Goal: Task Accomplishment & Management: Manage account settings

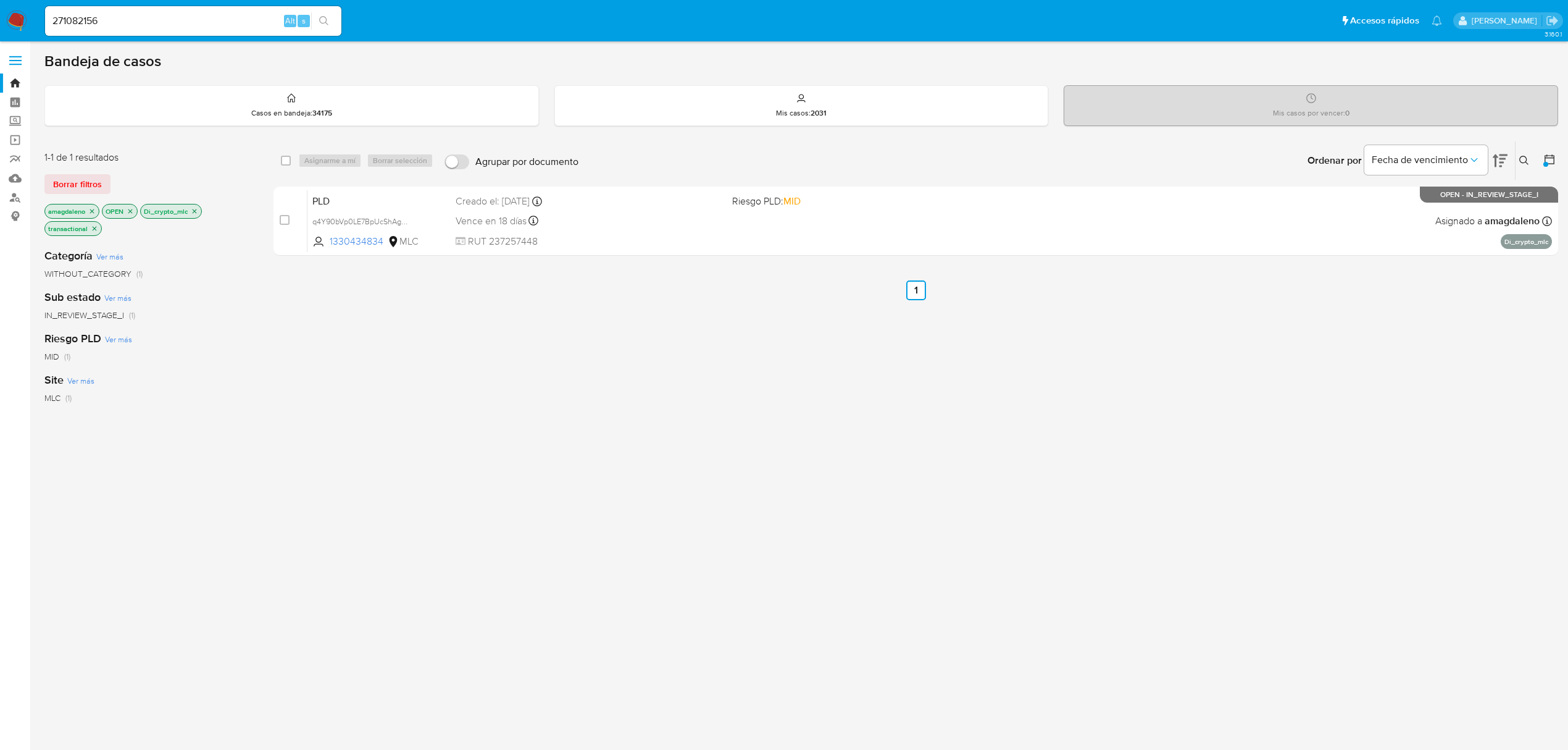
scroll to position [18, 0]
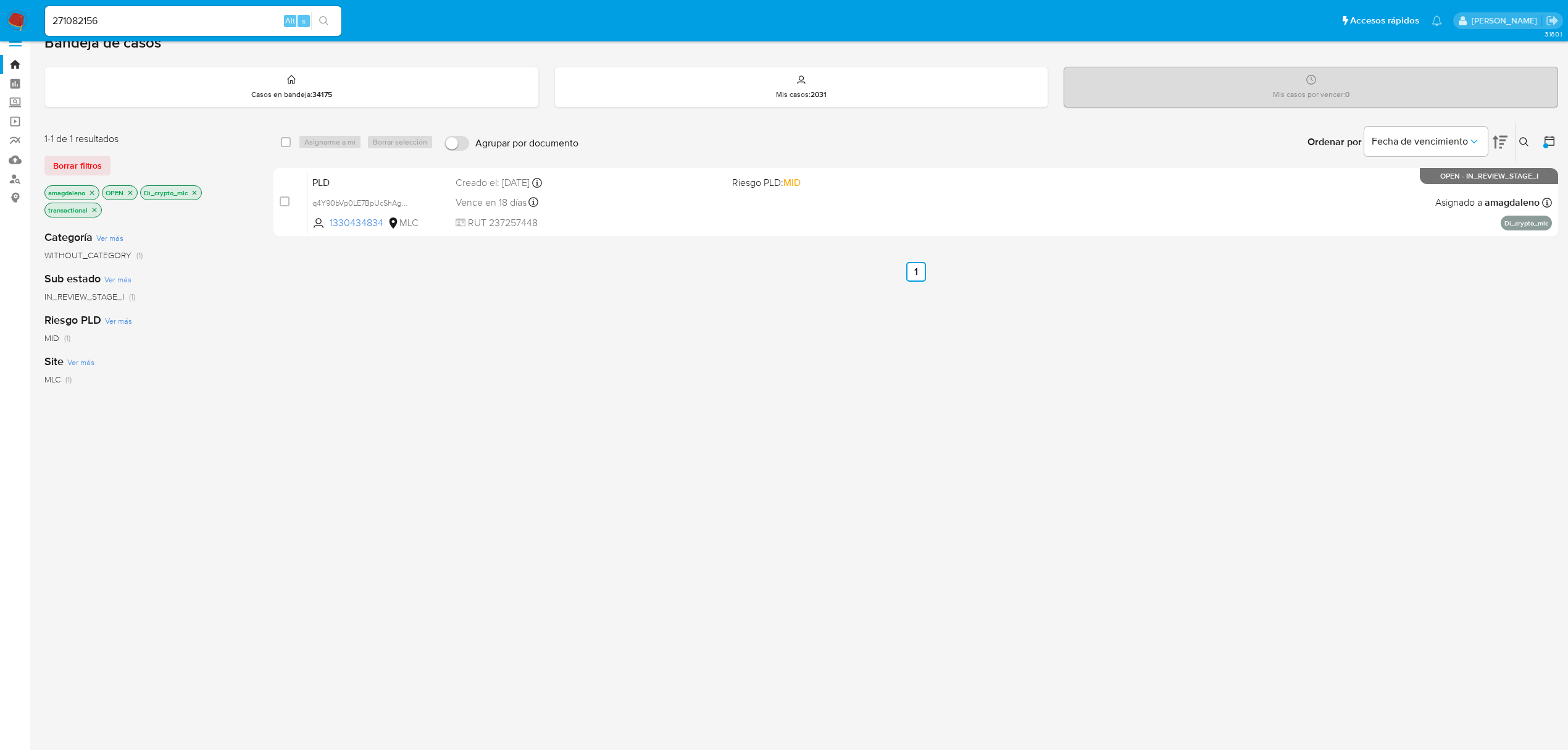
click at [714, 433] on div "select-all-cases-checkbox Asignarme a mí Borrar selección Agrupar por documento…" at bounding box center [916, 411] width 1285 height 577
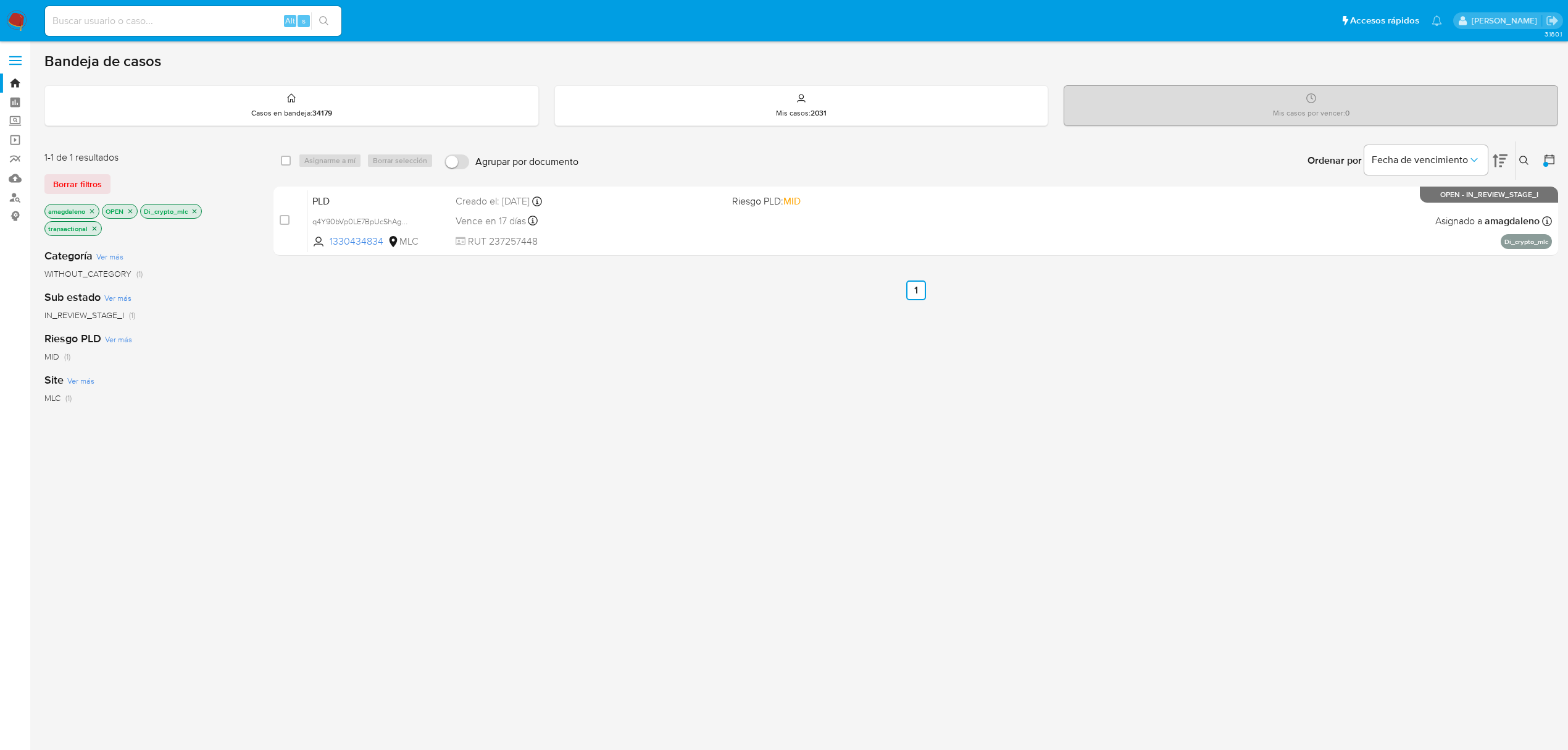
click at [184, 295] on div "Sub estado Ver más IN_REVIEW_STAGE_I (1)" at bounding box center [149, 305] width 209 height 31
click at [196, 212] on icon "close-filter" at bounding box center [194, 211] width 7 height 7
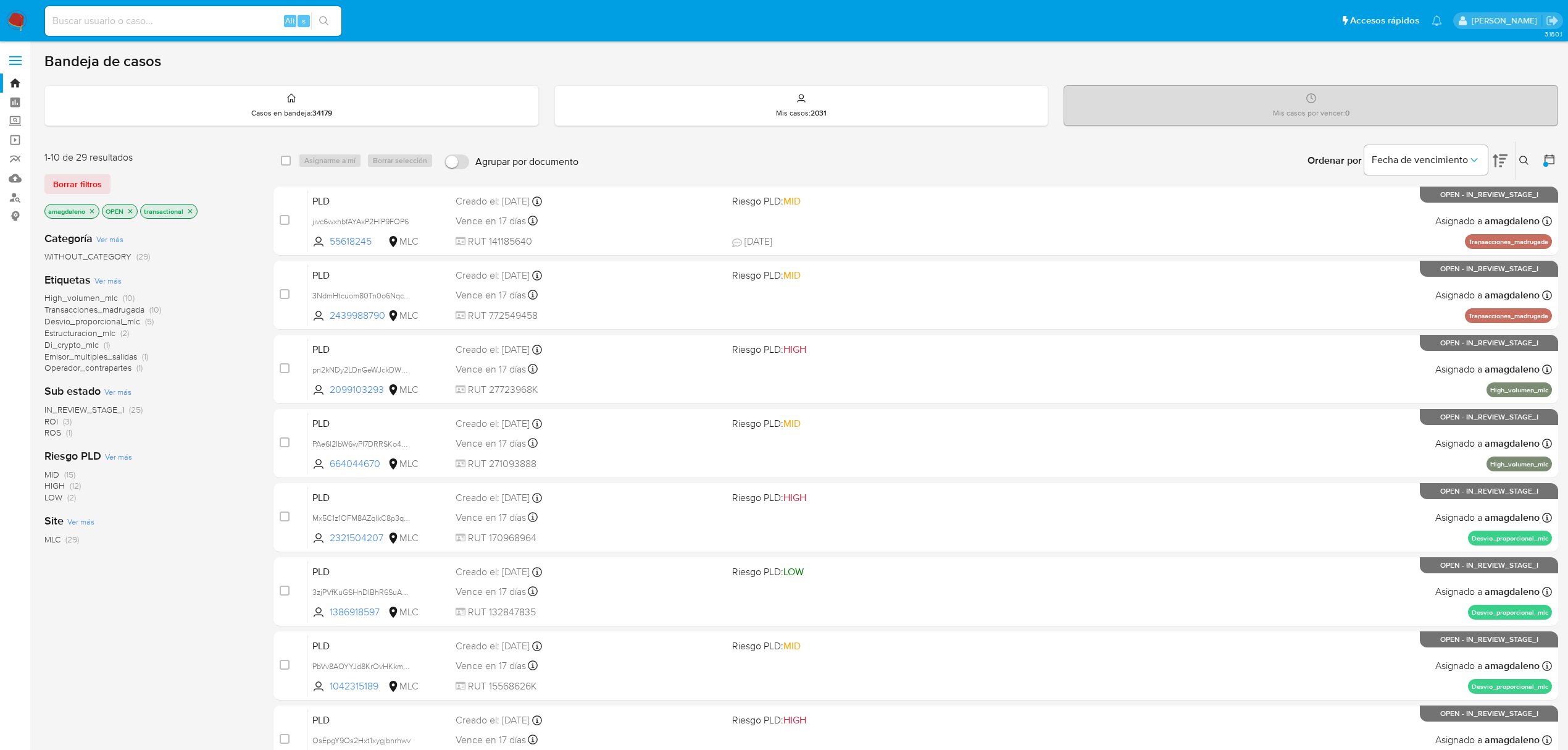
click at [101, 410] on span "IN_REVIEW_STAGE_I" at bounding box center [84, 409] width 80 height 12
click at [92, 319] on span "High_volumen_mlc" at bounding box center [81, 315] width 73 height 12
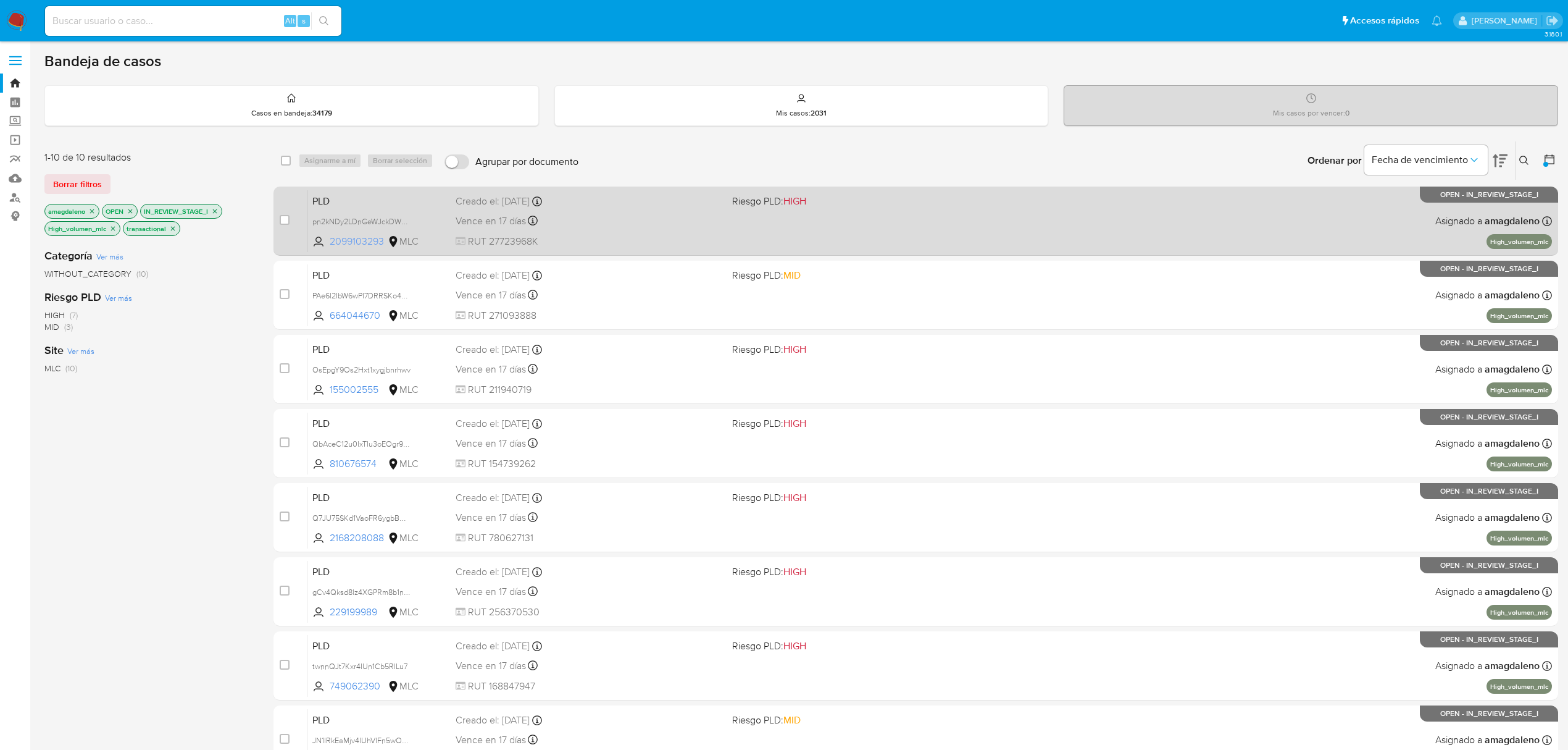
click at [376, 240] on span "2099103293" at bounding box center [357, 241] width 56 height 14
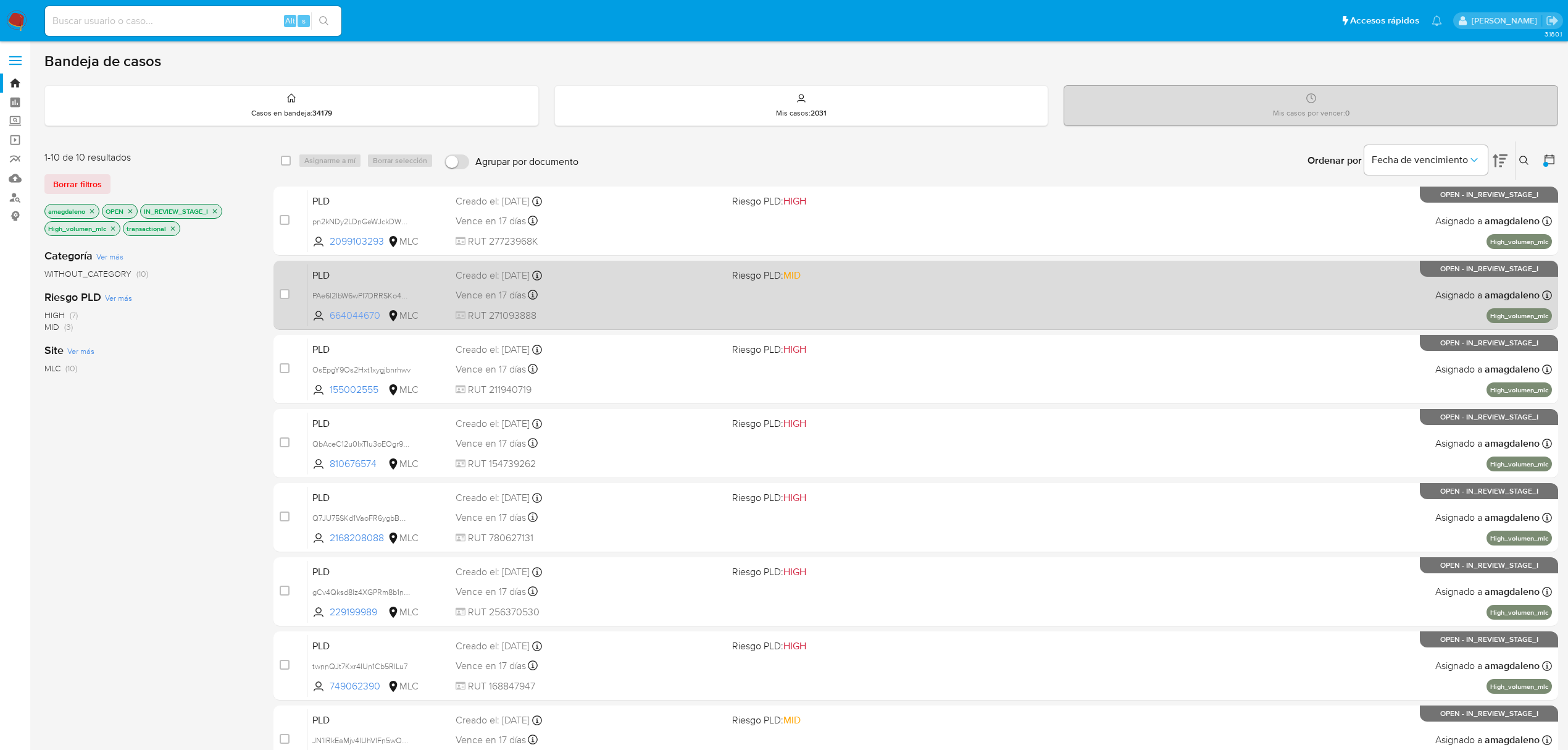
click at [373, 309] on span "664044670" at bounding box center [357, 316] width 56 height 14
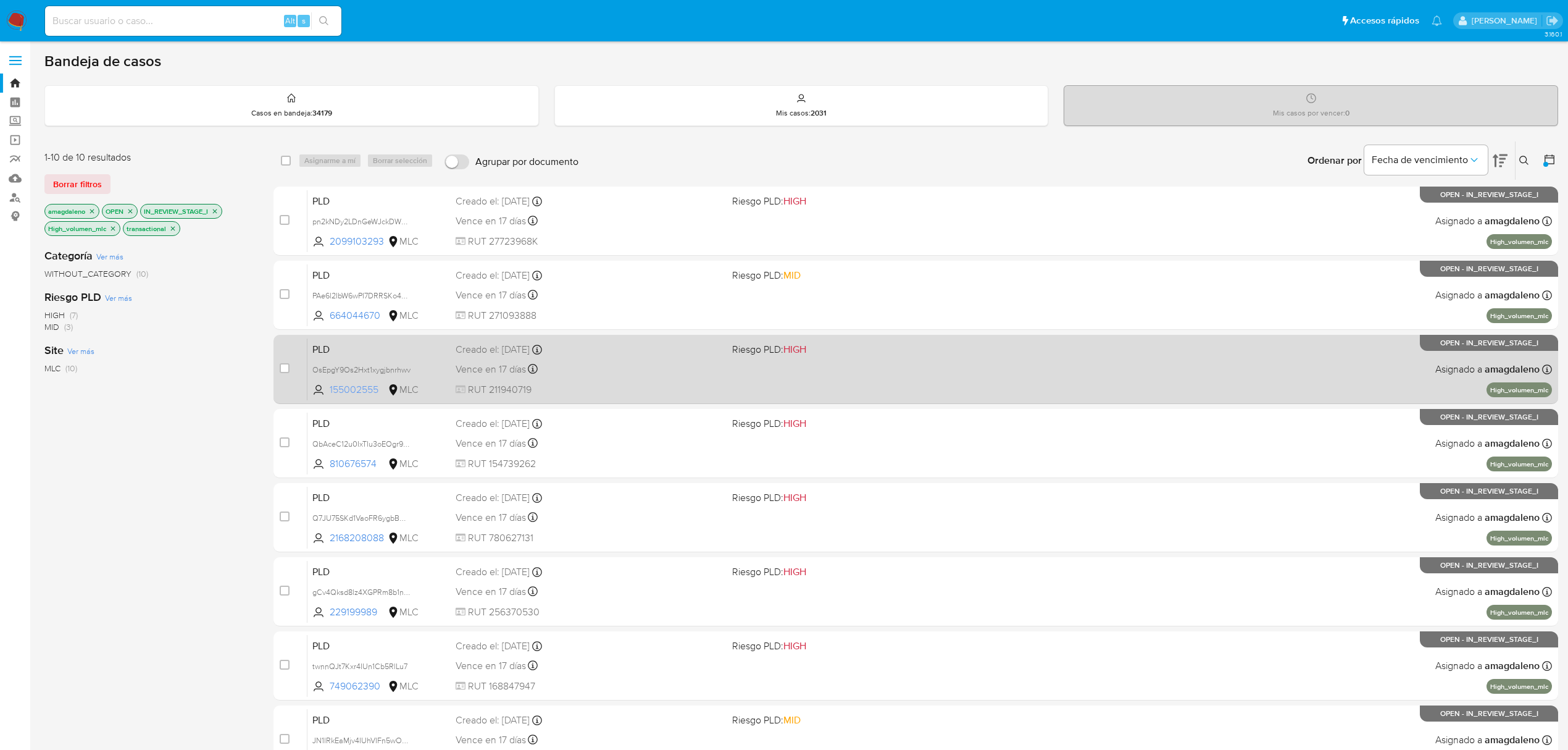
click at [355, 386] on span "155002555" at bounding box center [357, 390] width 56 height 14
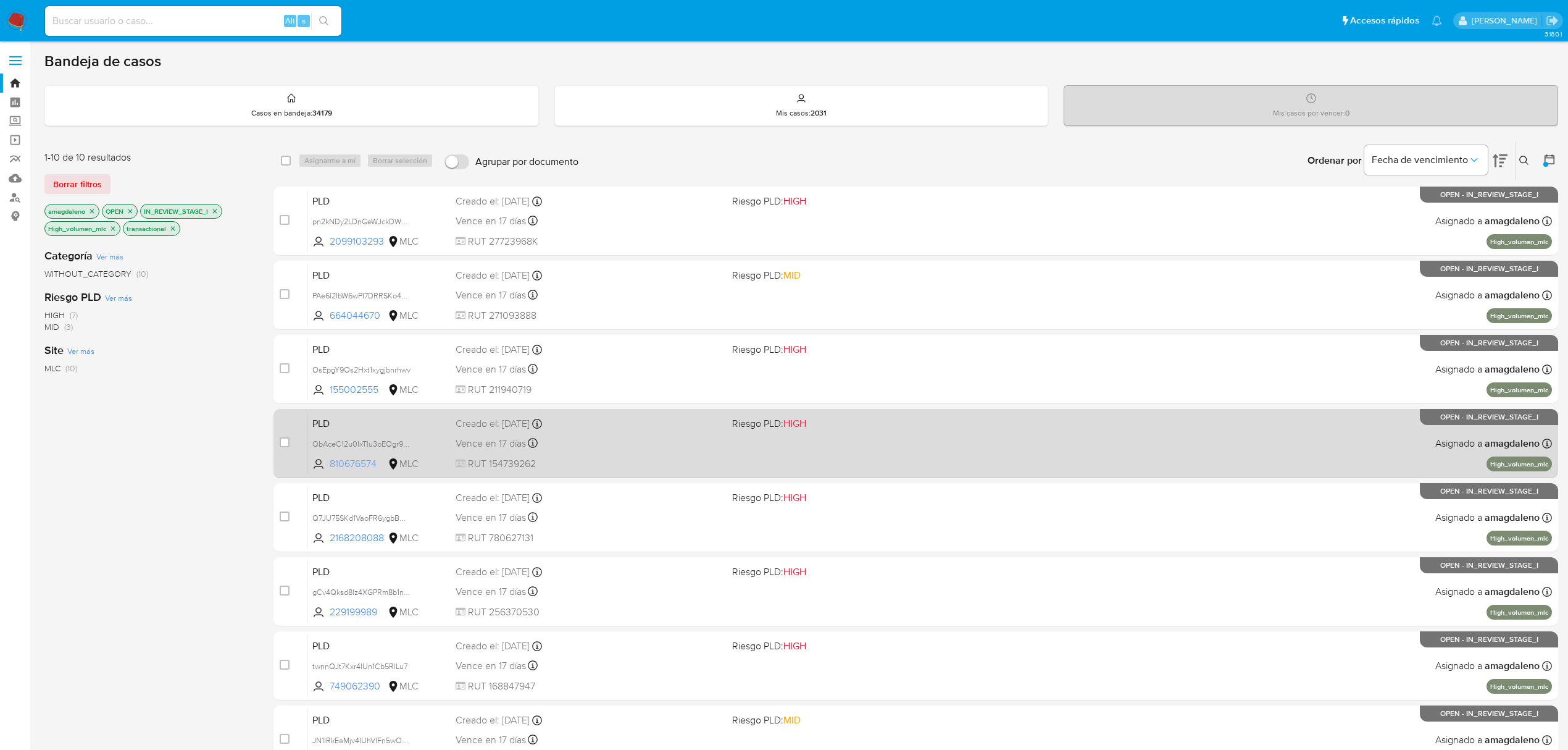
click at [354, 466] on span "810676574" at bounding box center [357, 464] width 56 height 14
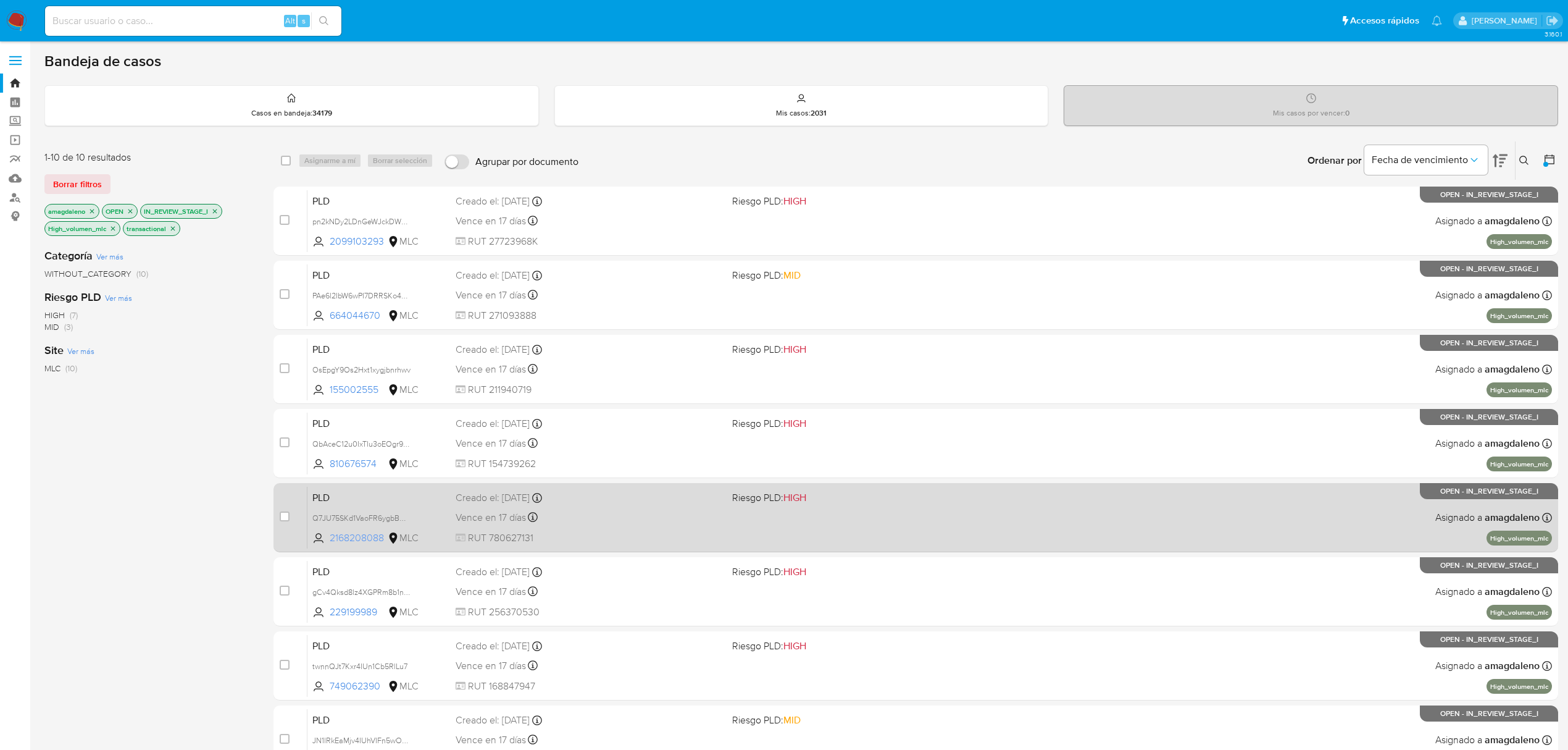
click at [379, 536] on span "2168208088" at bounding box center [357, 538] width 56 height 14
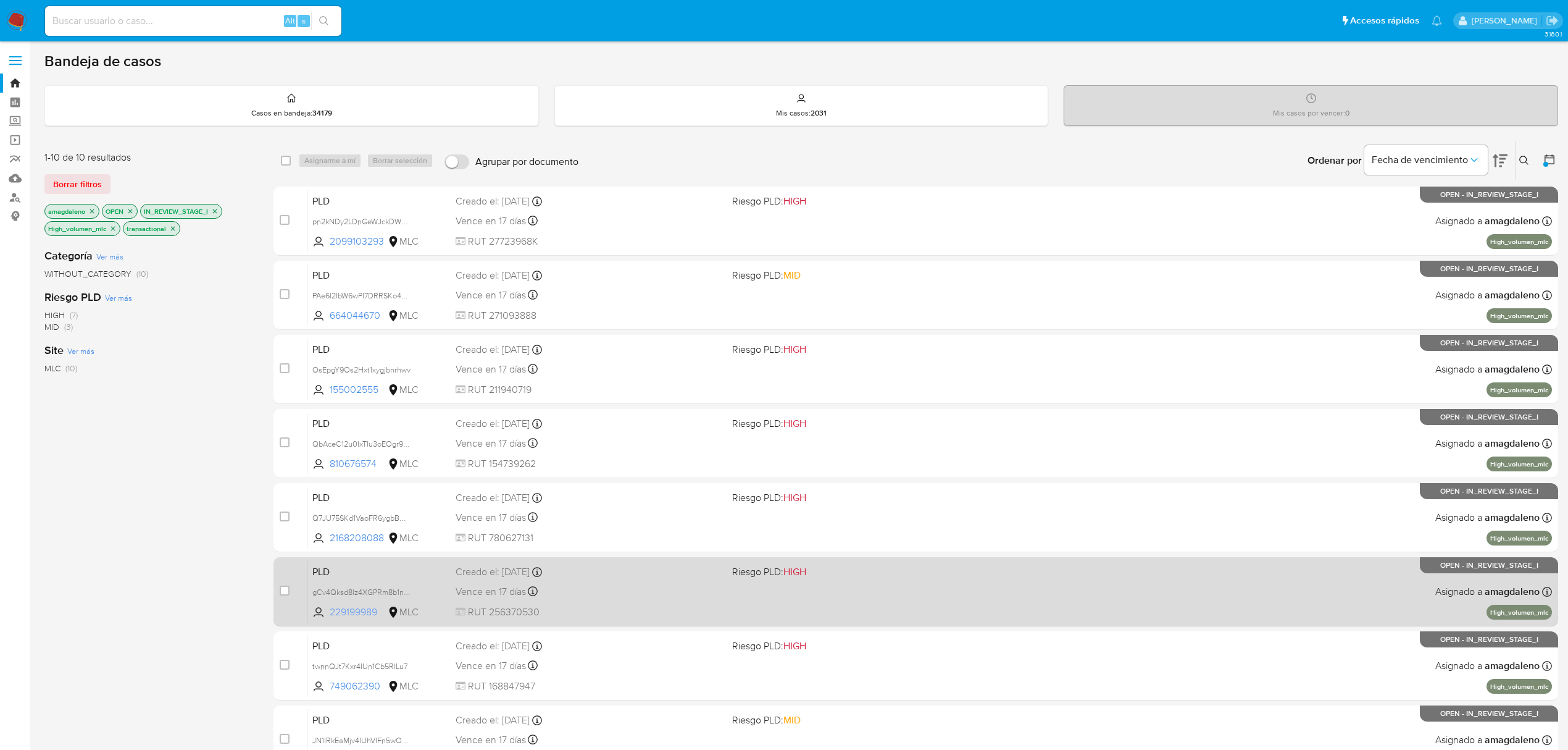
click at [364, 613] on span "229199989" at bounding box center [357, 612] width 56 height 14
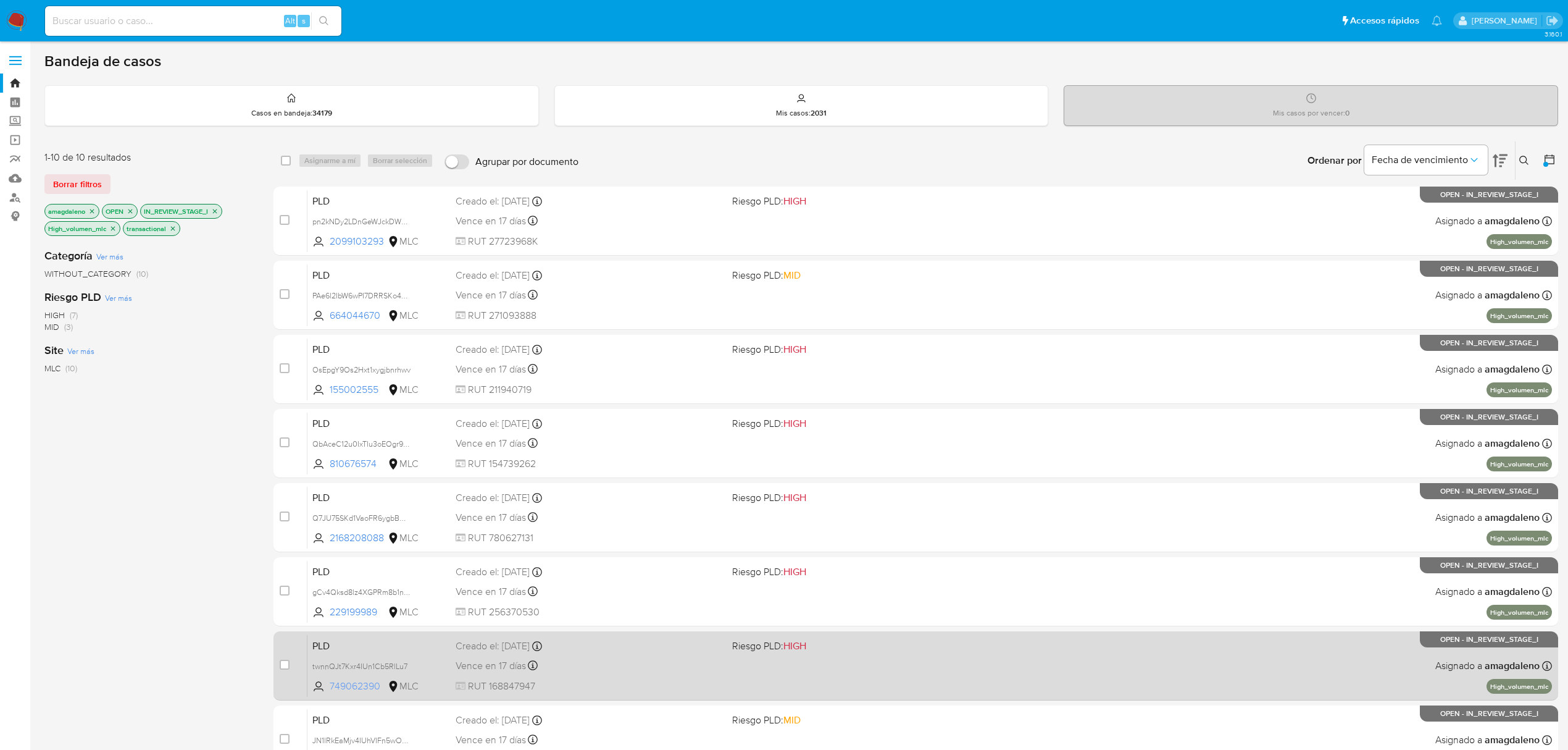
click at [356, 681] on span "749062390" at bounding box center [357, 686] width 56 height 14
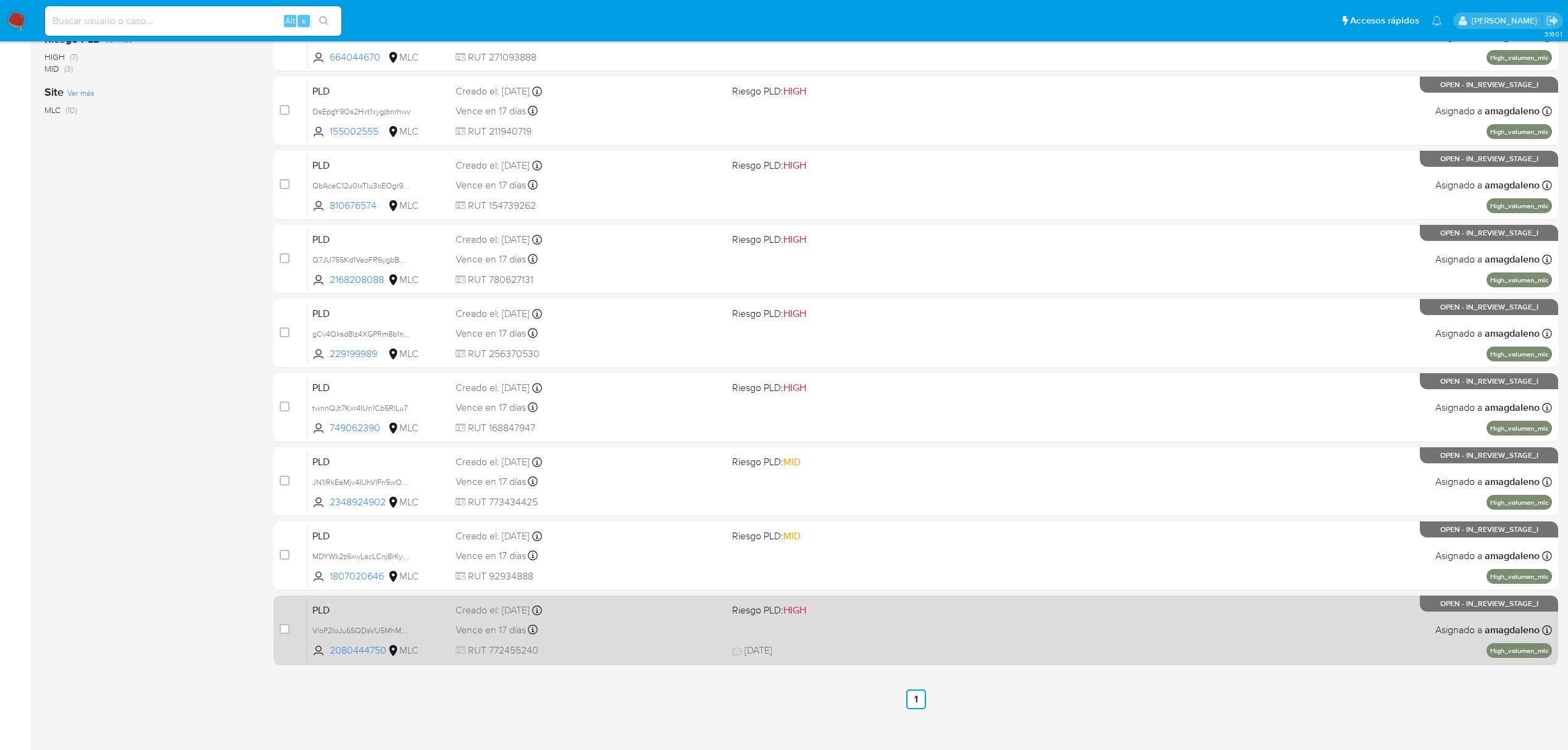
scroll to position [269, 0]
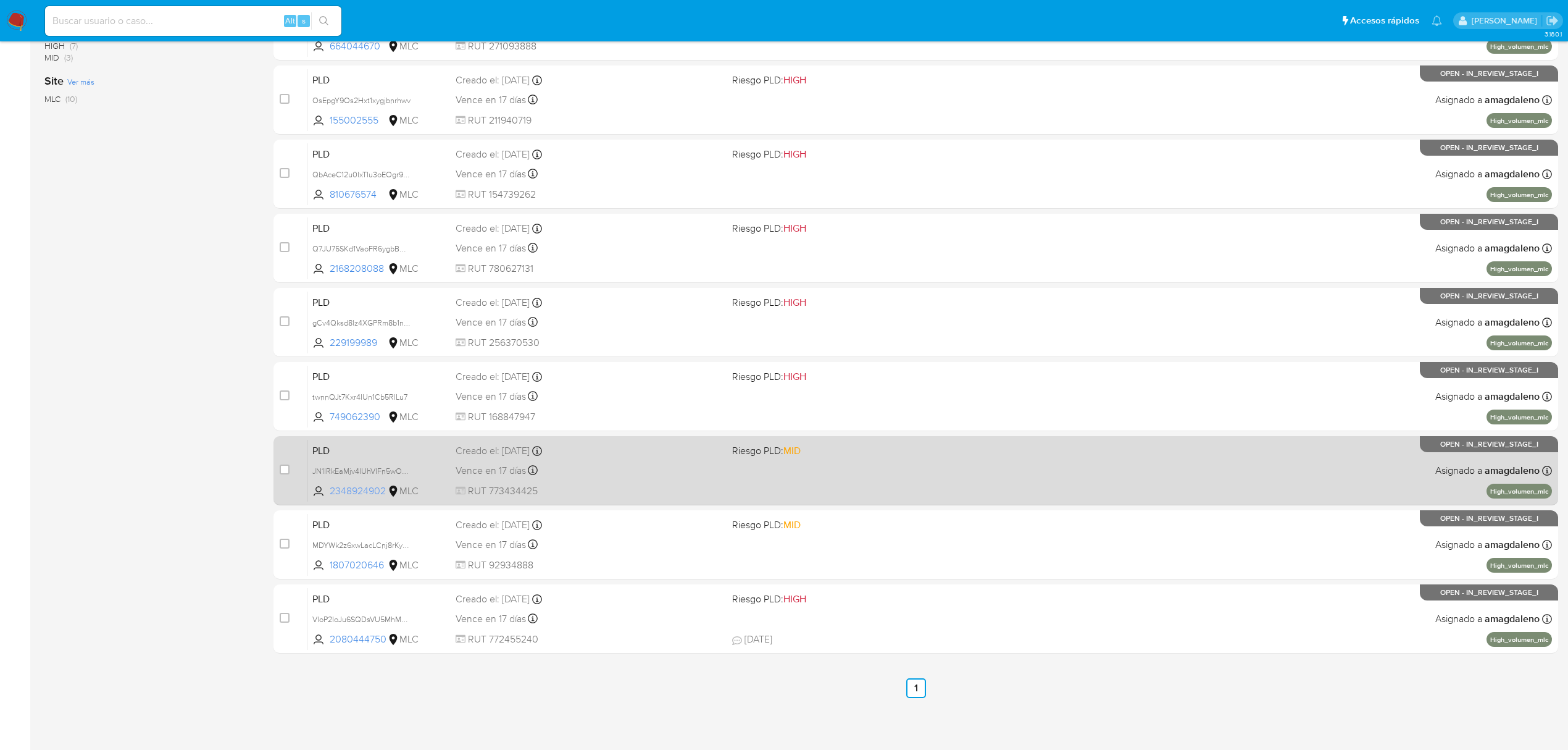
click at [369, 485] on span "2348924902" at bounding box center [357, 491] width 56 height 14
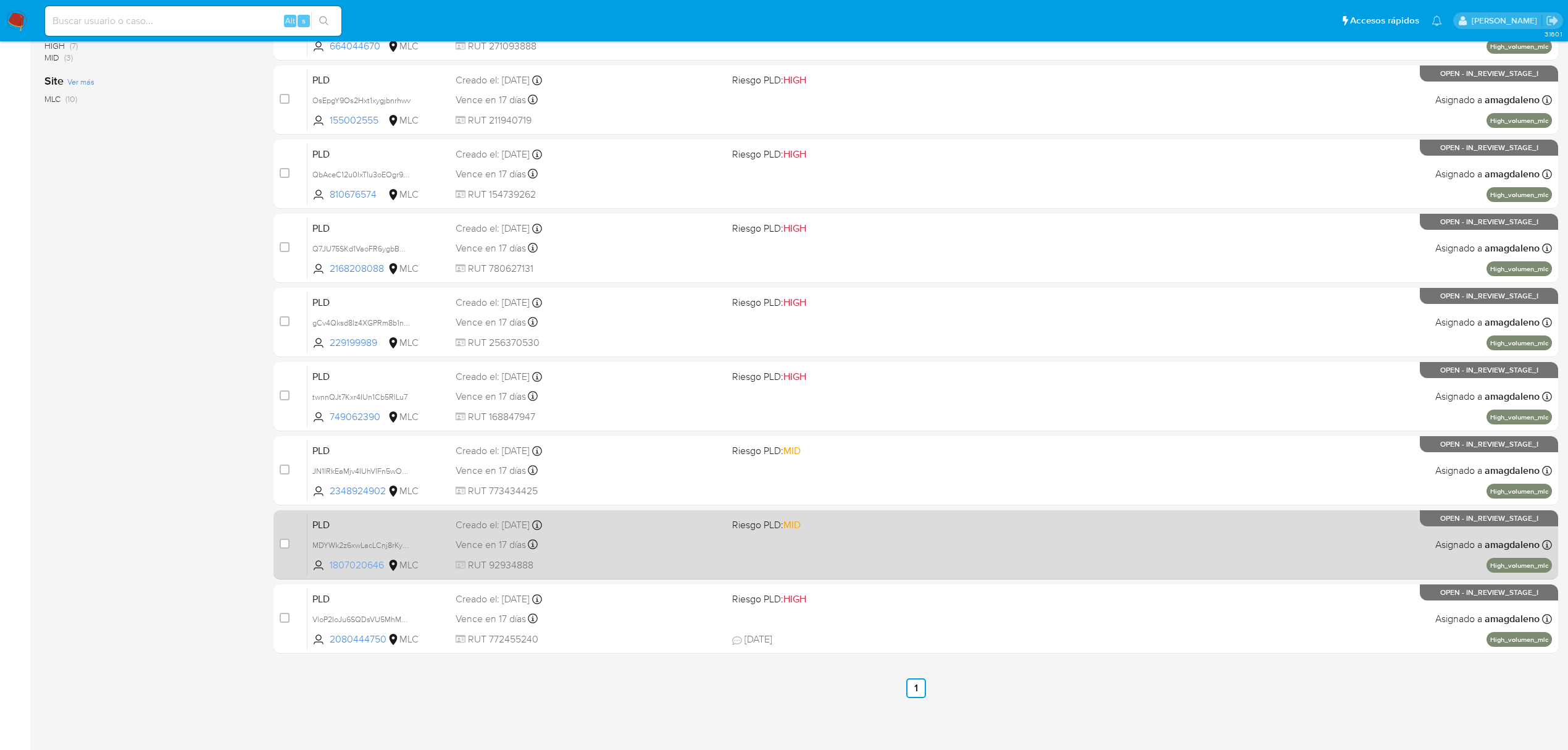
click at [347, 560] on span "1807020646" at bounding box center [357, 566] width 56 height 14
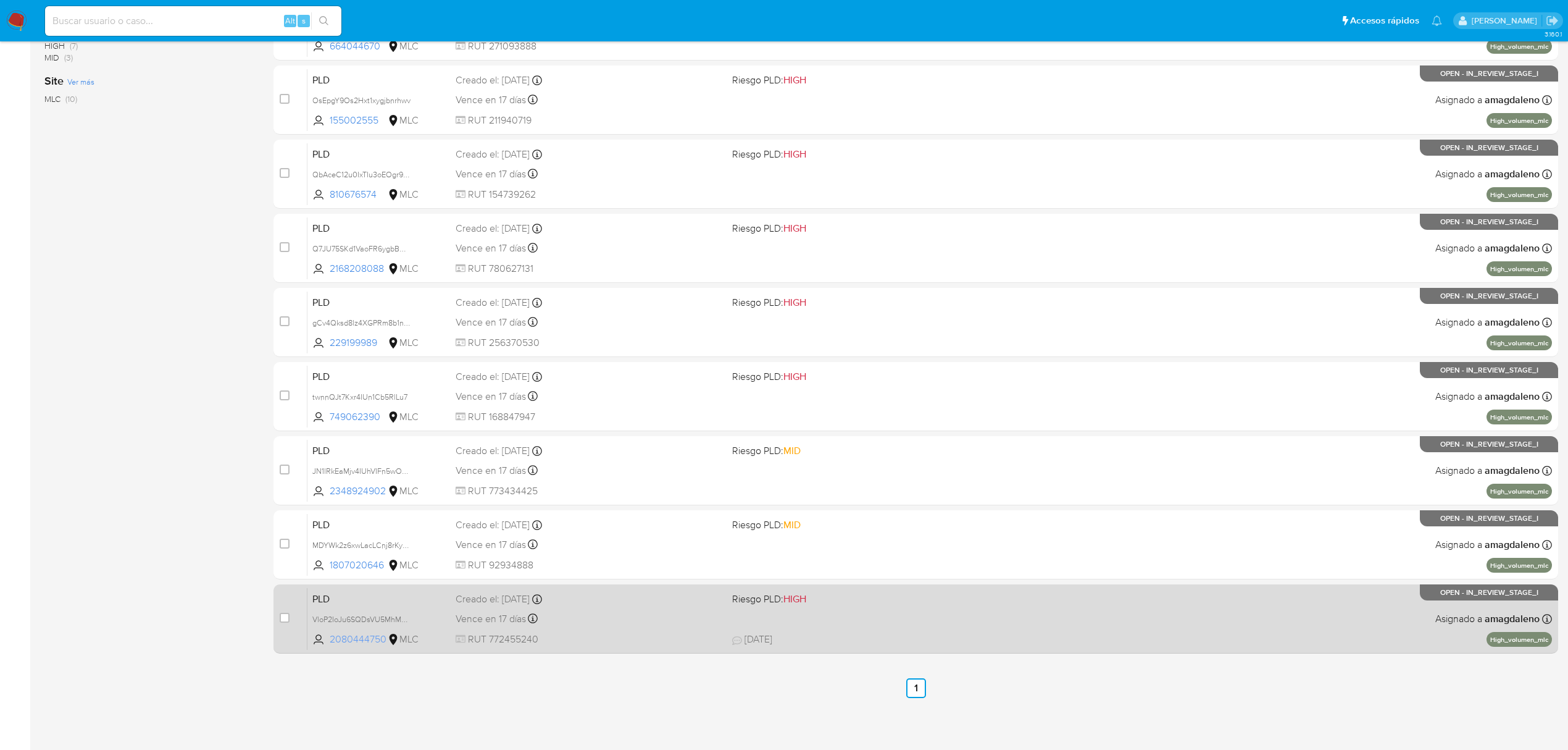
click at [362, 635] on span "2080444750" at bounding box center [357, 639] width 56 height 14
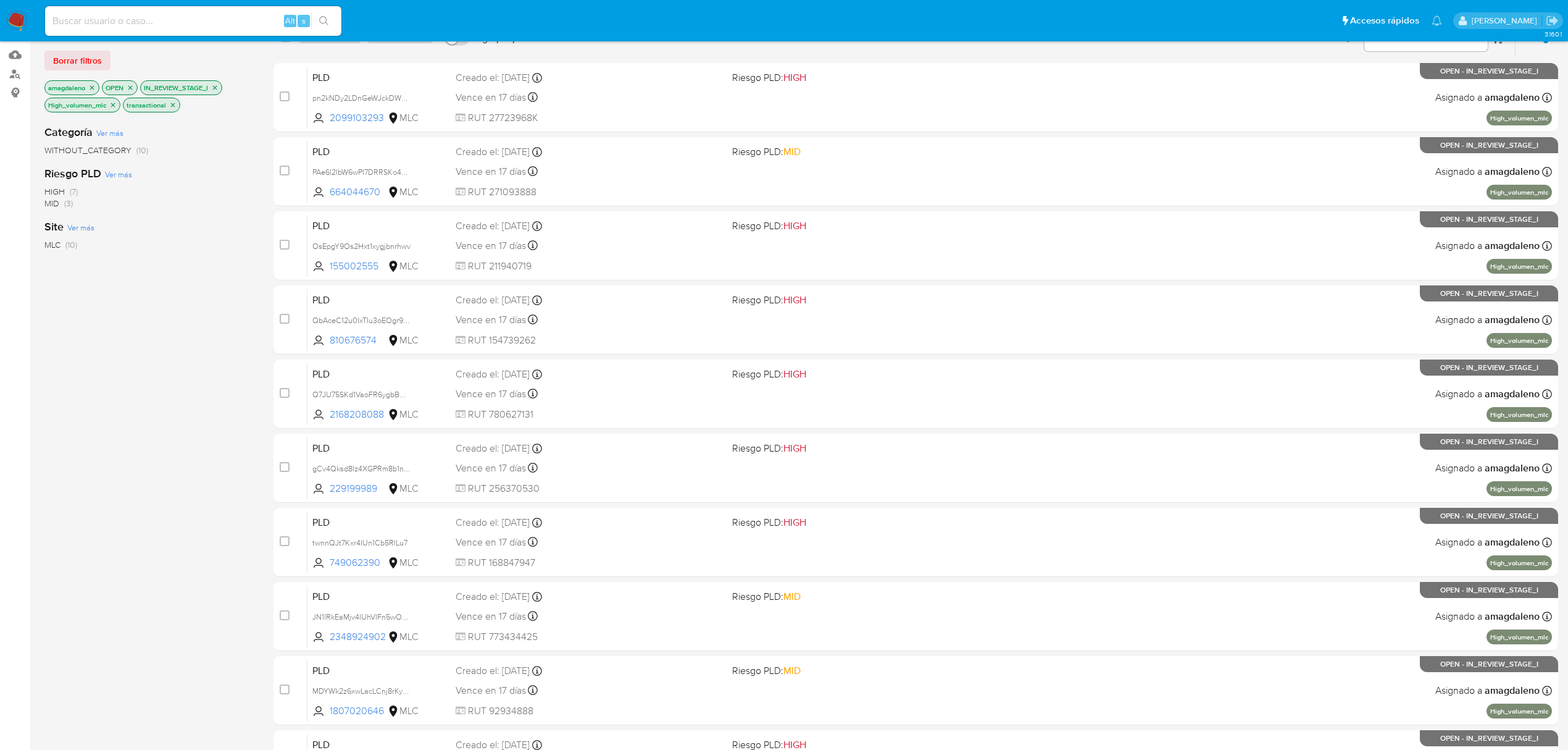
scroll to position [0, 0]
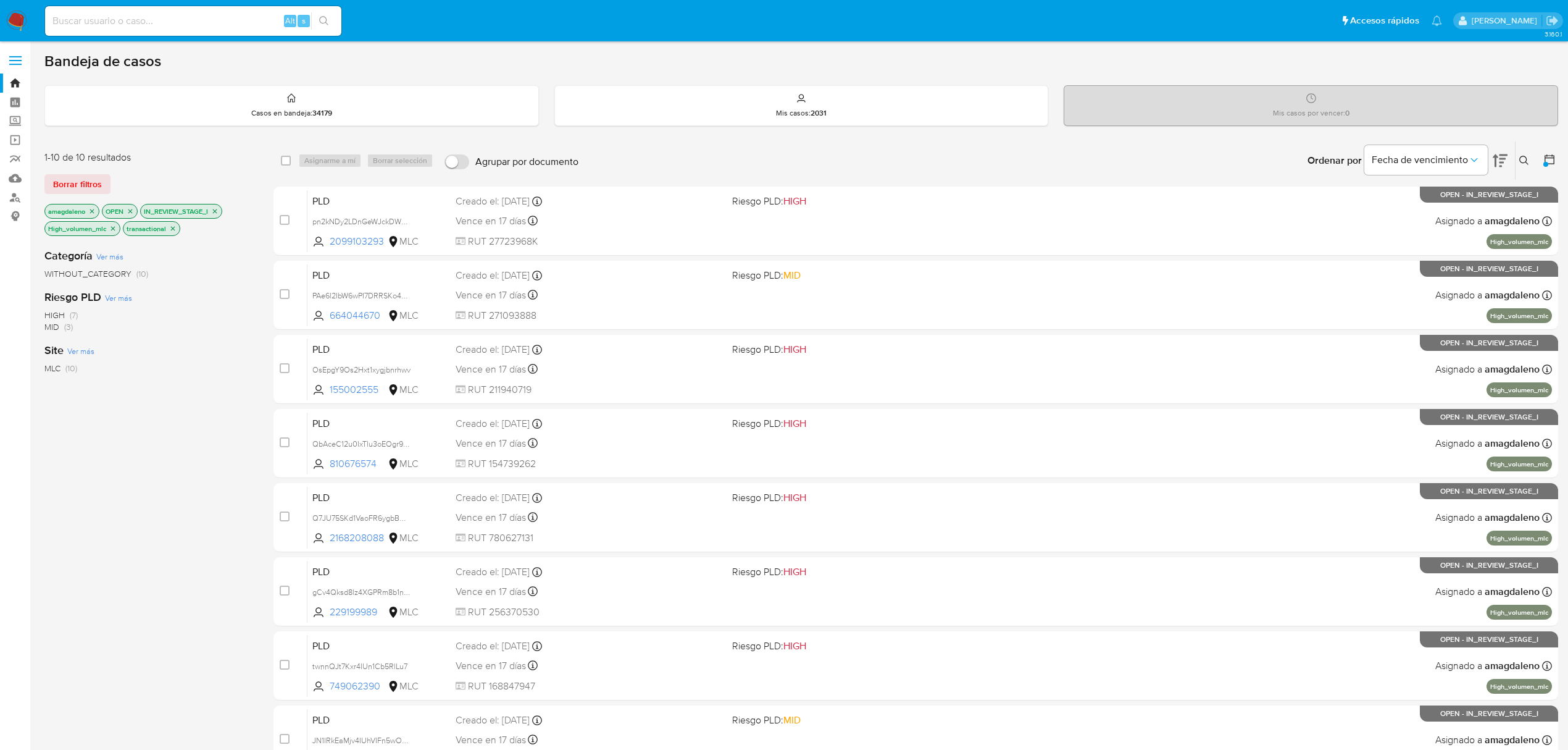
click at [110, 230] on icon "close-filter" at bounding box center [113, 228] width 7 height 7
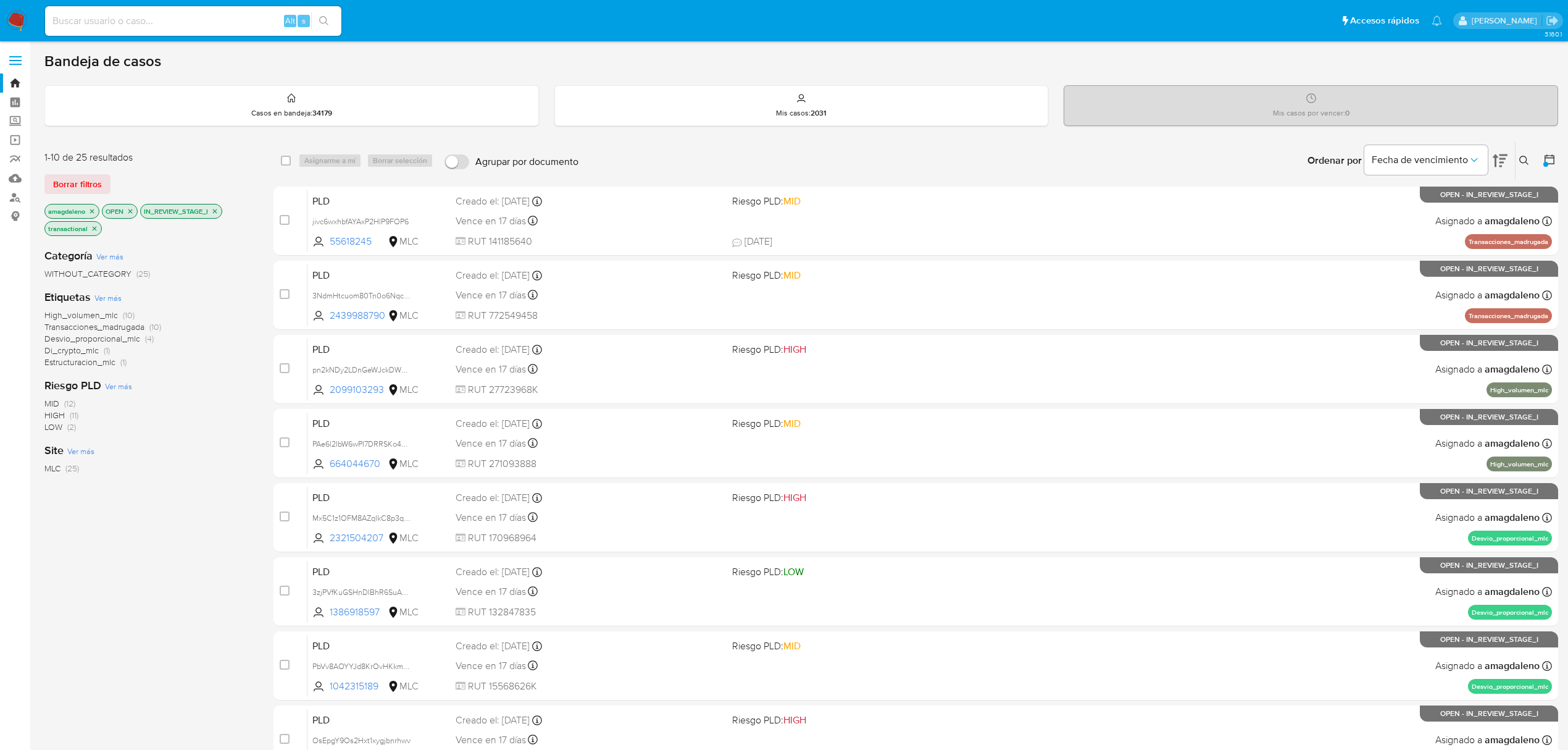
click at [93, 342] on span "Desvio_proporcional_mlc" at bounding box center [93, 338] width 96 height 12
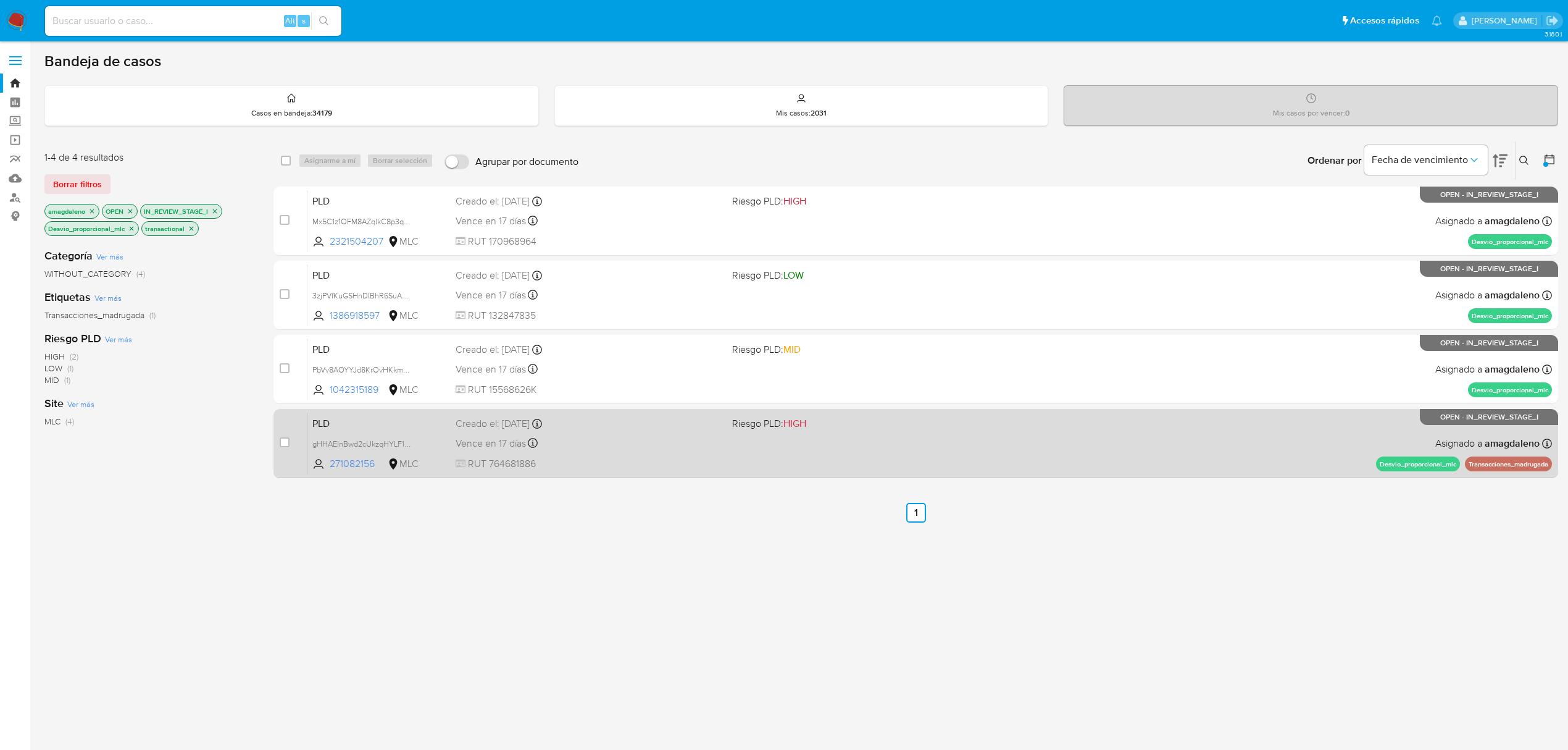
click at [646, 436] on div "Vence en 17 días Vence el 10/10/2025 16:07:34" at bounding box center [588, 442] width 267 height 17
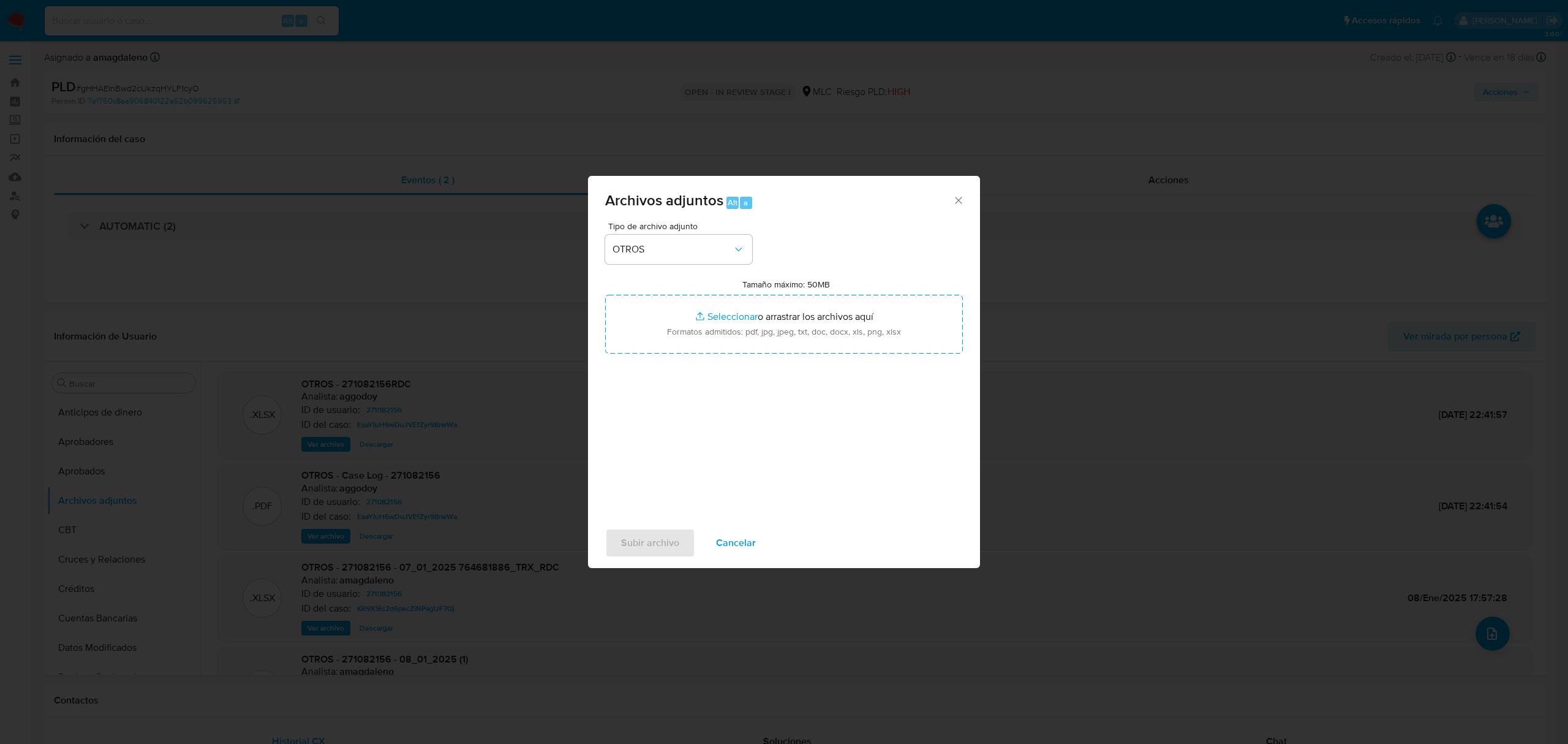
select select "10"
click at [955, 199] on icon "Cerrar" at bounding box center [959, 200] width 12 height 12
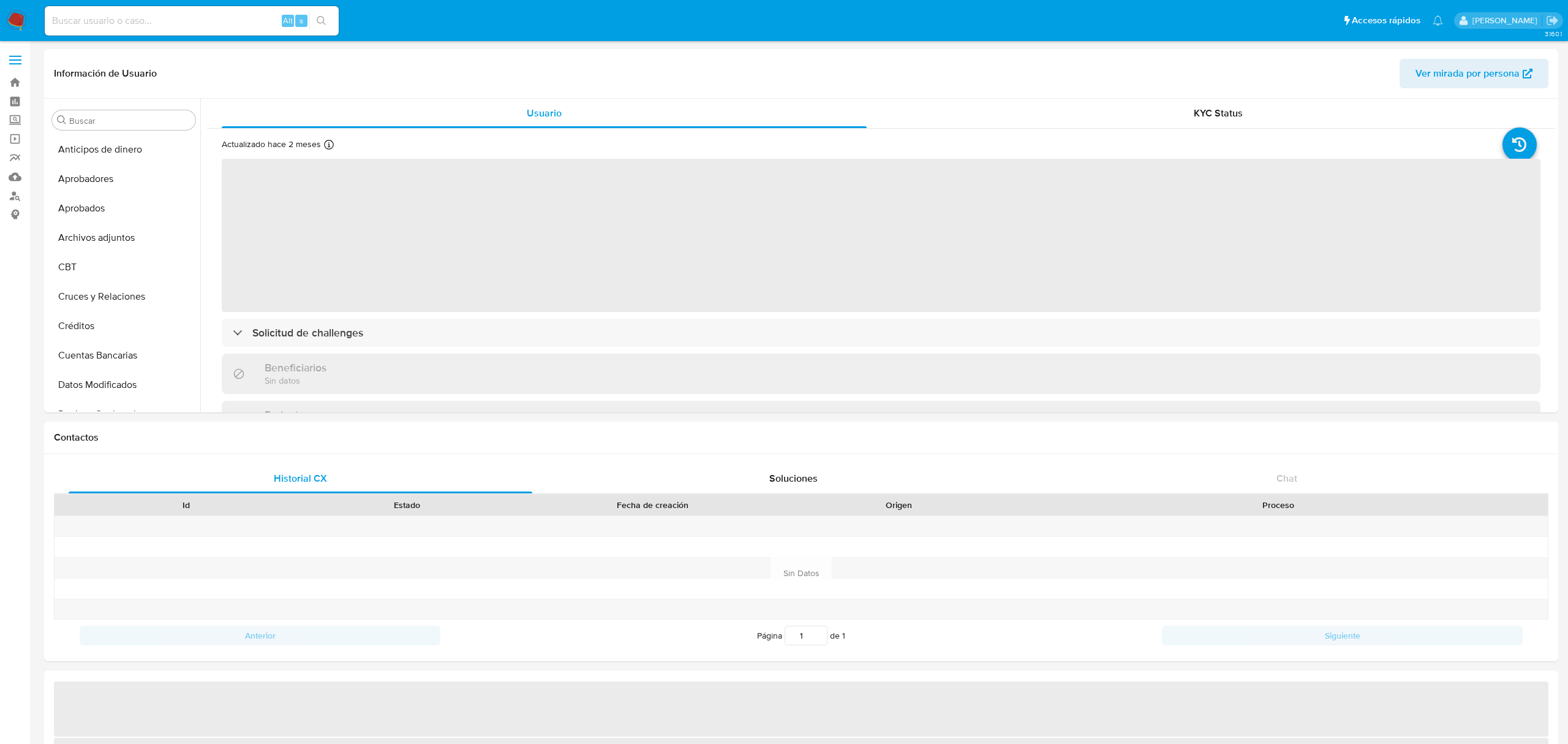
select select "10"
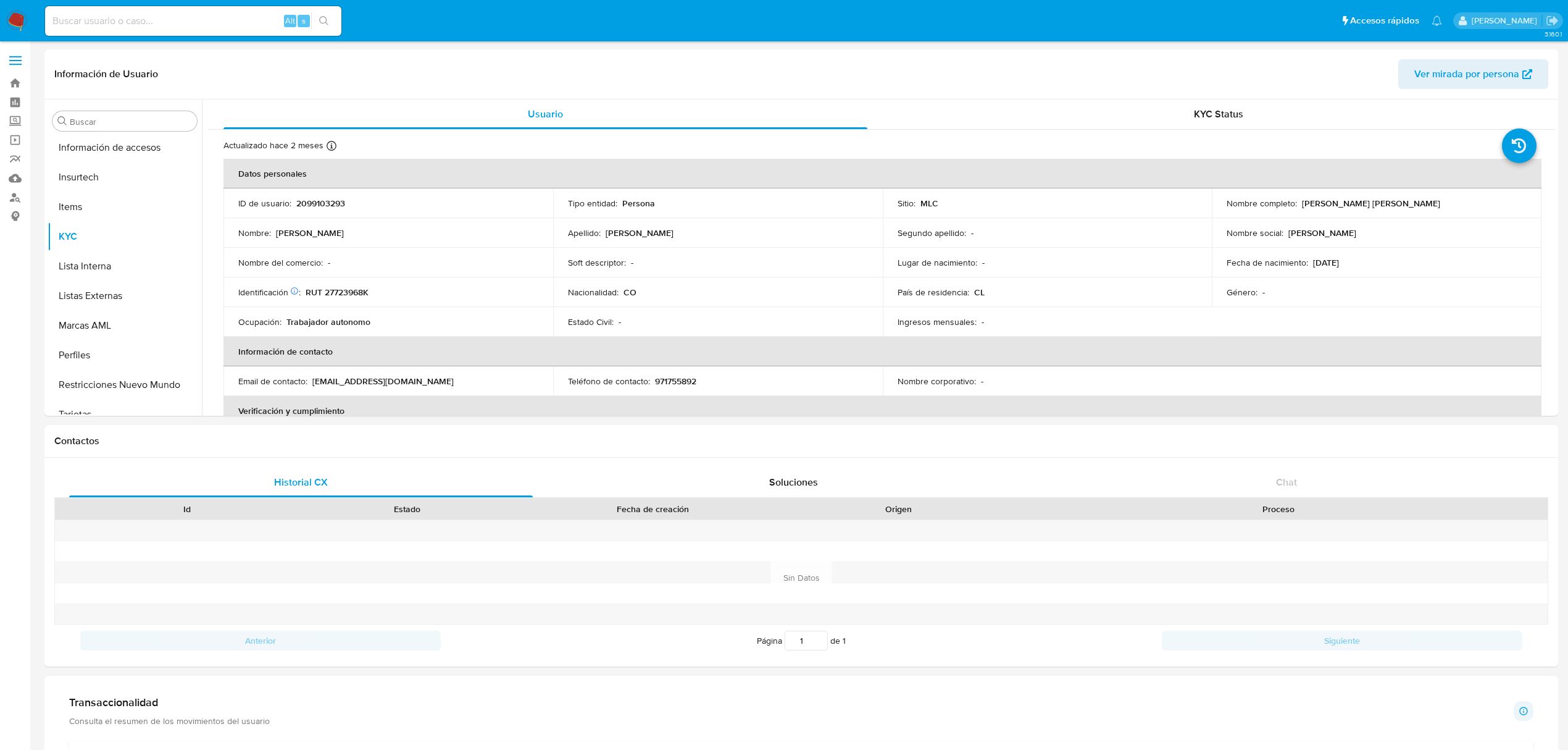
scroll to position [580, 0]
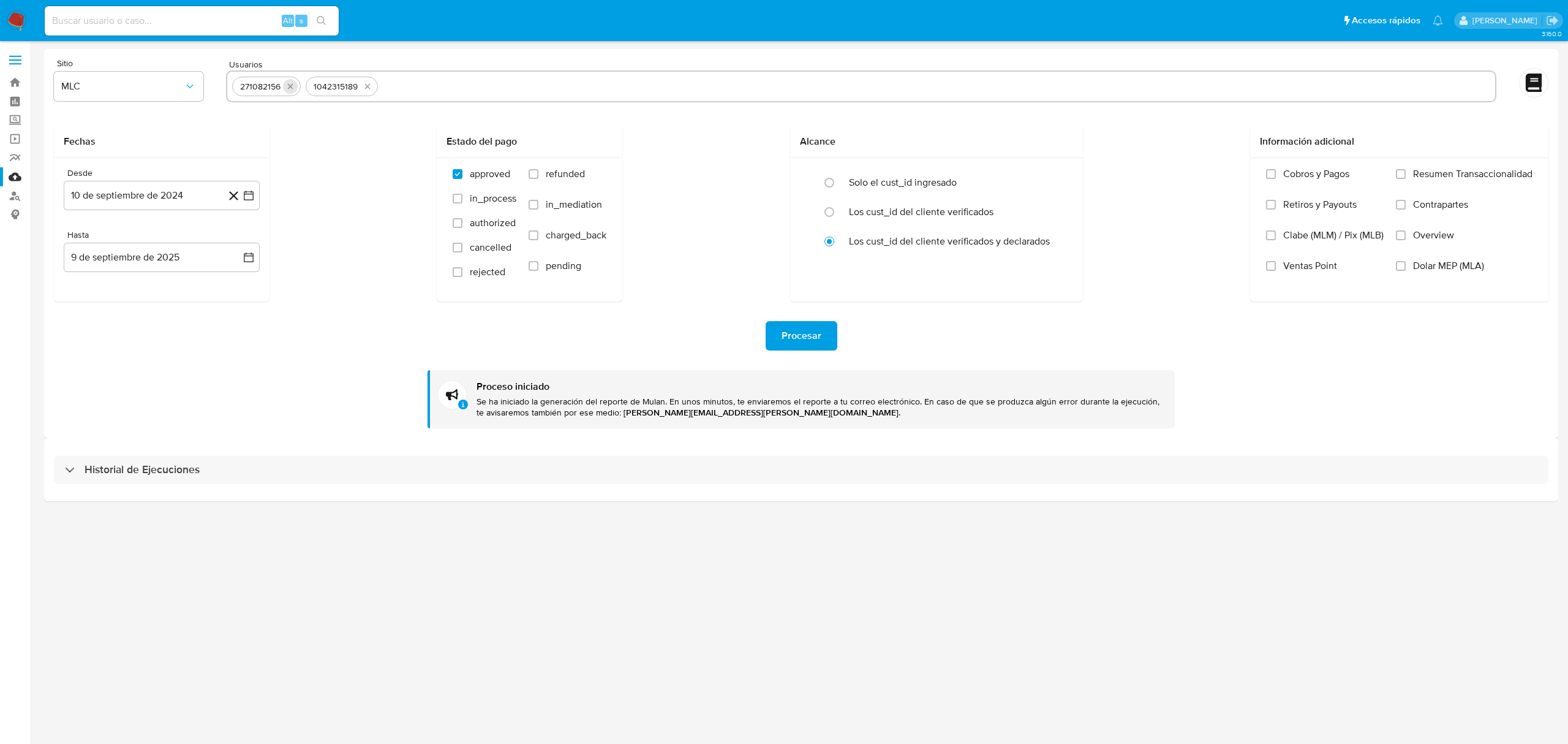
click at [292, 84] on icon "quitar 271082156" at bounding box center [290, 86] width 10 height 10
click at [292, 84] on icon "quitar 1042315189" at bounding box center [293, 86] width 10 height 10
click at [292, 84] on input "text" at bounding box center [861, 86] width 1258 height 20
paste input "2099103293"
type input "2099103293"
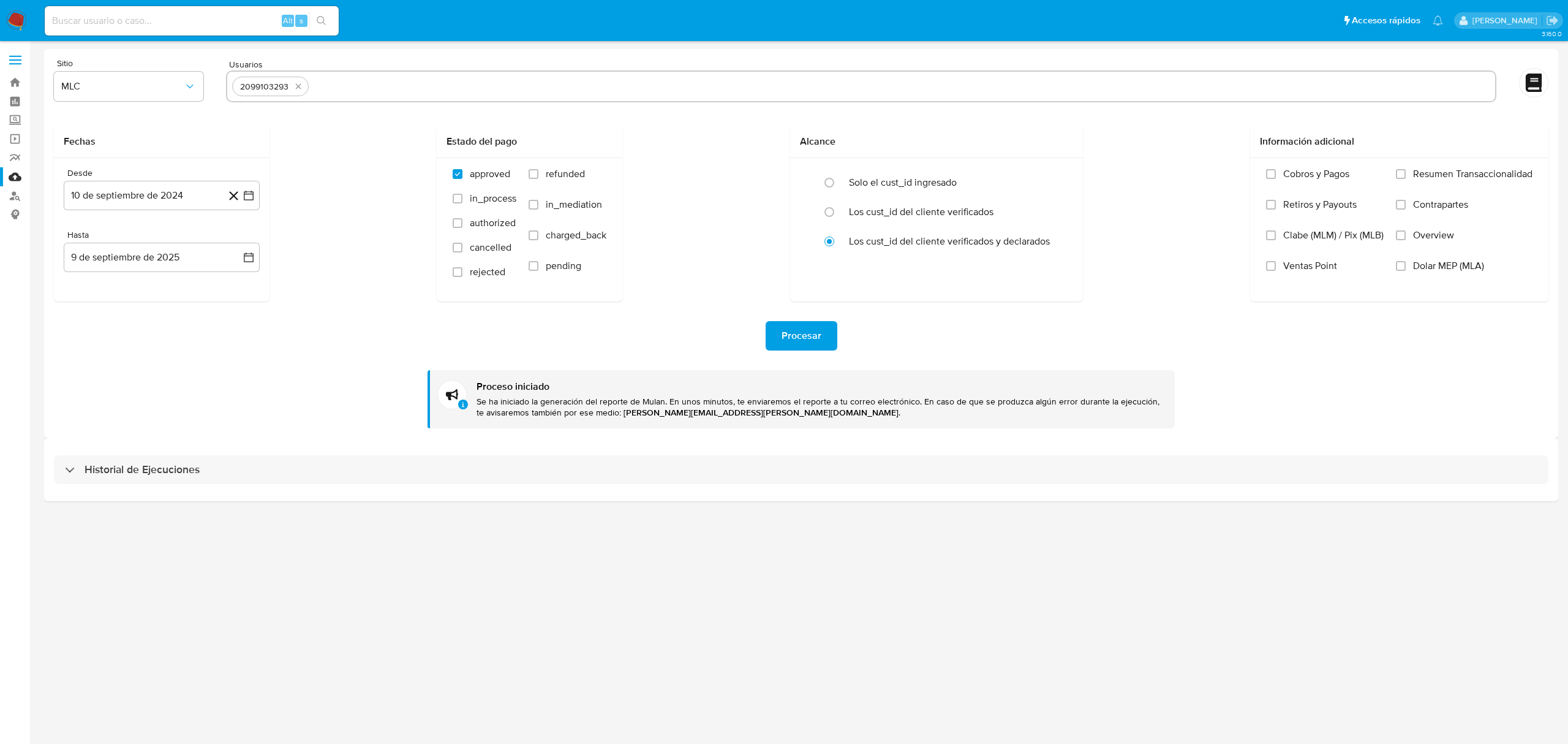
paste input "664044670"
type input "664044670"
paste input "155002555"
type input "155002555"
paste input "810676574"
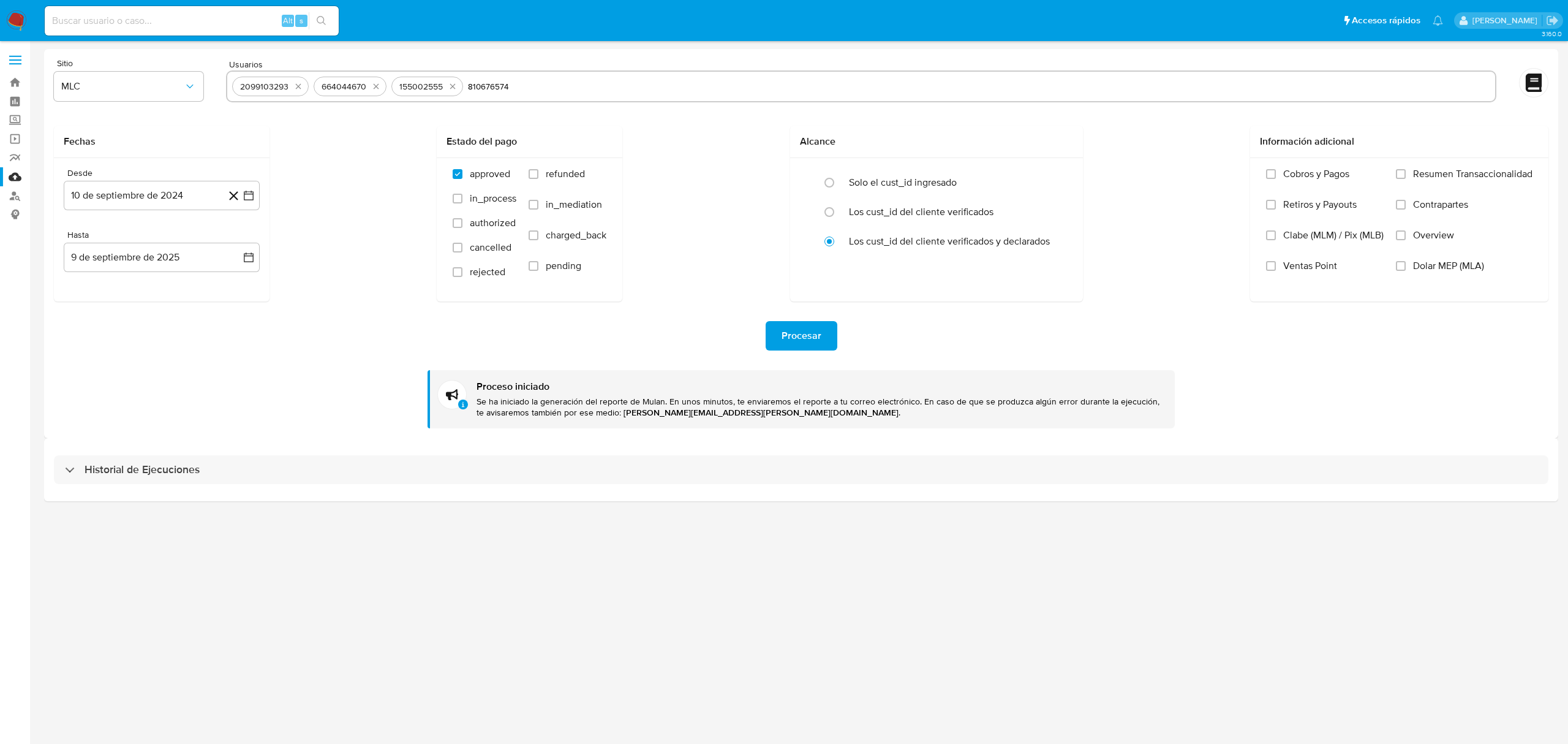
type input "810676574"
paste input "2168208088"
type input "2168208088"
paste input "229199989"
type input "229199989"
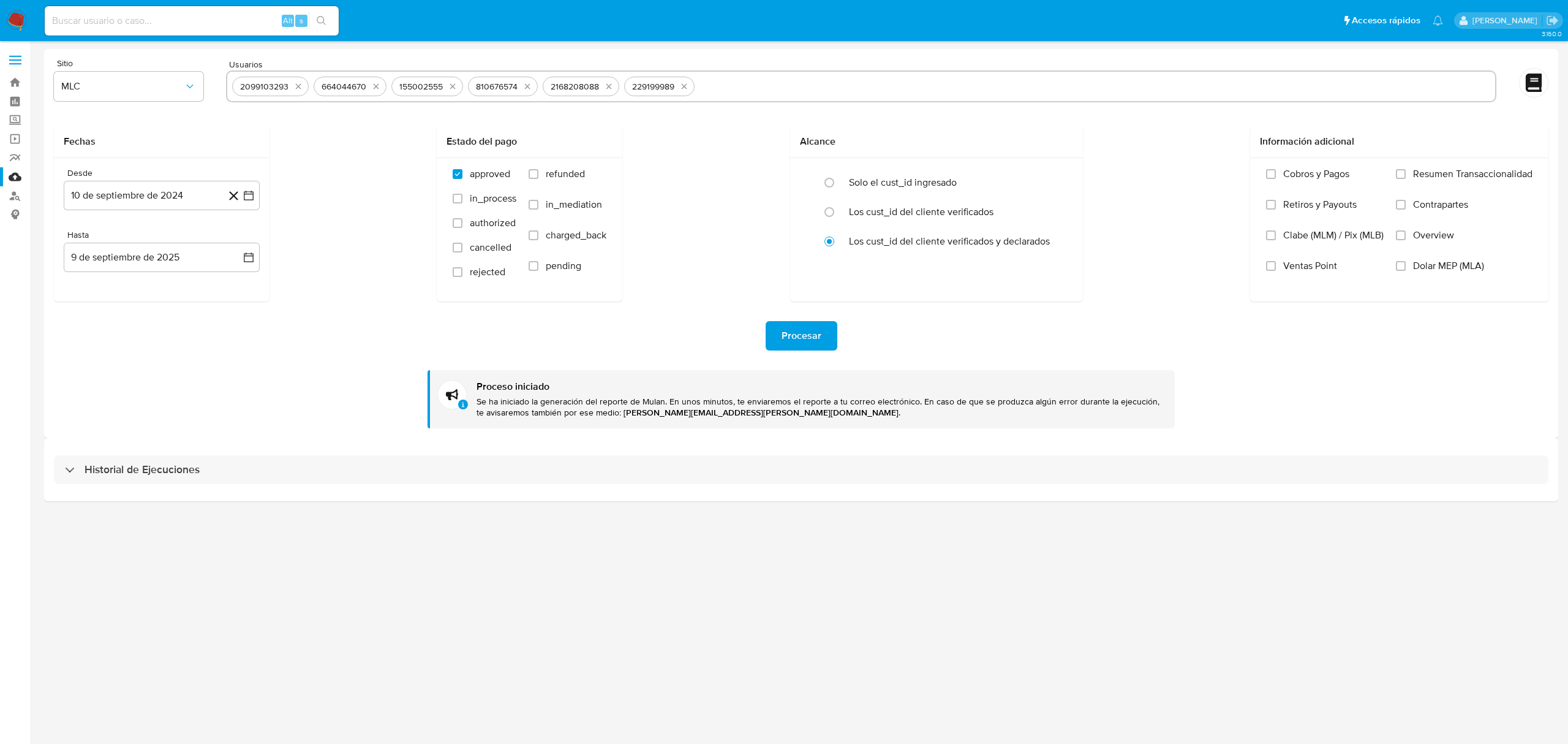
paste input "749062390"
type input "749062390"
paste input "2348924902"
type input "2348924902"
paste input "1807020646"
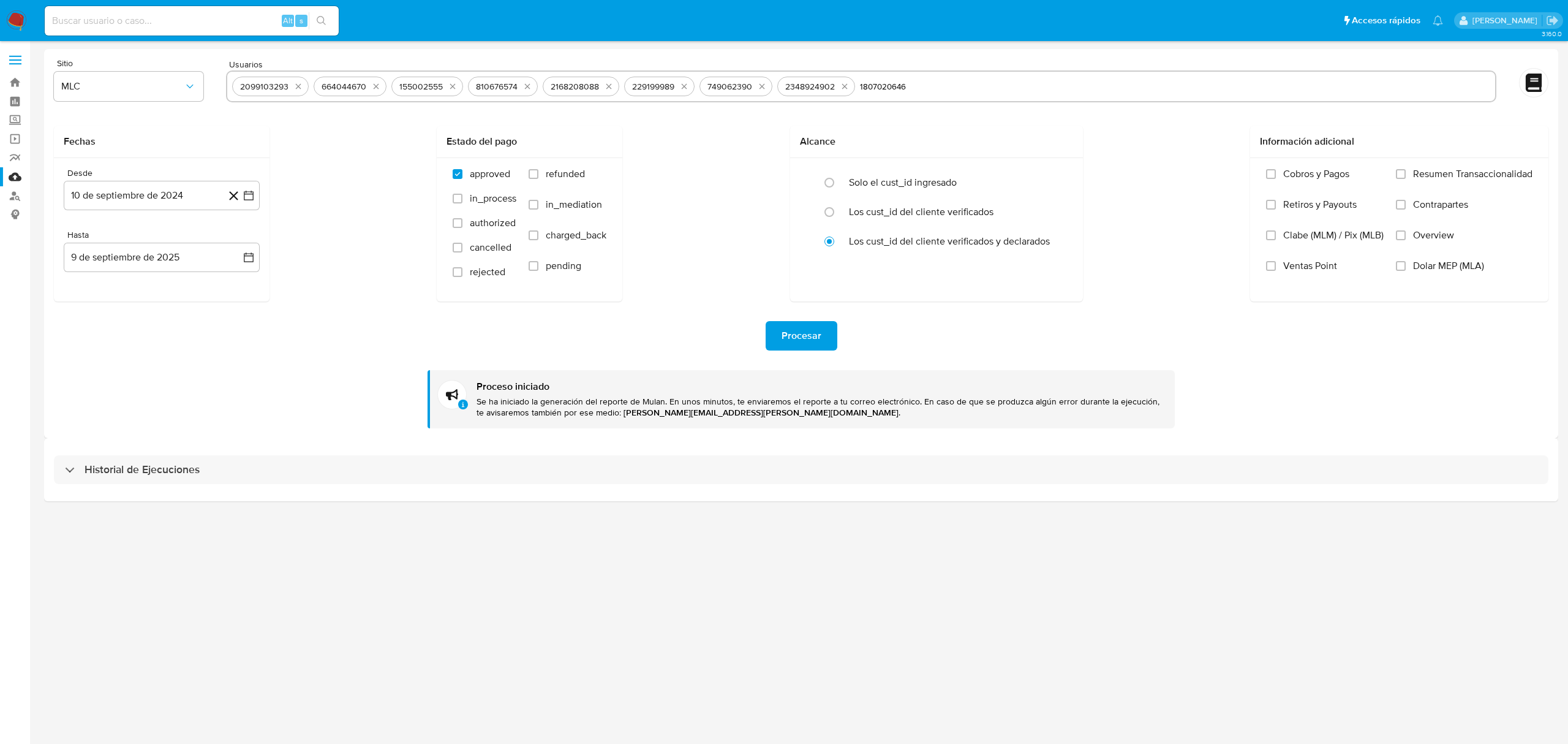
type input "1807020646"
paste input "2080444750"
type input "2080444750"
click at [810, 341] on span "Procesar" at bounding box center [801, 336] width 40 height 27
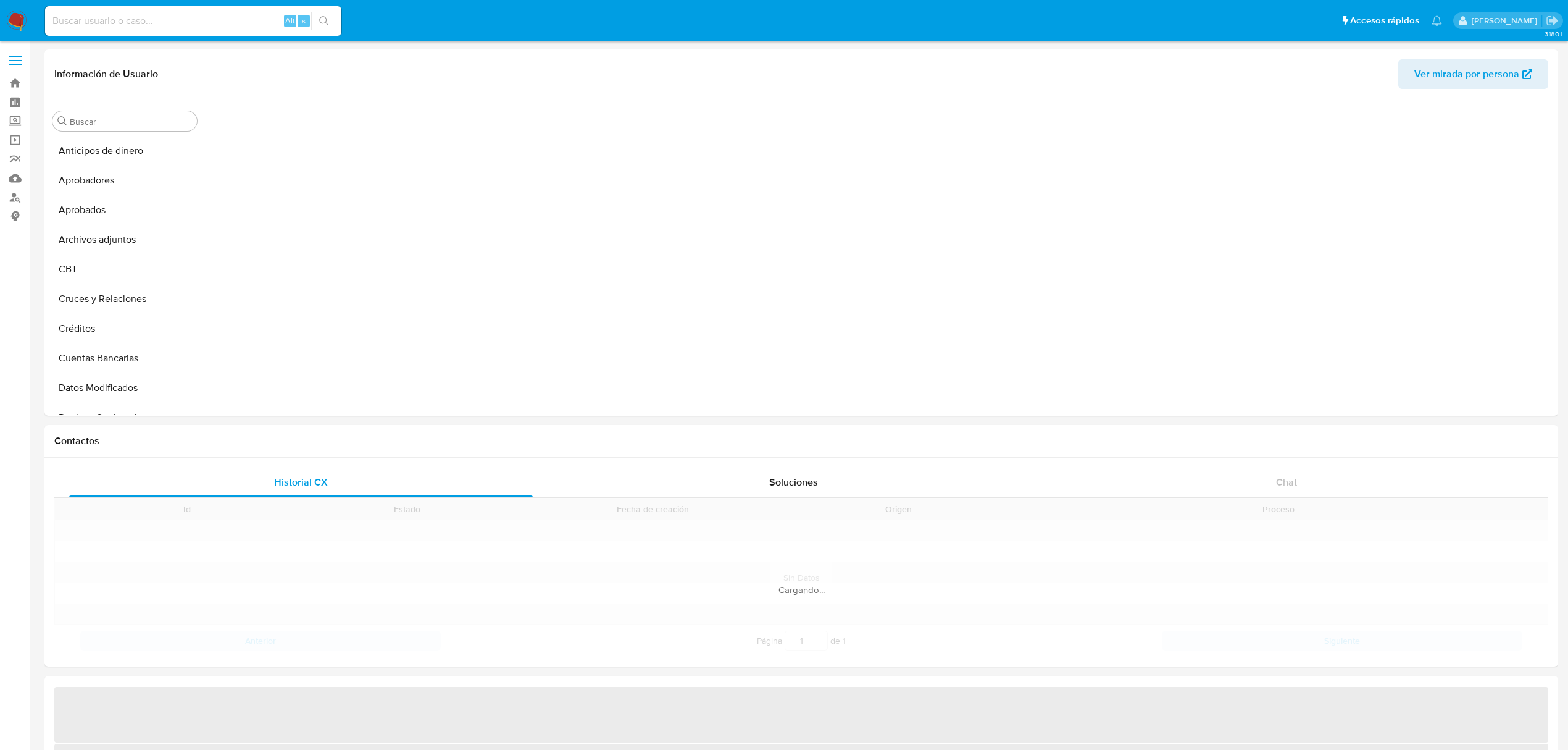
scroll to position [267, 0]
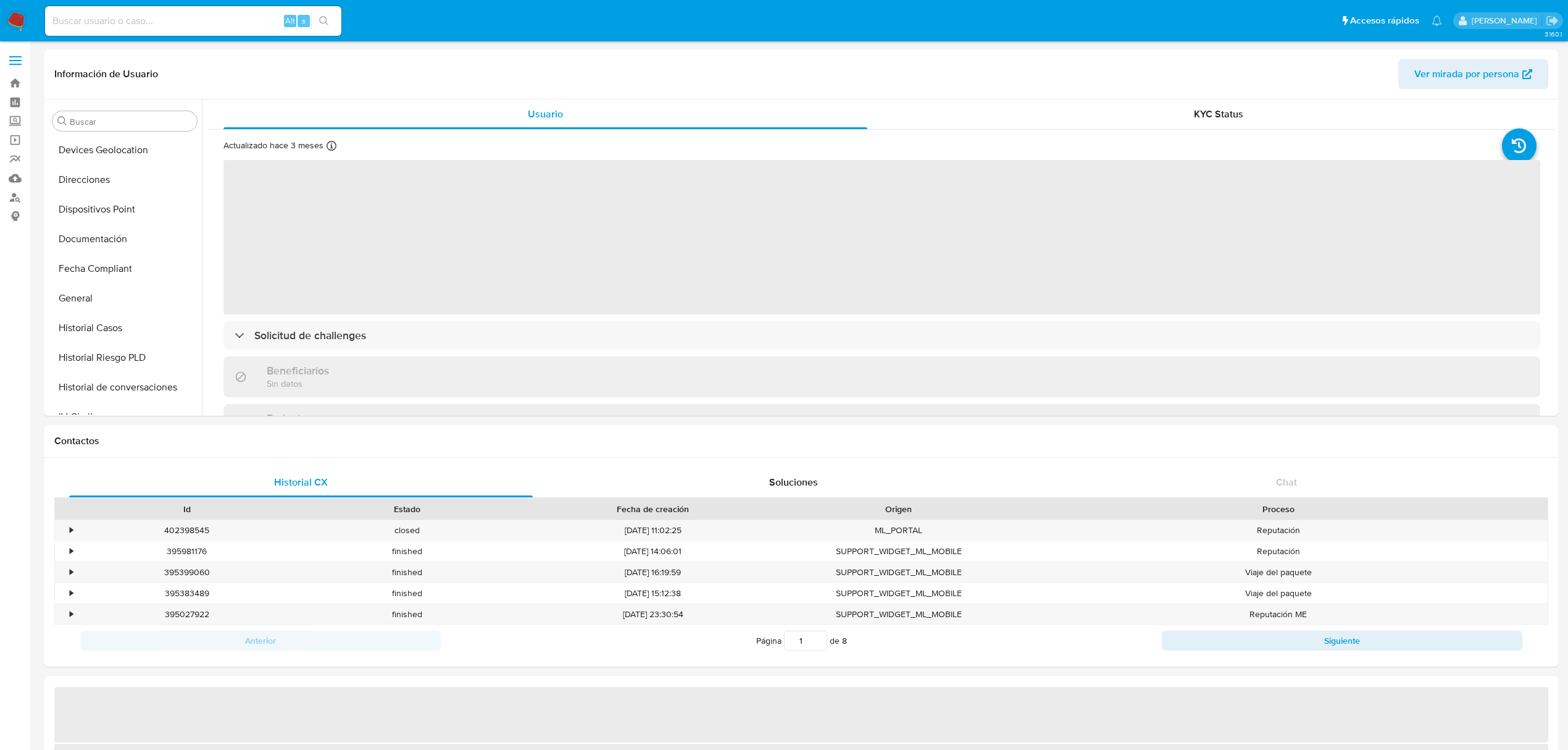
select select "10"
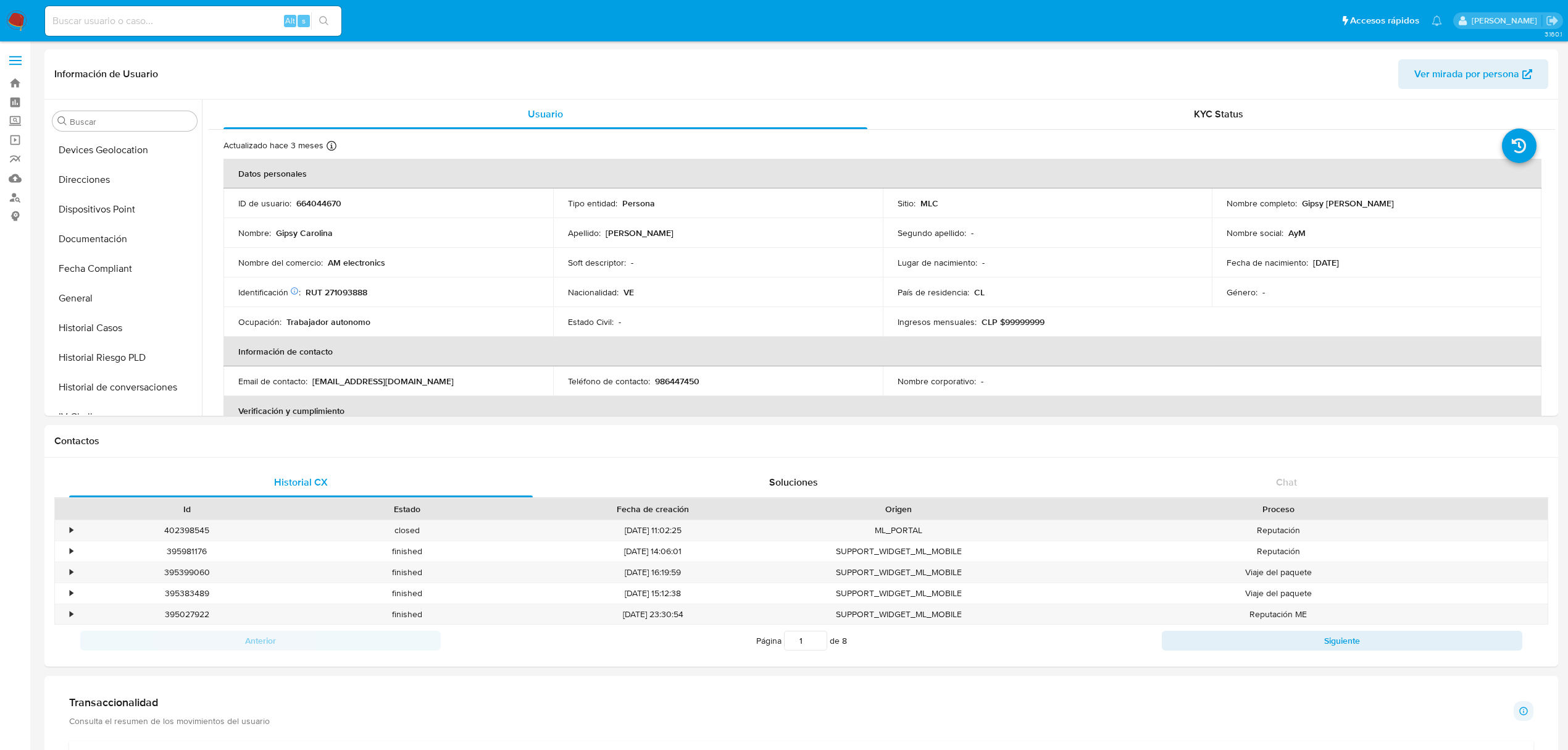
scroll to position [580, 0]
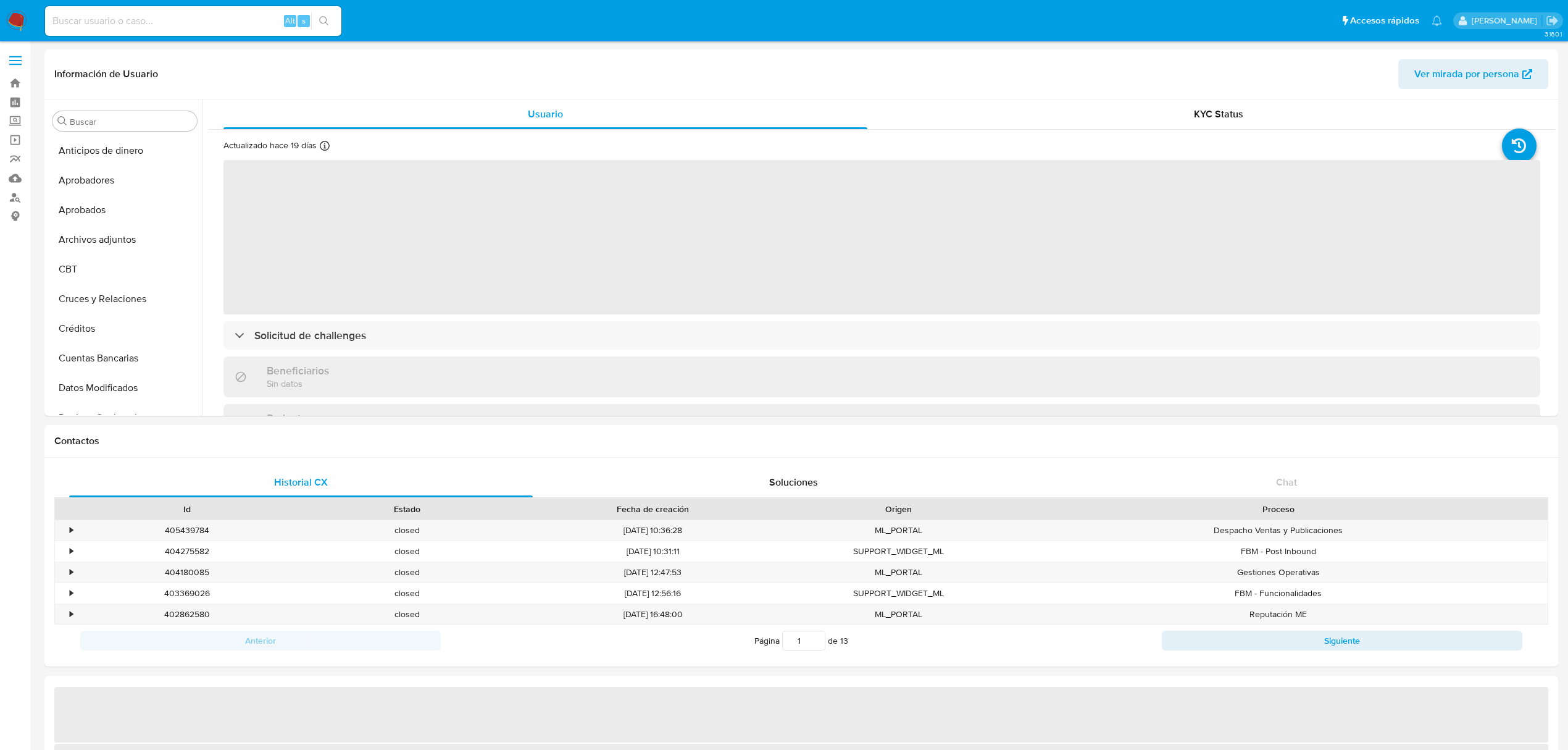
select select "10"
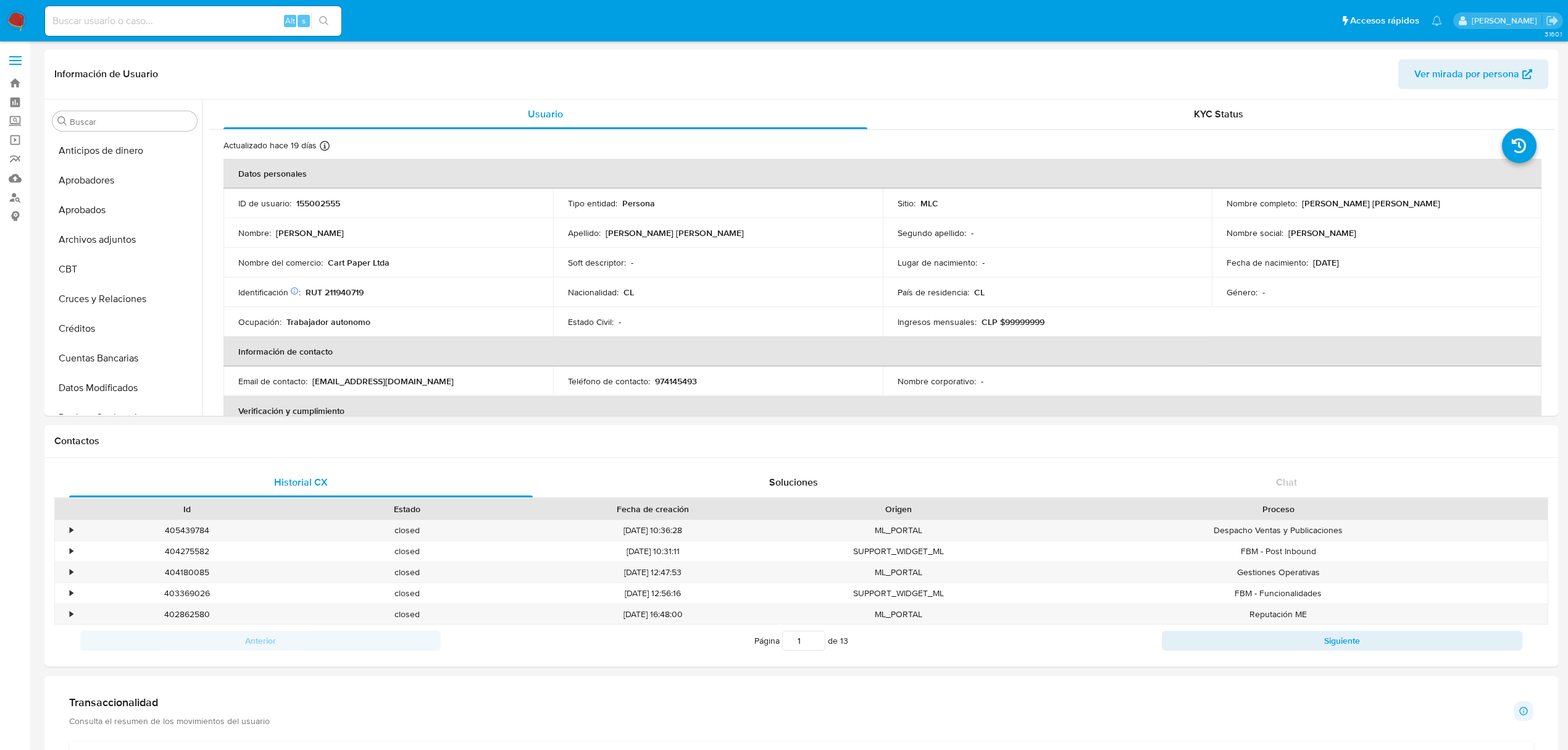
scroll to position [580, 0]
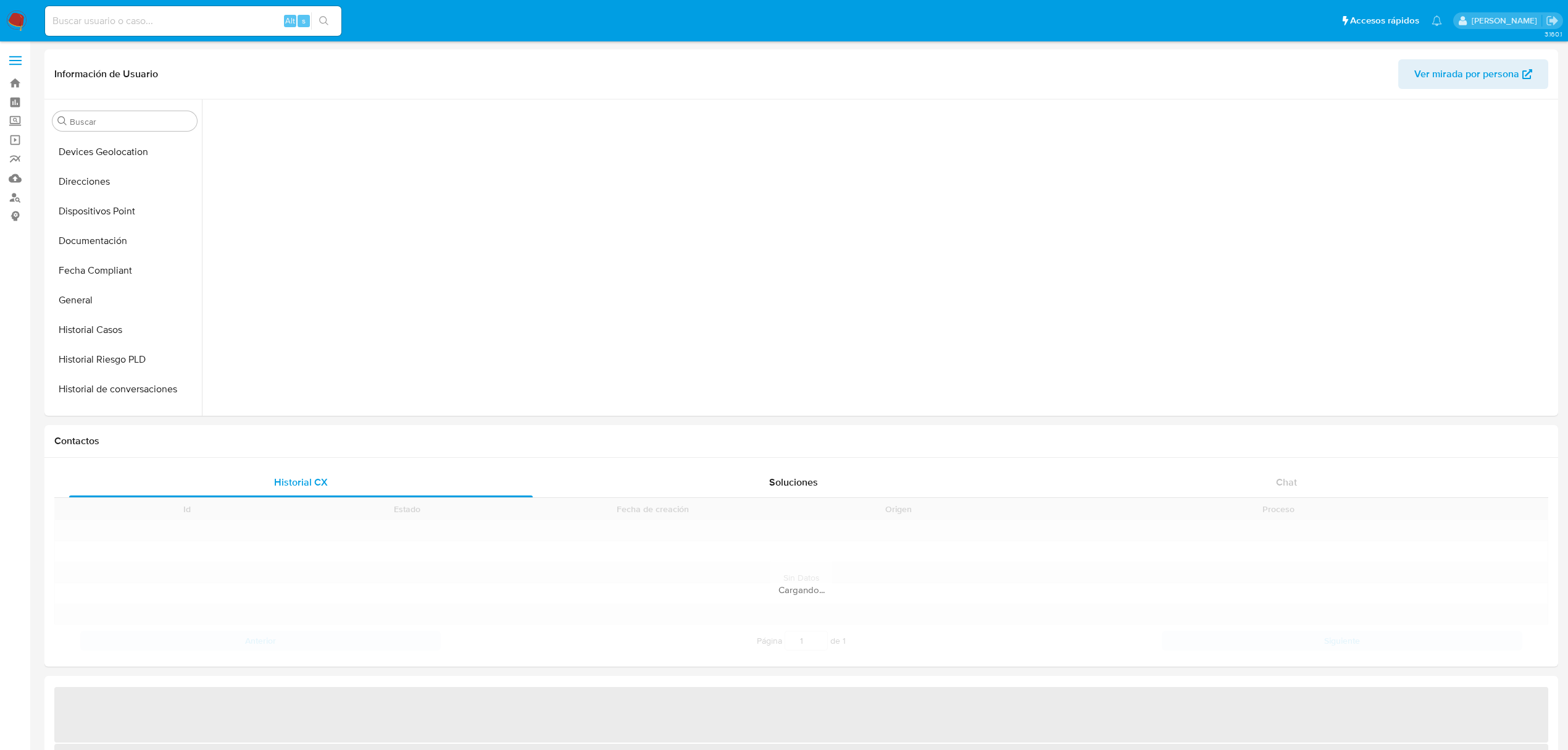
scroll to position [574, 0]
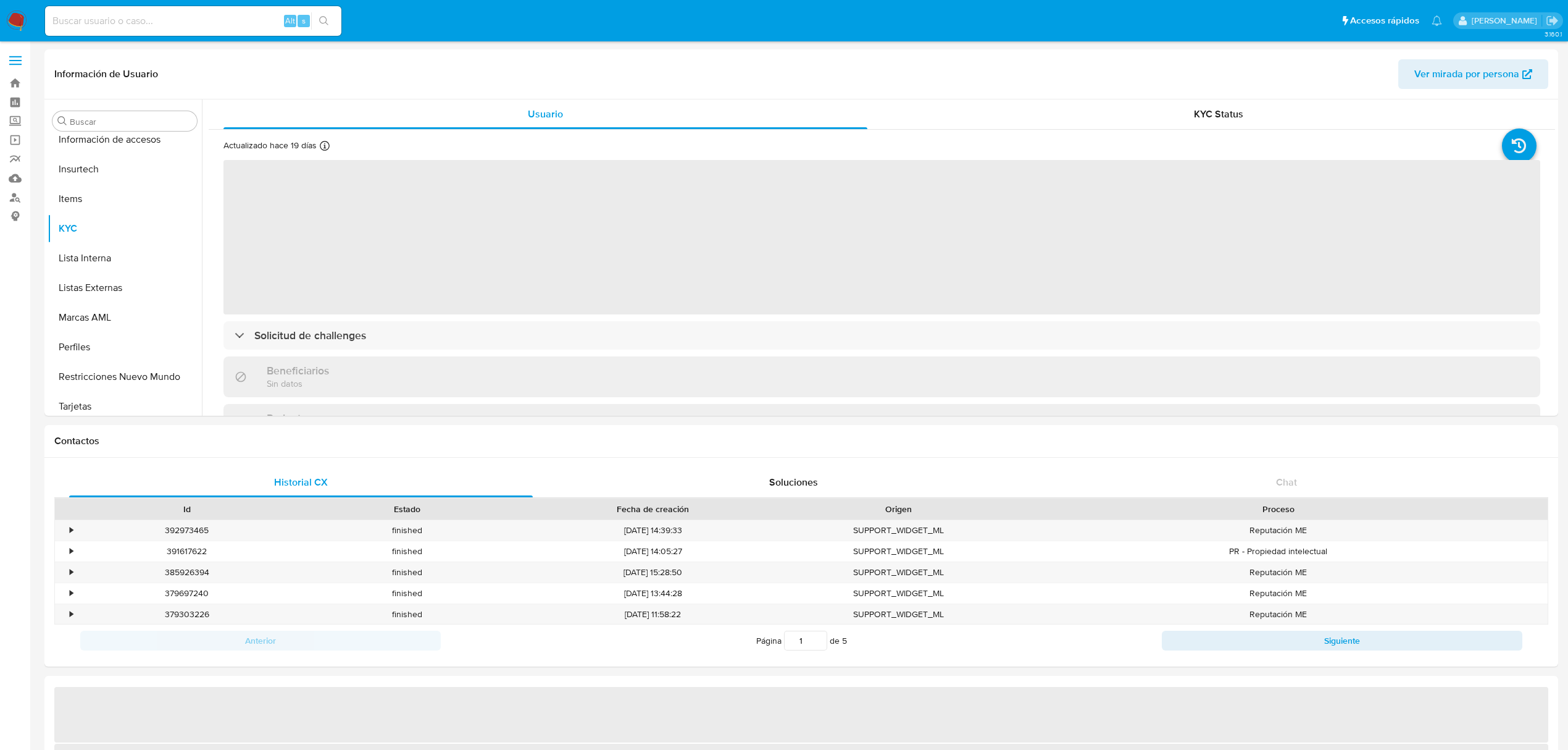
select select "10"
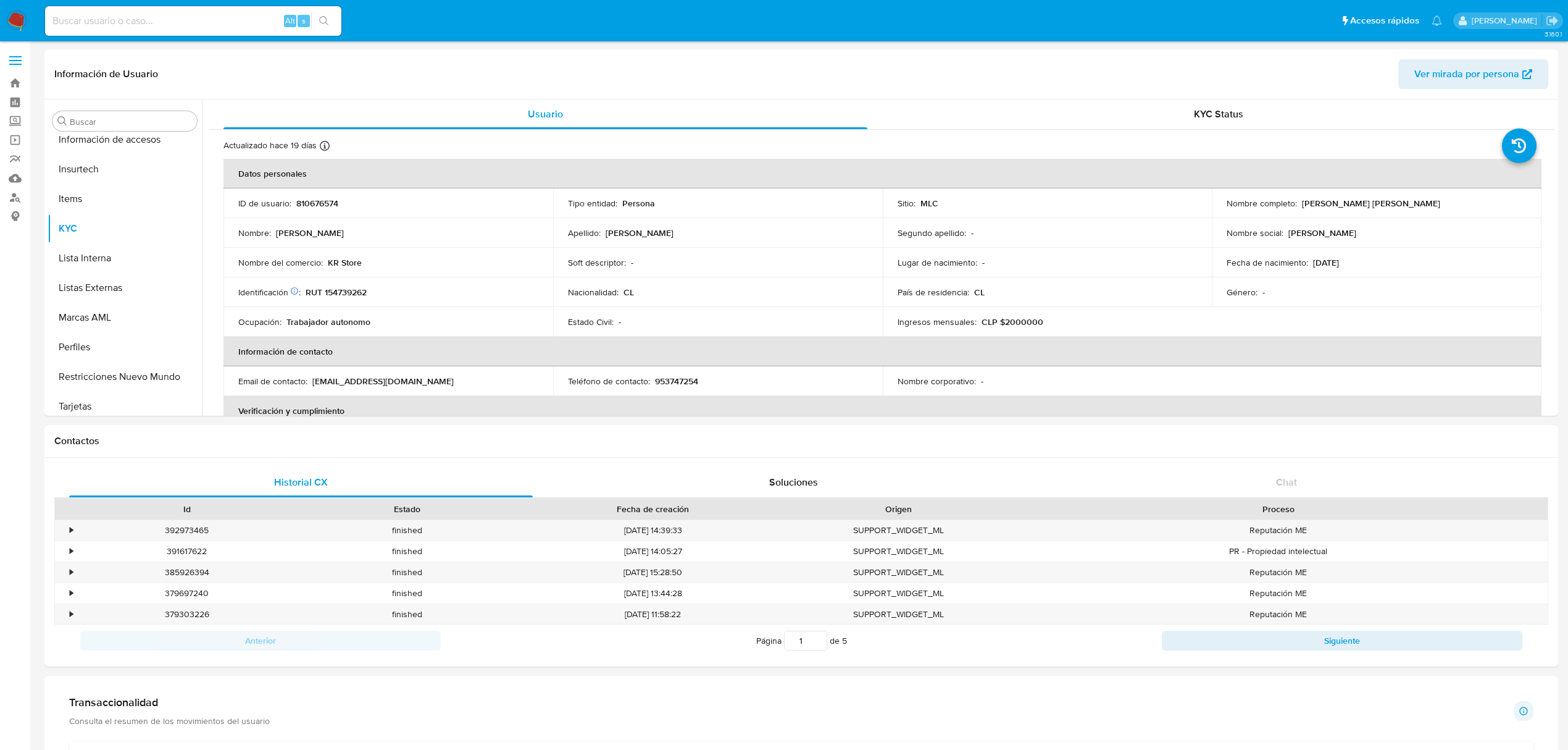
scroll to position [580, 0]
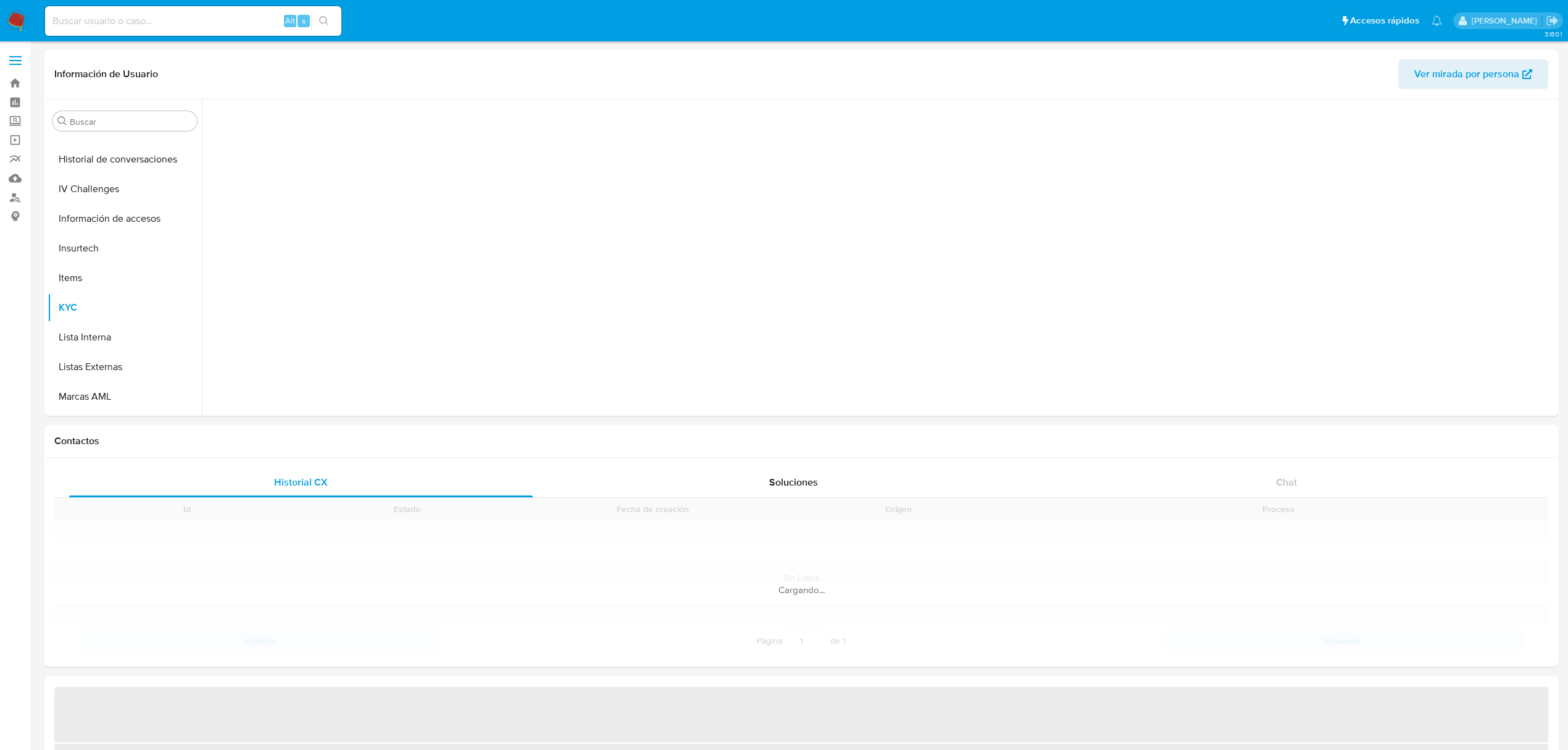
scroll to position [574, 0]
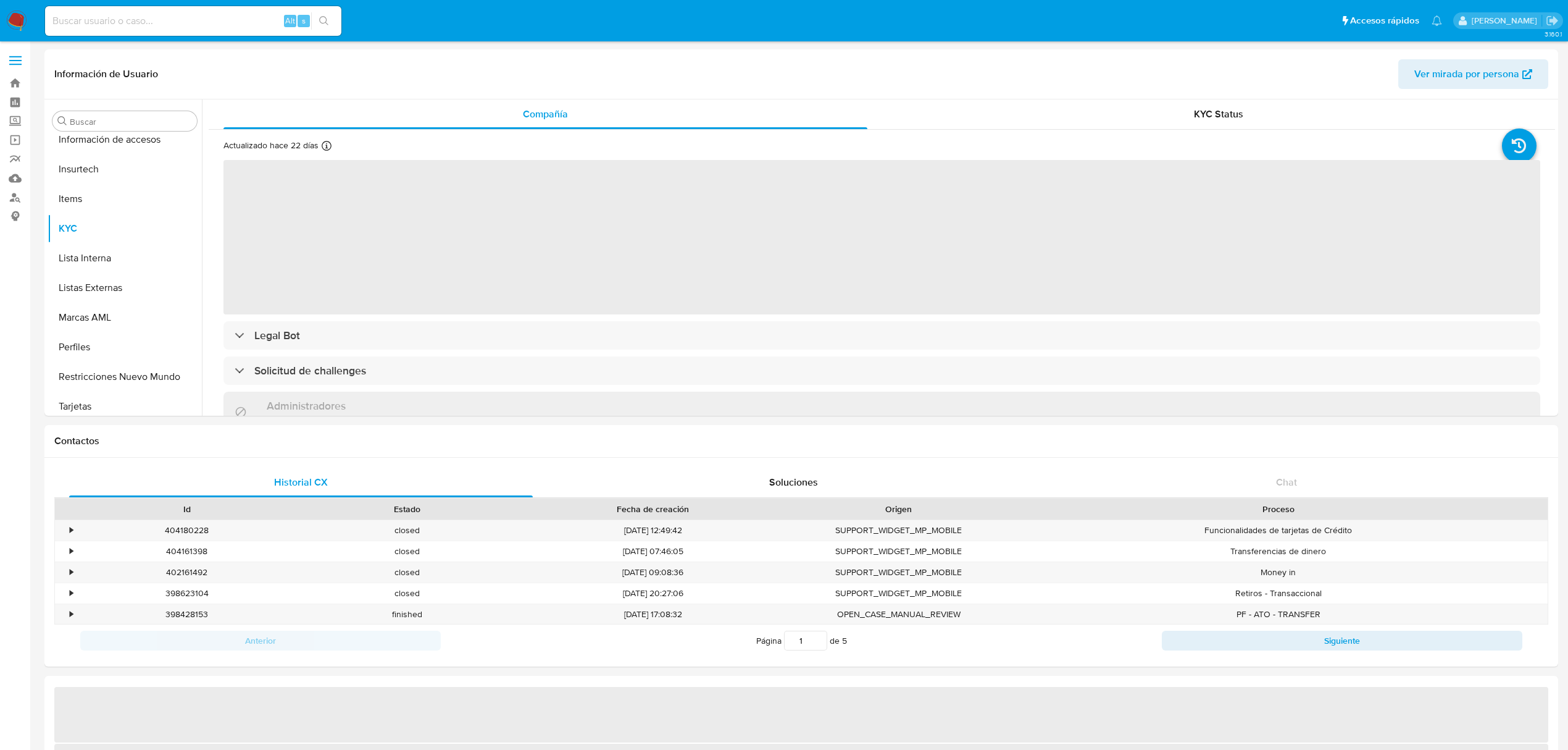
select select "10"
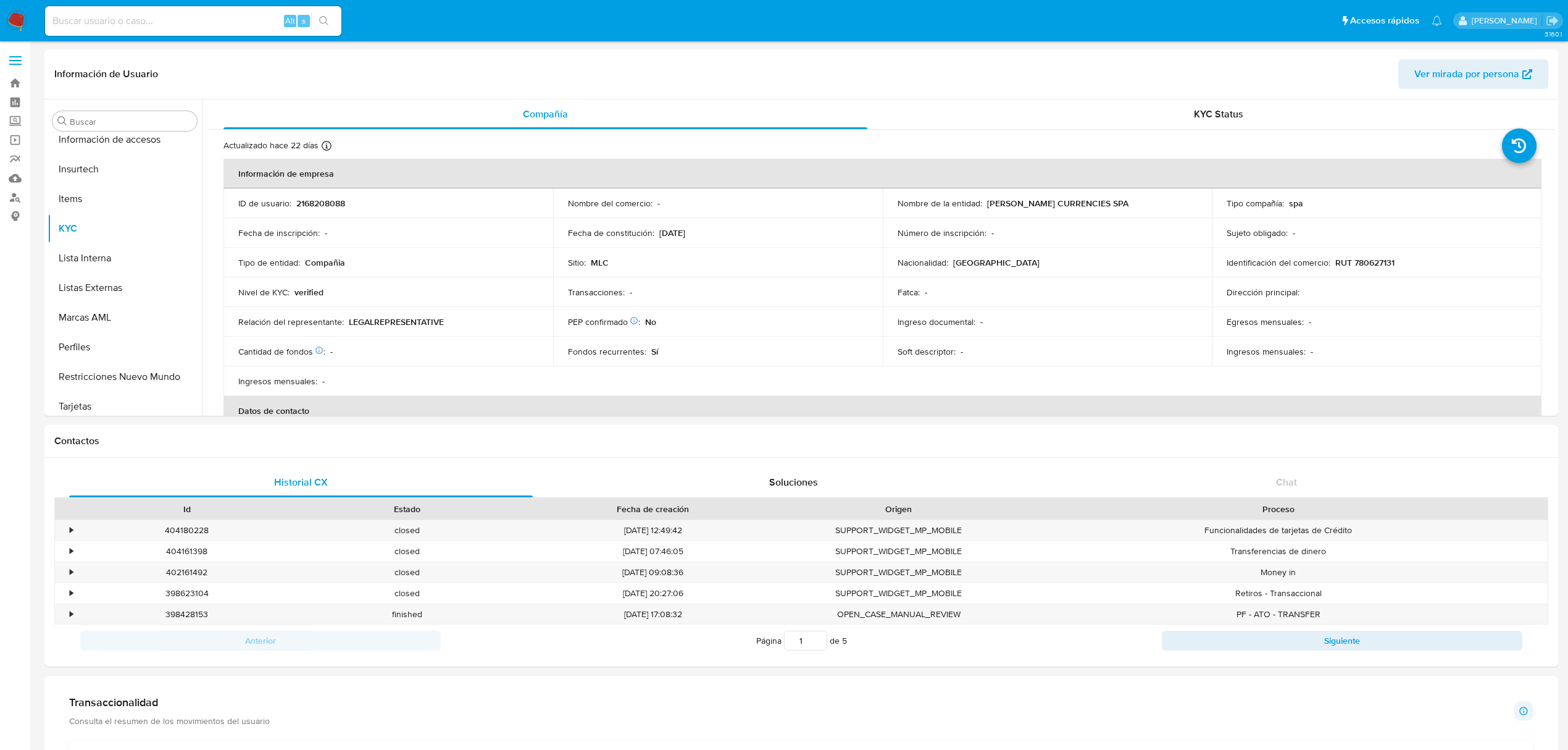
scroll to position [580, 0]
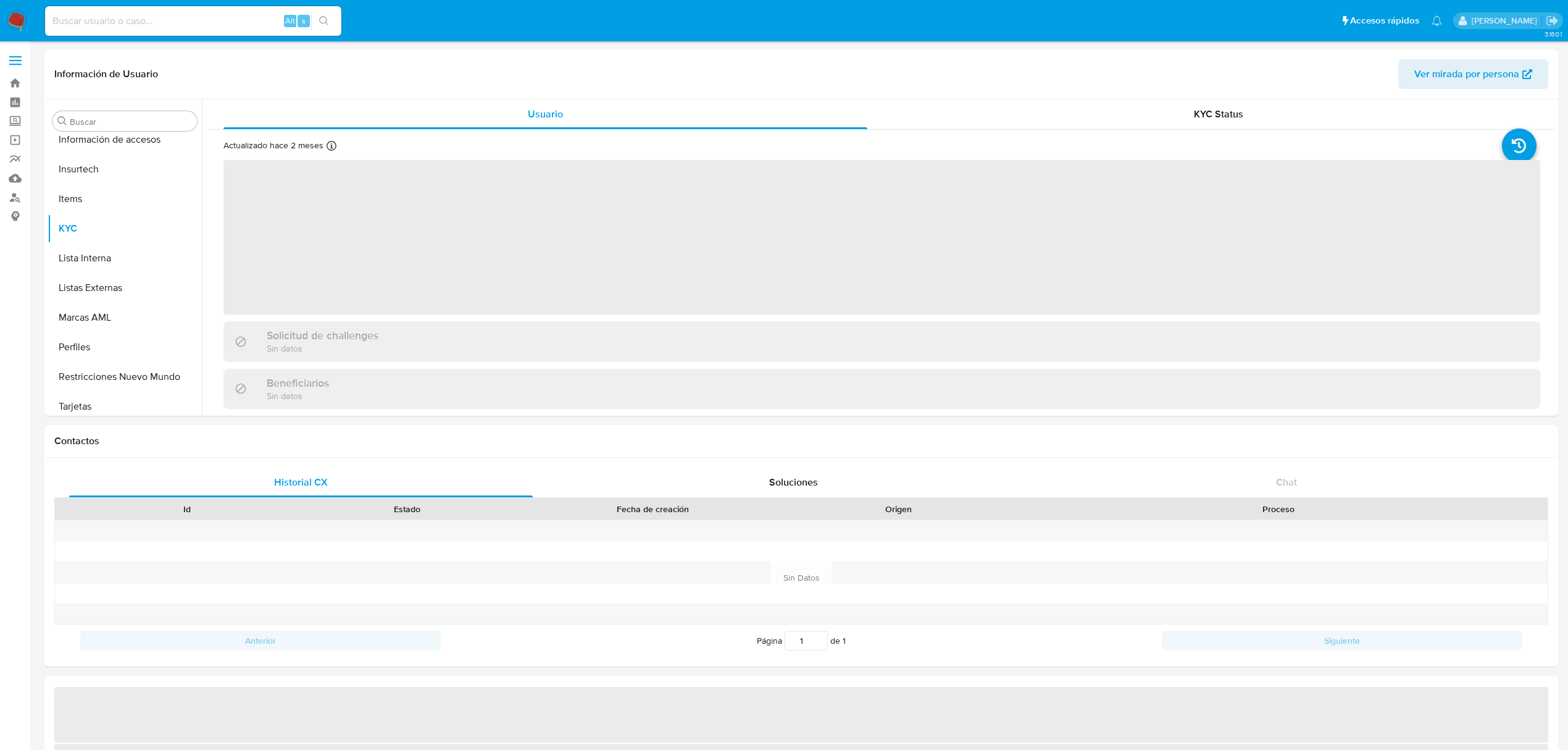
scroll to position [580, 0]
select select "10"
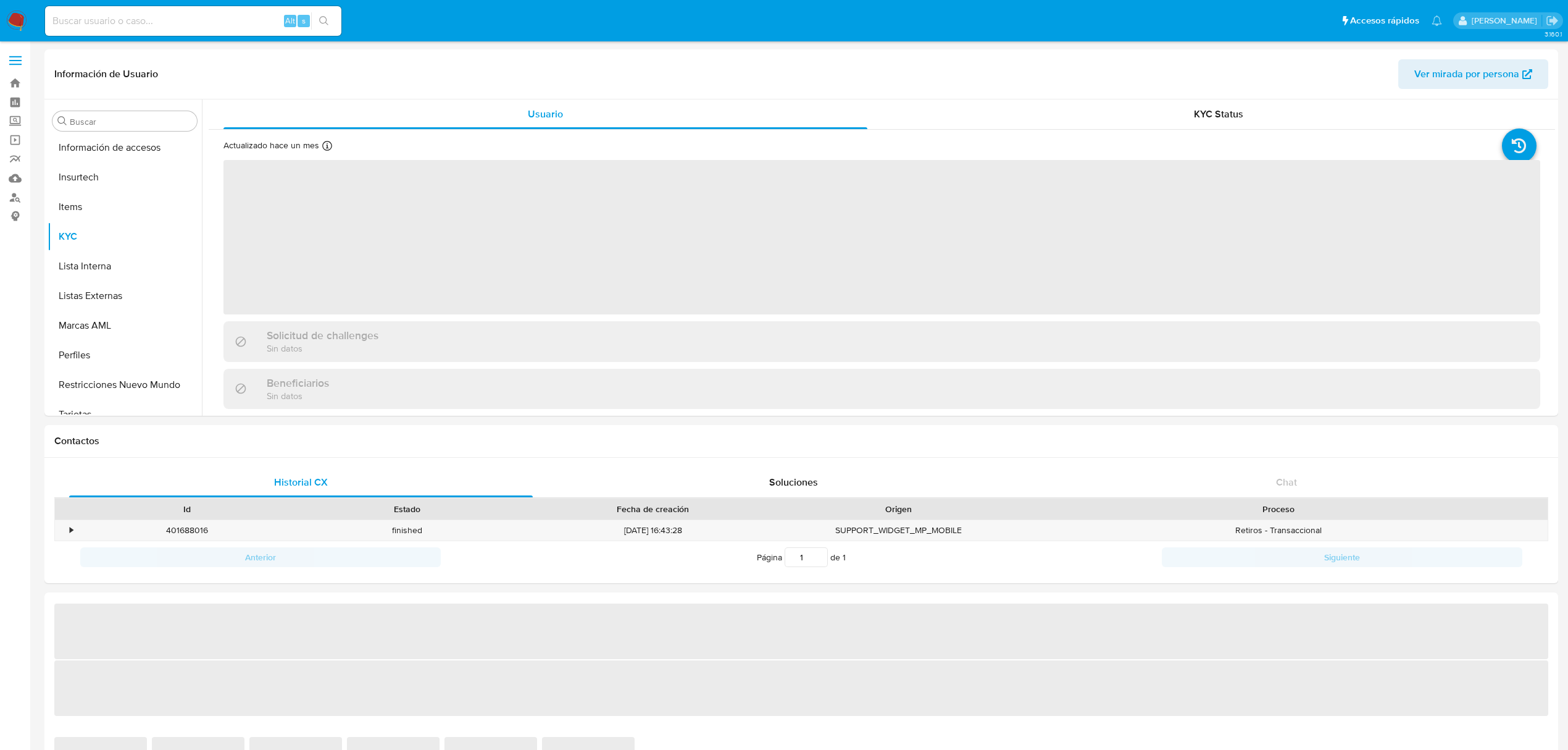
scroll to position [580, 0]
select select "10"
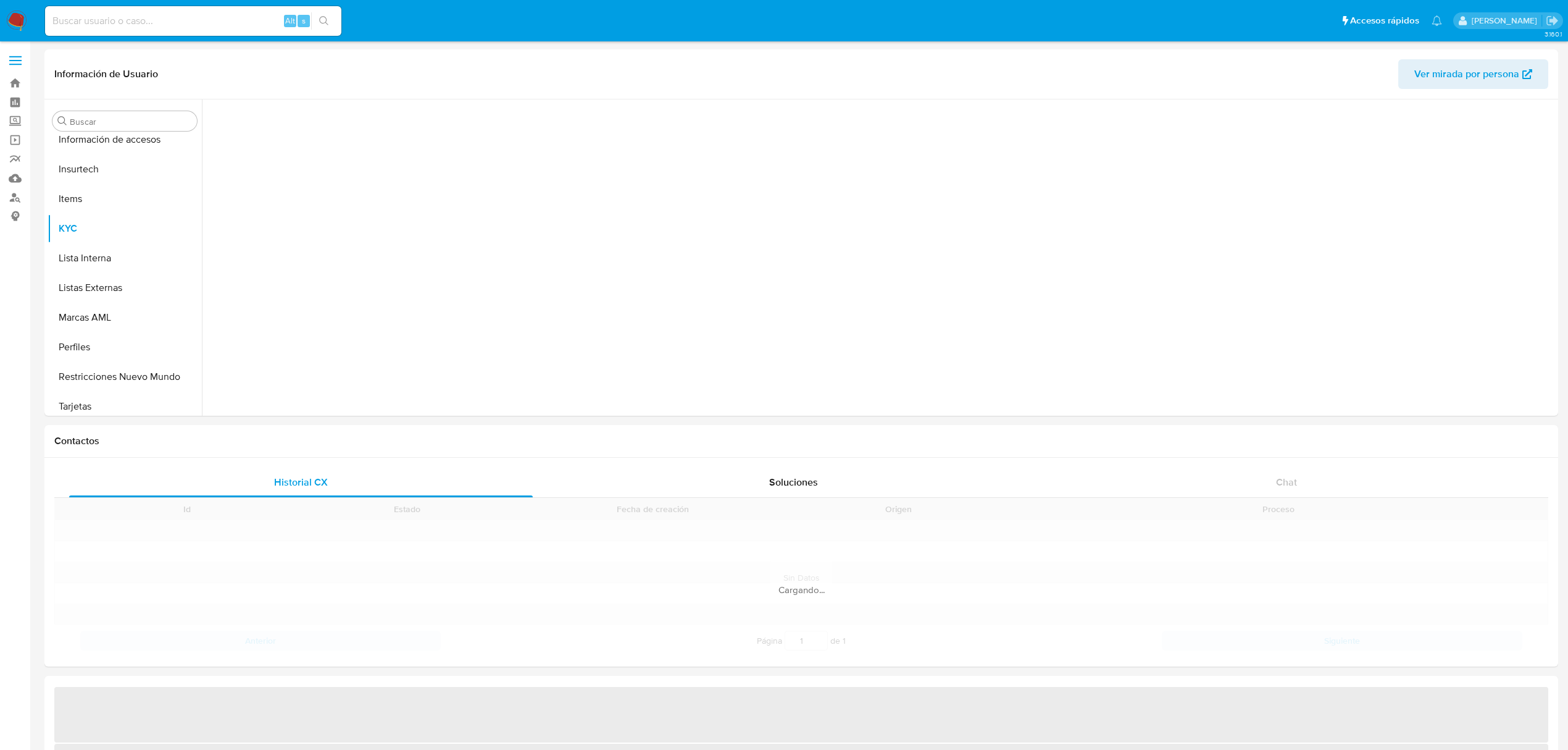
scroll to position [580, 0]
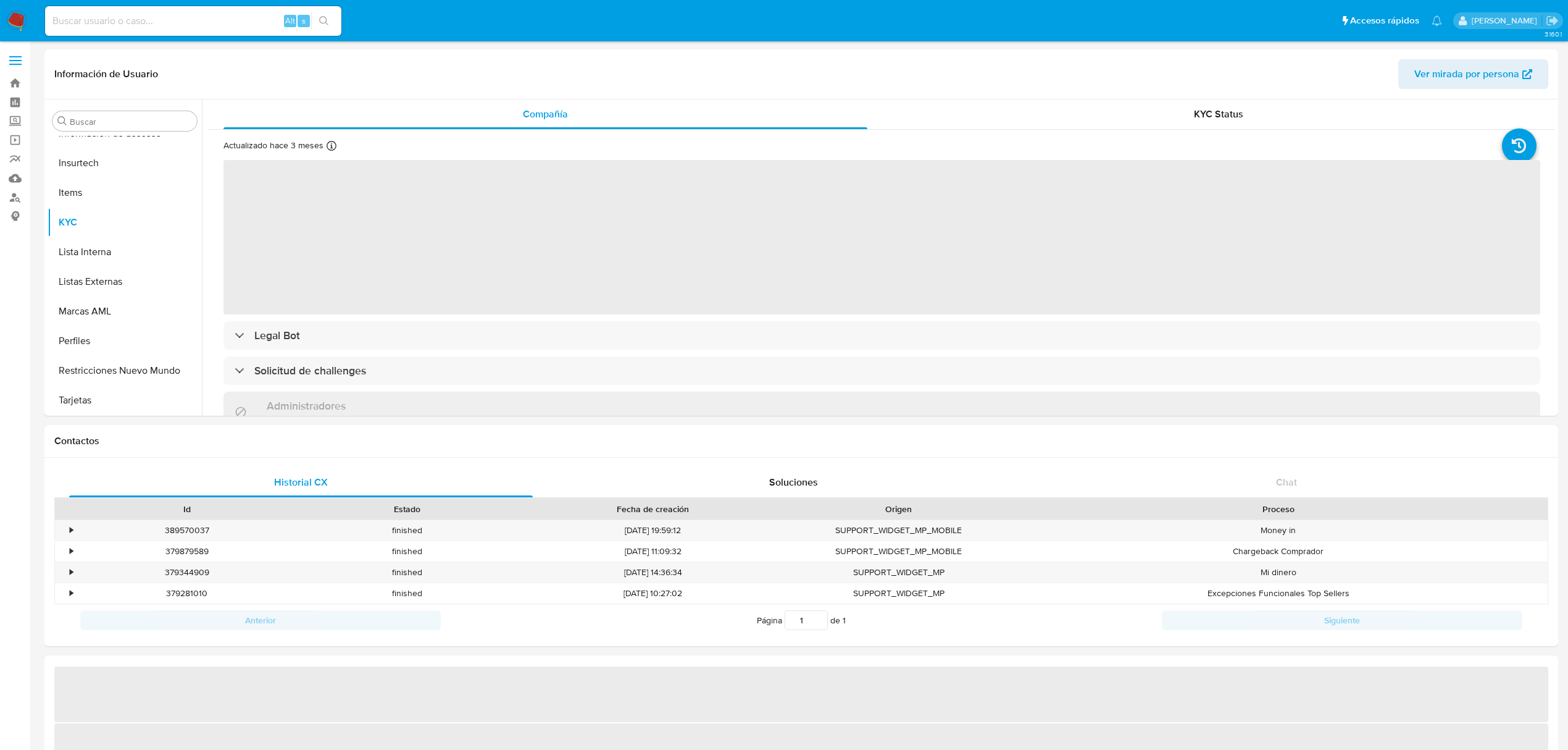
select select "10"
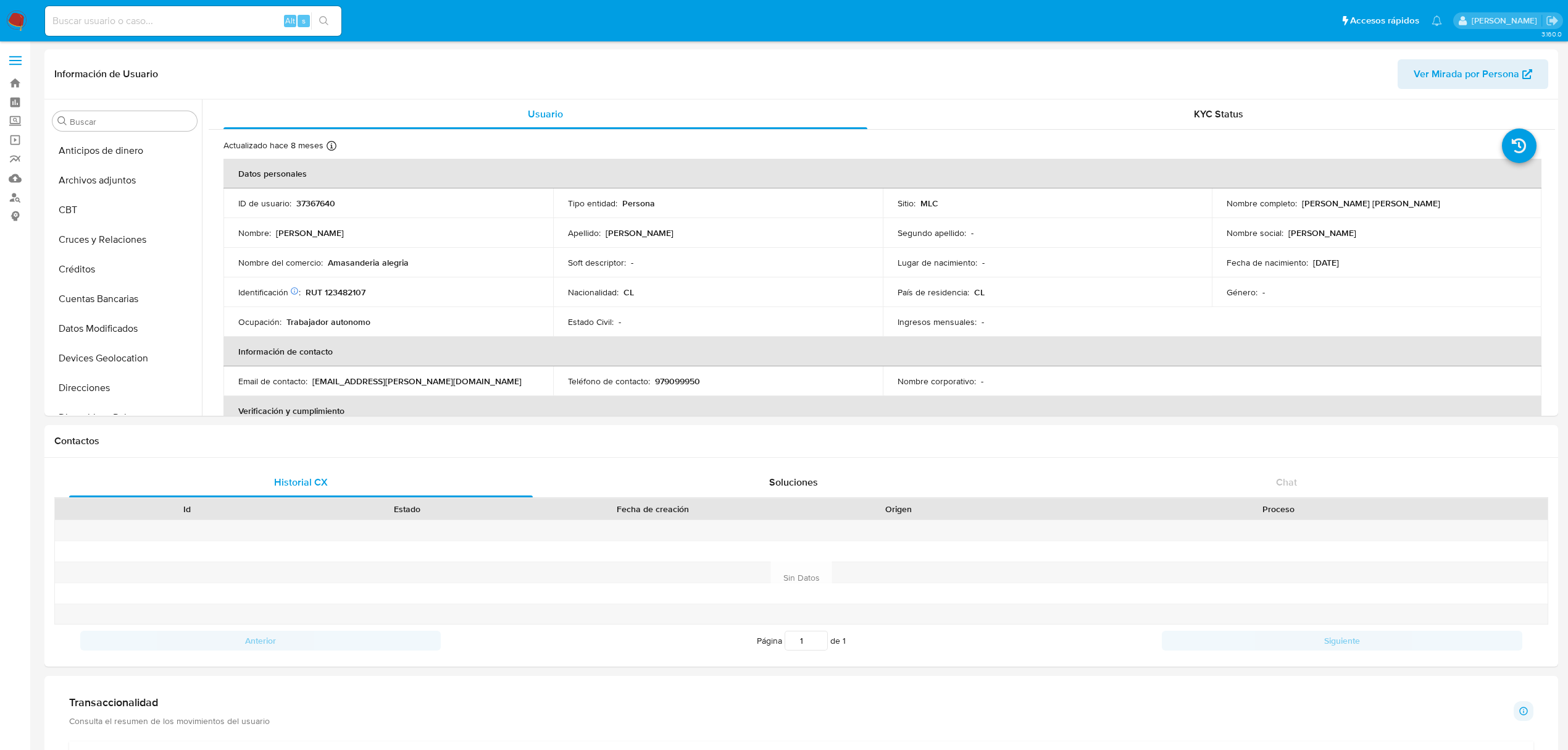
select select "10"
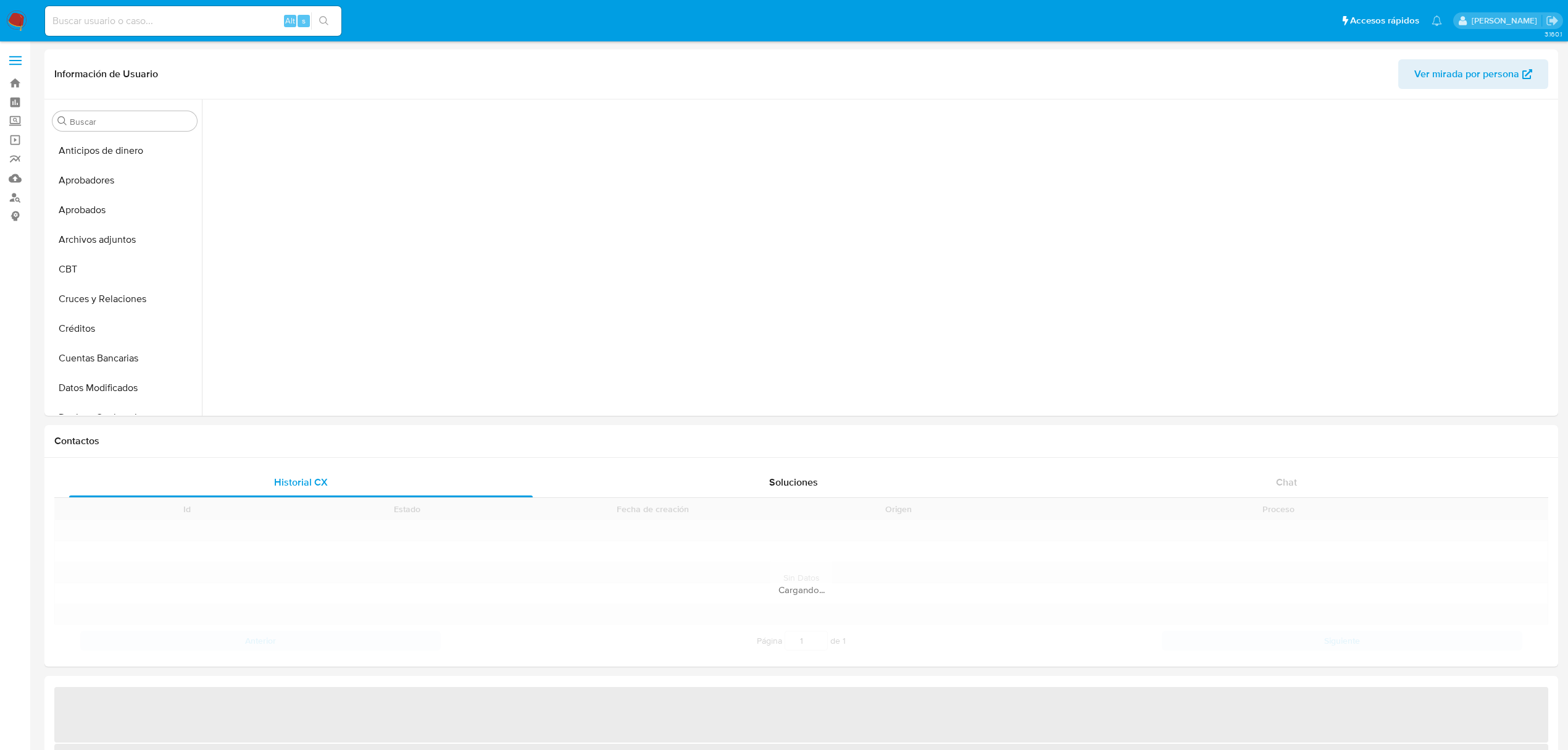
scroll to position [422, 0]
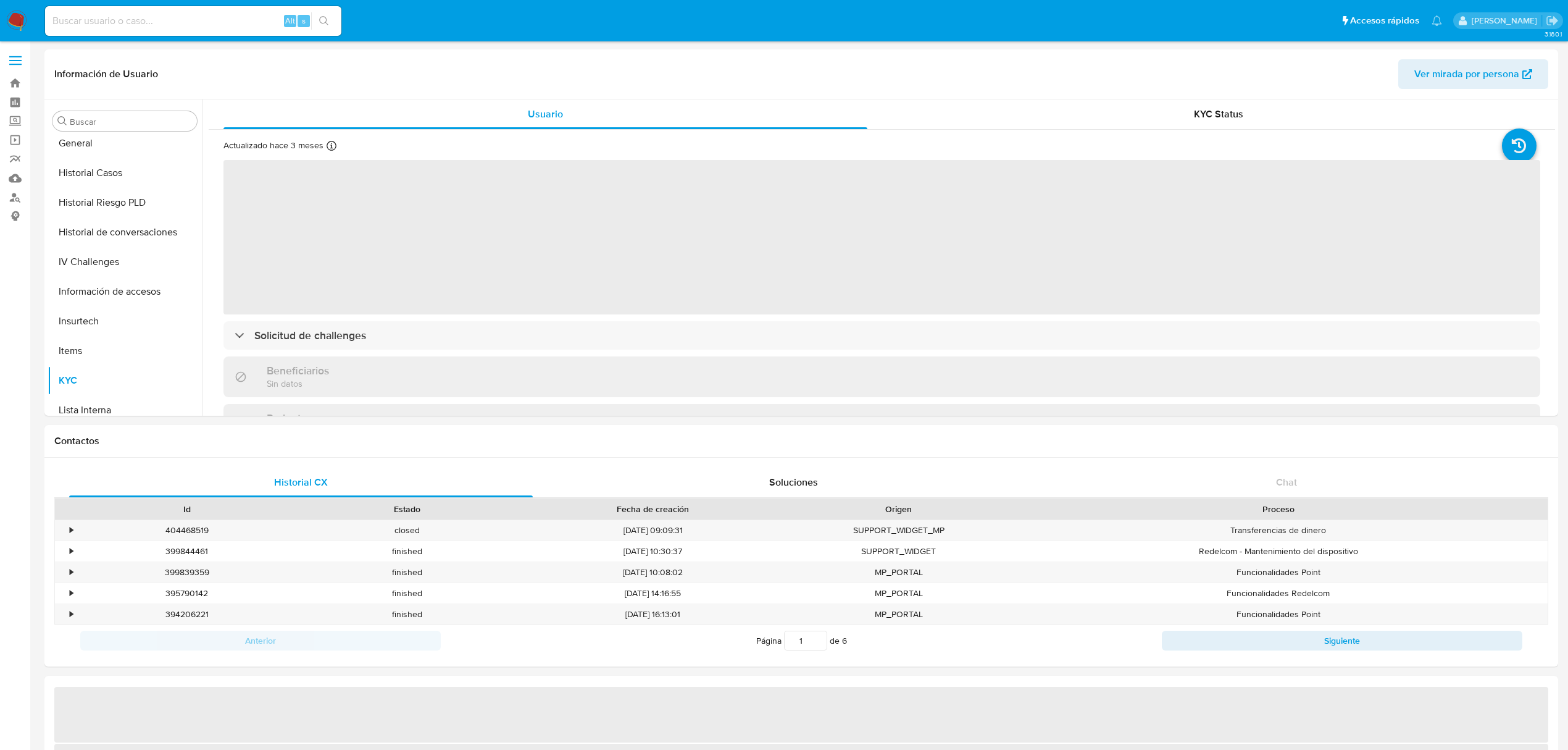
select select "10"
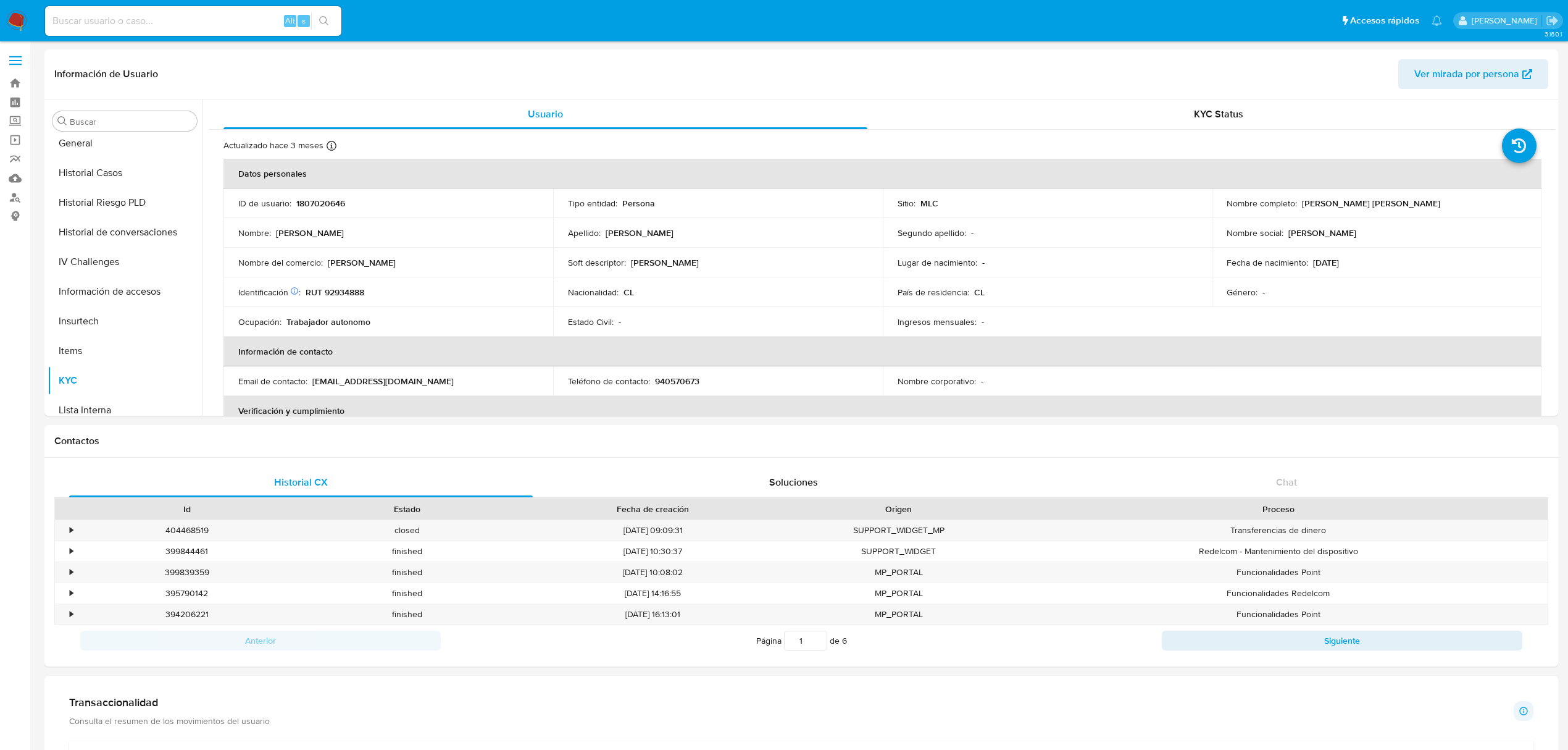
scroll to position [580, 0]
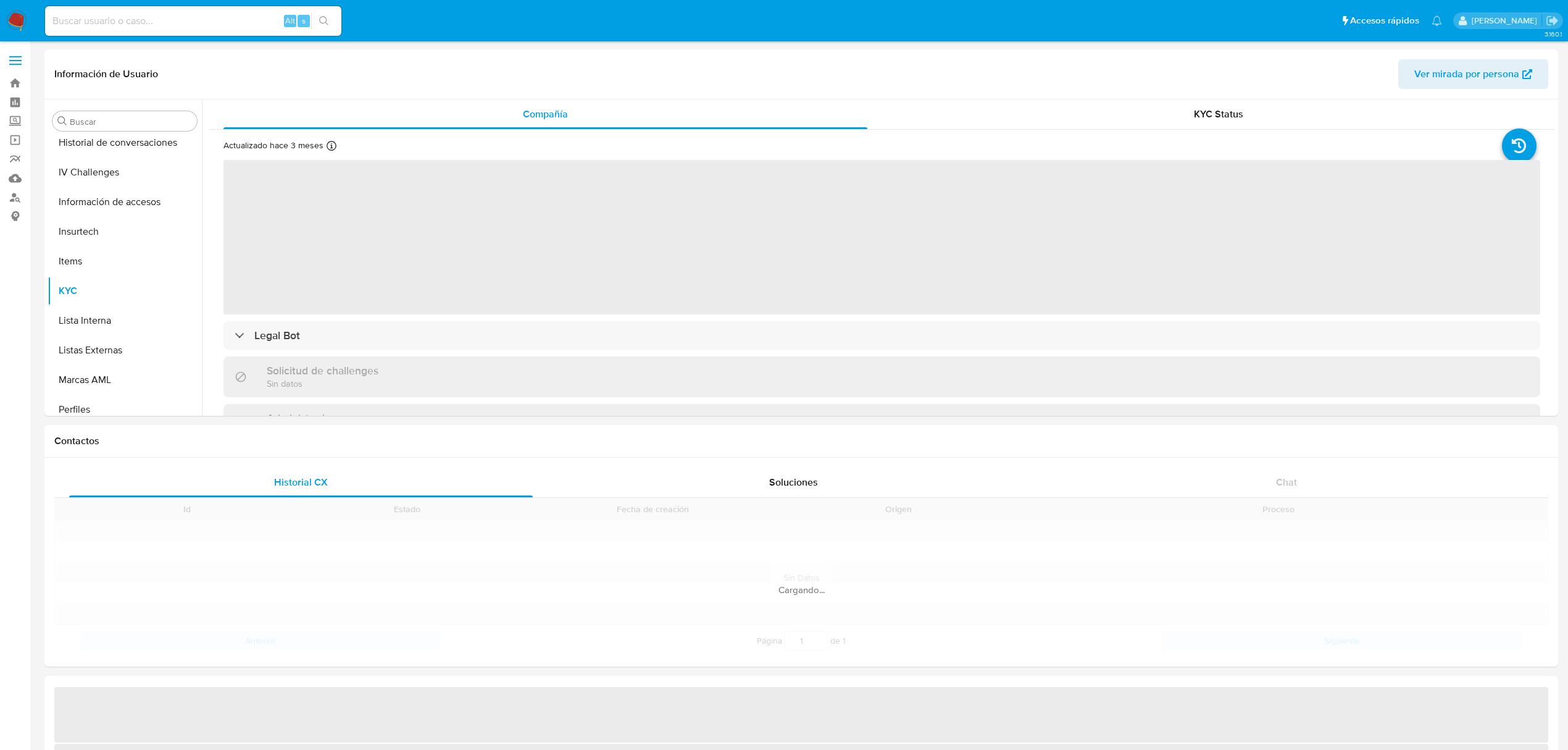
scroll to position [546, 0]
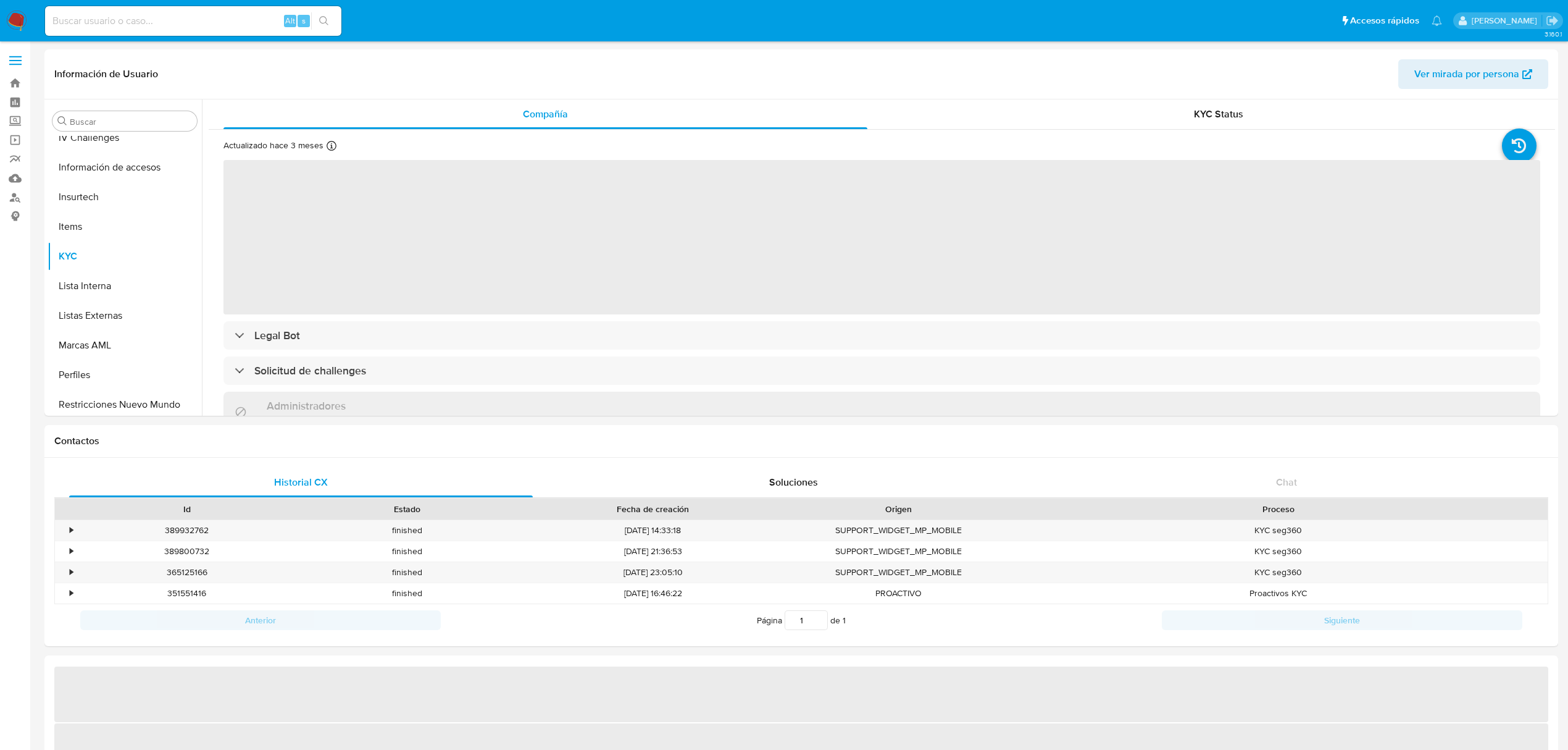
select select "10"
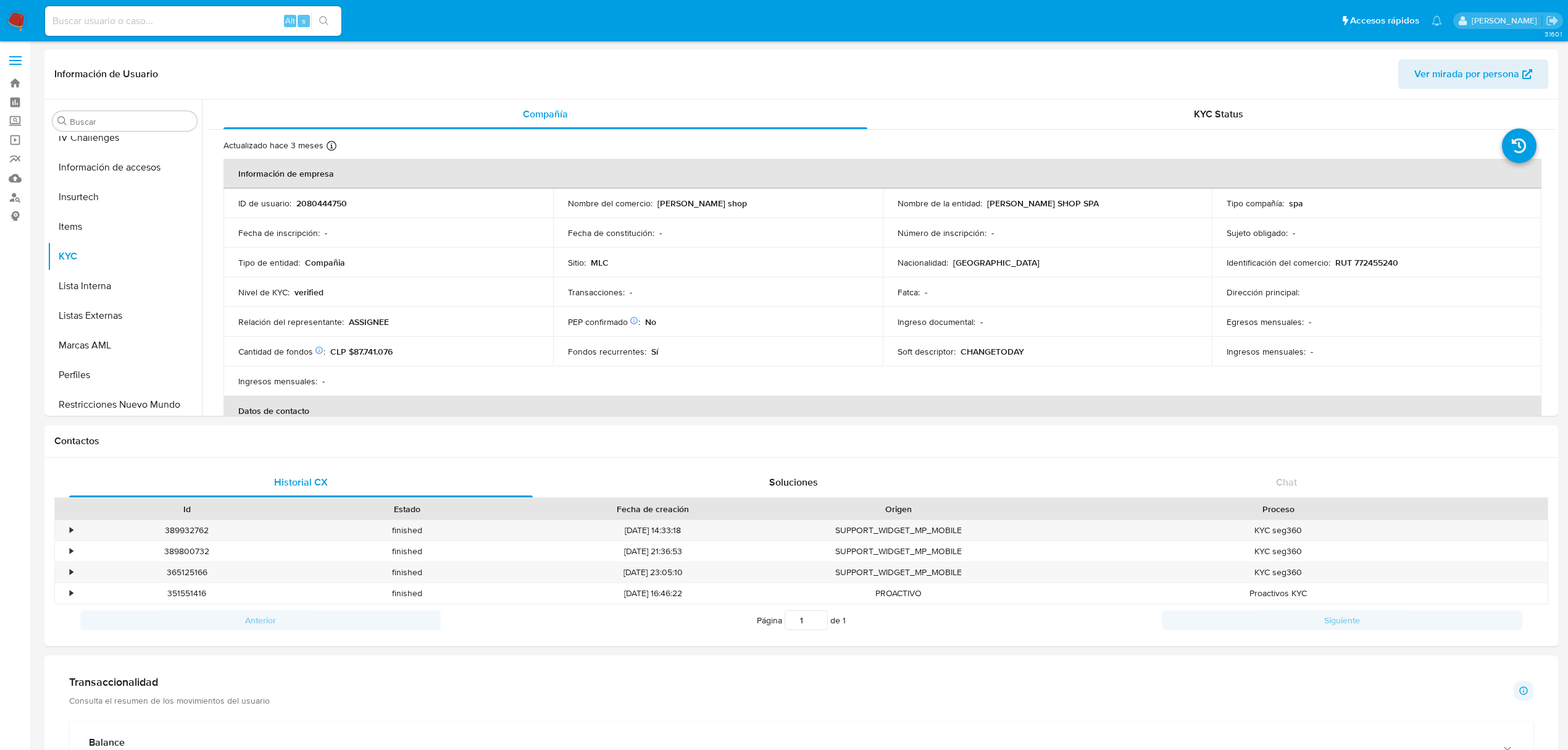
scroll to position [580, 0]
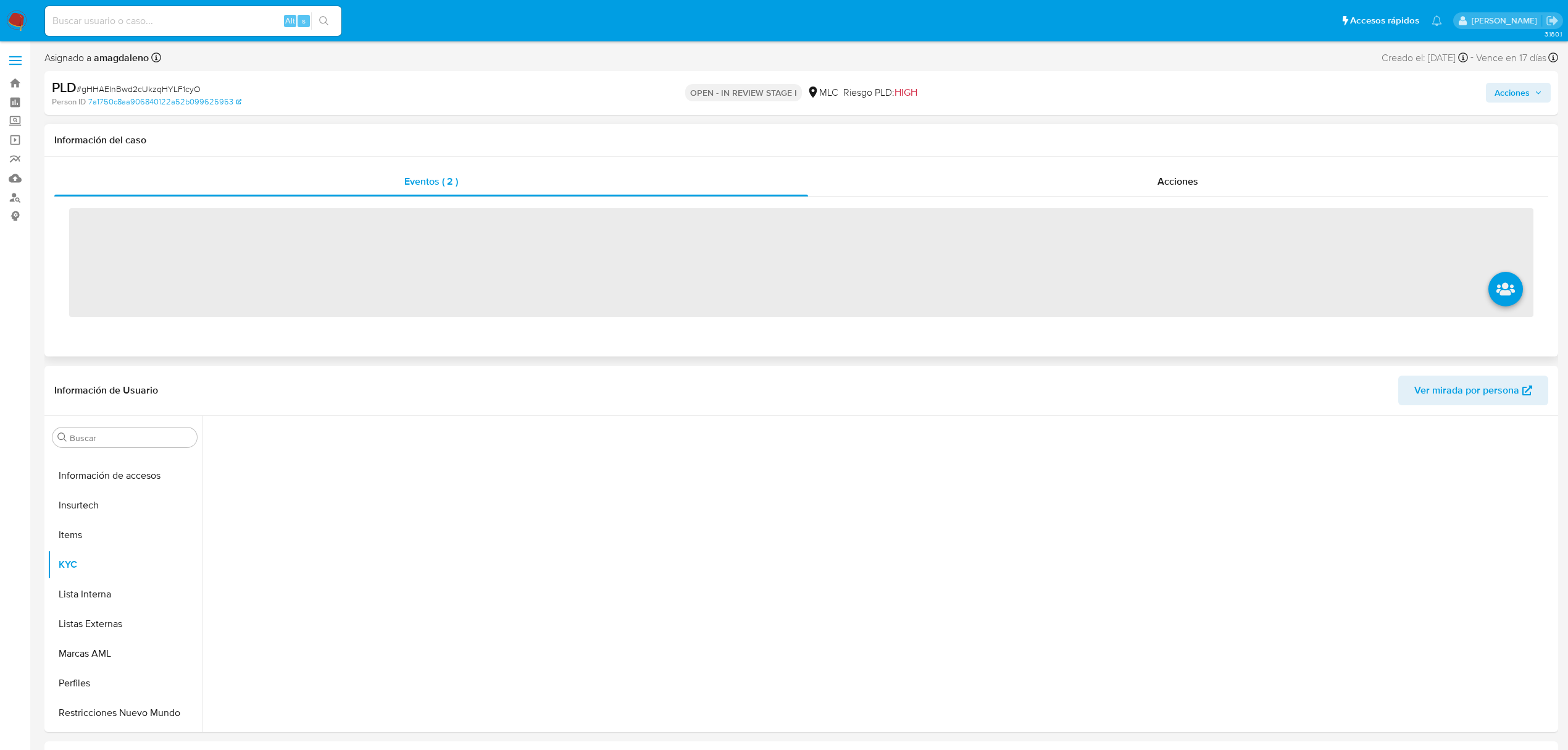
scroll to position [581, 0]
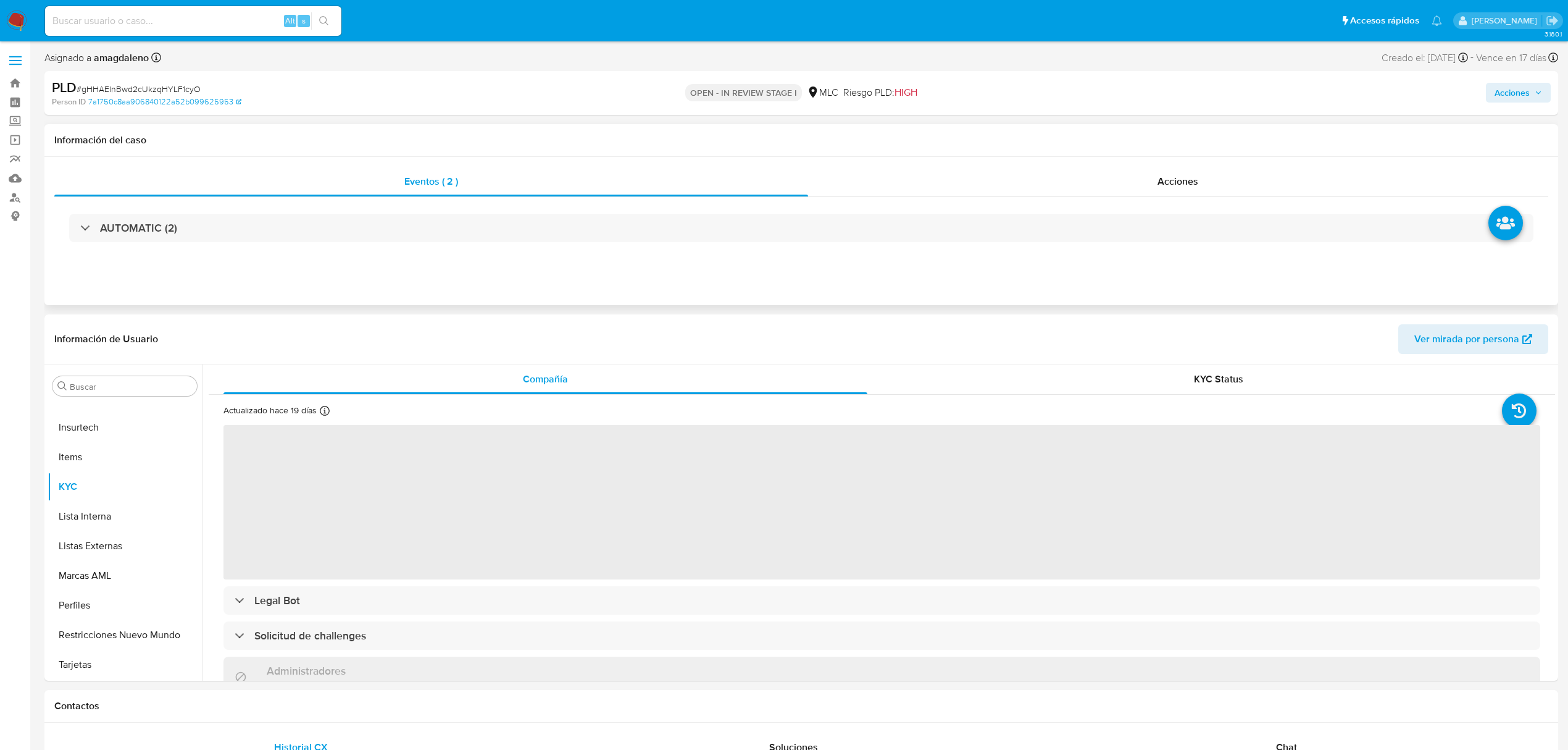
select select "10"
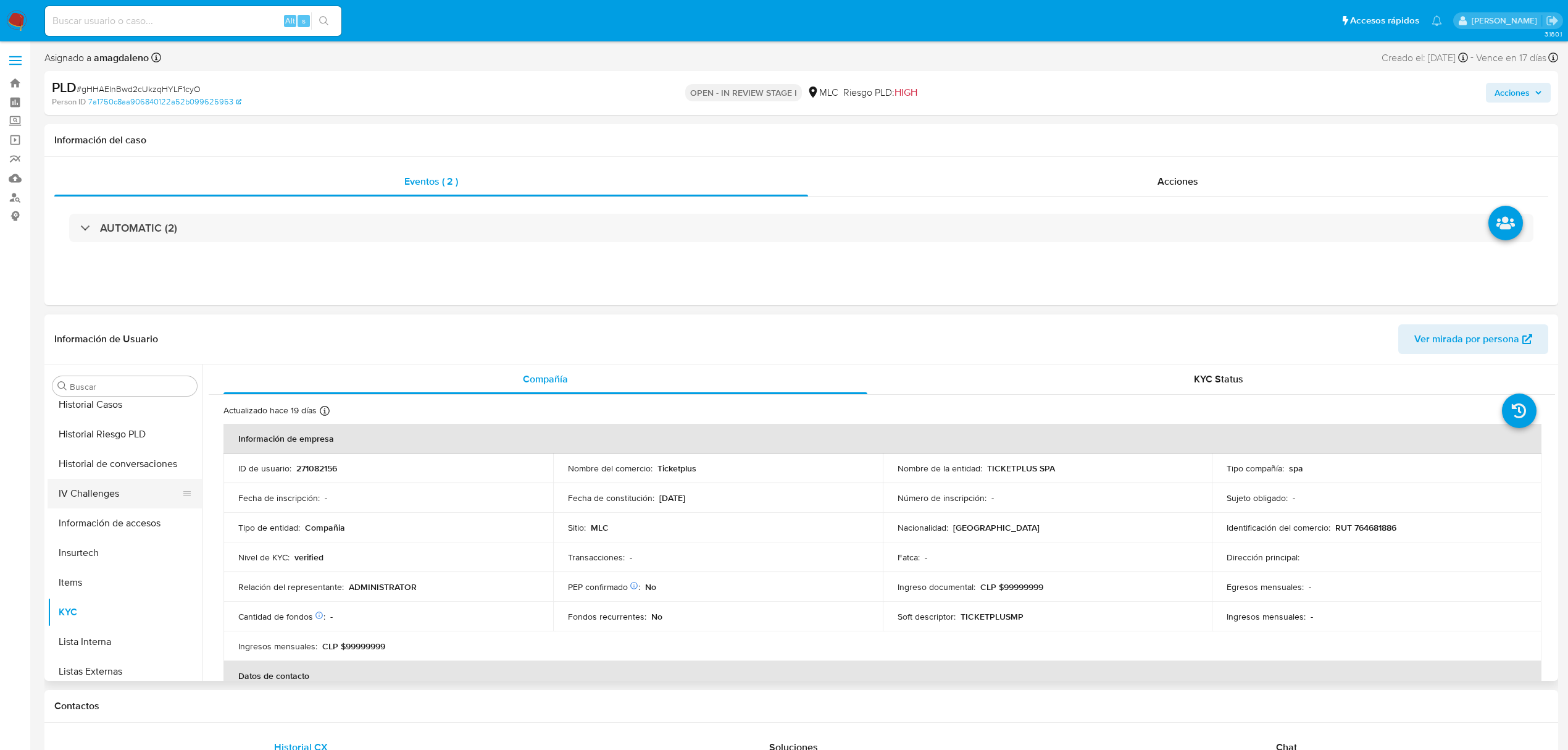
scroll to position [87, 0]
click at [120, 422] on button "Archivos adjuntos" at bounding box center [119, 418] width 144 height 30
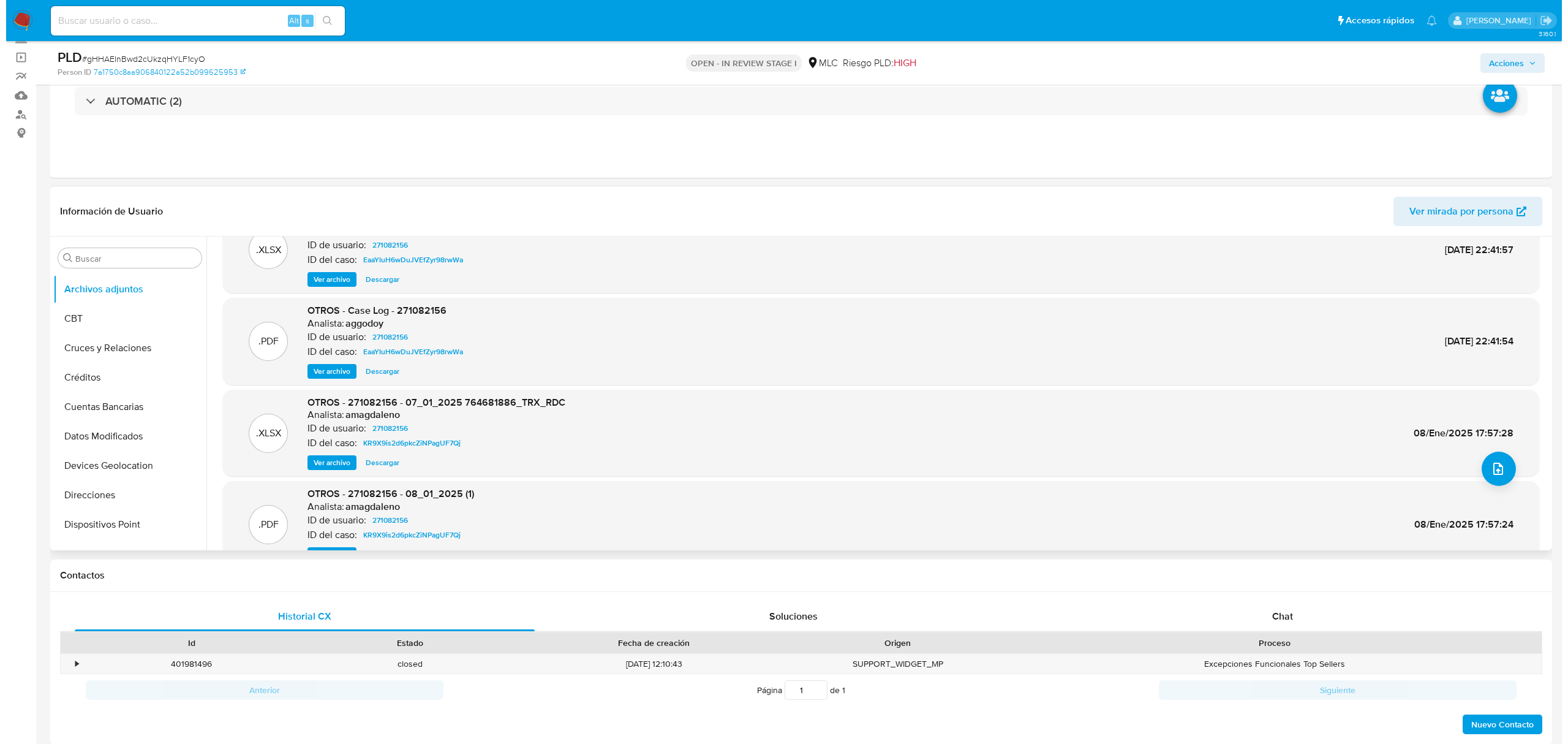
scroll to position [0, 0]
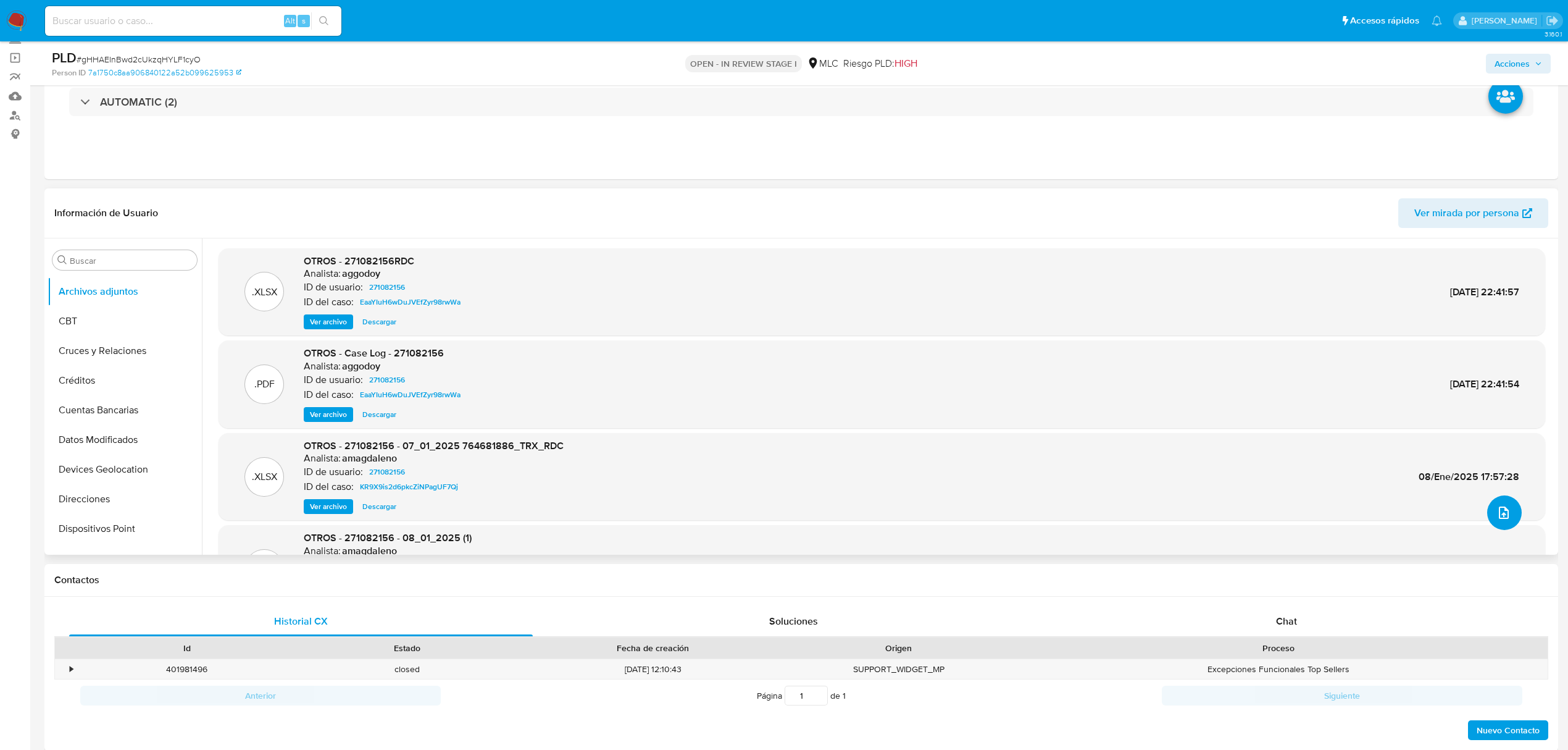
click at [1502, 515] on icon "upload-file" at bounding box center [1503, 512] width 10 height 12
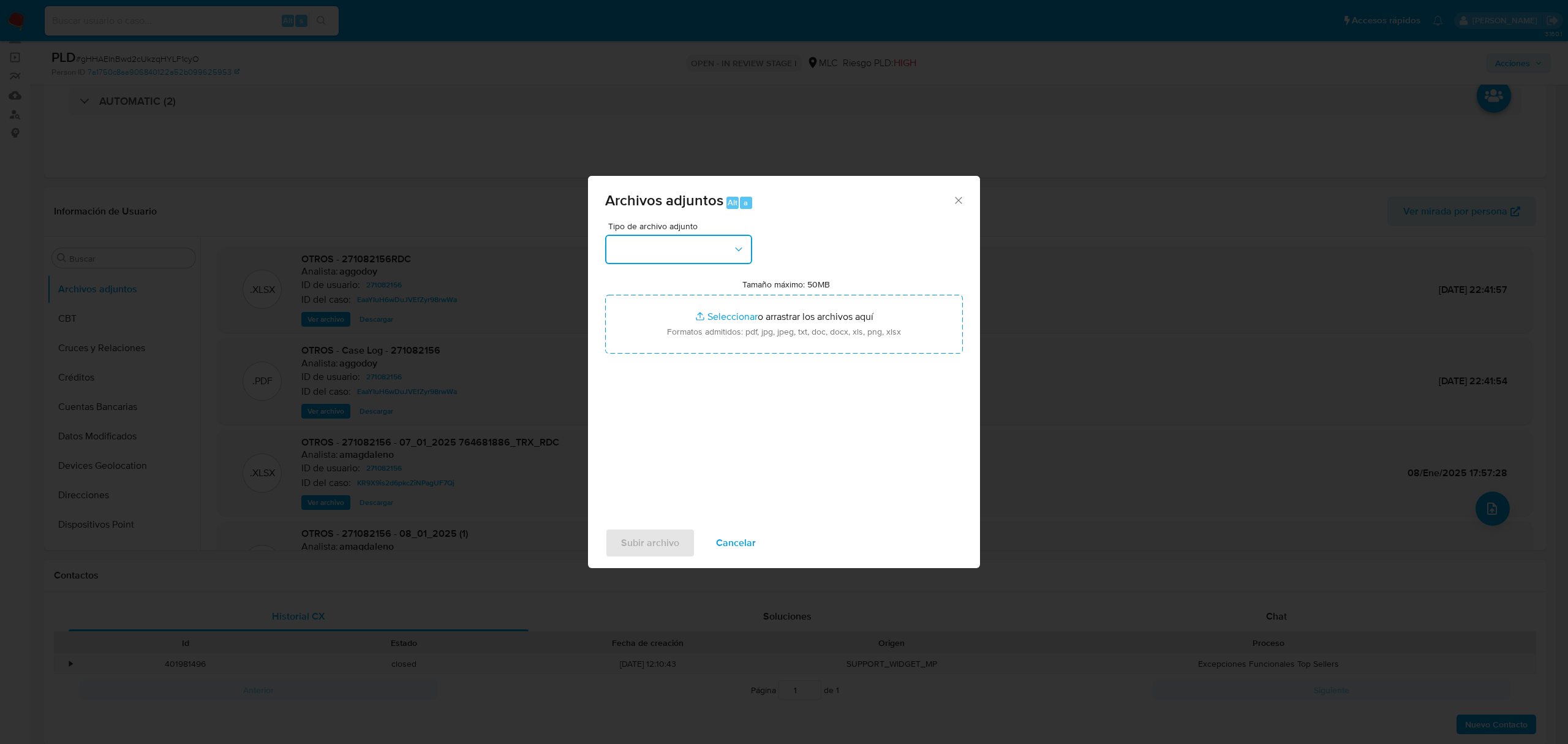
click at [696, 261] on button "button" at bounding box center [679, 250] width 147 height 29
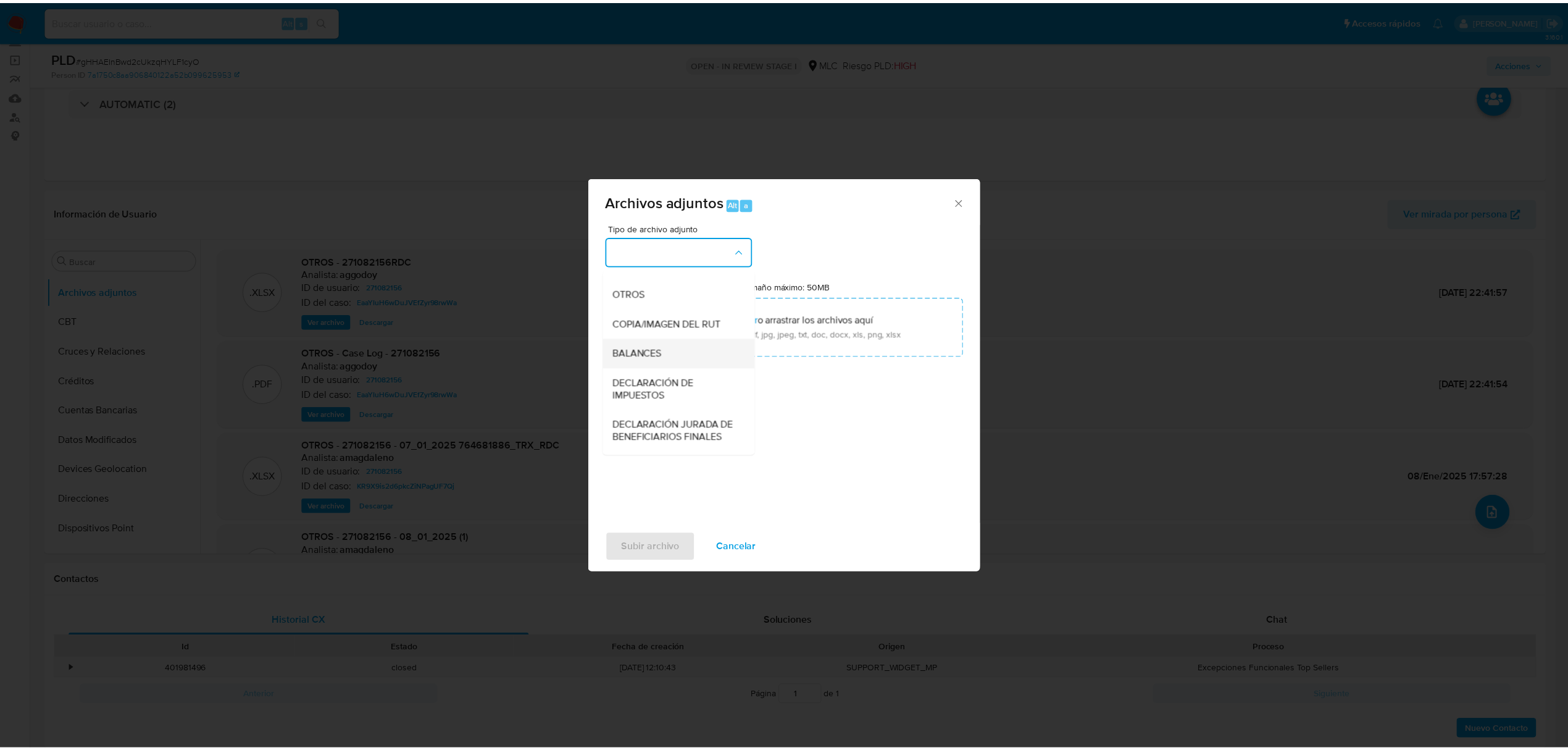
scroll to position [184, 0]
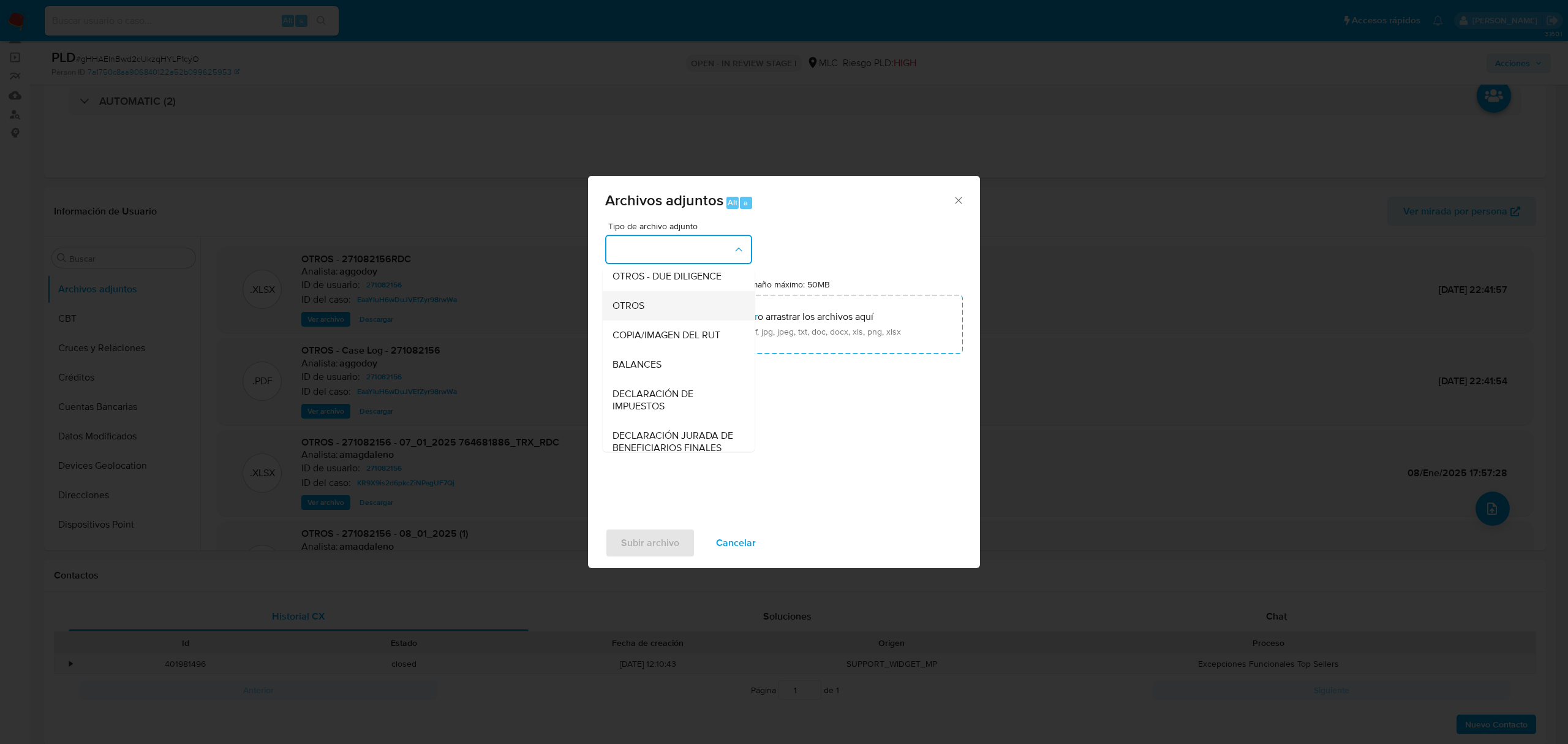
click at [640, 312] on span "OTROS" at bounding box center [628, 305] width 32 height 12
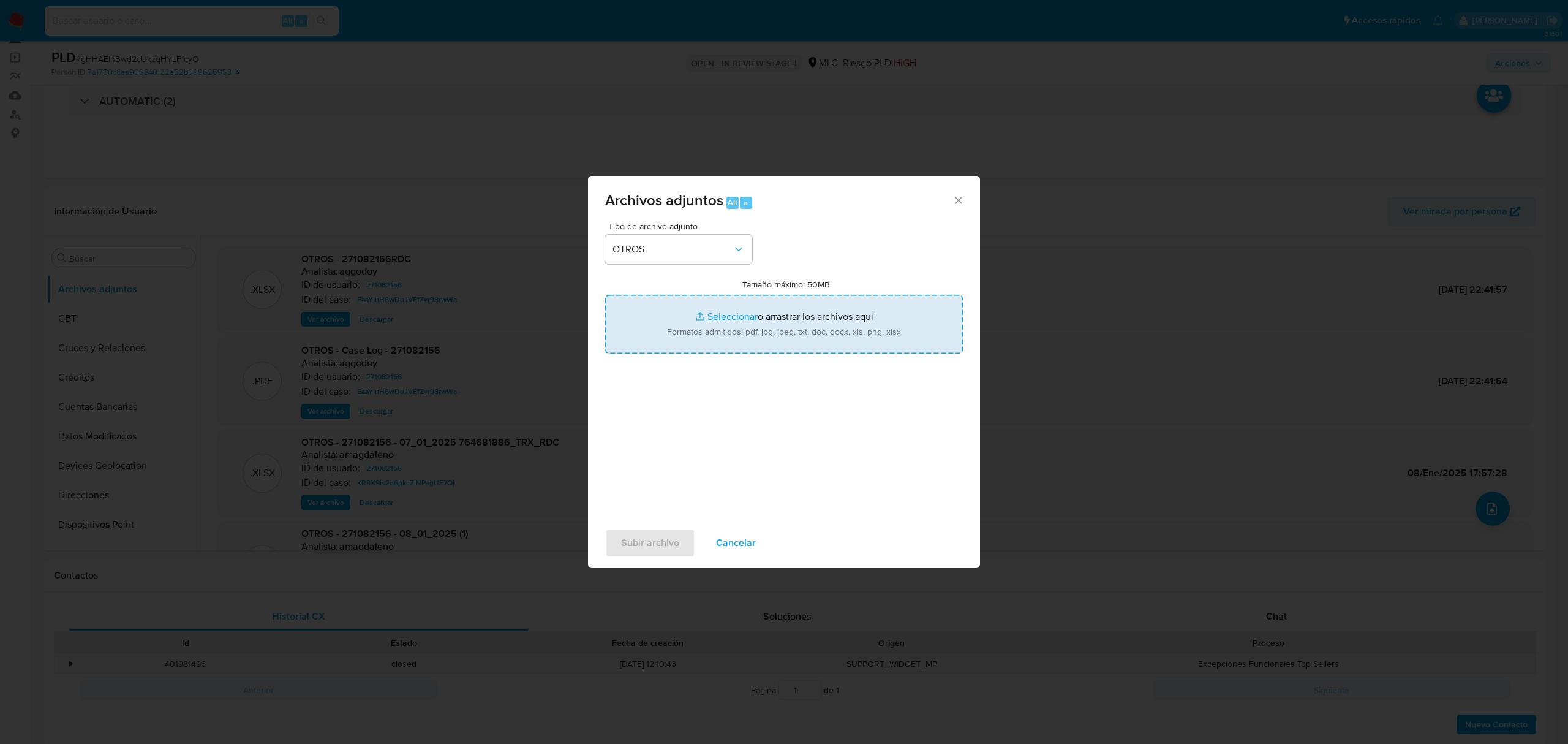
click at [706, 314] on input "Tamaño máximo: 50MB Seleccionar archivos" at bounding box center [784, 324] width 358 height 59
type input "C:\fakepath\764681886_RDC 271082156 - 22_09_2025.xlsx"
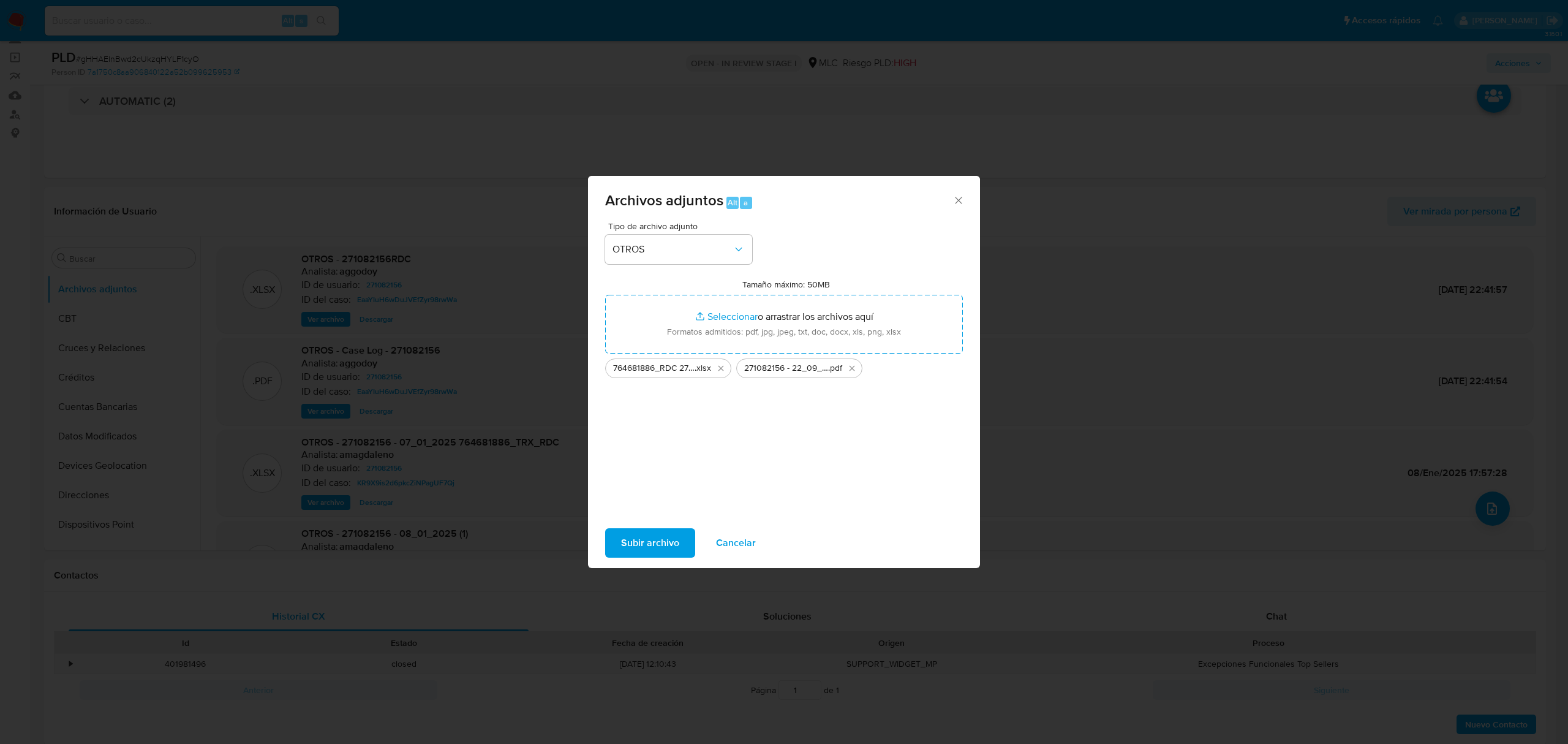
click at [656, 545] on span "Subir archivo" at bounding box center [649, 542] width 58 height 27
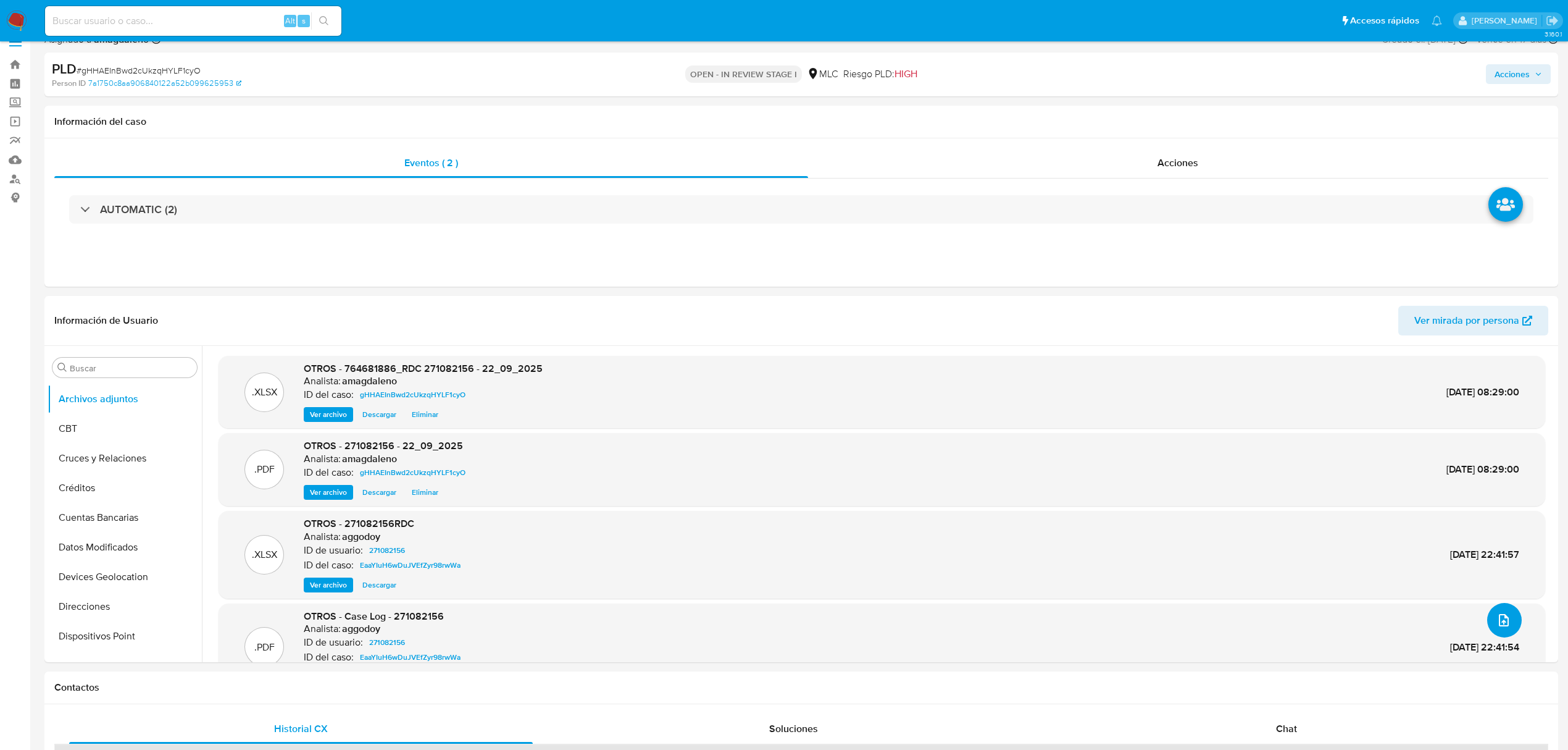
scroll to position [0, 0]
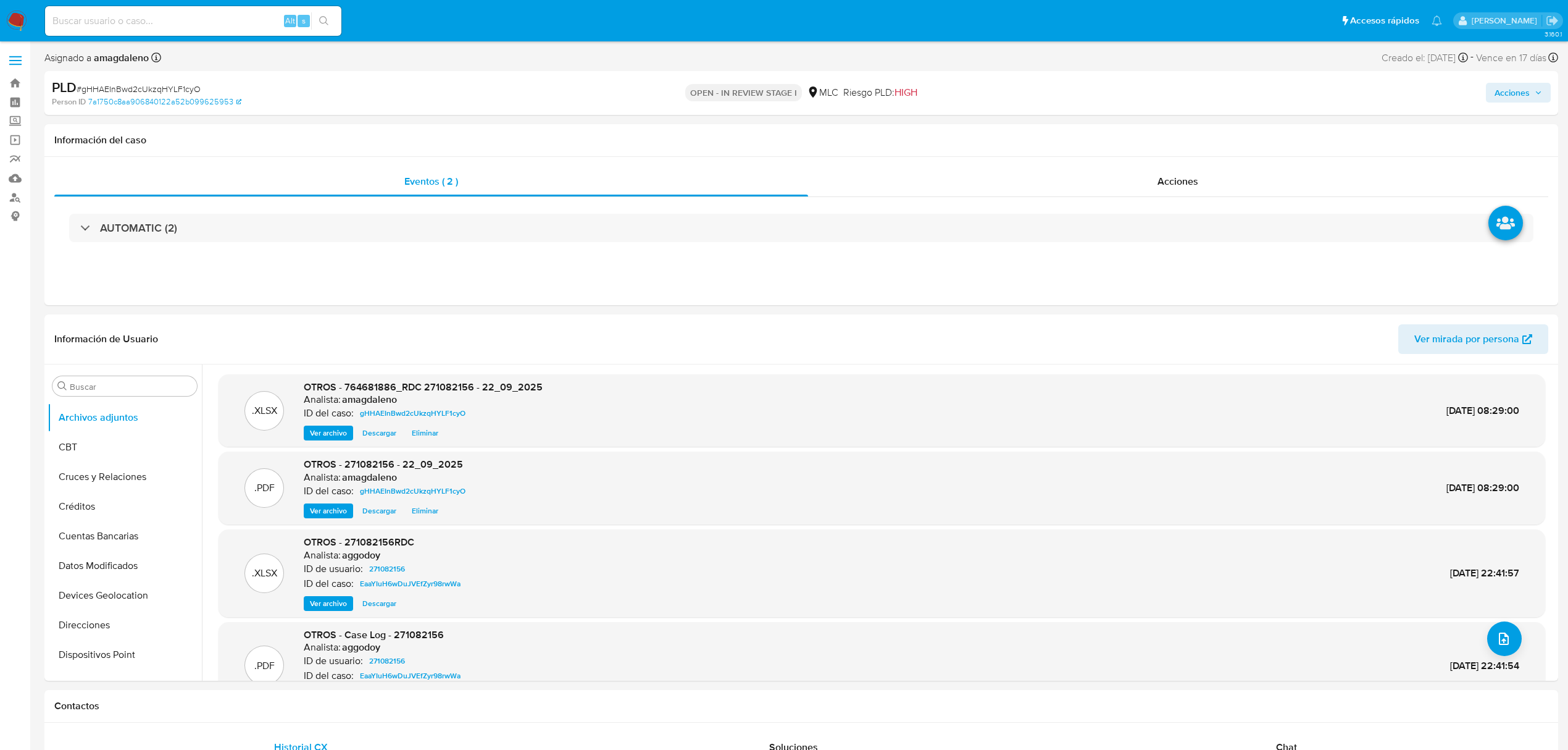
click at [1527, 92] on span "Acciones" at bounding box center [1512, 93] width 35 height 20
click at [1141, 131] on span "Resolución del caso" at bounding box center [1168, 132] width 88 height 14
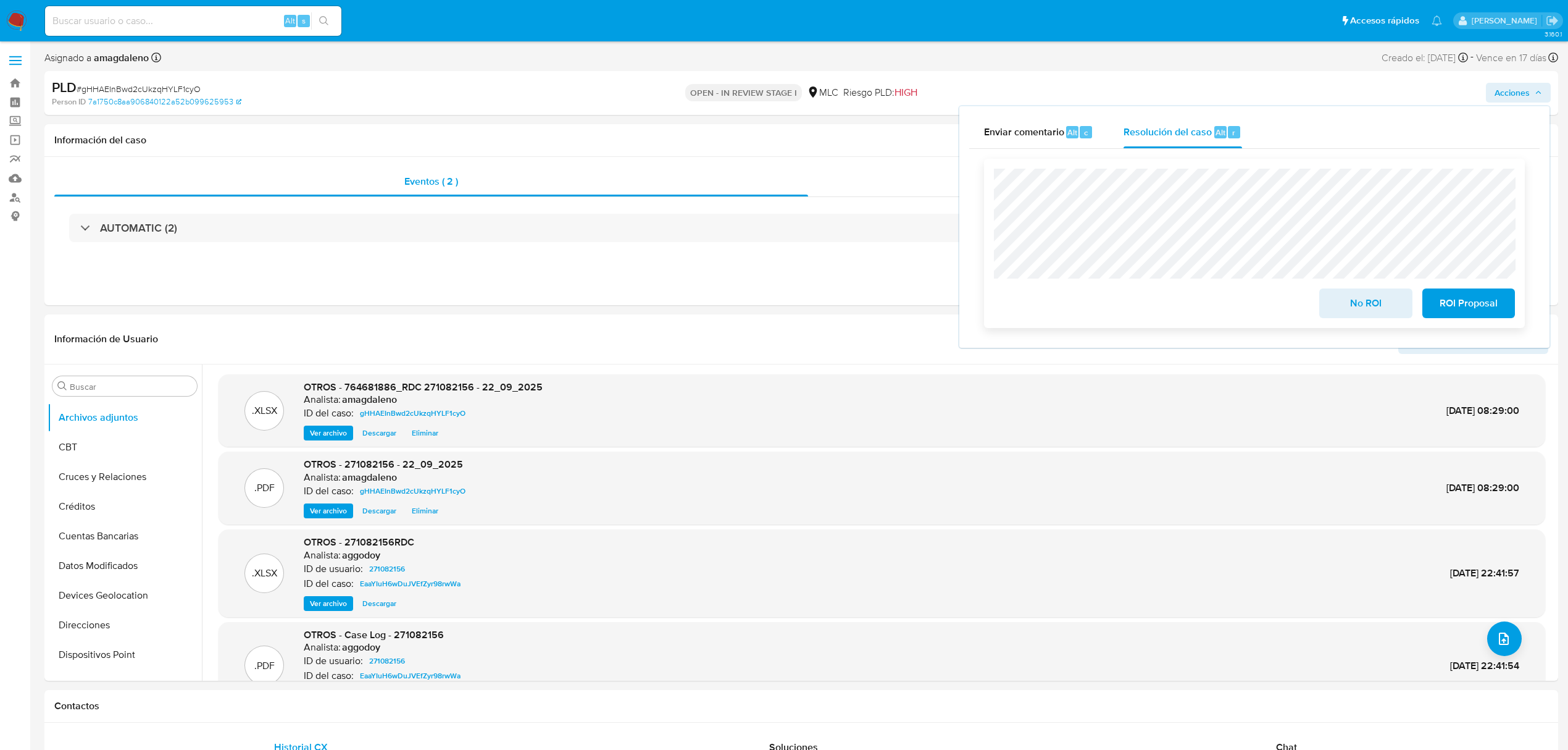
click at [1381, 302] on span "No ROI" at bounding box center [1365, 302] width 60 height 27
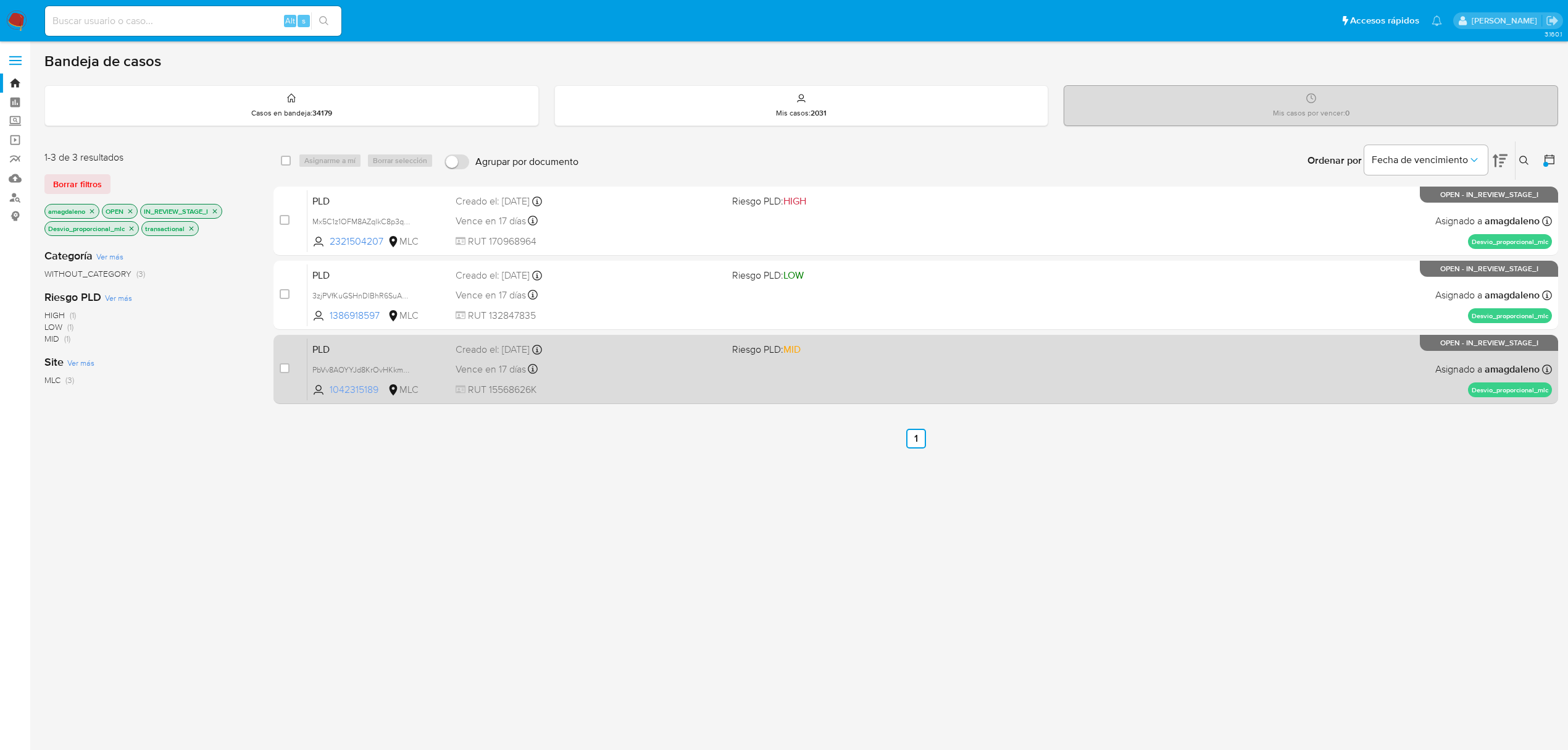
click at [358, 390] on span "1042315189" at bounding box center [357, 390] width 56 height 14
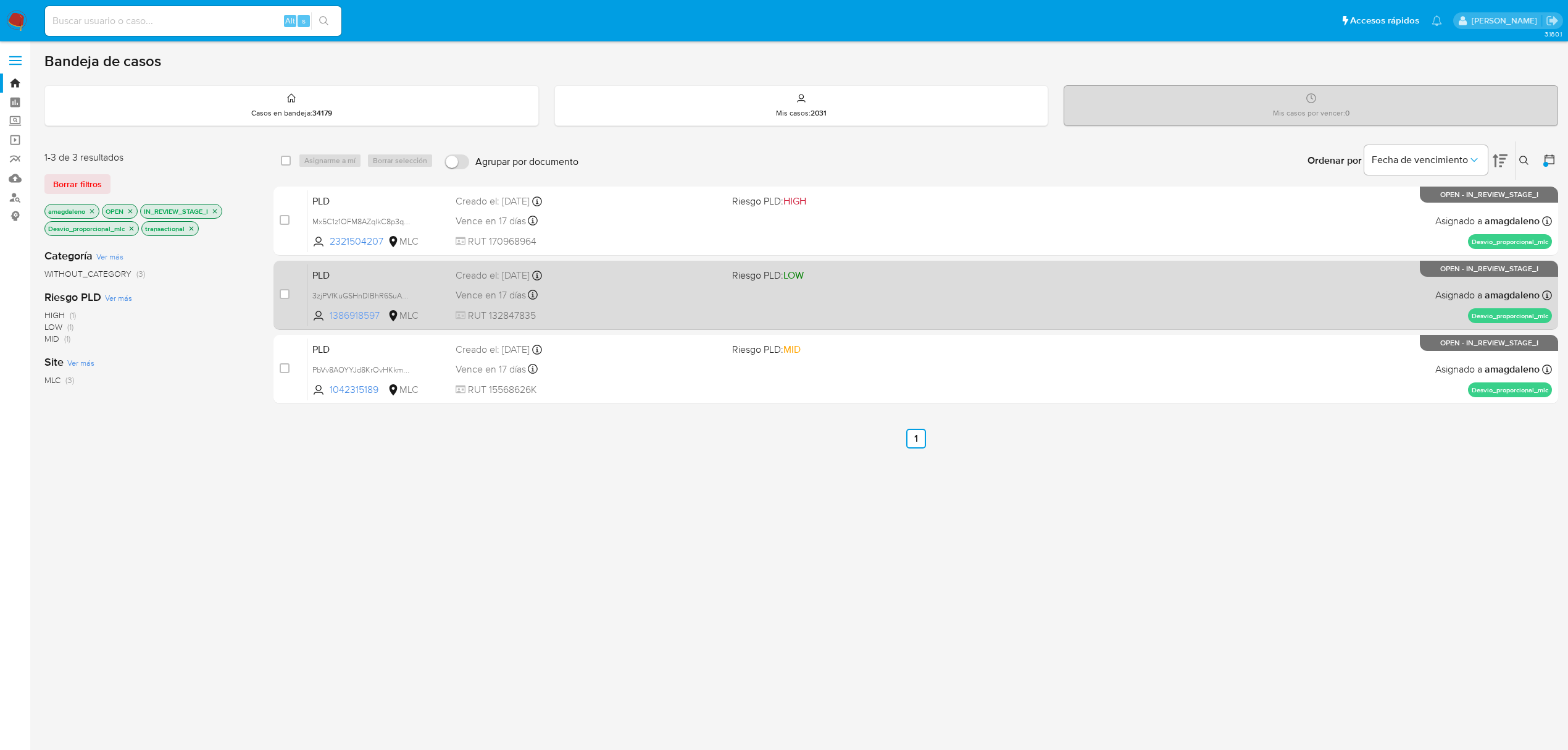
click at [357, 315] on span "1386918597" at bounding box center [357, 316] width 56 height 14
click at [682, 297] on div "Vence en 17 días Vence el 10/10/2025 16:07:01" at bounding box center [588, 295] width 267 height 17
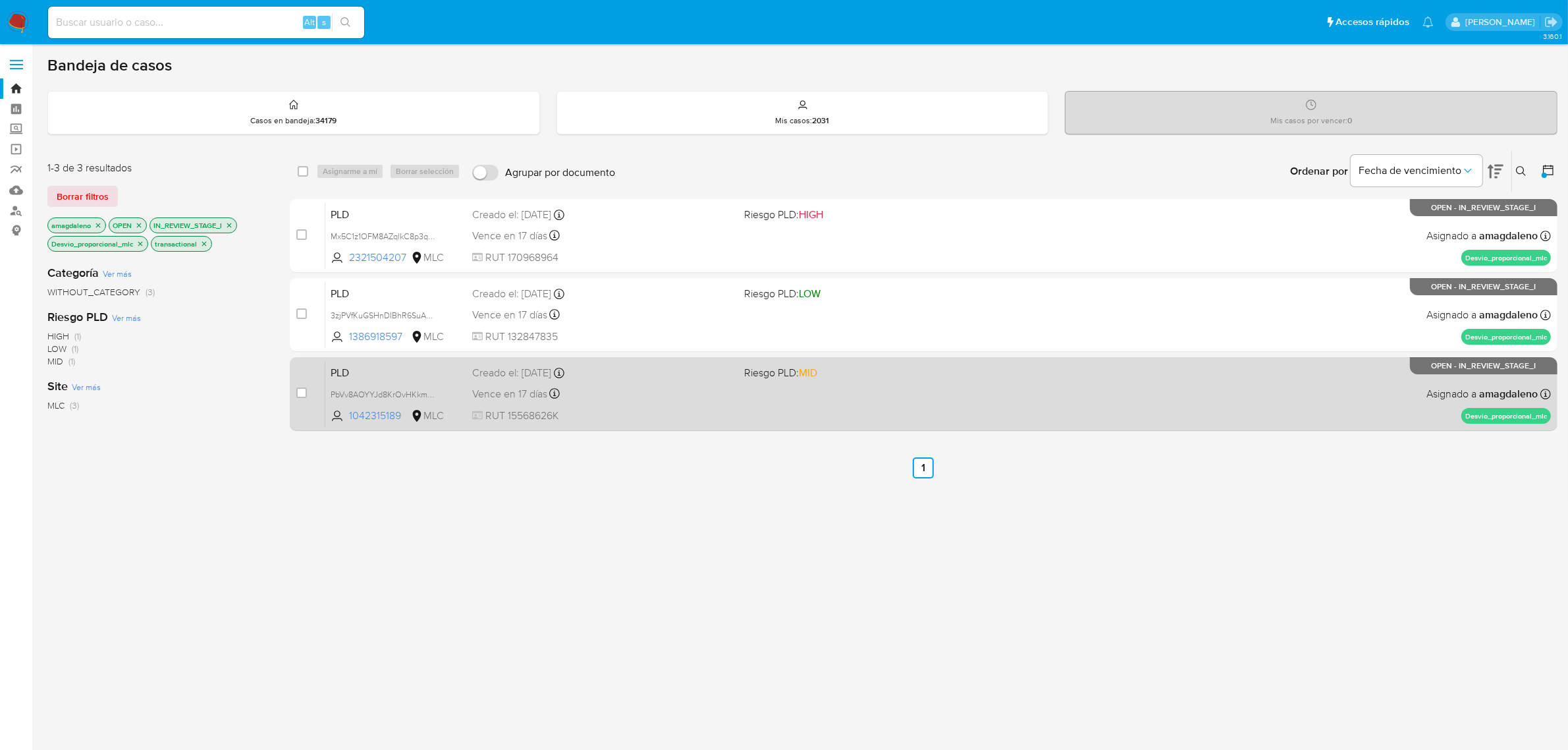
click at [642, 385] on div "Vence en 17 días Vence el 10/10/2025 16:07:05" at bounding box center [603, 394] width 262 height 18
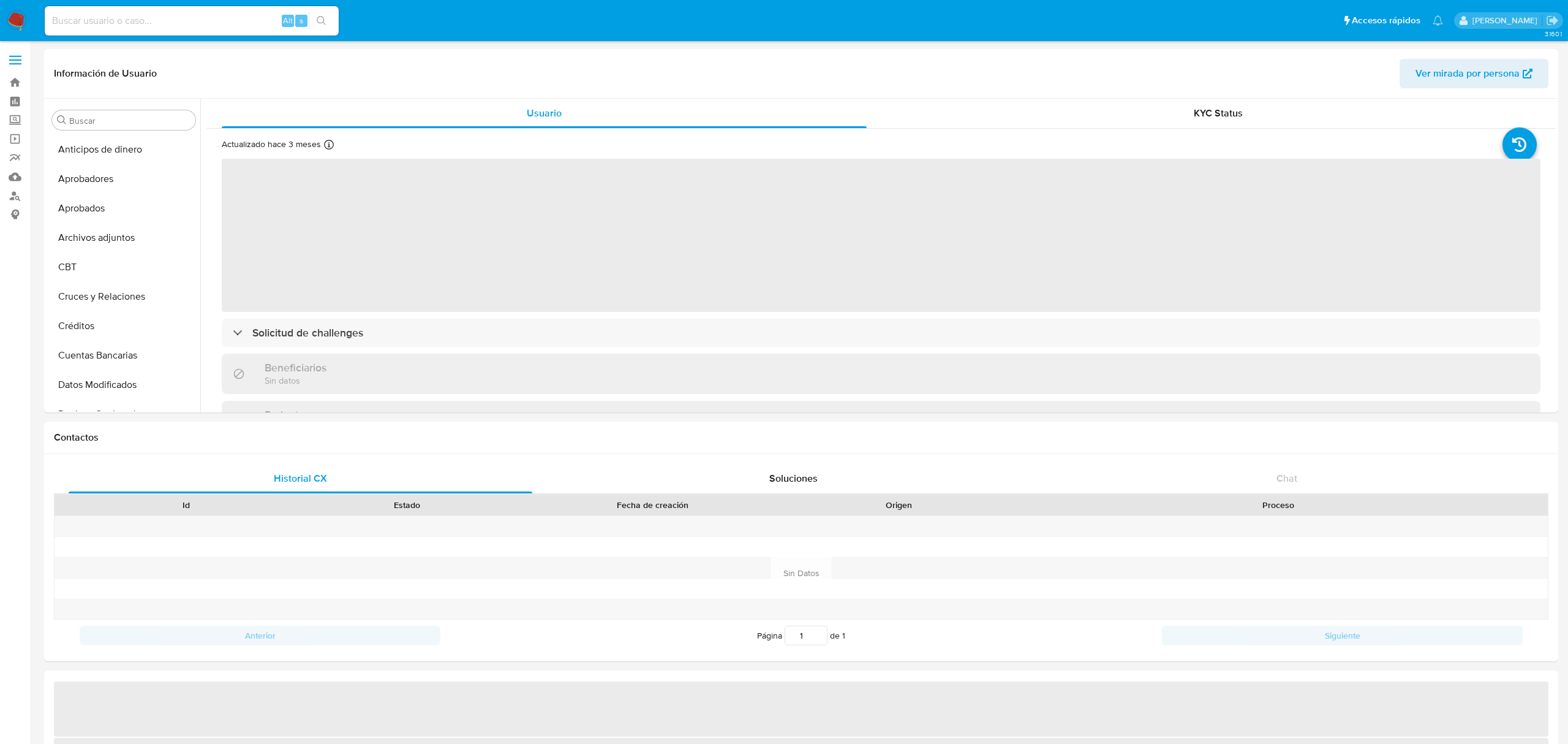
select select "10"
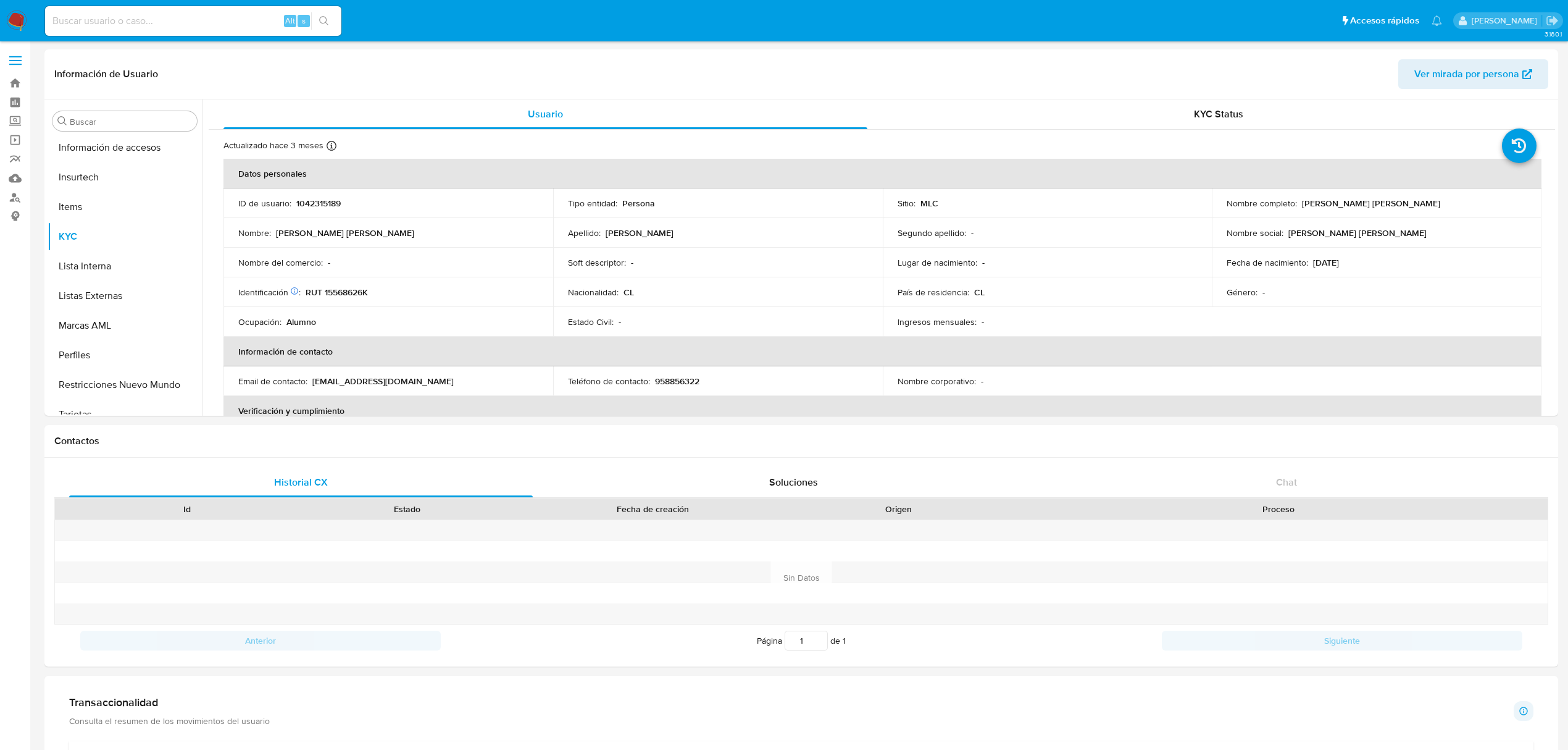
scroll to position [580, 0]
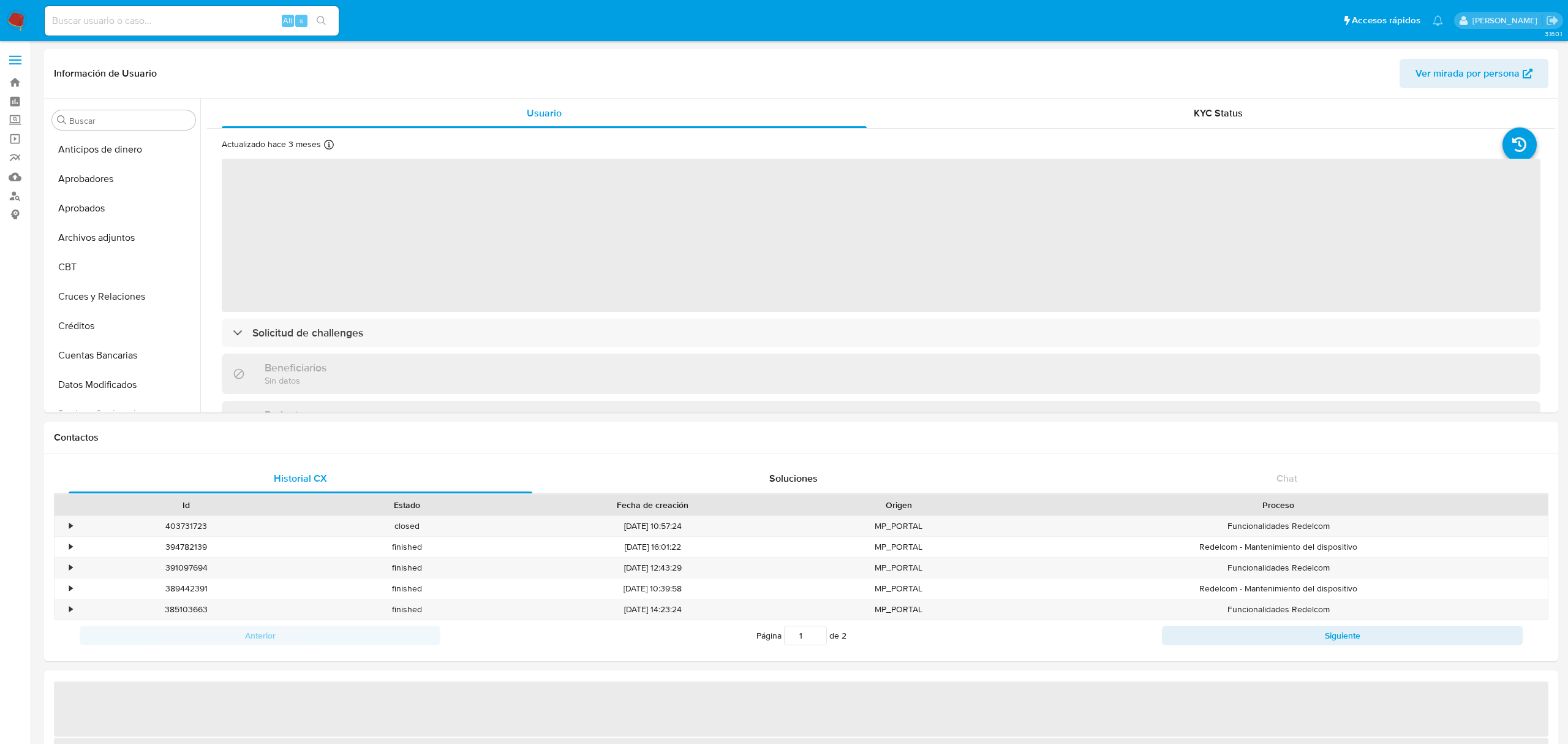
select select "10"
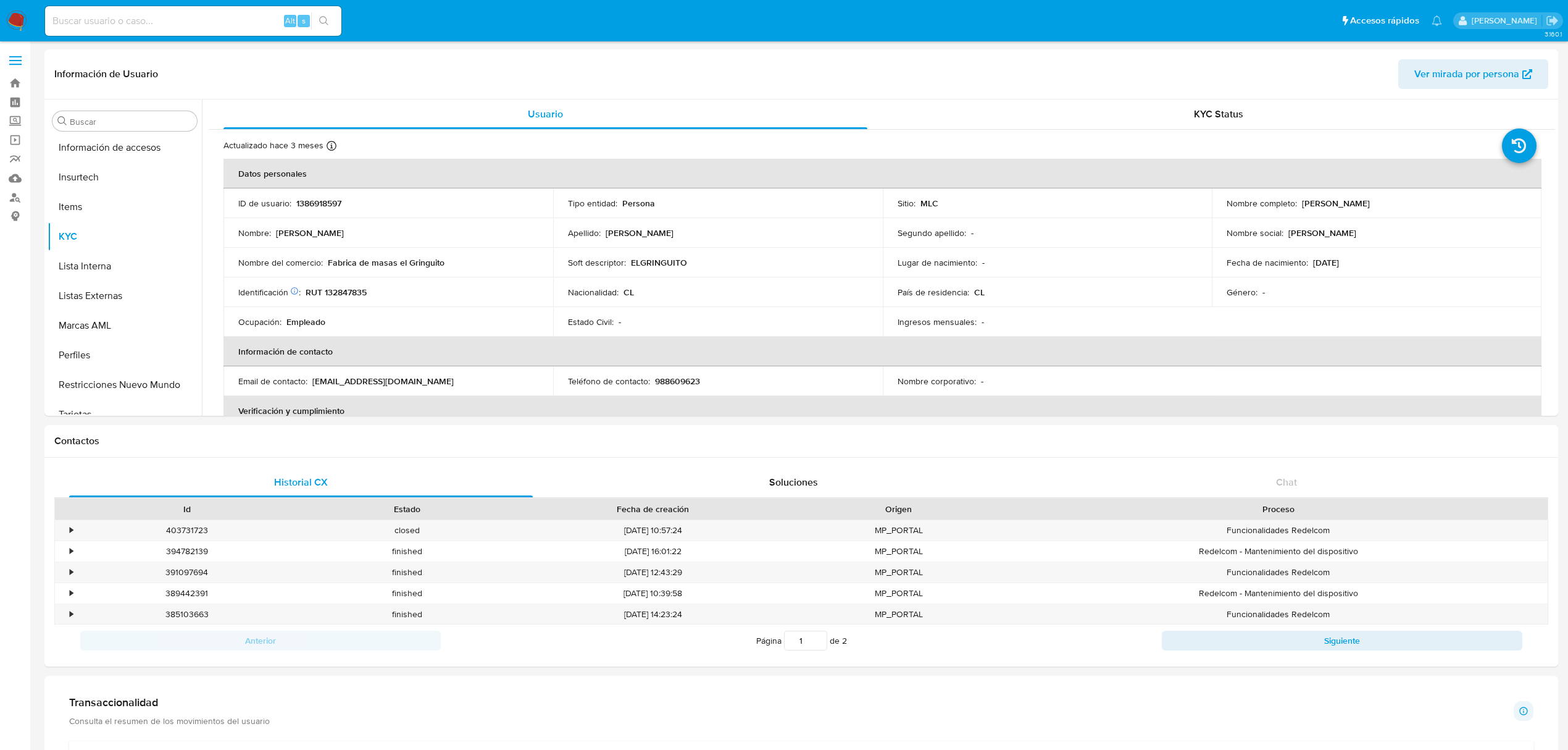
scroll to position [580, 0]
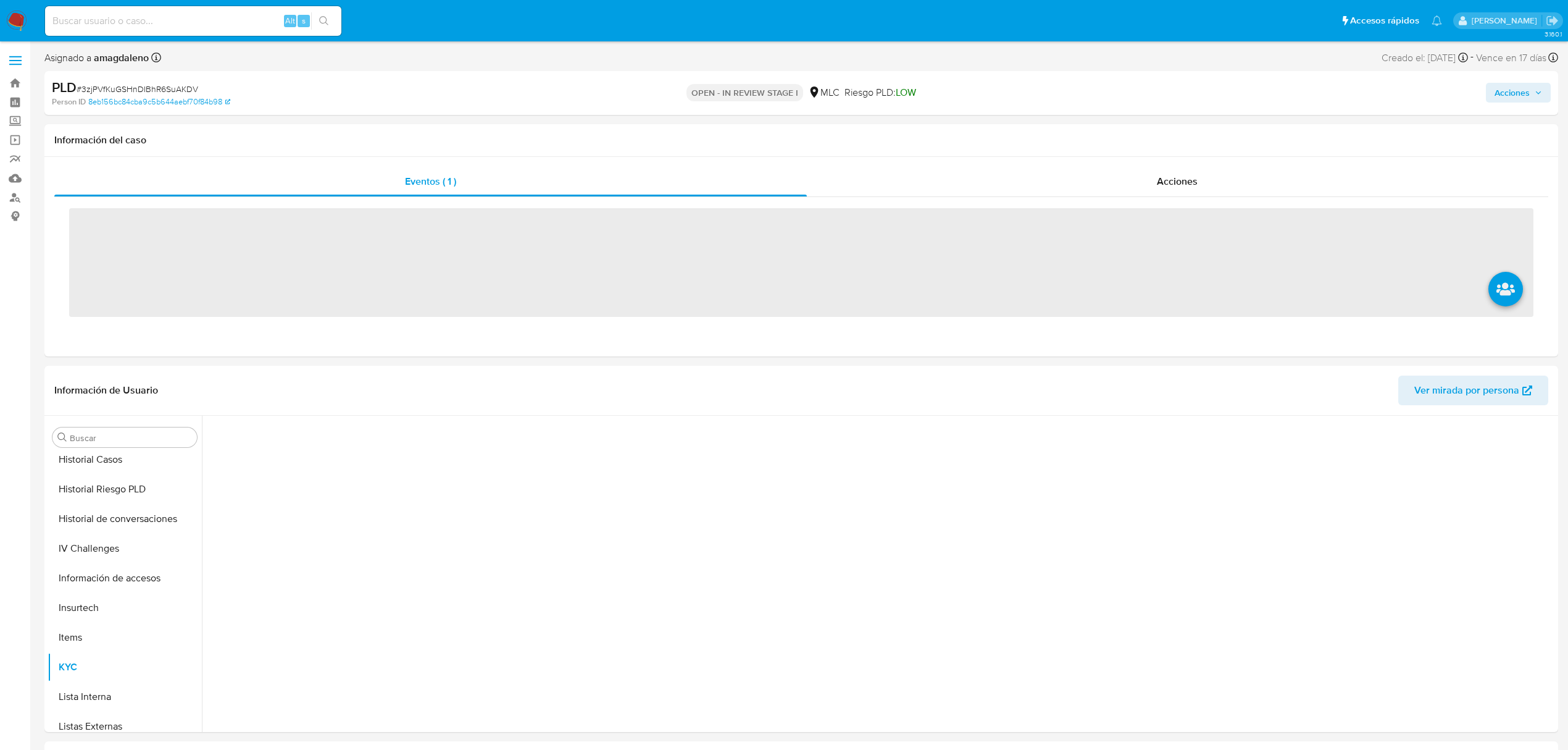
scroll to position [581, 0]
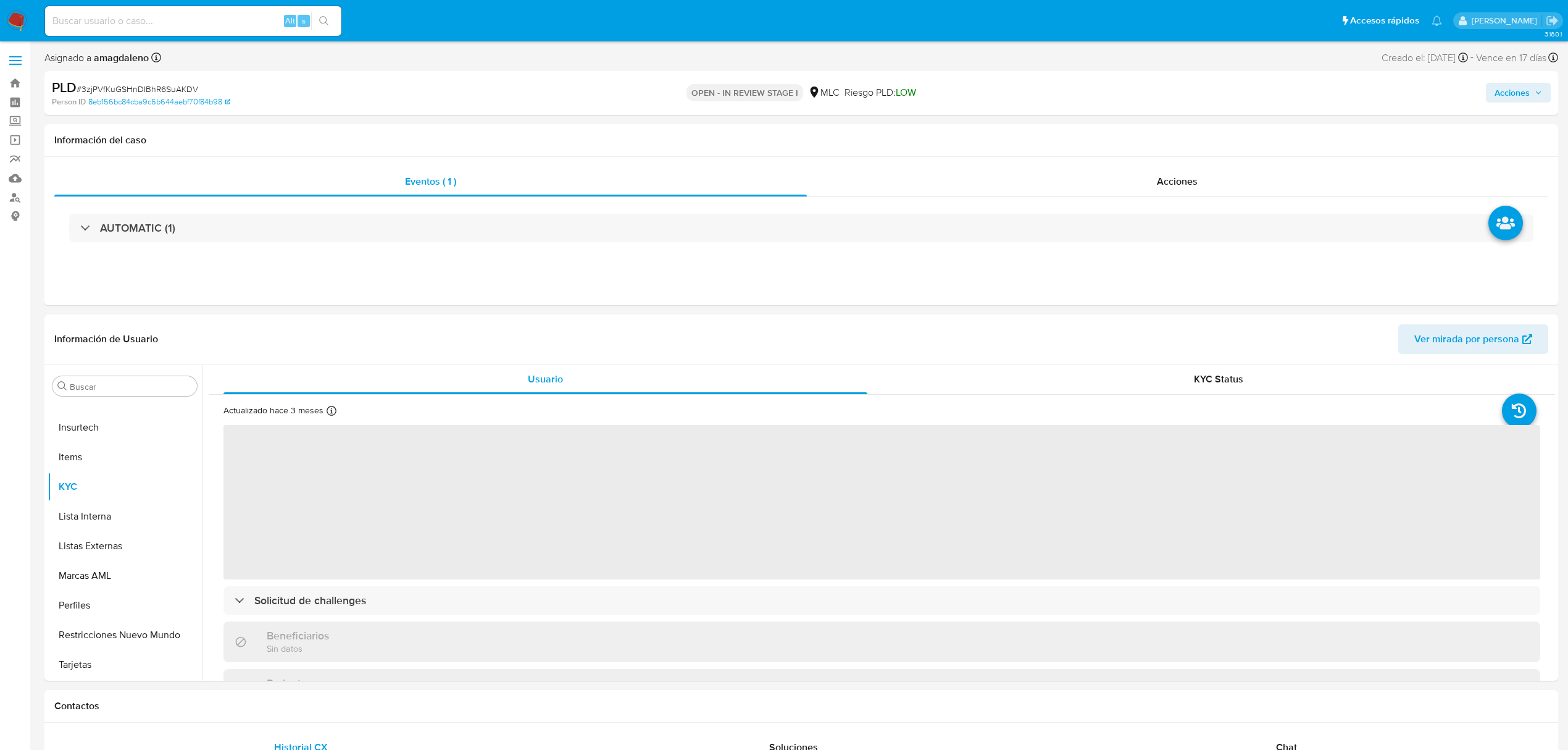
select select "10"
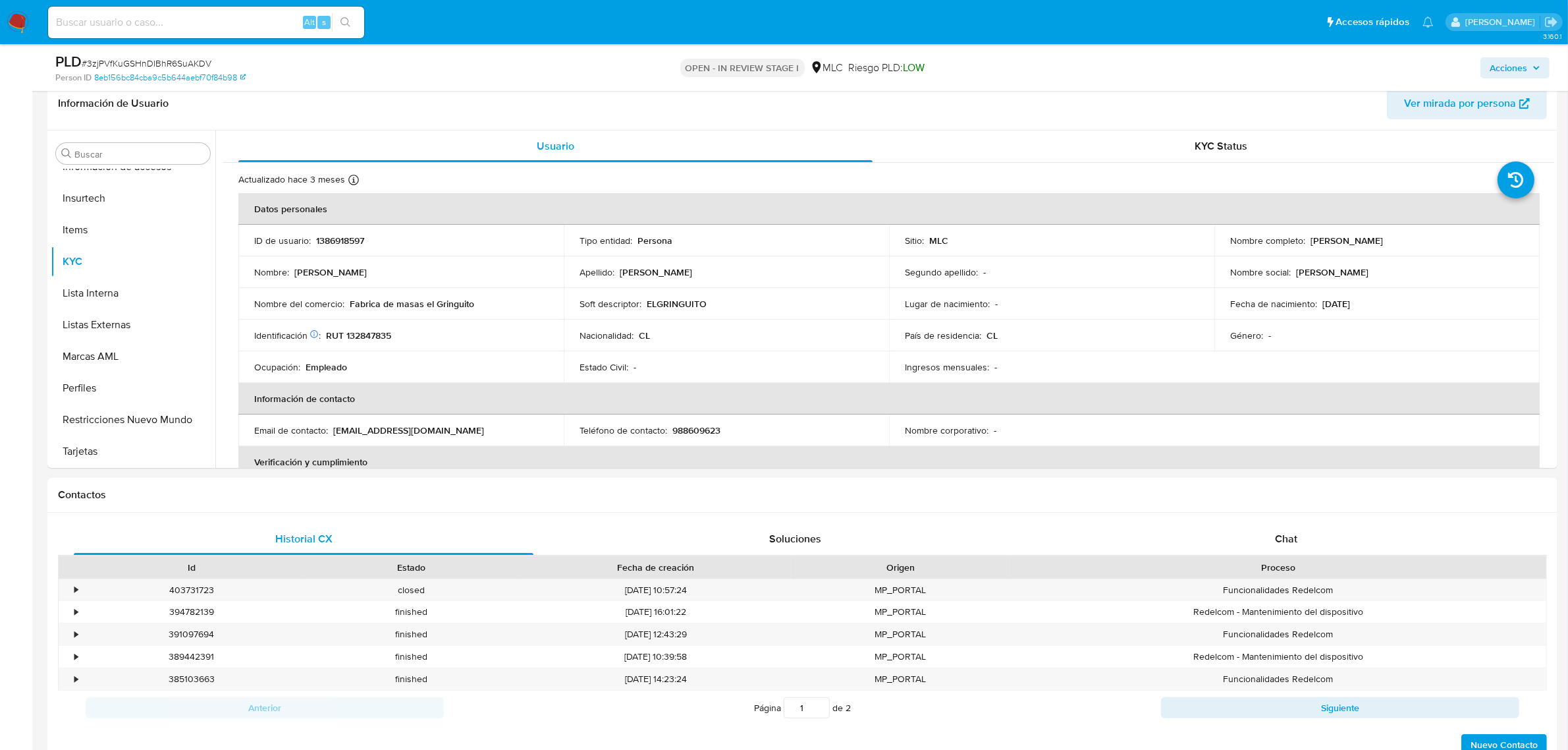
scroll to position [273, 0]
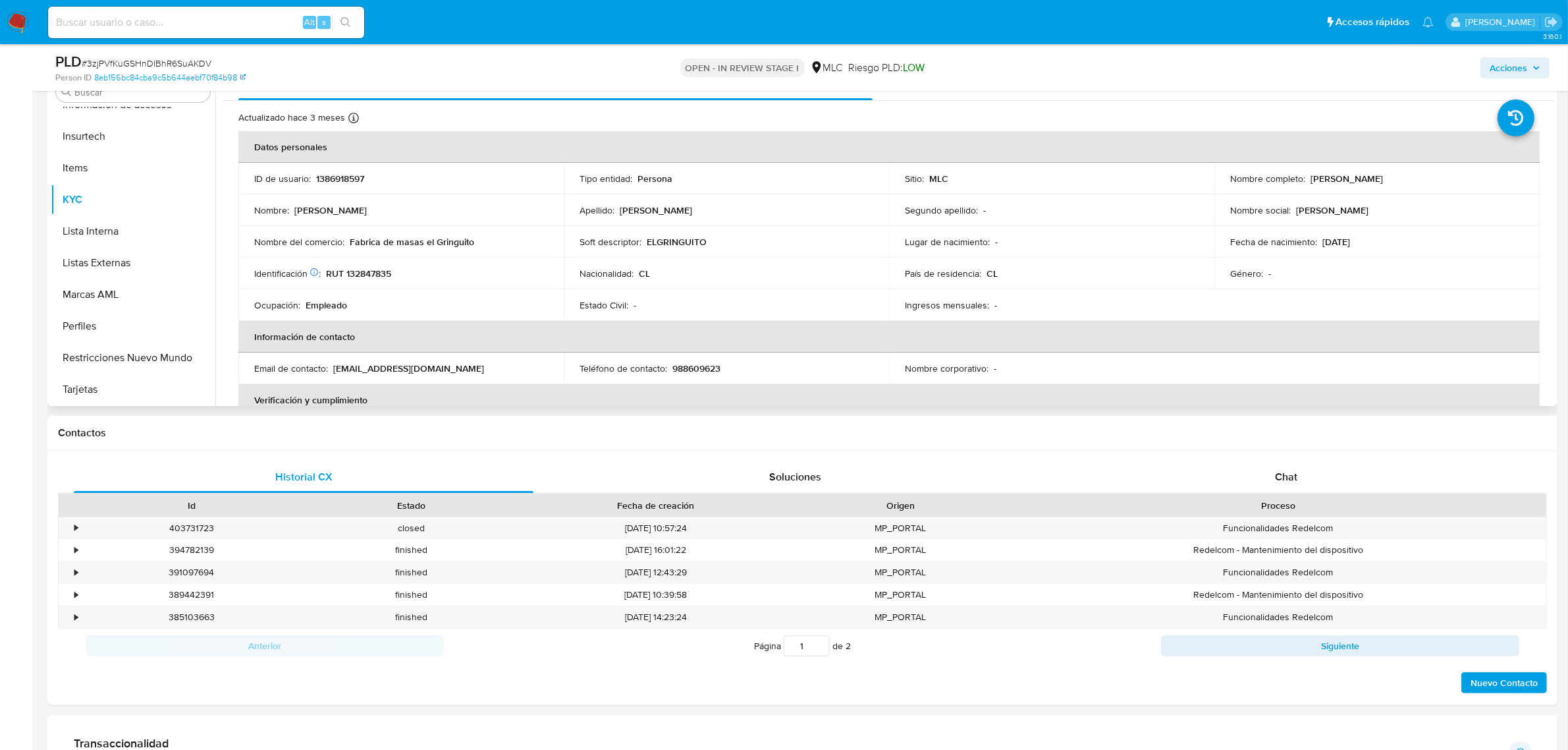
click at [365, 264] on td "Identificación Nº de serie: 110086831 : RUT 132847835" at bounding box center [401, 273] width 325 height 32
click at [369, 274] on p "RUT 132847835" at bounding box center [359, 273] width 65 height 12
copy p "132847835"
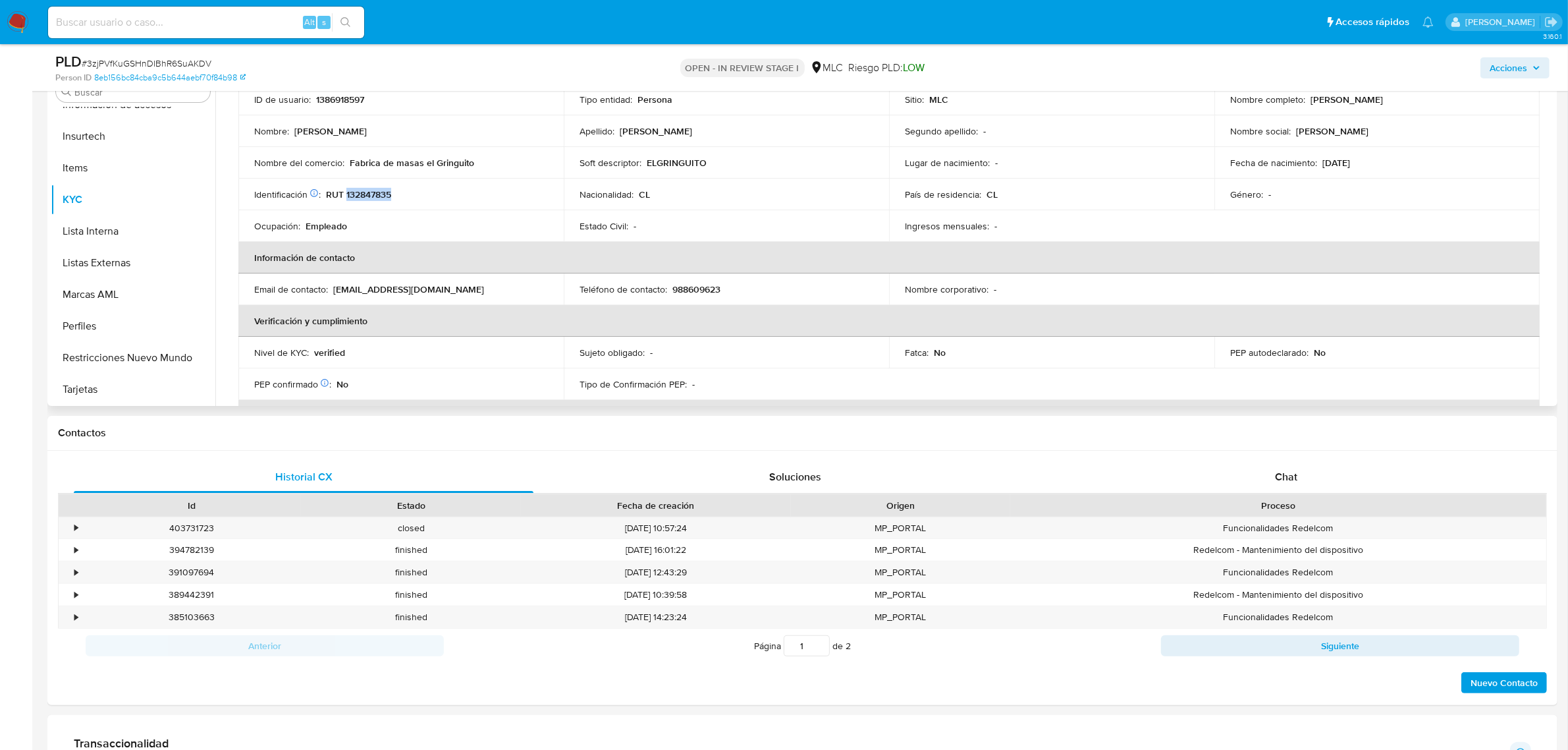
scroll to position [55, 0]
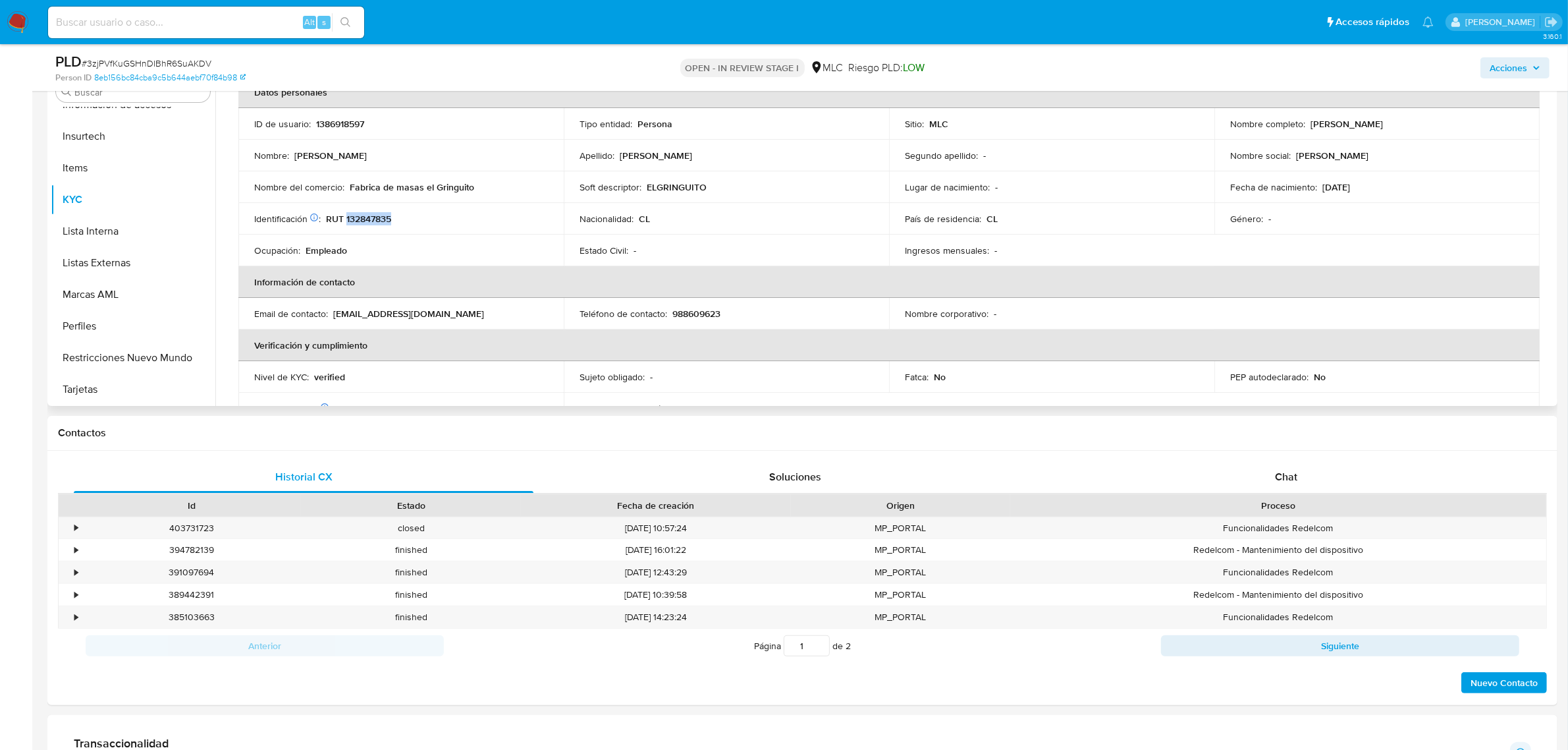
click at [360, 217] on p "RUT 132847835" at bounding box center [359, 218] width 65 height 12
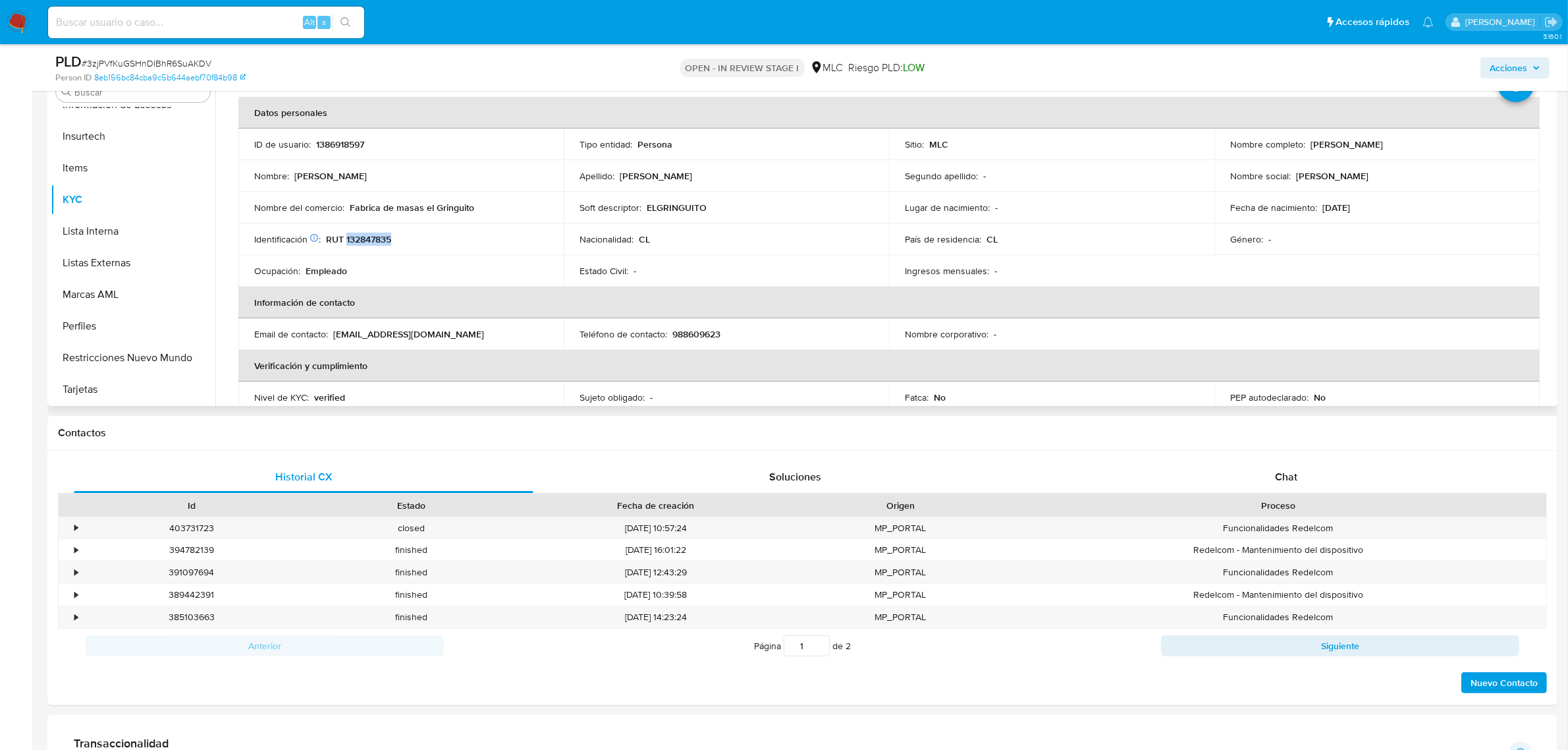
scroll to position [0, 0]
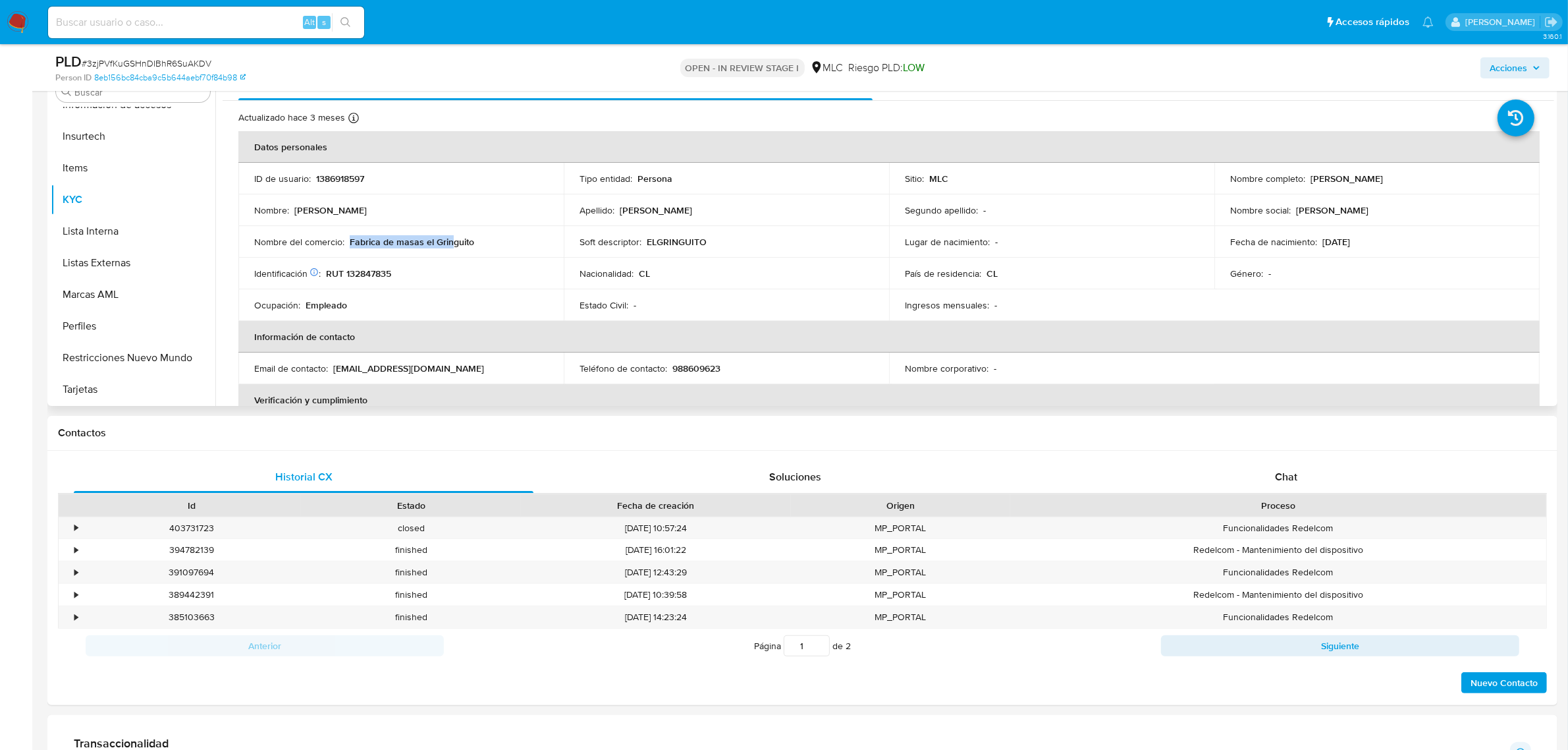
drag, startPoint x: 349, startPoint y: 242, endPoint x: 459, endPoint y: 235, distance: 110.2
click at [451, 241] on p "Fabrica de masas el Gringuito" at bounding box center [412, 242] width 125 height 12
click at [366, 253] on td "Nombre del comercio : Fabrica de masas el Gringuito" at bounding box center [401, 242] width 325 height 32
drag, startPoint x: 350, startPoint y: 242, endPoint x: 472, endPoint y: 239, distance: 122.0
click at [472, 239] on div "Nombre del comercio : Fabrica de masas el Gringuito" at bounding box center [401, 242] width 294 height 12
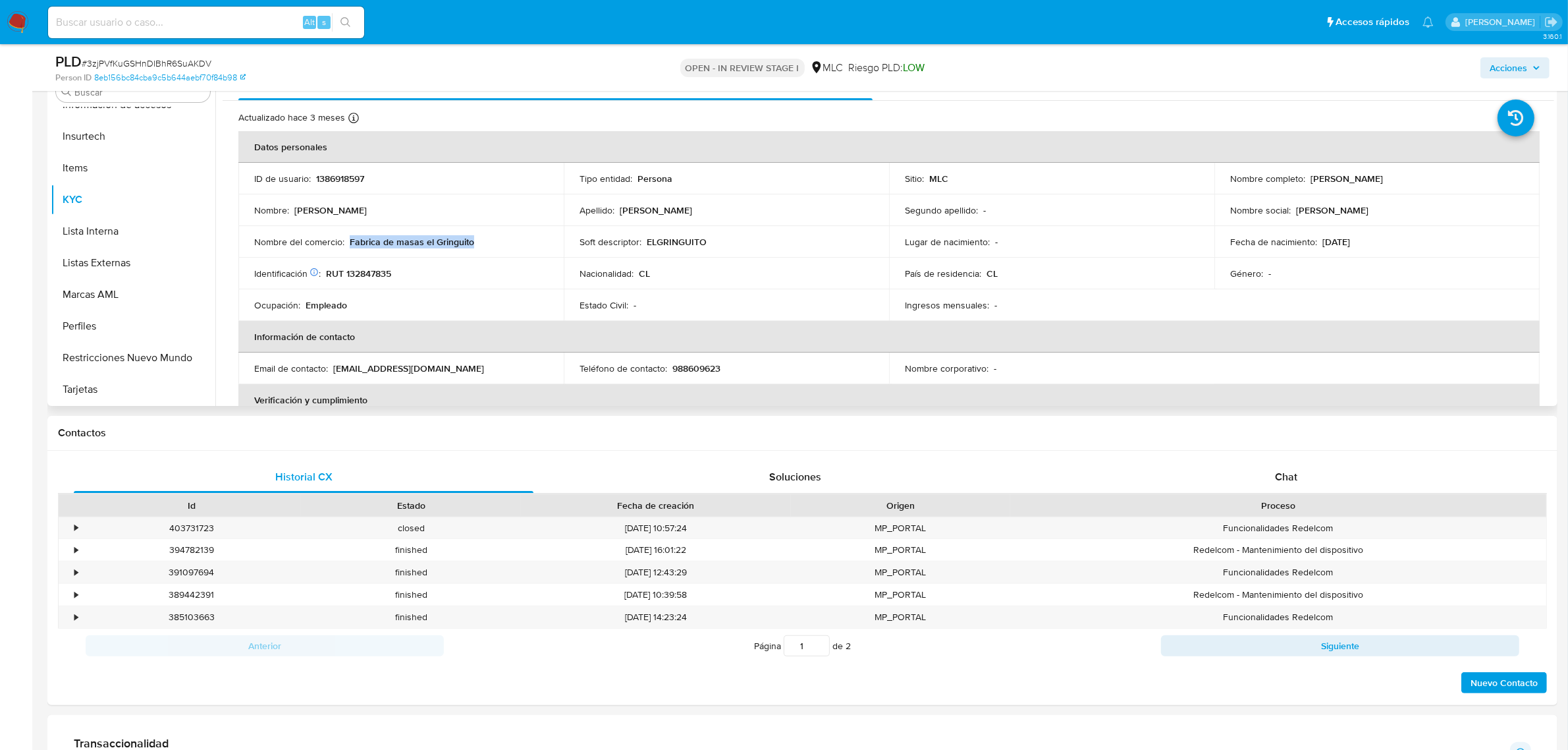
copy p "Fabrica de masas el Gringuito"
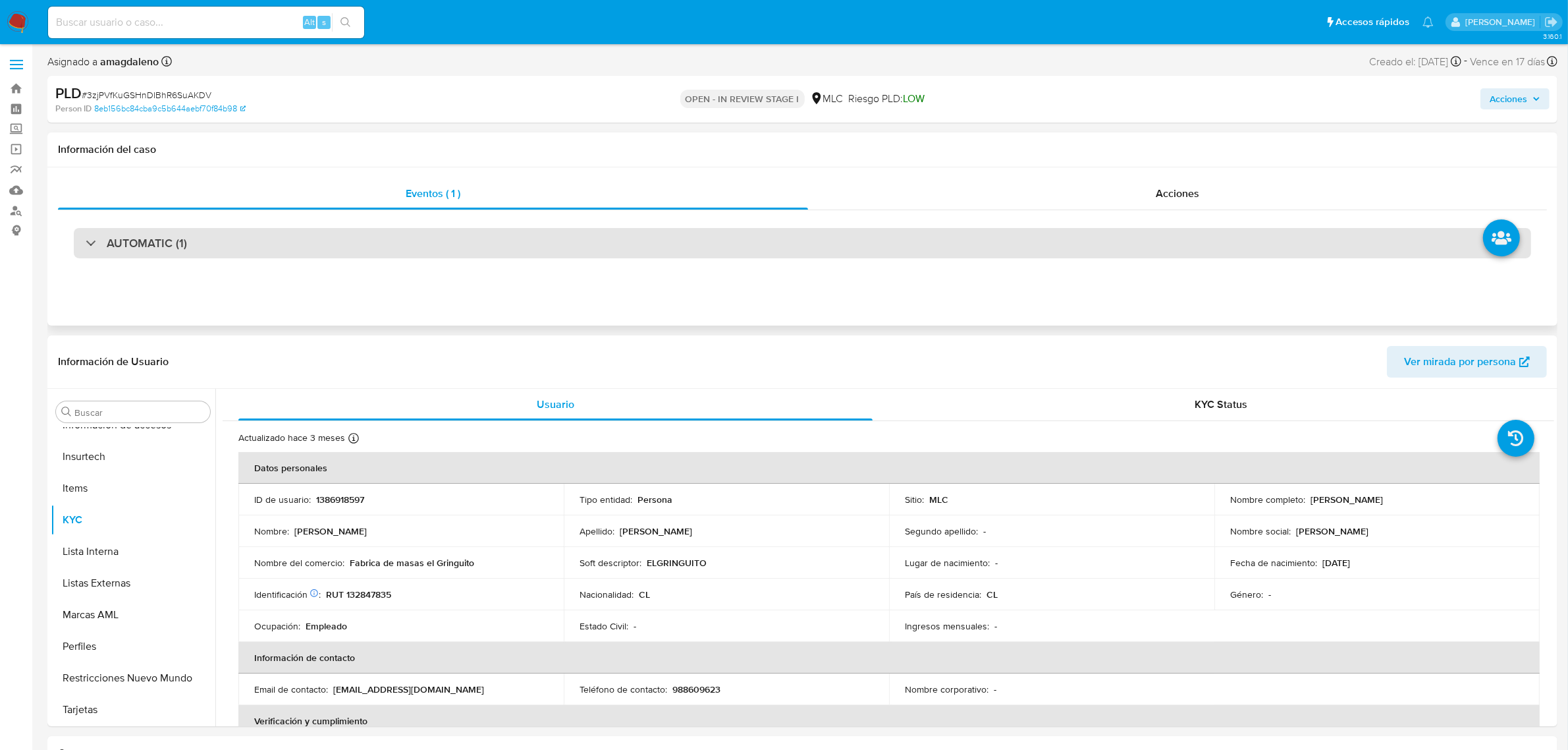
click at [827, 256] on div "AUTOMATIC (1)" at bounding box center [802, 243] width 1457 height 30
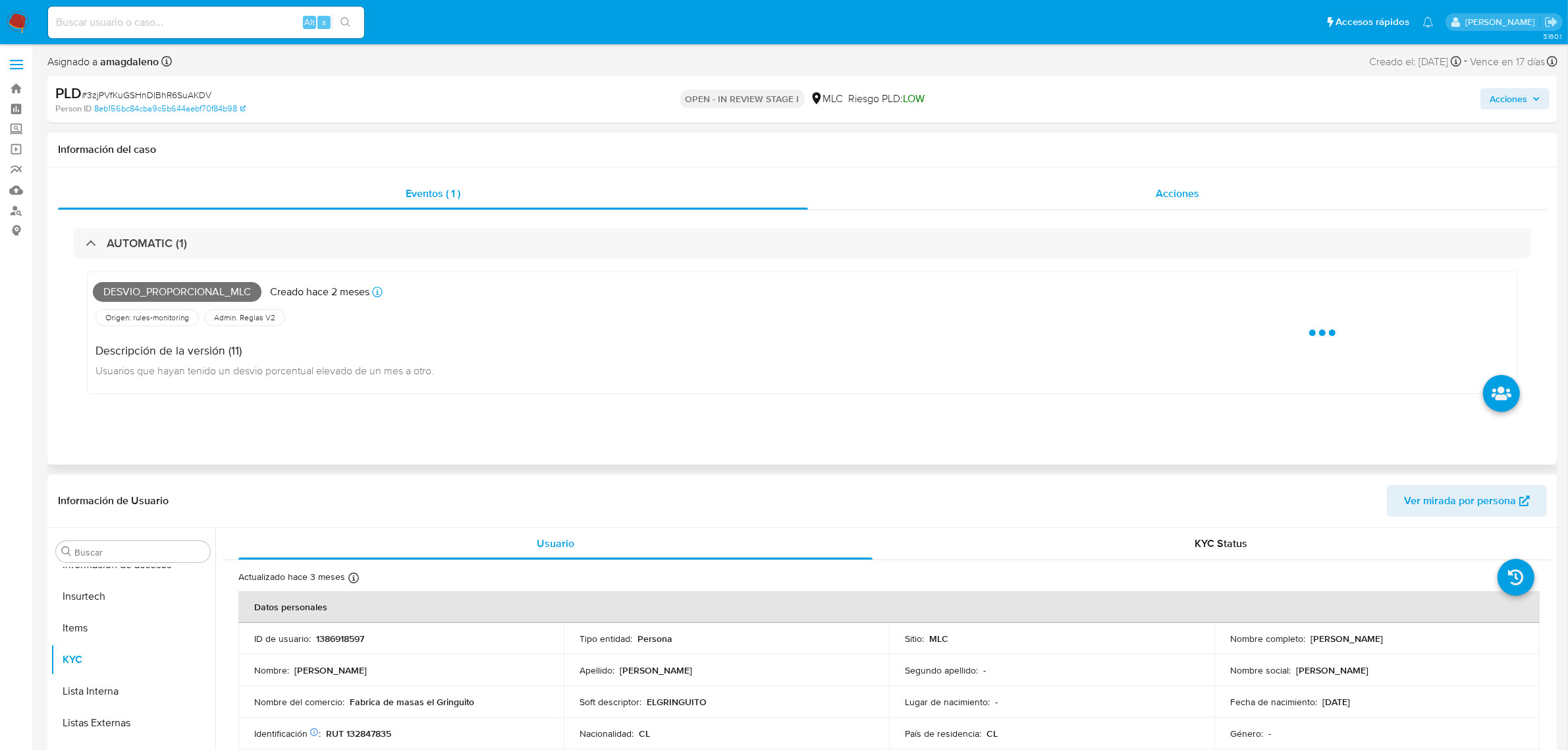
click at [995, 181] on div "Acciones" at bounding box center [1177, 194] width 739 height 32
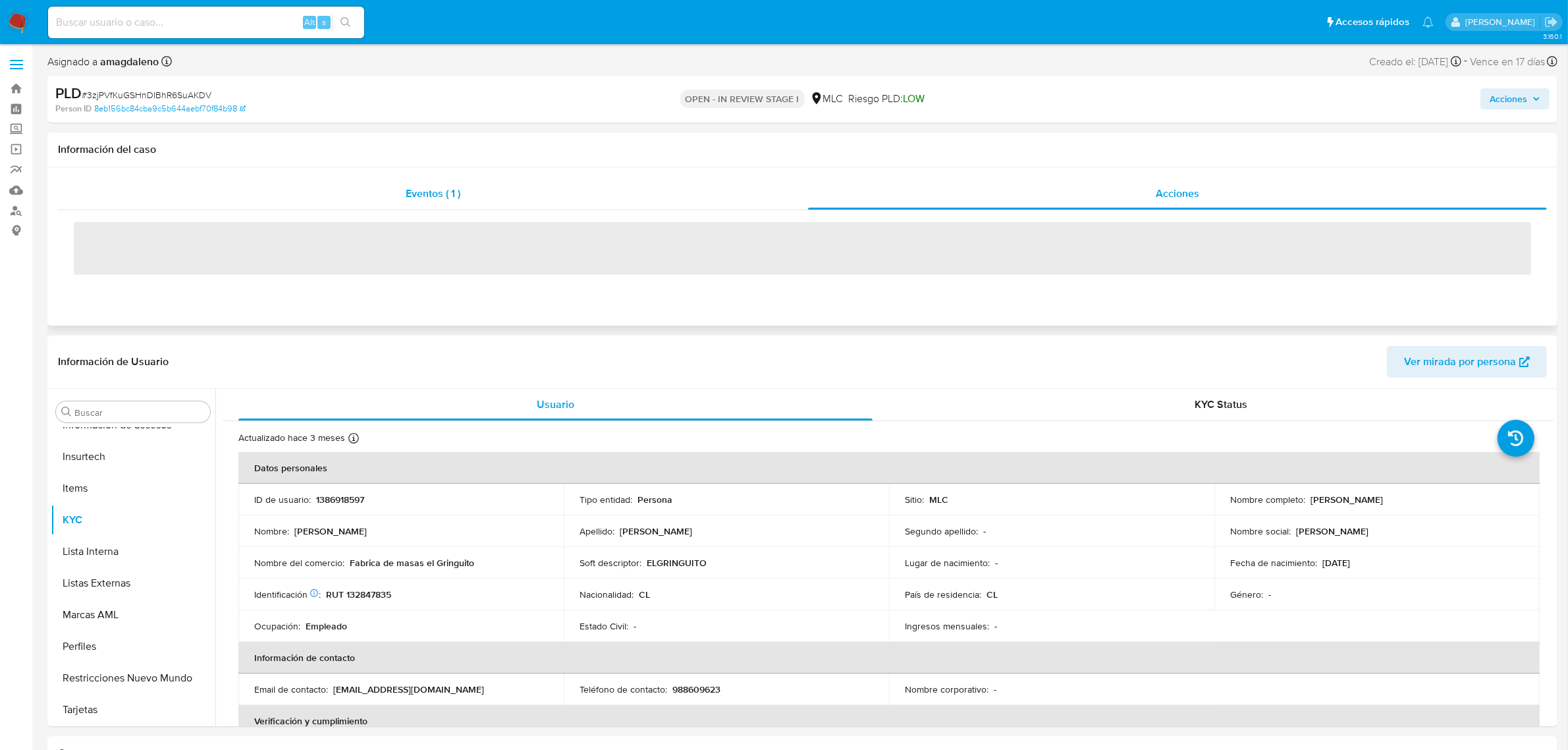
click at [475, 196] on div "Eventos ( 1 )" at bounding box center [433, 194] width 750 height 32
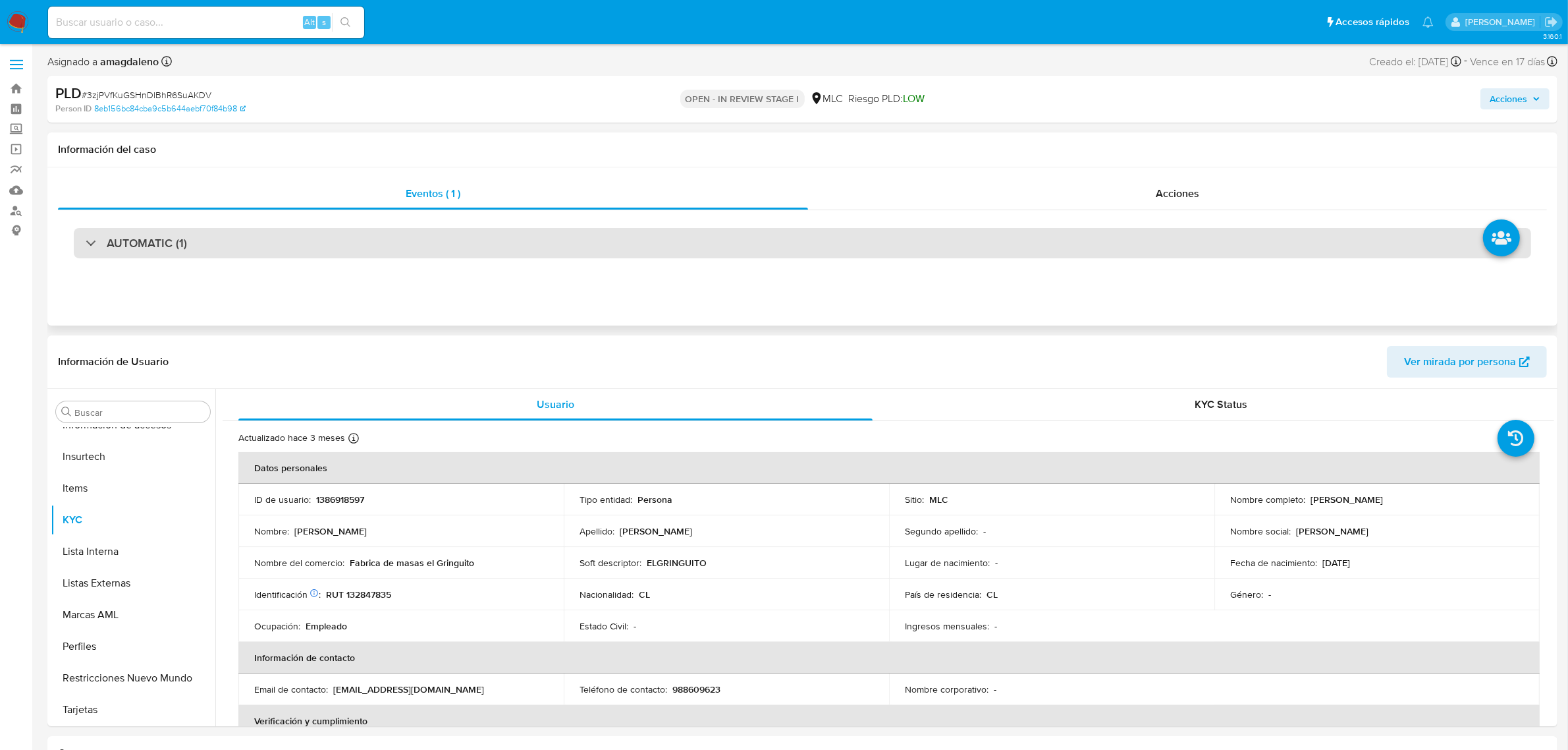
click at [336, 243] on div "AUTOMATIC (1)" at bounding box center [802, 243] width 1457 height 30
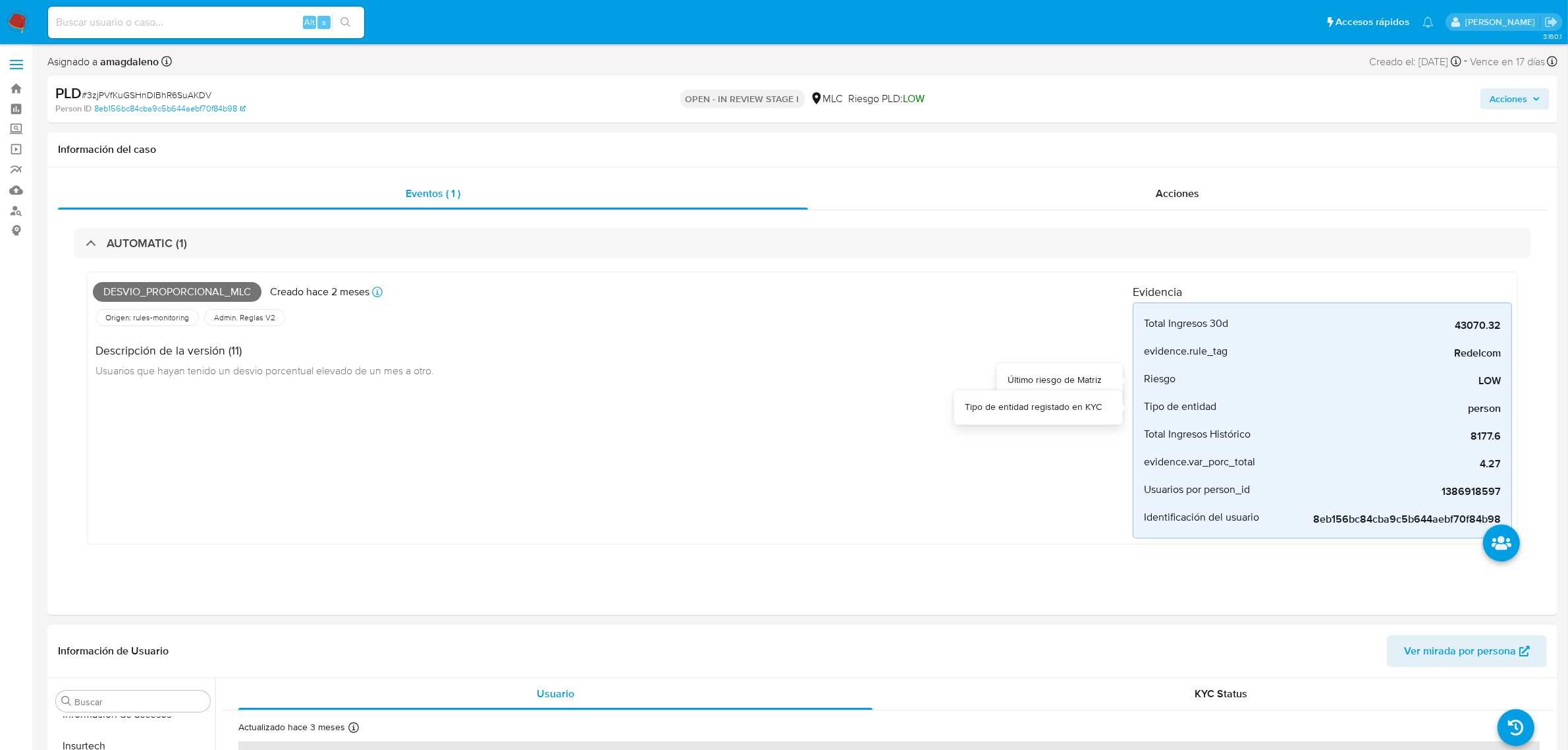
scroll to position [165, 0]
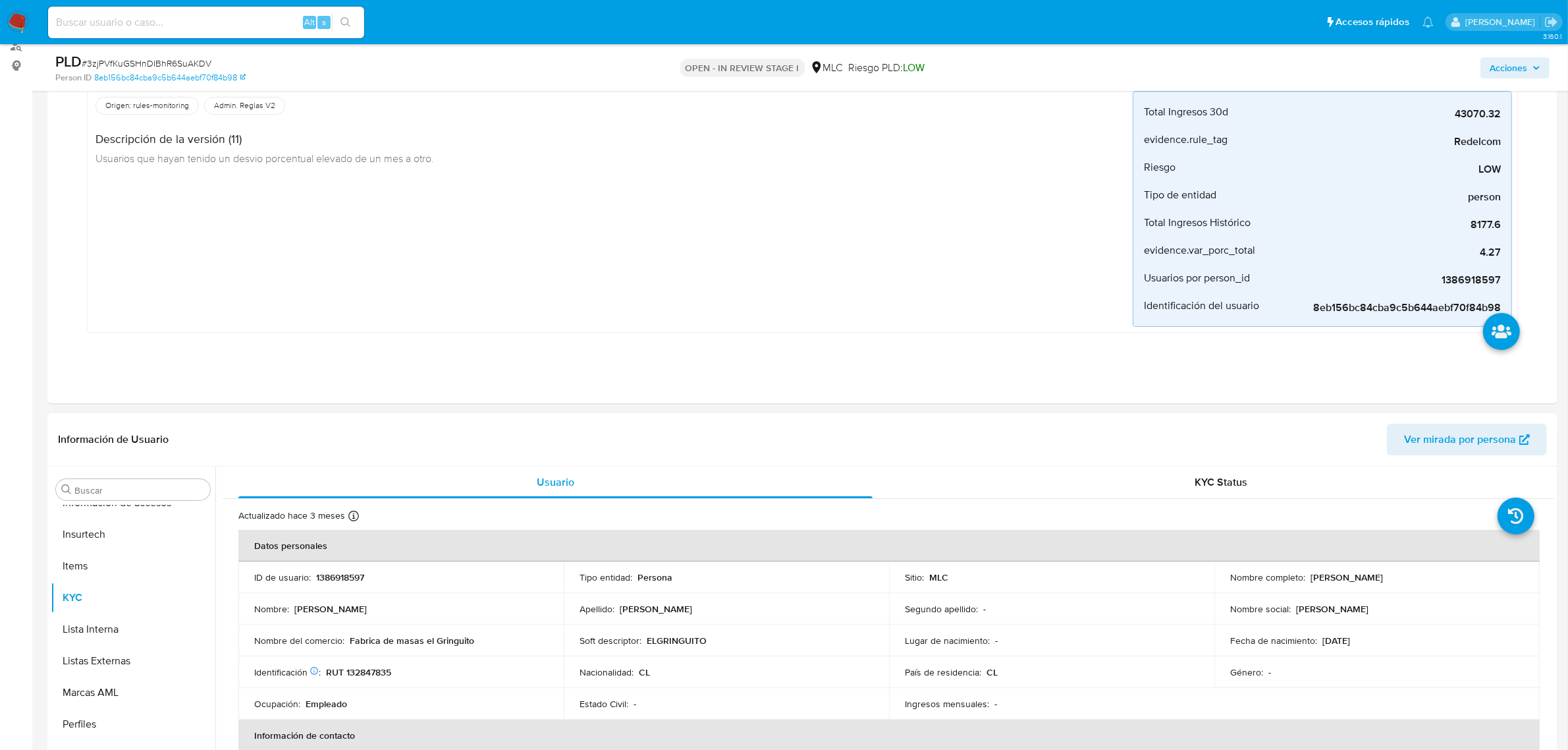
click at [363, 671] on p "RUT 132847835" at bounding box center [359, 672] width 65 height 12
click at [364, 671] on p "RUT 132847835" at bounding box center [359, 672] width 65 height 12
copy p "132847835"
click at [353, 675] on p "RUT 132847835" at bounding box center [359, 672] width 65 height 12
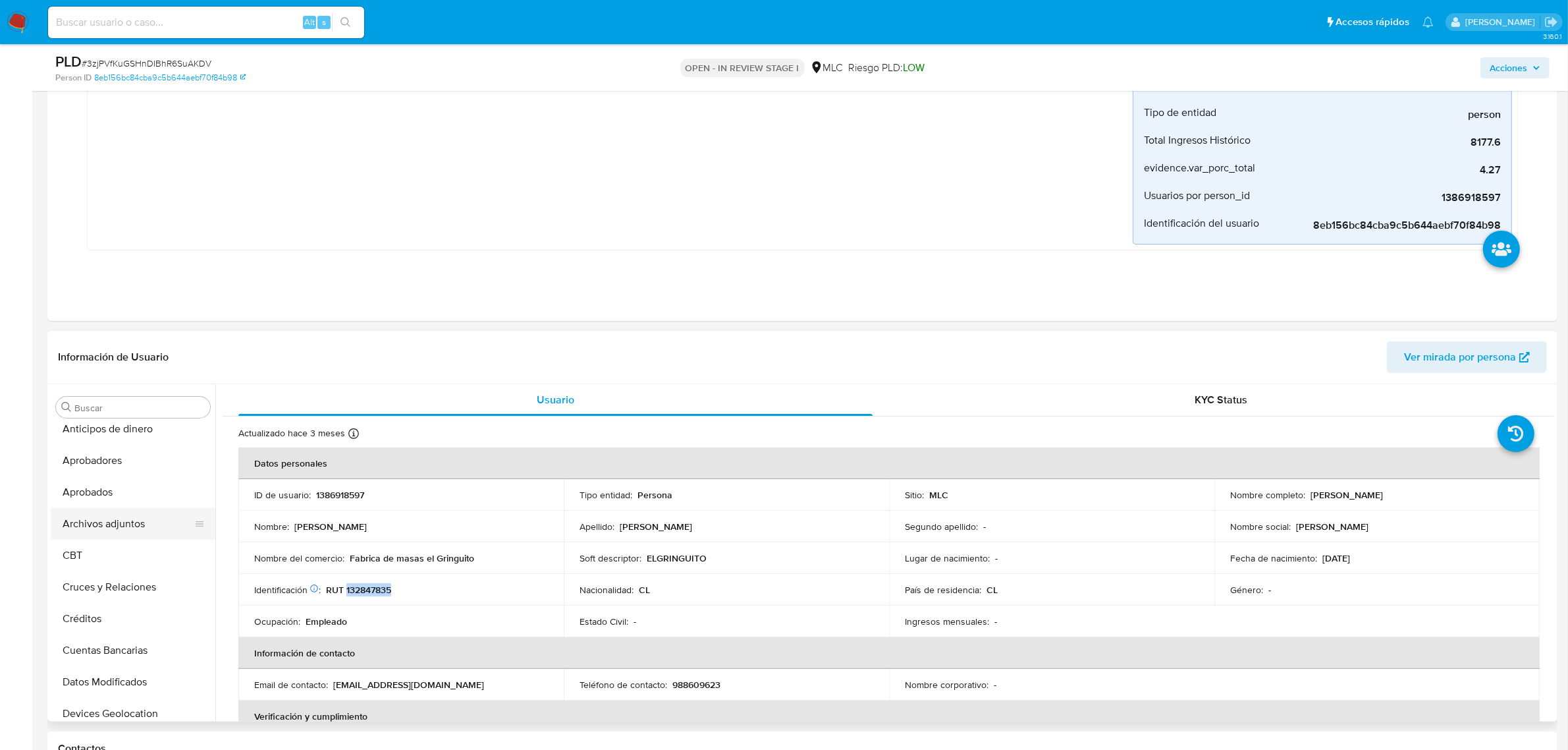
scroll to position [0, 0]
click at [138, 535] on button "Archivos adjuntos" at bounding box center [127, 534] width 154 height 32
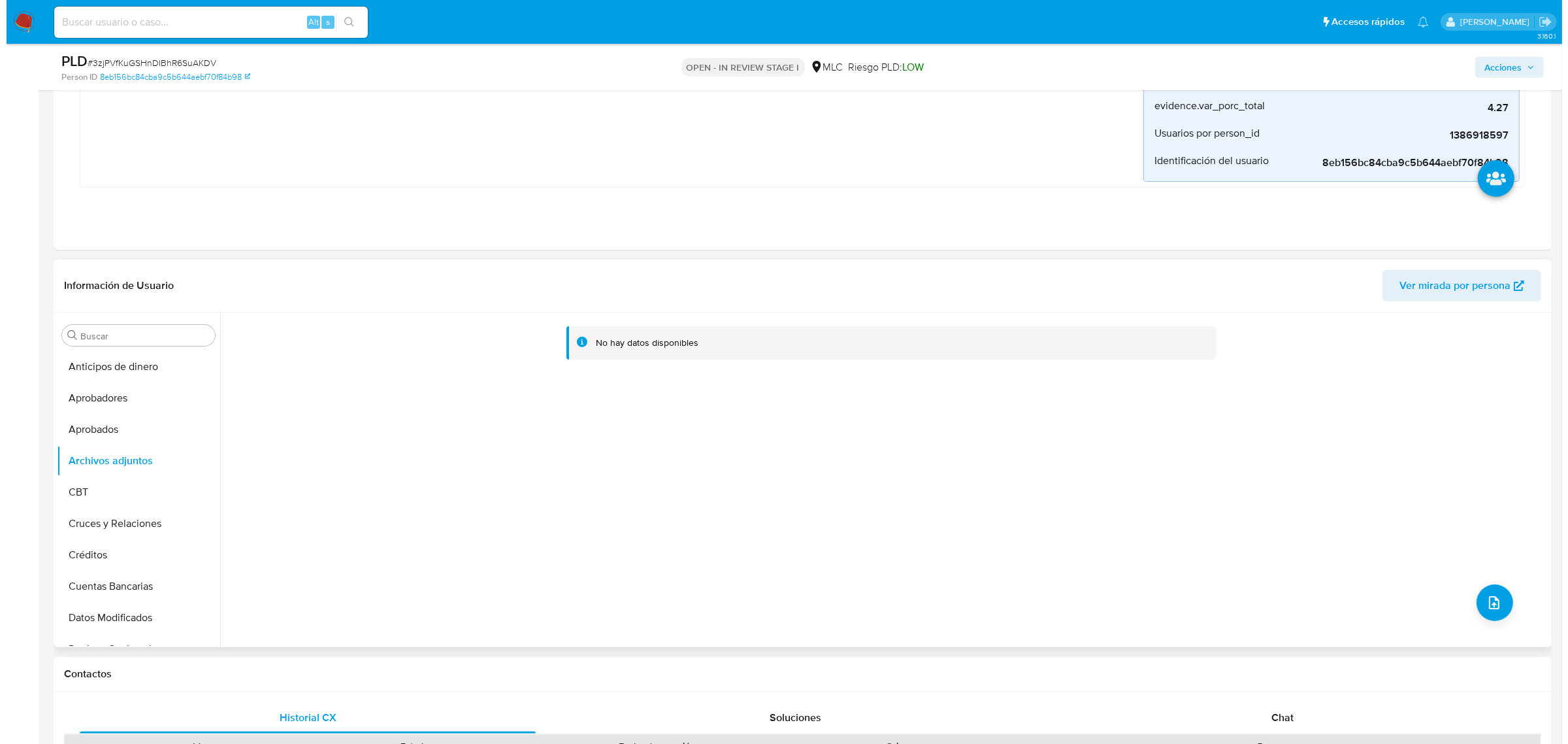
scroll to position [327, 0]
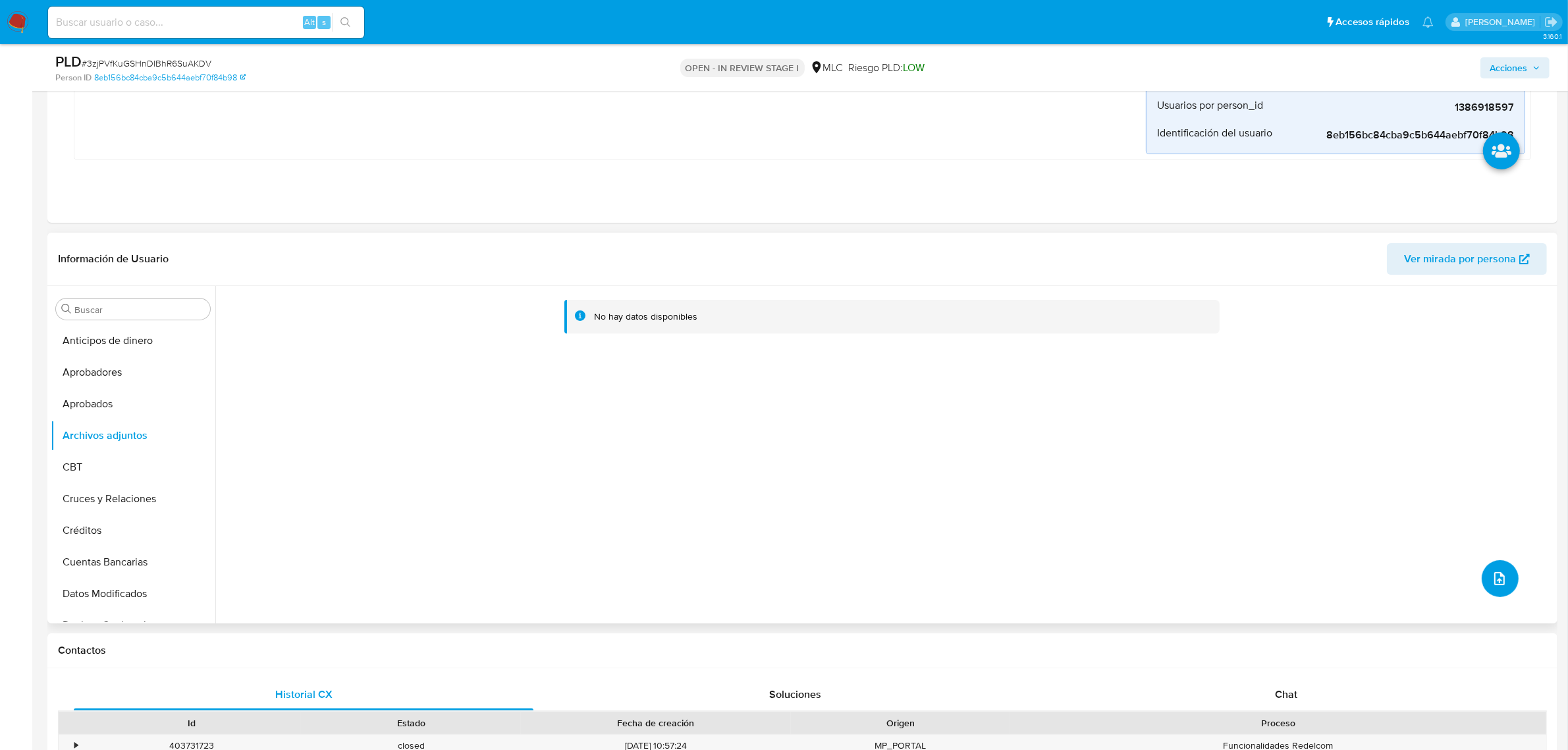
click at [1493, 590] on button "upload-file" at bounding box center [1501, 578] width 37 height 37
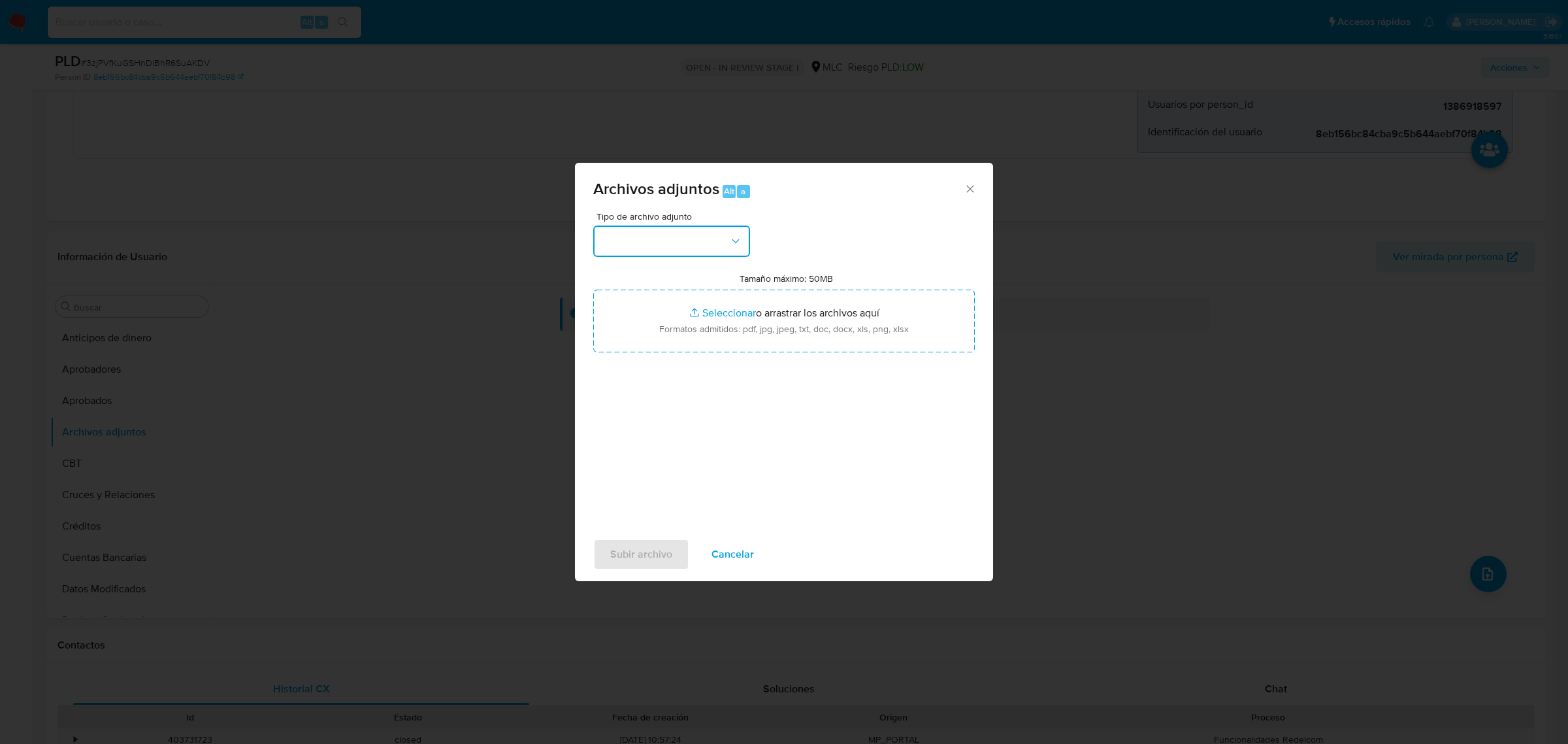
click at [675, 245] on button "button" at bounding box center [672, 242] width 157 height 31
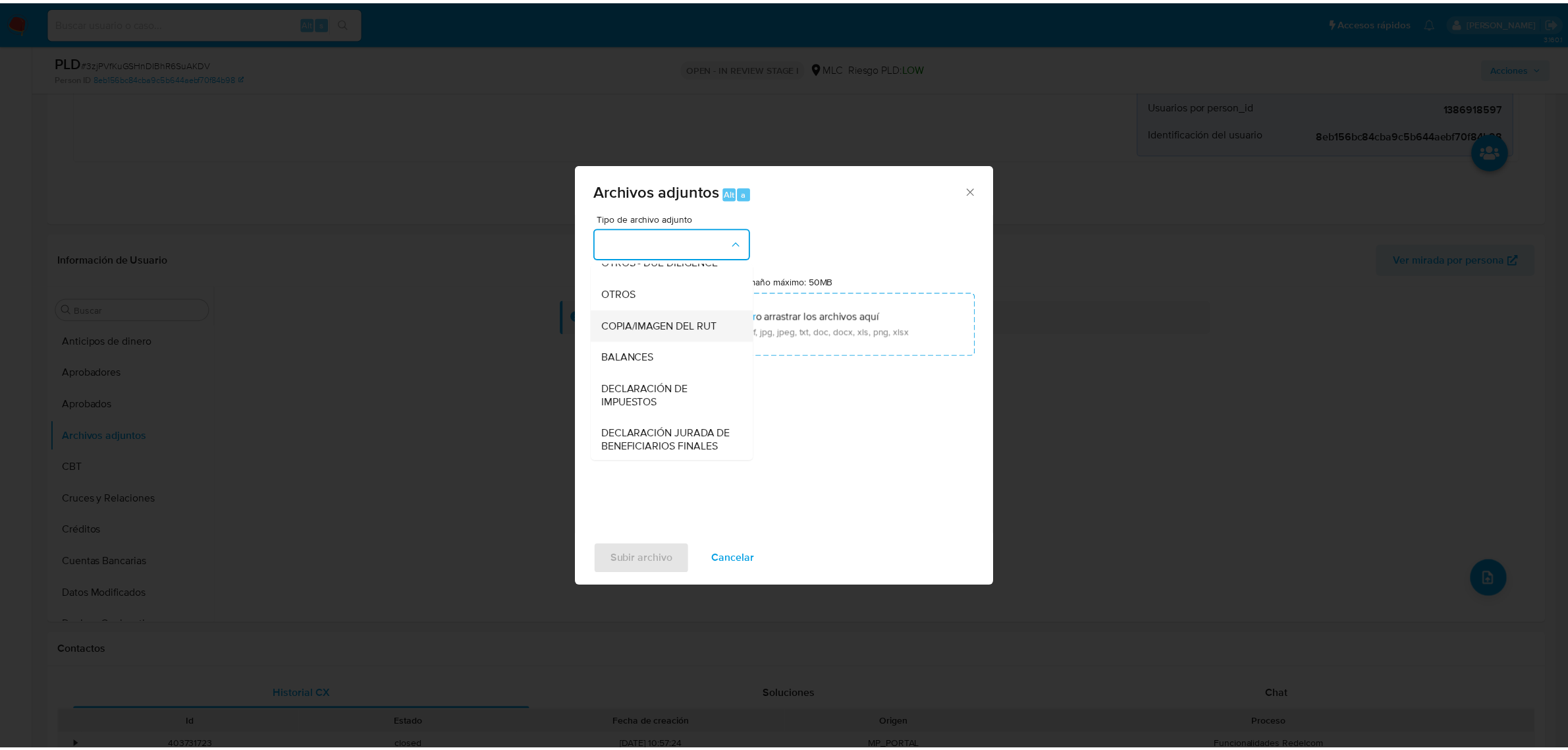
scroll to position [218, 0]
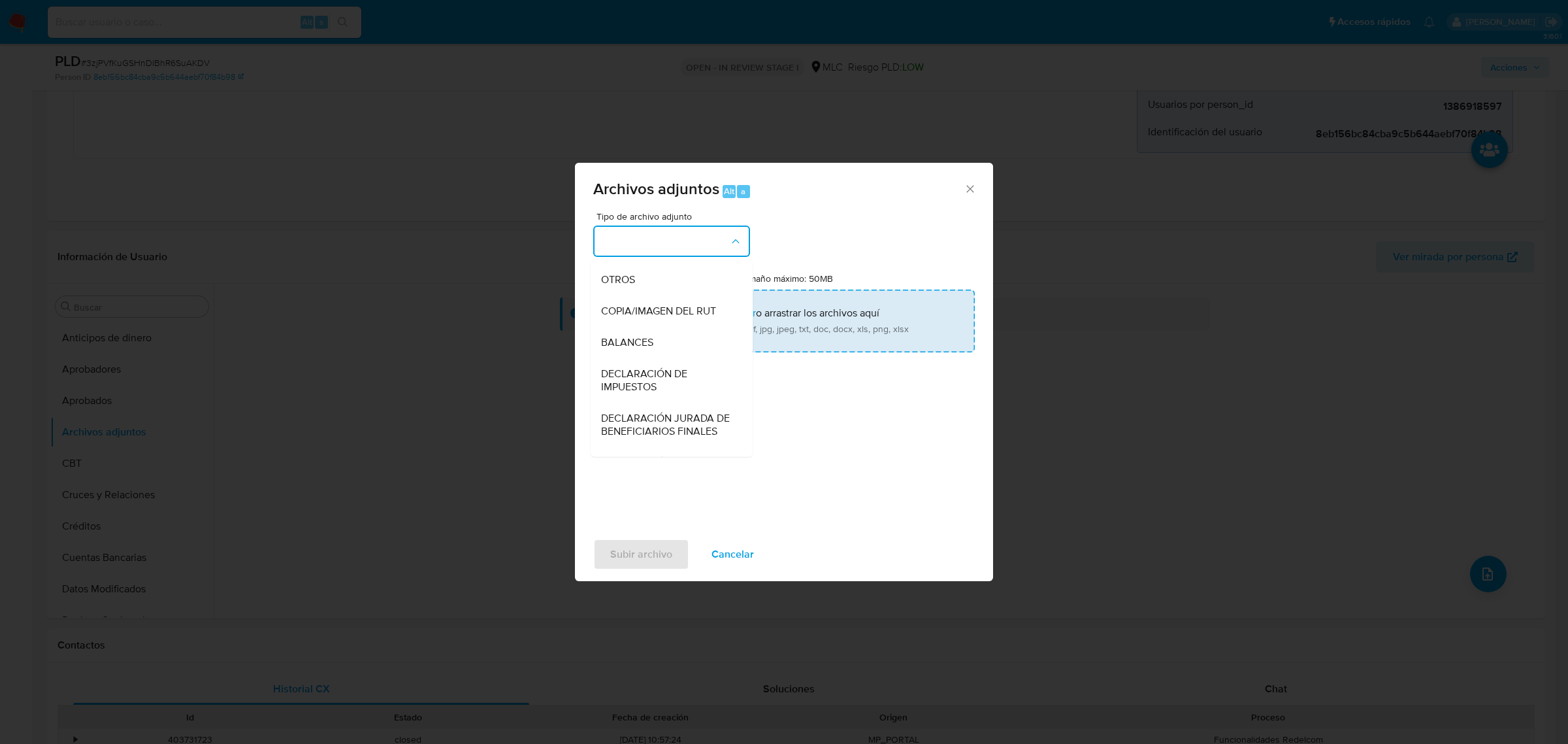
click at [641, 292] on div "OTROS" at bounding box center [668, 279] width 133 height 31
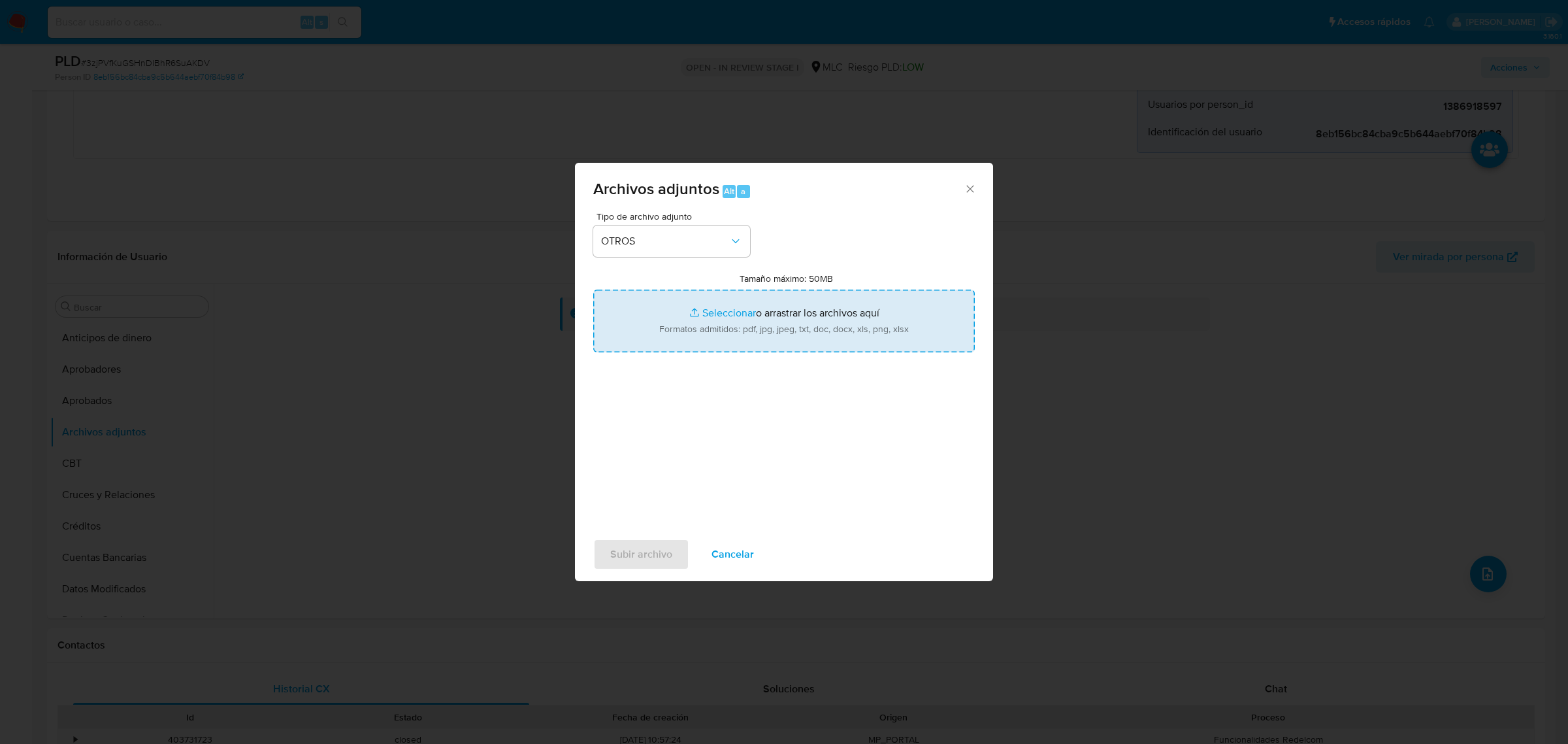
click at [733, 316] on input "Tamaño máximo: 50MB Seleccionar archivos" at bounding box center [784, 321] width 382 height 63
type input "C:\fakepath\1386918597 - 19_09_2025.xlsx"
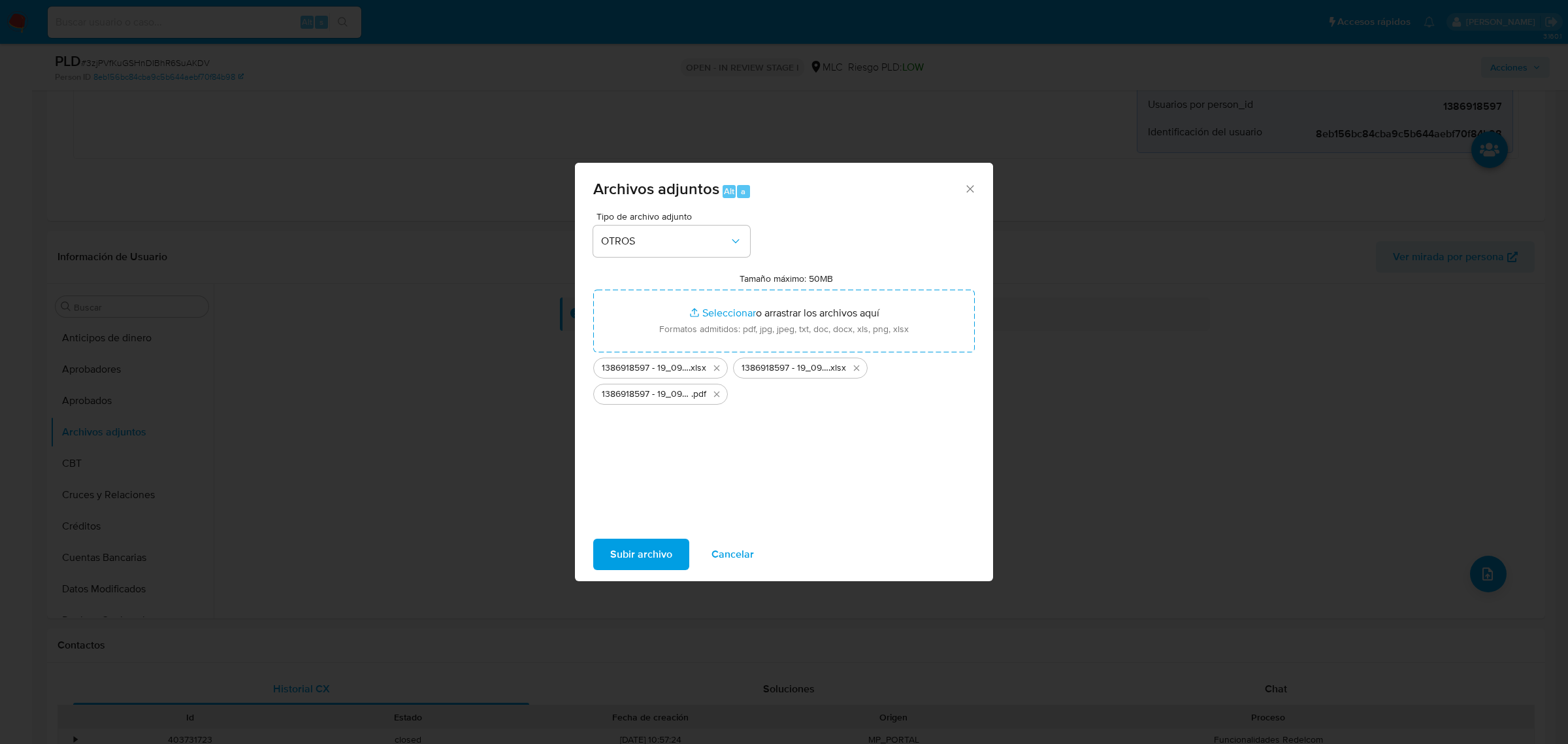
click at [650, 547] on span "Subir archivo" at bounding box center [641, 554] width 62 height 29
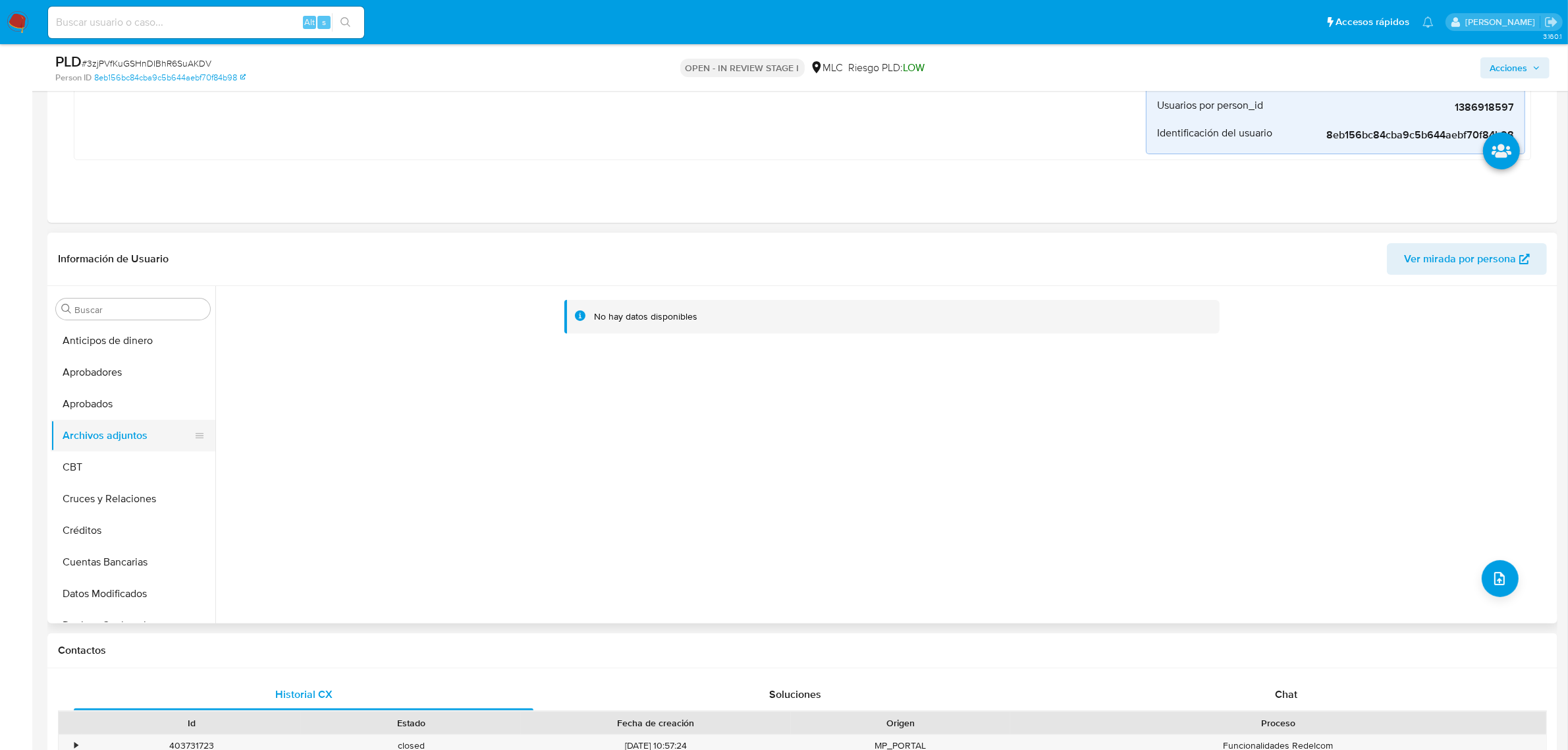
click at [98, 432] on button "Archivos adjuntos" at bounding box center [127, 436] width 154 height 32
click at [112, 407] on button "Aprobados" at bounding box center [127, 404] width 154 height 32
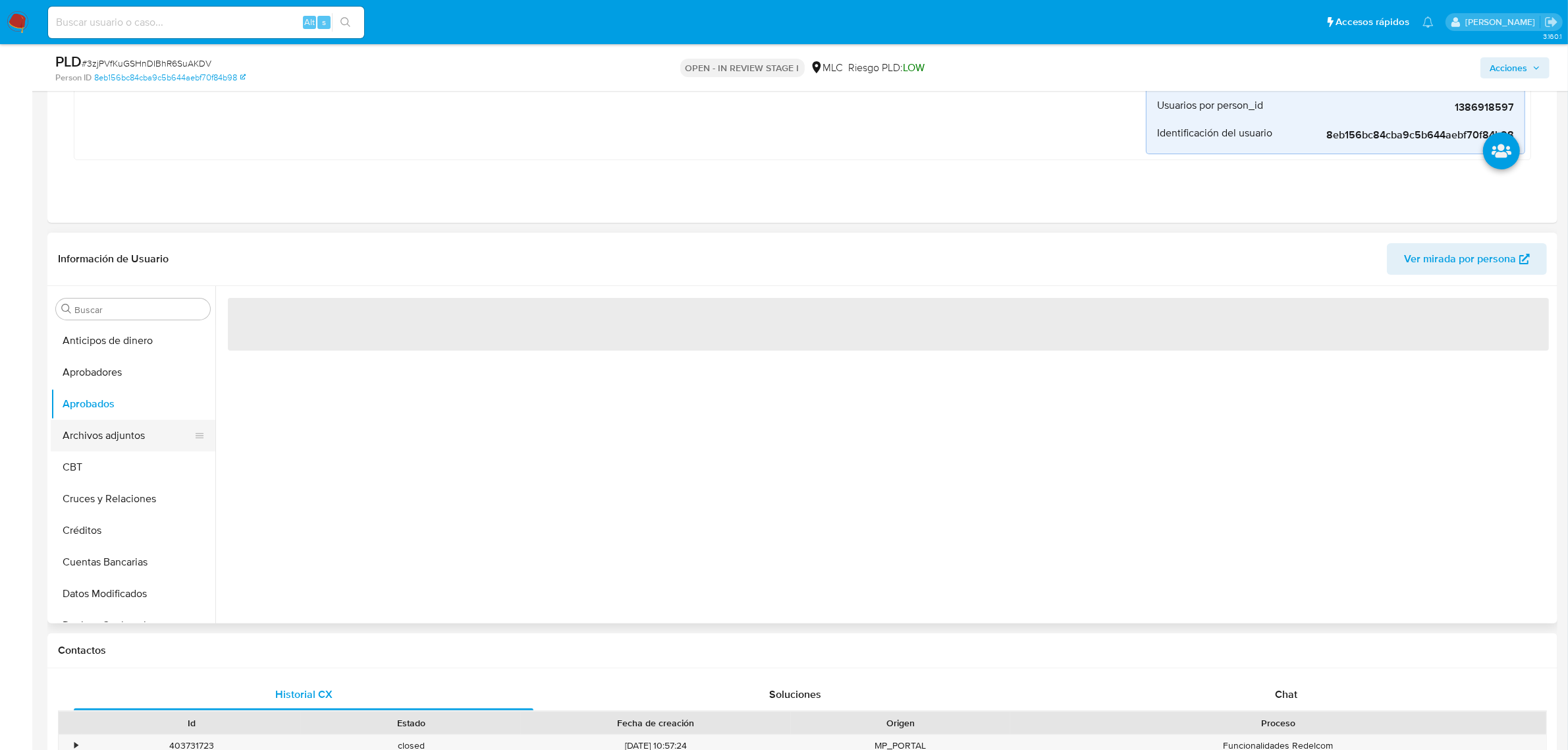
click at [98, 430] on button "Archivos adjuntos" at bounding box center [127, 436] width 154 height 32
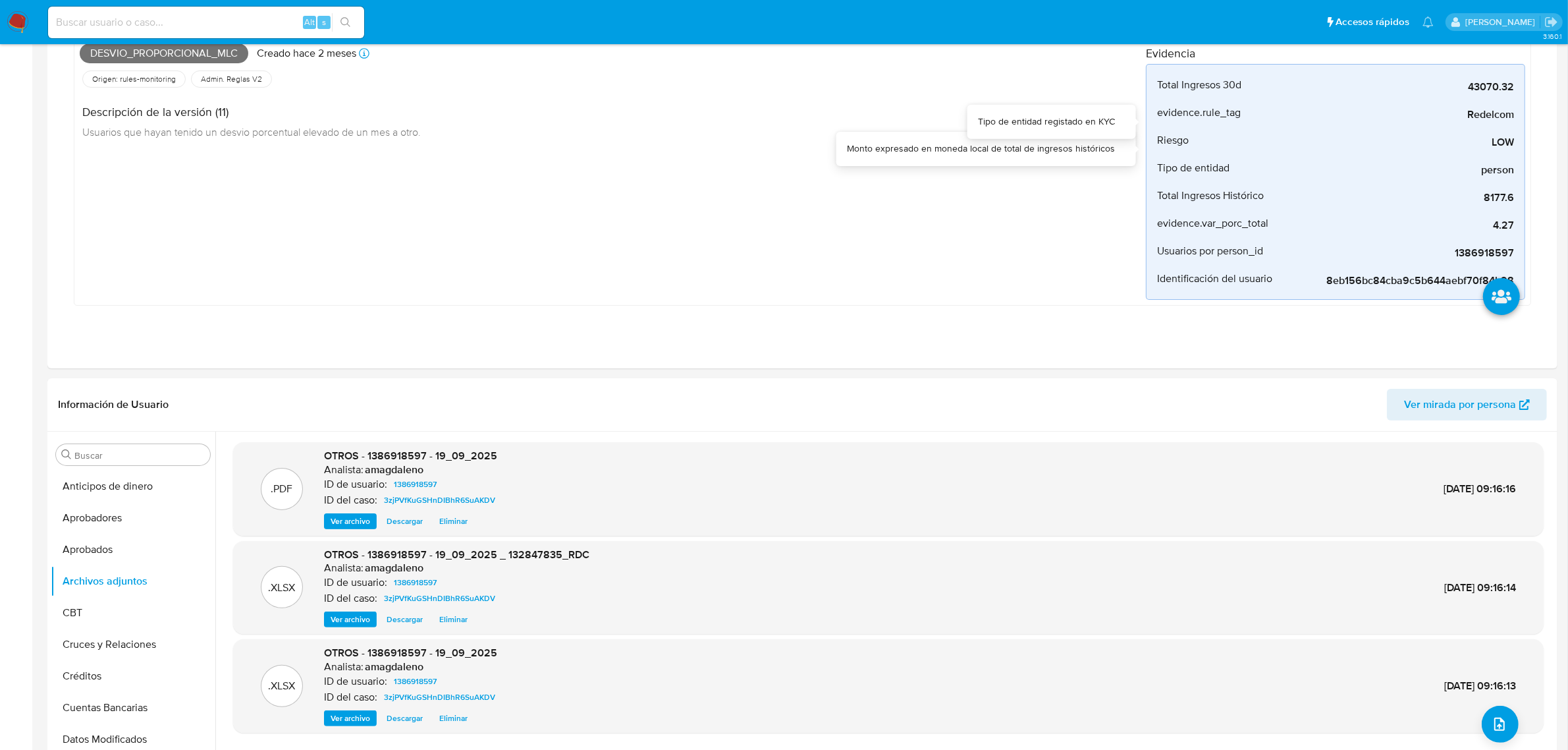
scroll to position [0, 0]
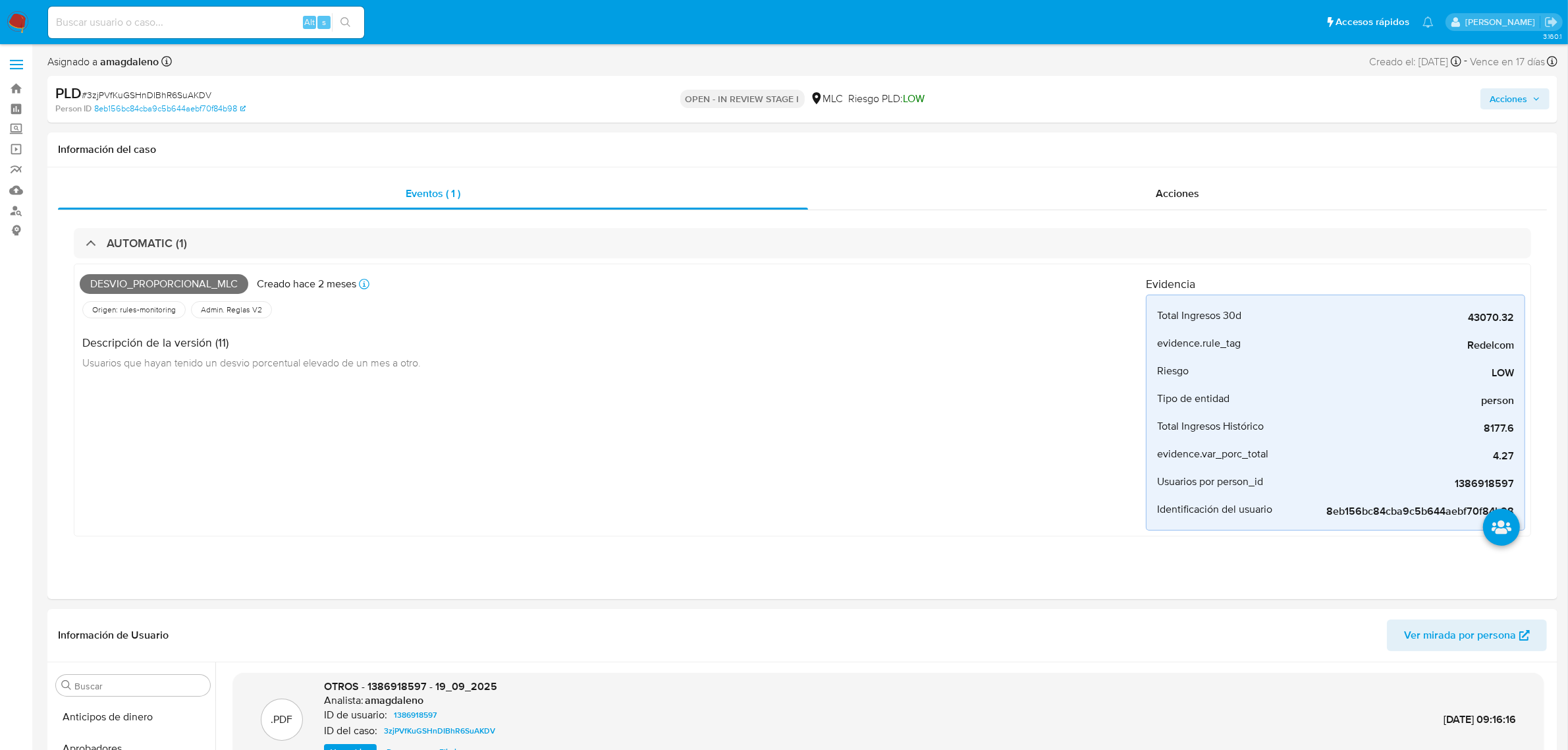
click at [1506, 103] on span "Acciones" at bounding box center [1508, 99] width 37 height 21
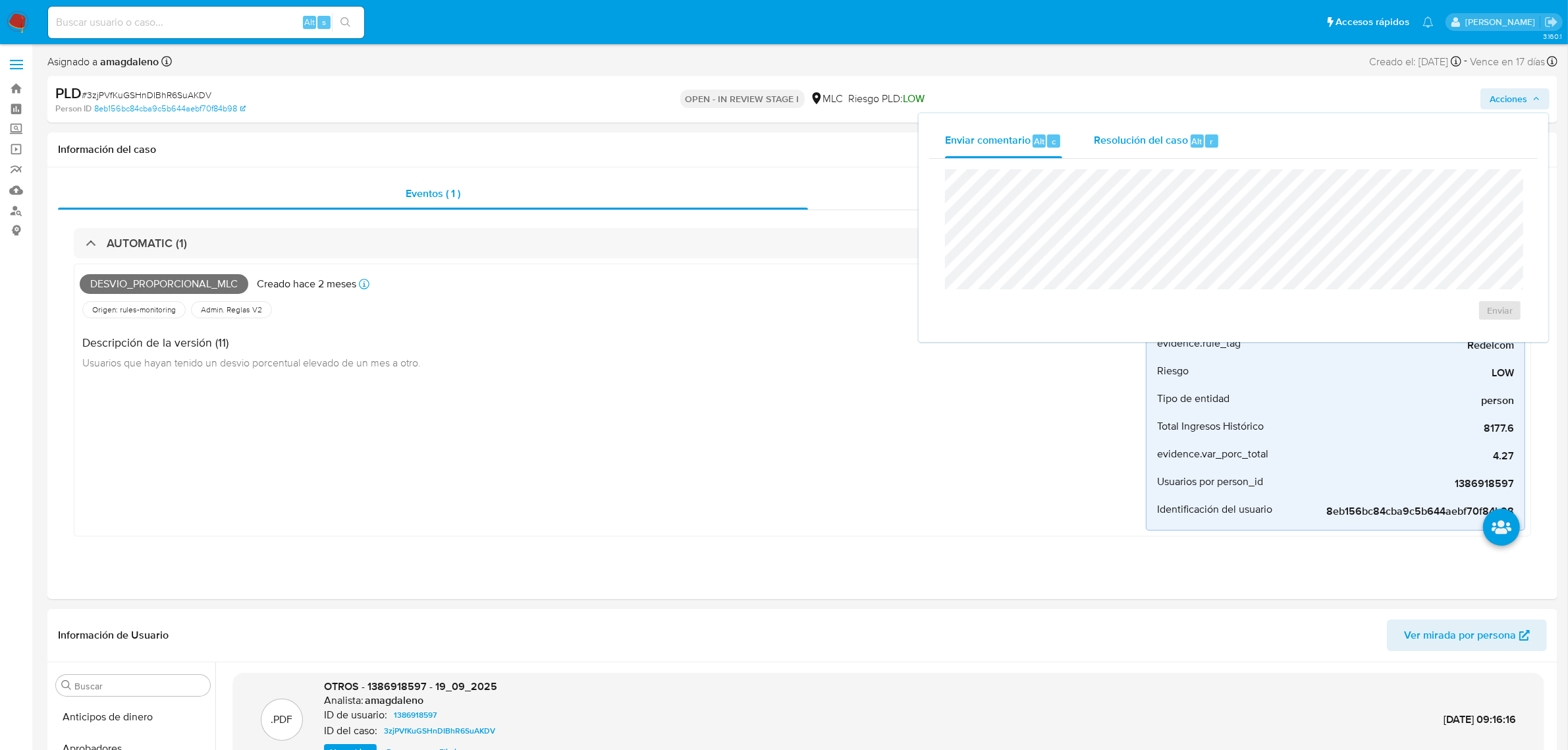
click at [1151, 150] on div "Resolución del caso Alt r" at bounding box center [1156, 141] width 126 height 35
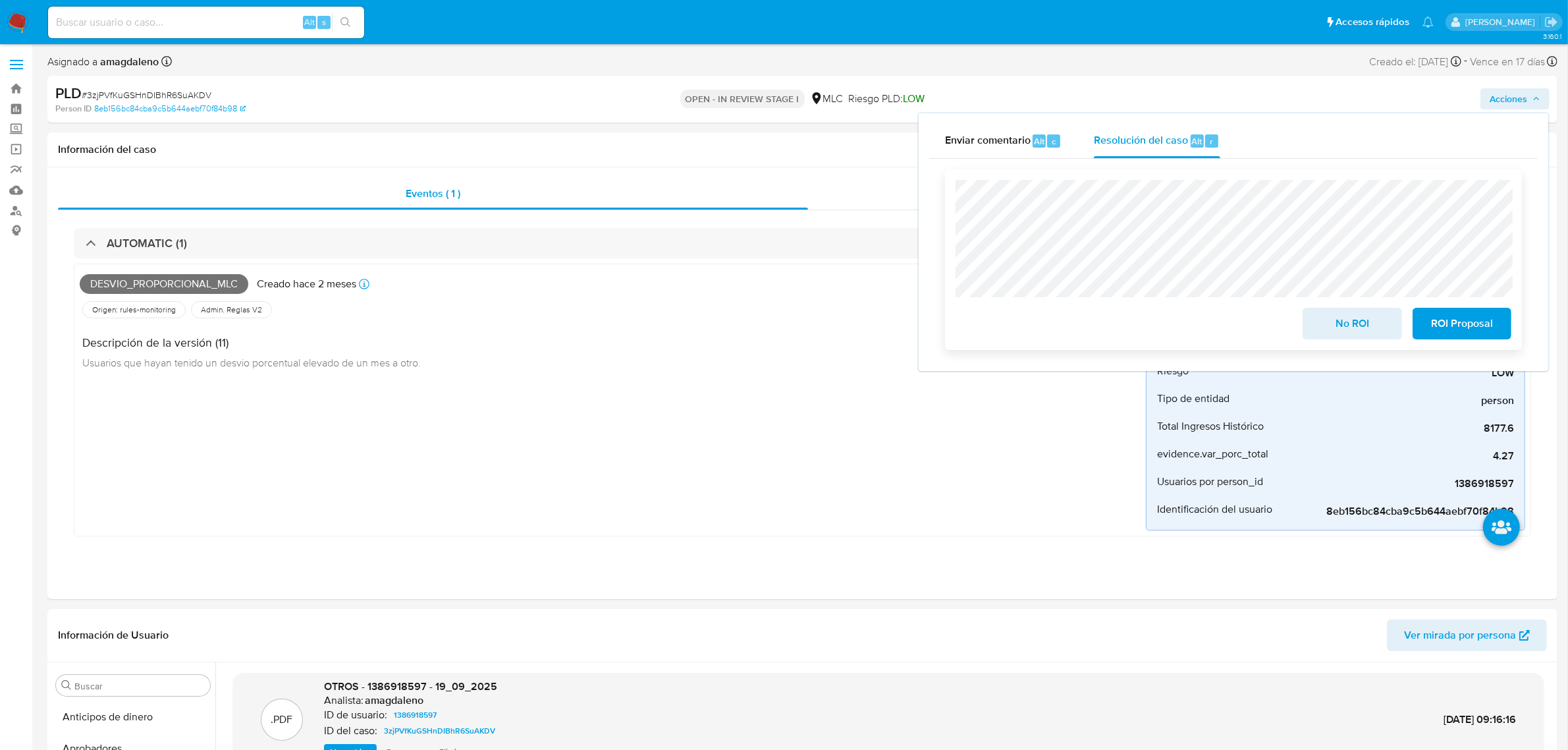
click at [1379, 329] on span "No ROI" at bounding box center [1352, 323] width 64 height 29
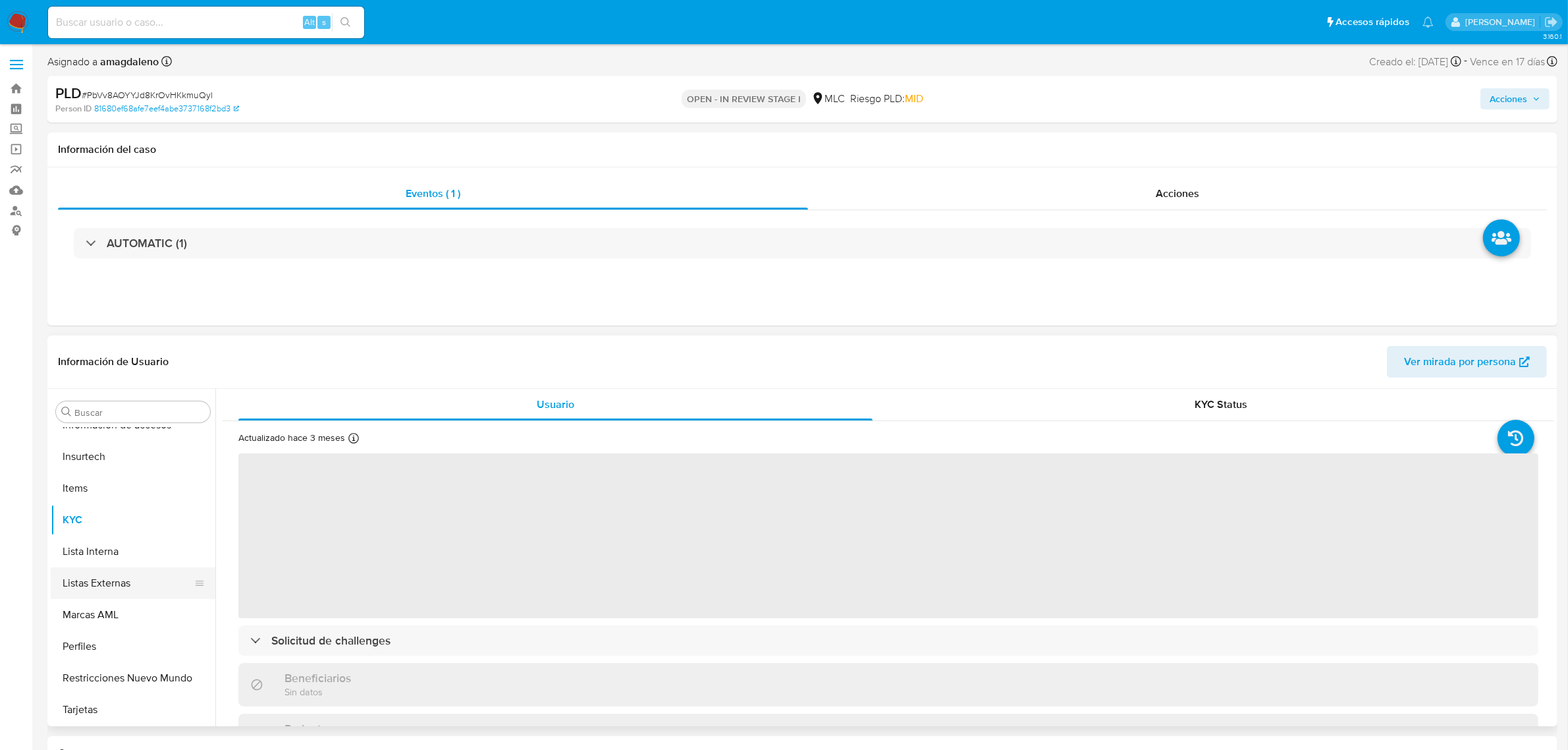
select select "10"
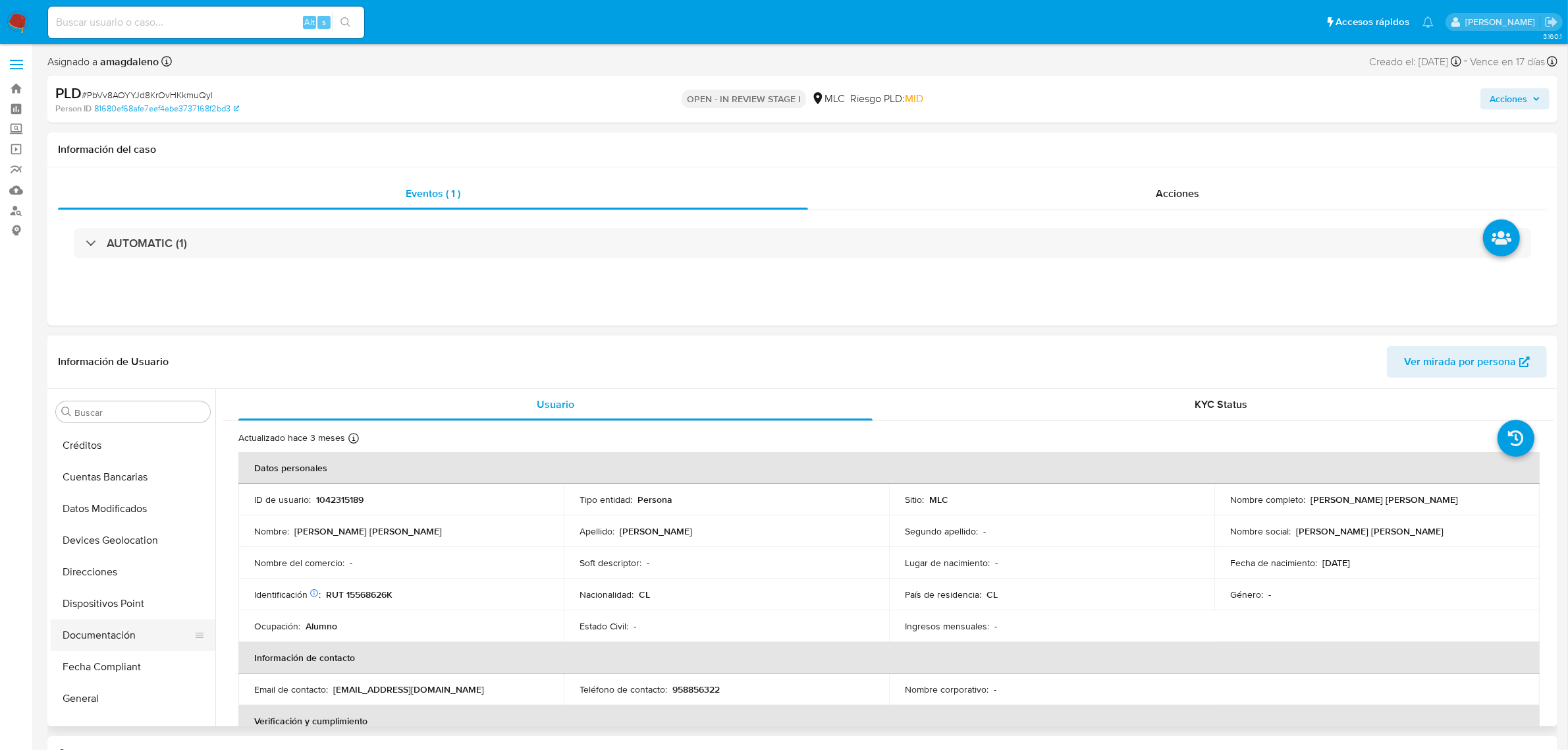
scroll to position [208, 0]
click at [140, 623] on button "Documentación" at bounding box center [127, 616] width 154 height 32
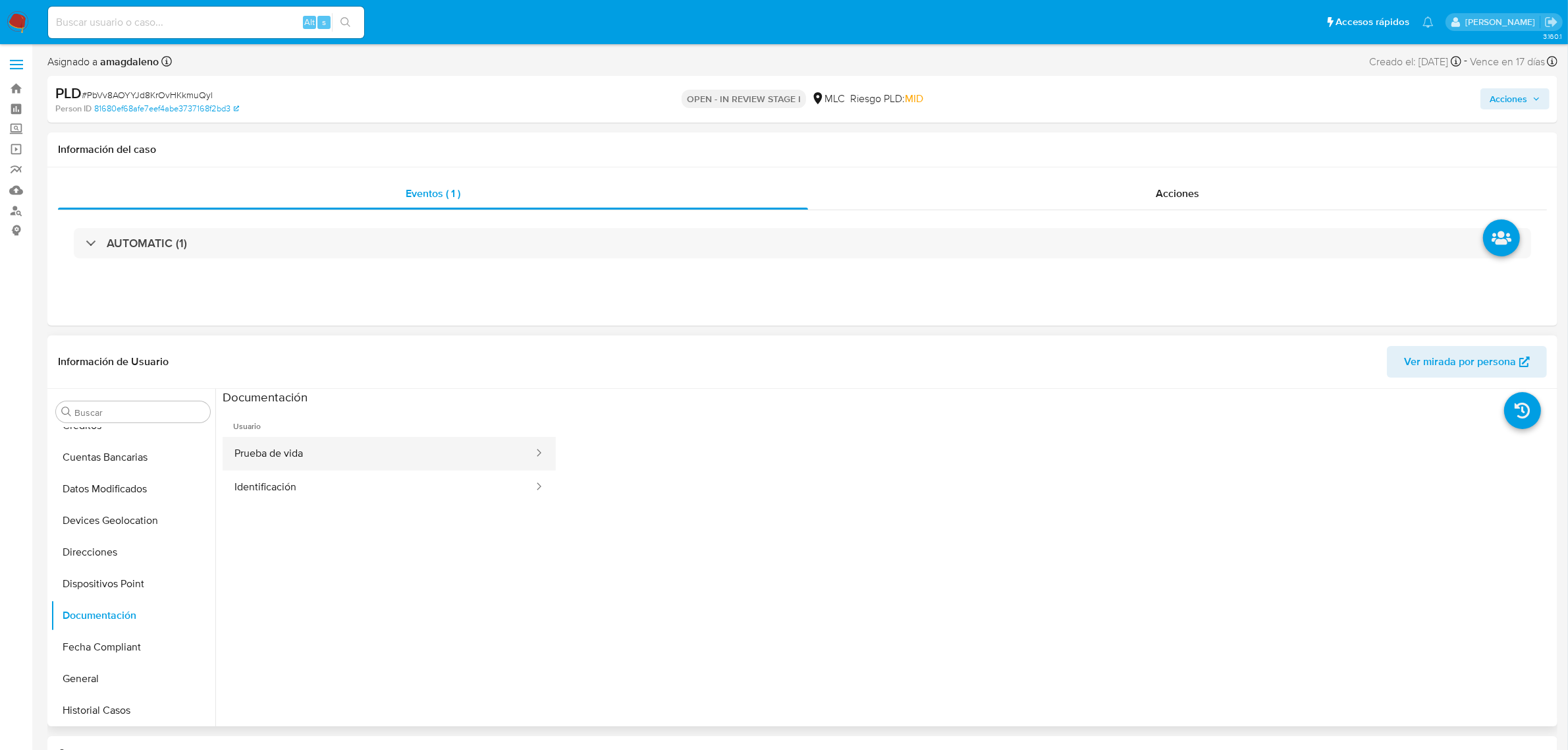
click at [370, 450] on button "Prueba de vida" at bounding box center [378, 453] width 312 height 34
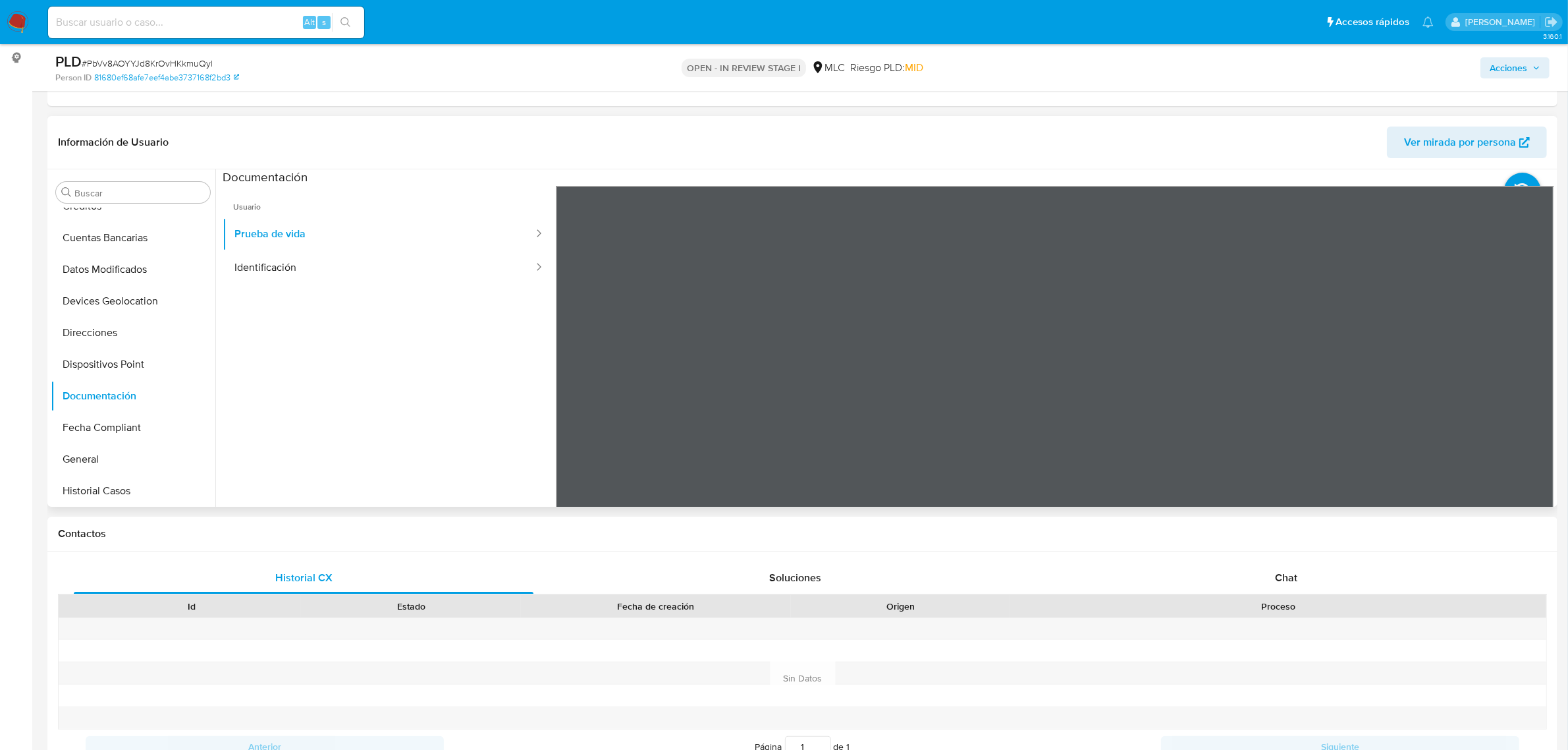
scroll to position [247, 0]
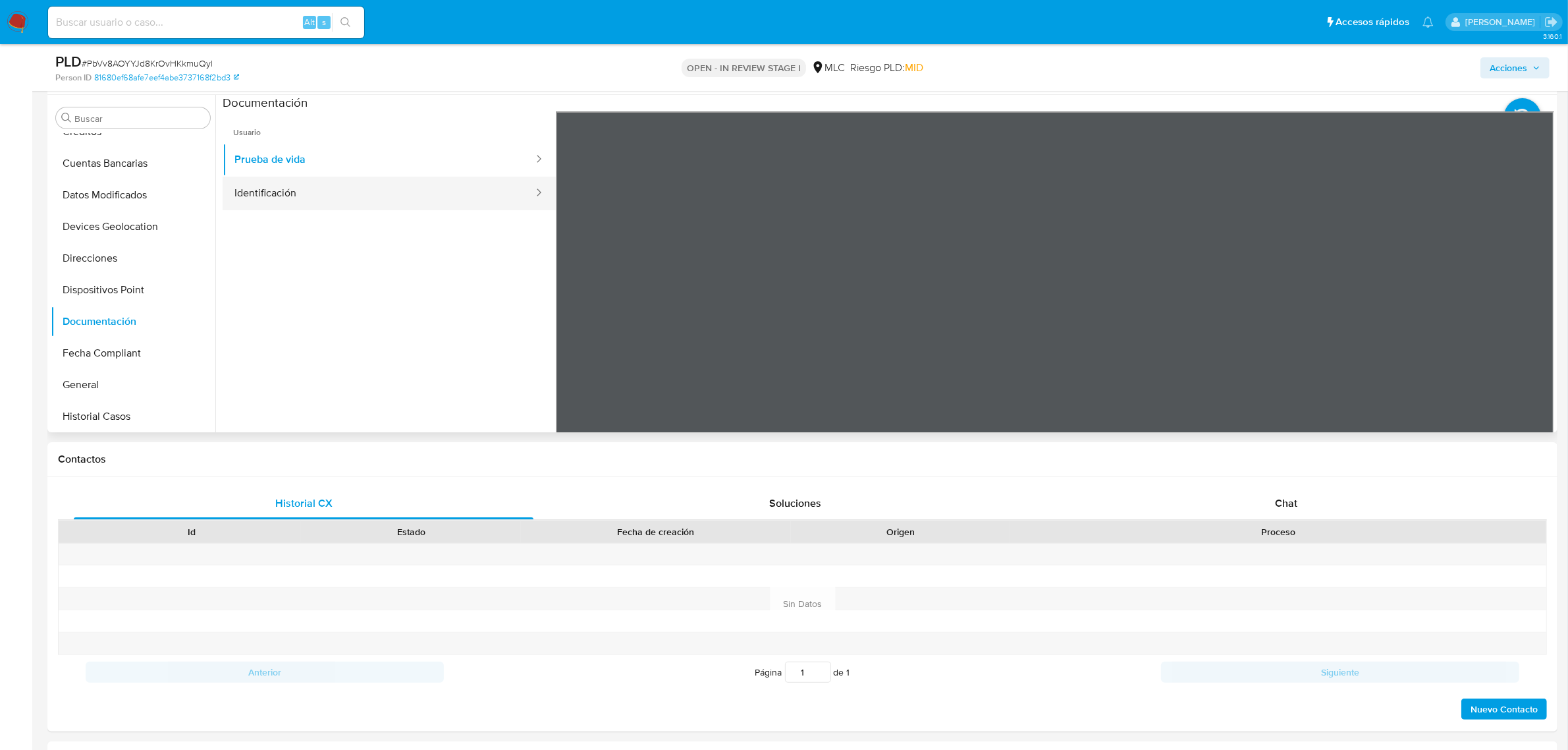
click at [352, 204] on button "Identificación" at bounding box center [378, 193] width 312 height 34
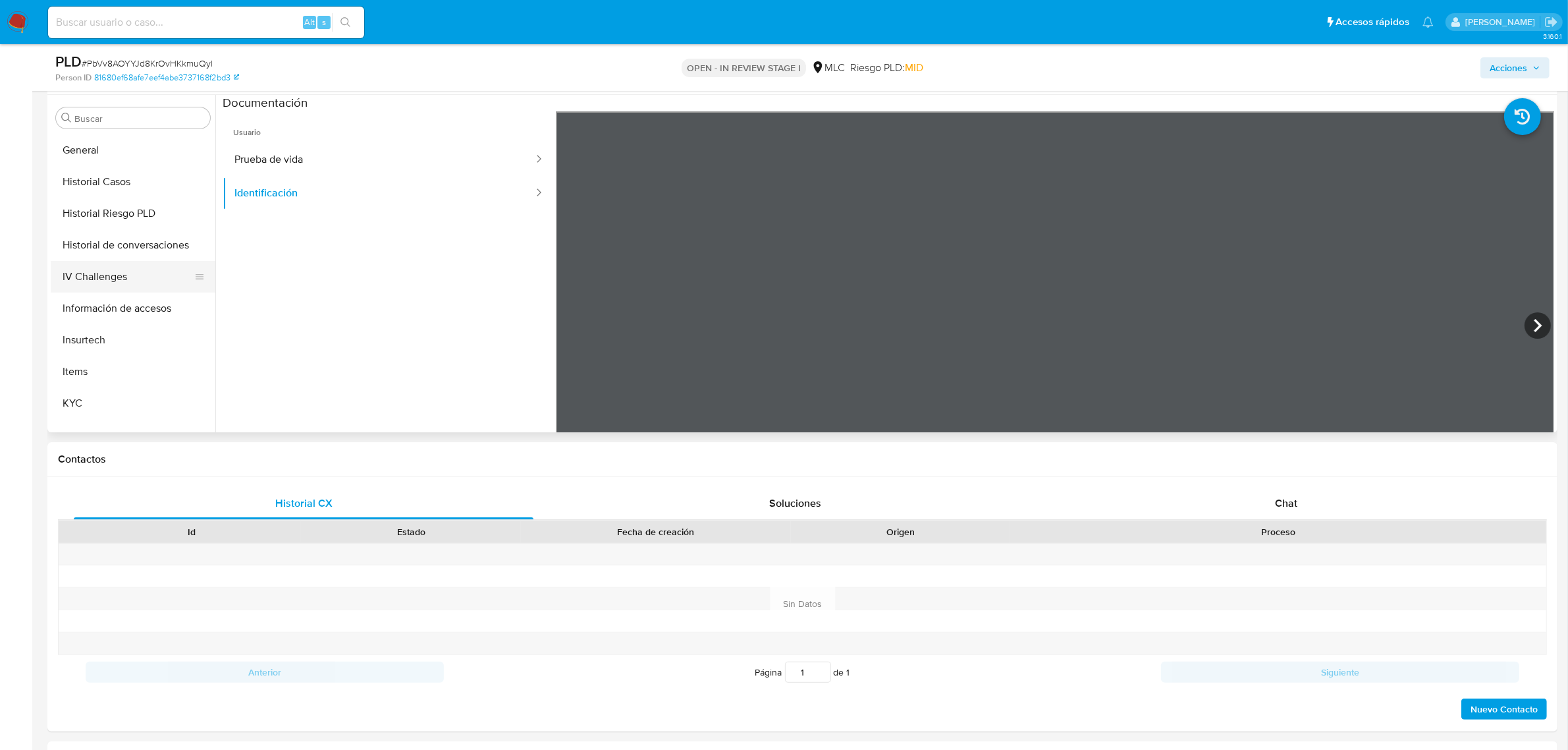
scroll to position [537, 0]
click at [116, 213] on button "Información de accesos" at bounding box center [127, 214] width 154 height 32
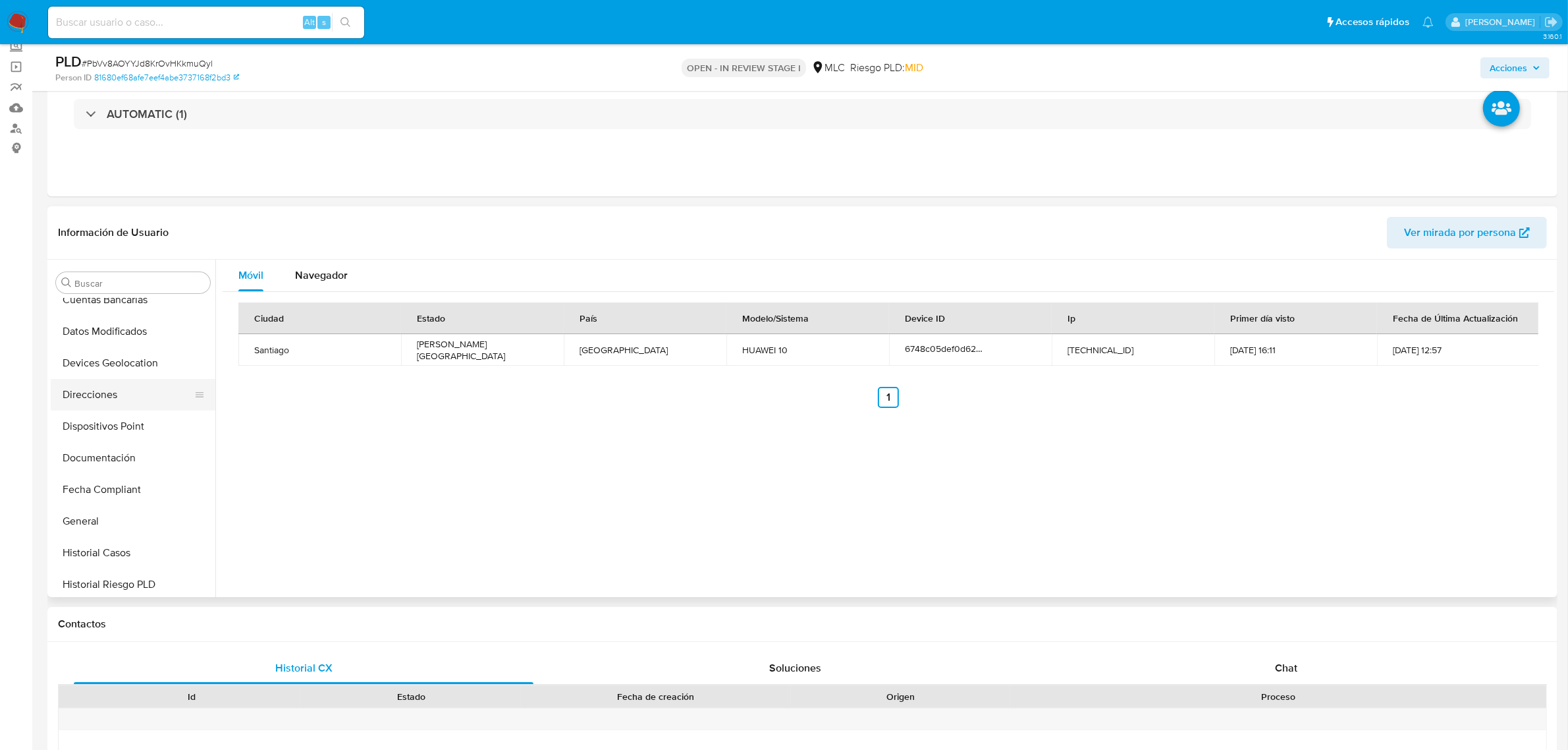
scroll to position [208, 0]
click at [133, 380] on button "Devices Geolocation" at bounding box center [127, 392] width 154 height 32
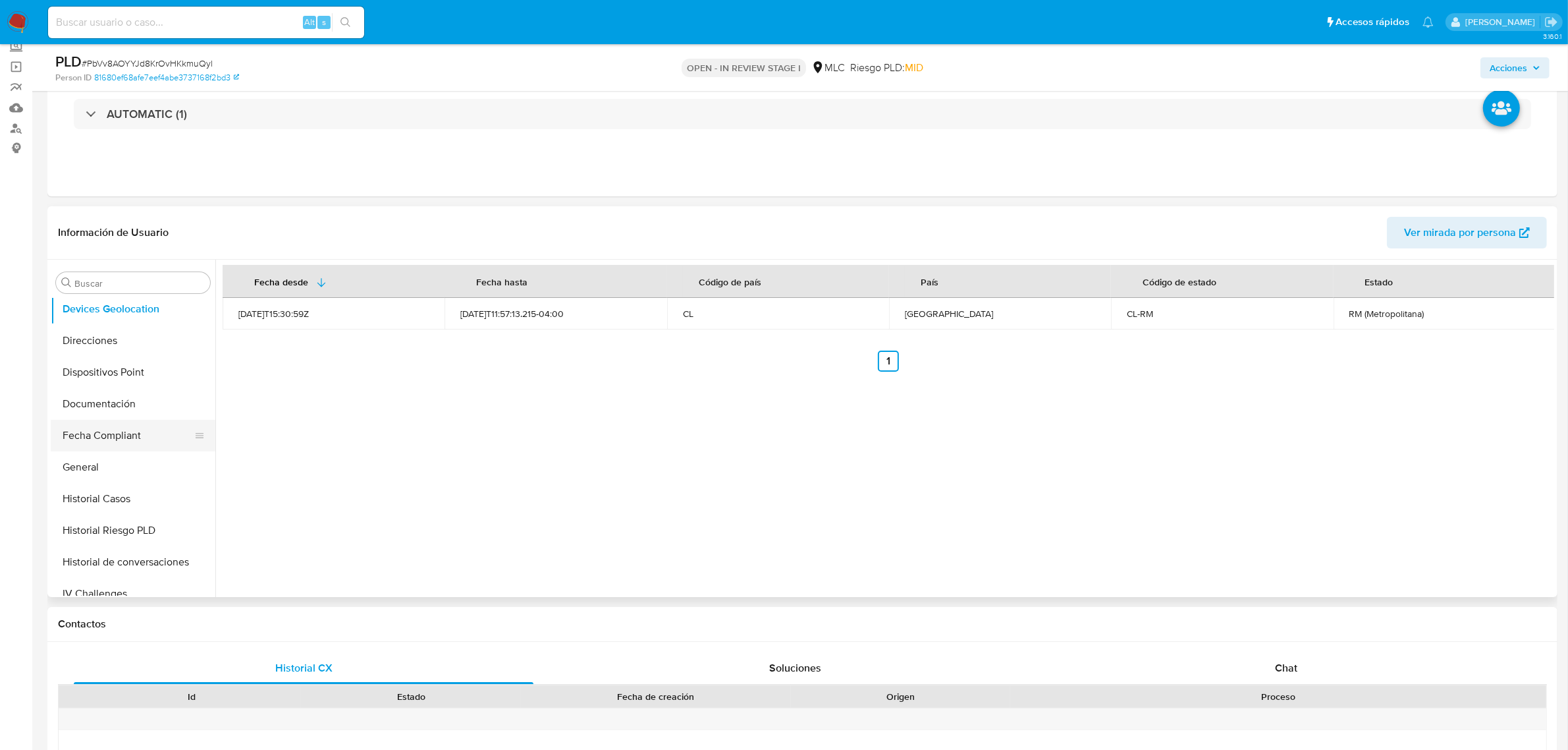
scroll to position [43, 0]
click at [120, 428] on button "Cruces y Relaciones" at bounding box center [127, 430] width 154 height 32
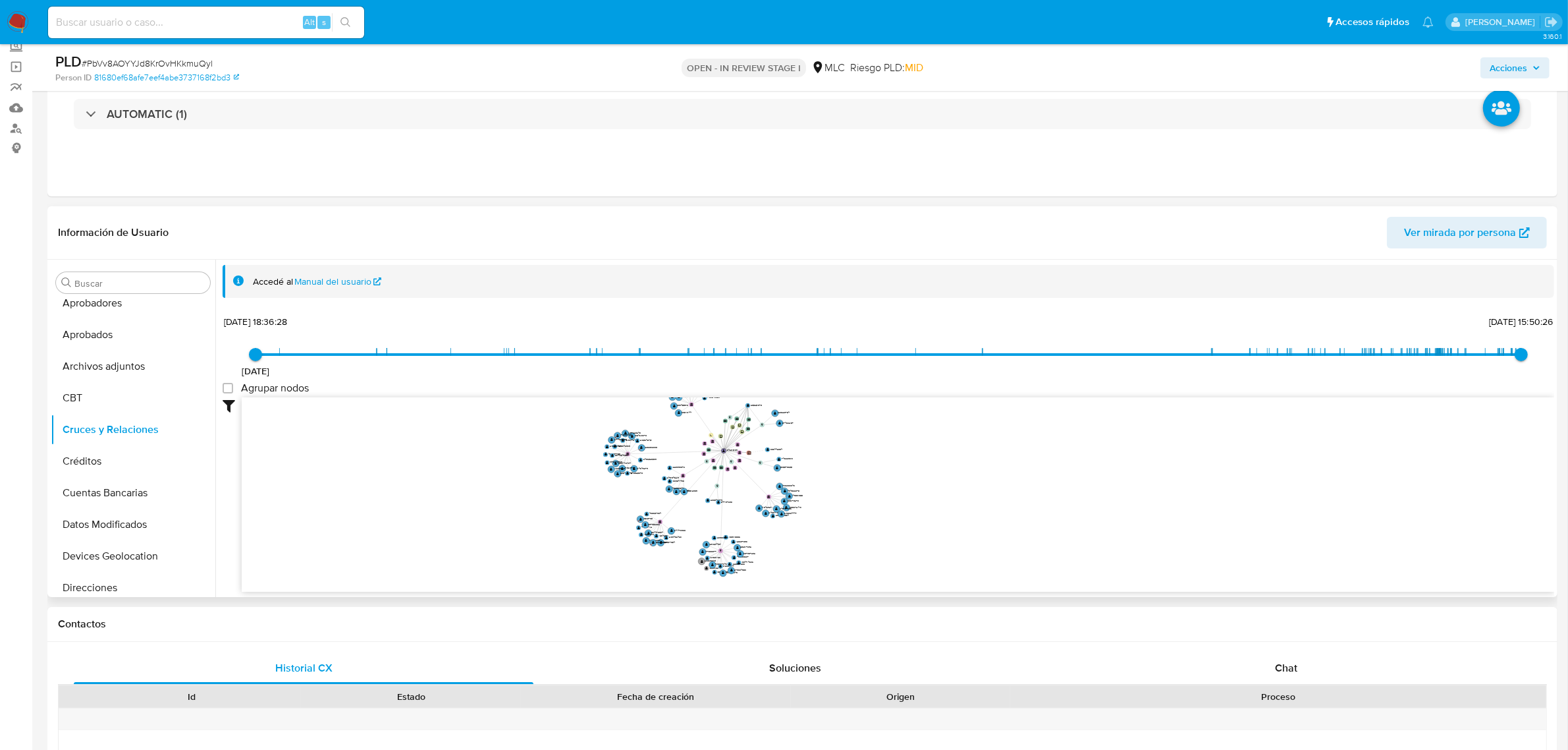
drag, startPoint x: 930, startPoint y: 519, endPoint x: 739, endPoint y: 491, distance: 193.0
click at [742, 496] on icon "device-61c3e0ff08813b0018fbed7c  user-1042315189  1042315189 device-63eec3490…" at bounding box center [898, 493] width 1313 height 191
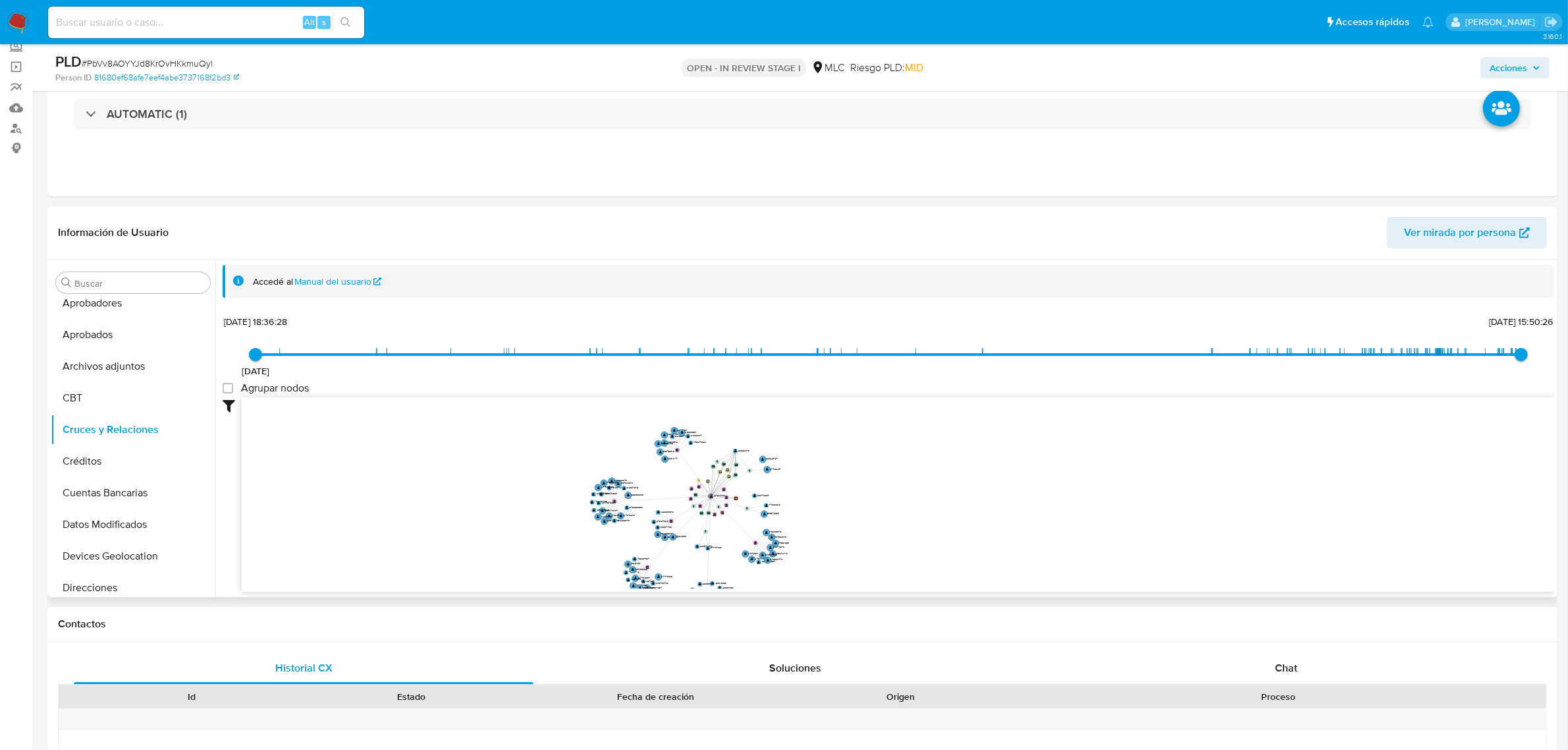
drag, startPoint x: 946, startPoint y: 468, endPoint x: 924, endPoint y: 507, distance: 44.8
click at [930, 512] on icon "device-61c3e0ff08813b0018fbed7c  user-1042315189  1042315189 device-63eec3490…" at bounding box center [898, 493] width 1313 height 191
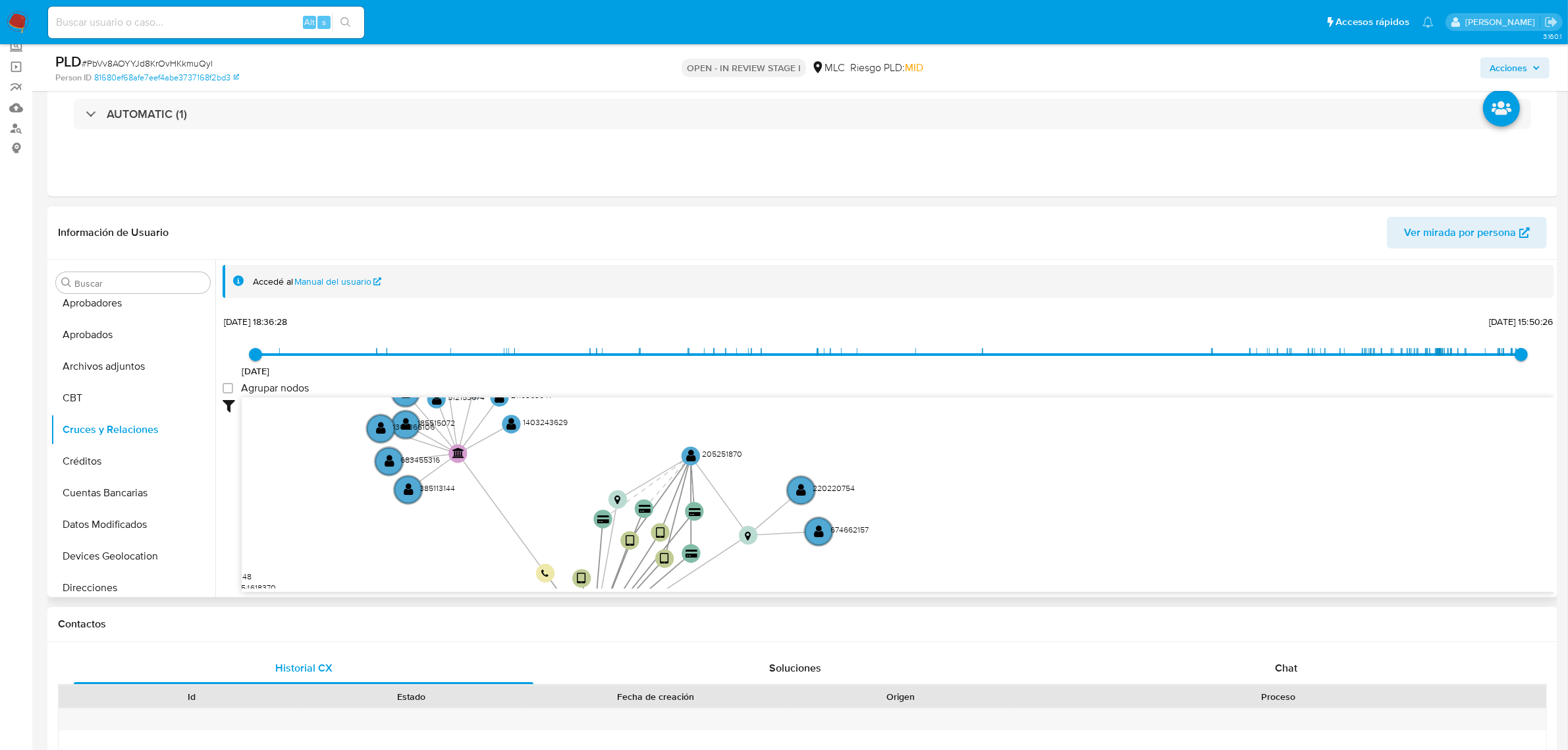
drag, startPoint x: 972, startPoint y: 448, endPoint x: 889, endPoint y: 558, distance: 137.8
click at [889, 558] on icon "device-61c3e0ff08813b0018fbed7c  user-1042315189  1042315189 device-63eec3490…" at bounding box center [898, 493] width 1313 height 191
drag, startPoint x: 1278, startPoint y: 666, endPoint x: 1206, endPoint y: 499, distance: 181.9
click at [1278, 666] on span "Chat" at bounding box center [1286, 668] width 22 height 15
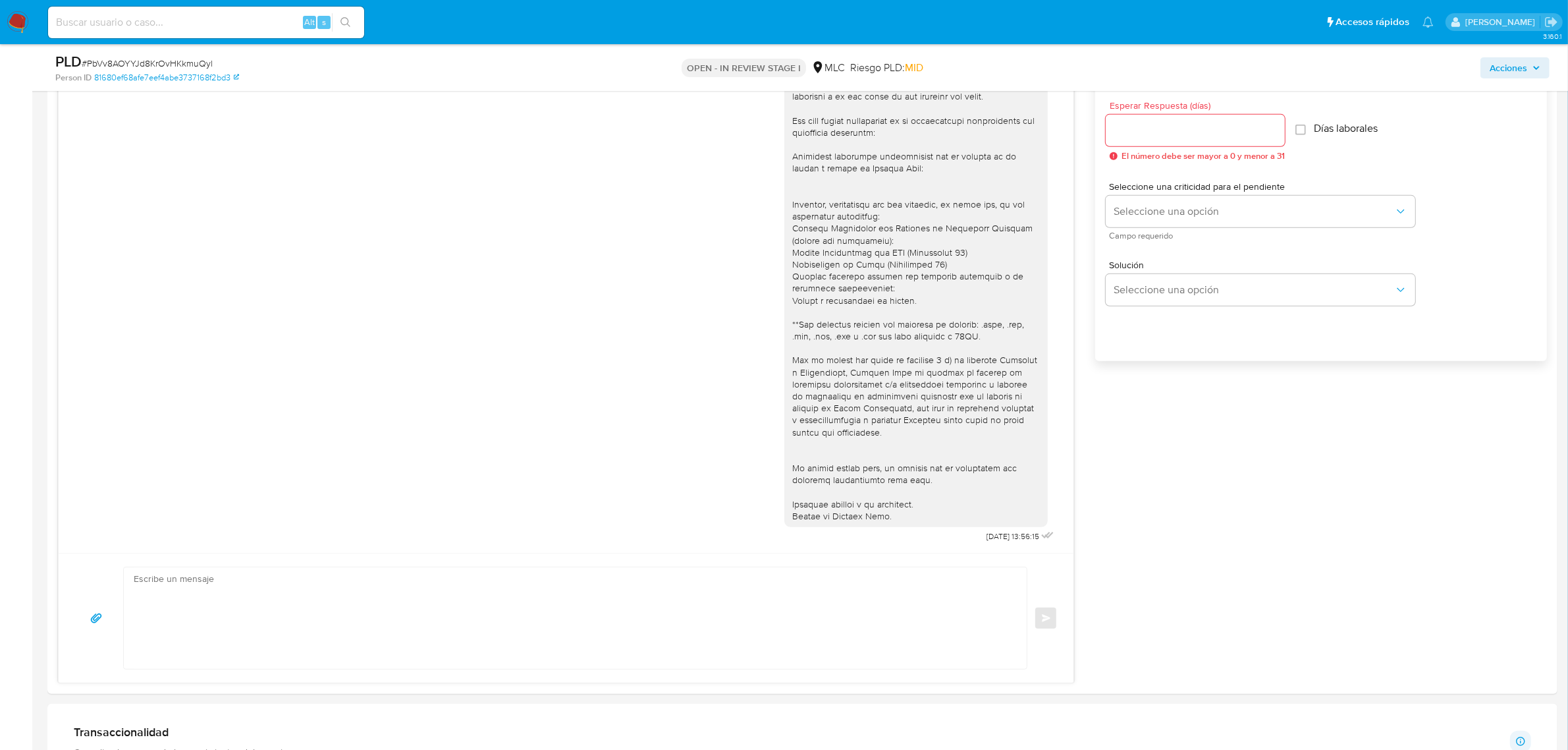
scroll to position [979, 0]
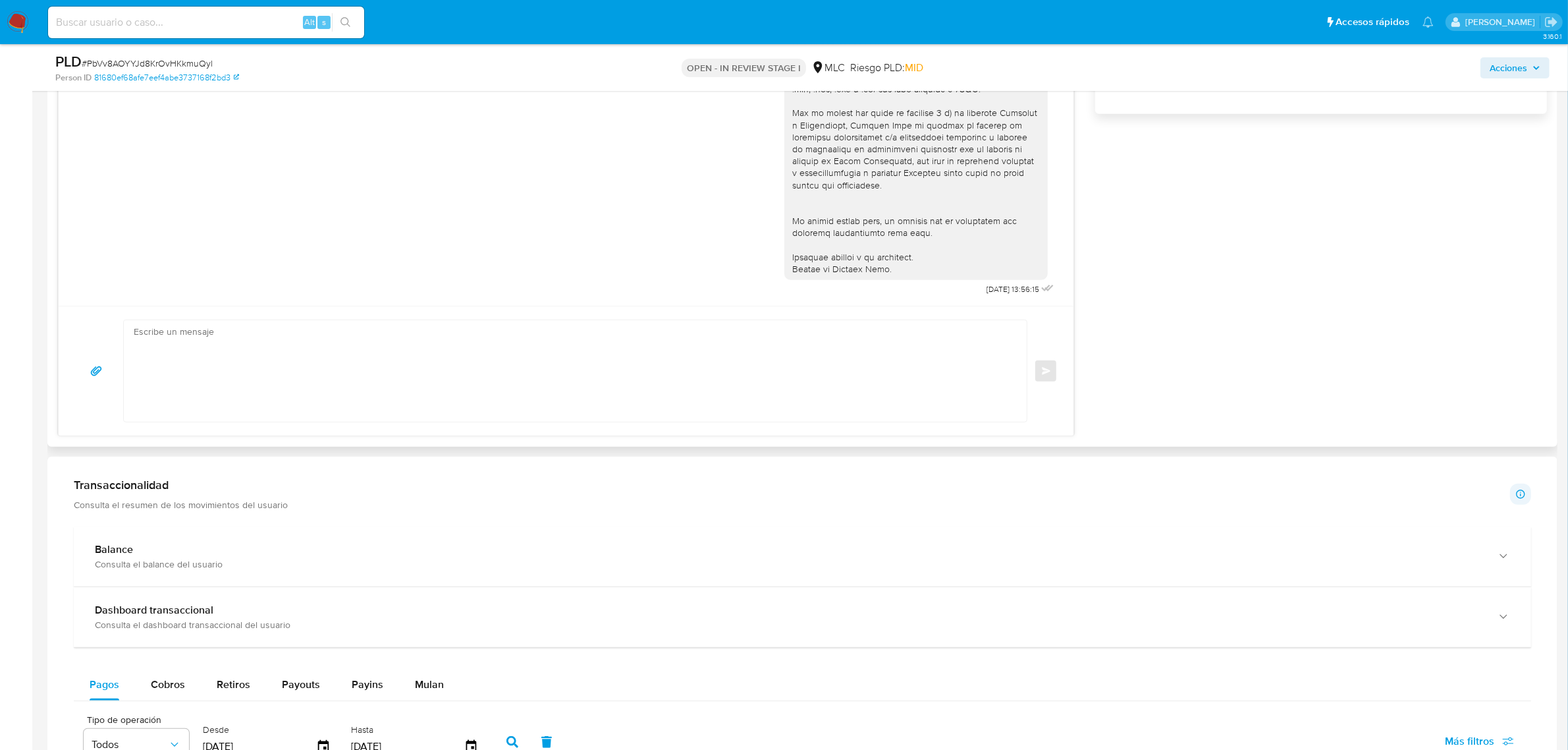
click at [588, 341] on textarea at bounding box center [571, 370] width 876 height 102
paste textarea "Hola XXX, Te contactamos desde el Equipo de Mercado Pago para verificar tus dat…"
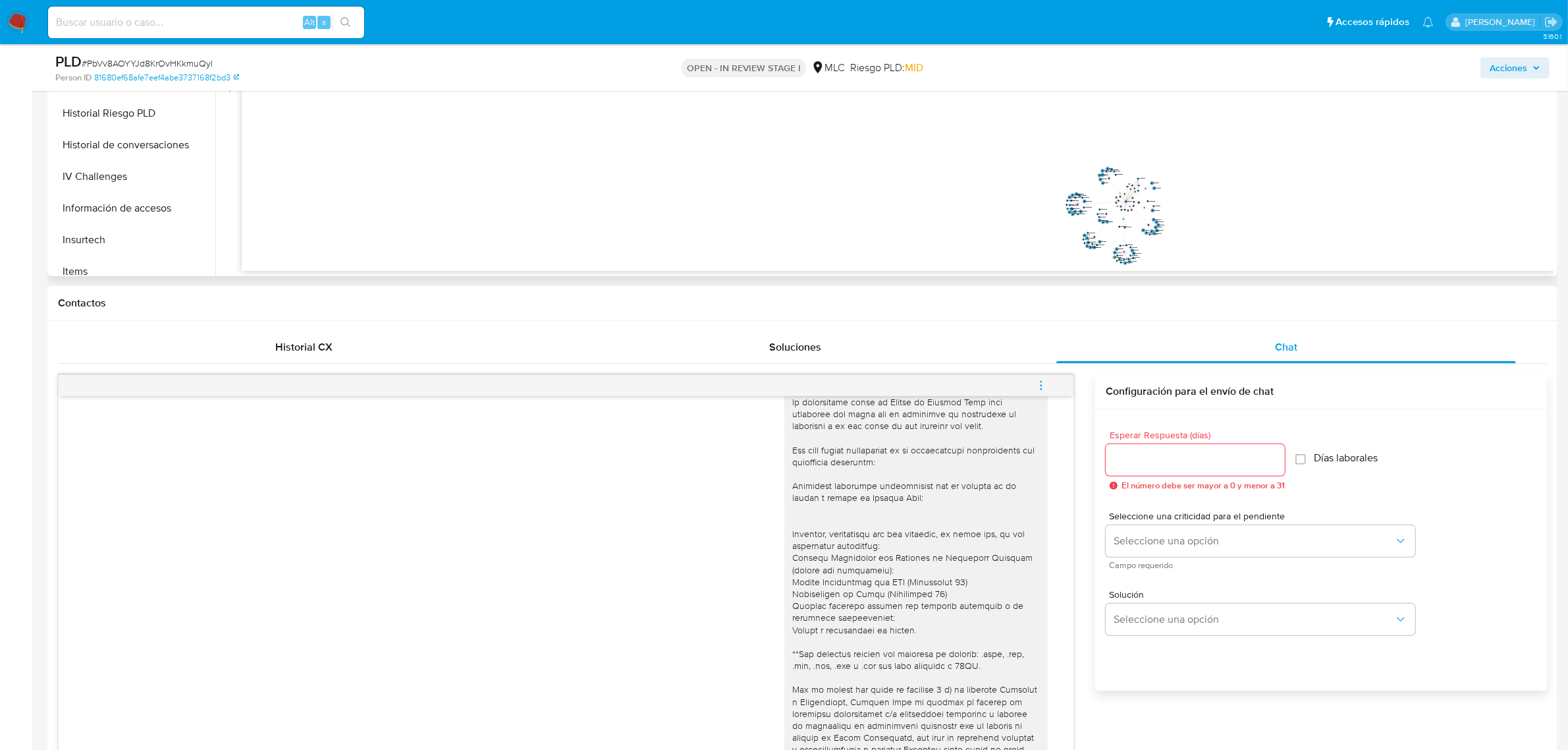
scroll to position [537, 0]
click at [103, 160] on button "KYC" at bounding box center [127, 152] width 154 height 32
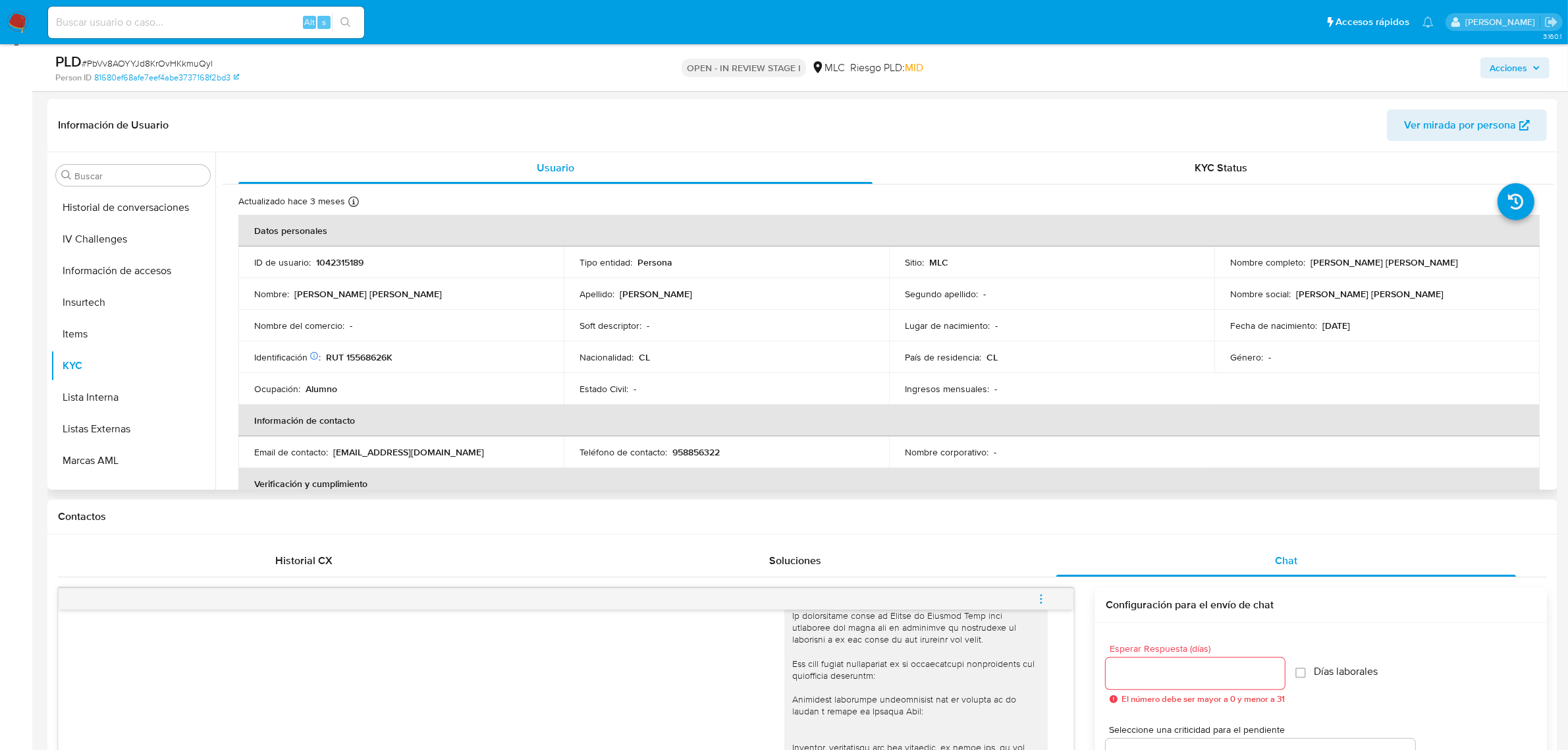
scroll to position [187, 0]
click at [356, 357] on p "RUT 15568626K" at bounding box center [359, 360] width 66 height 12
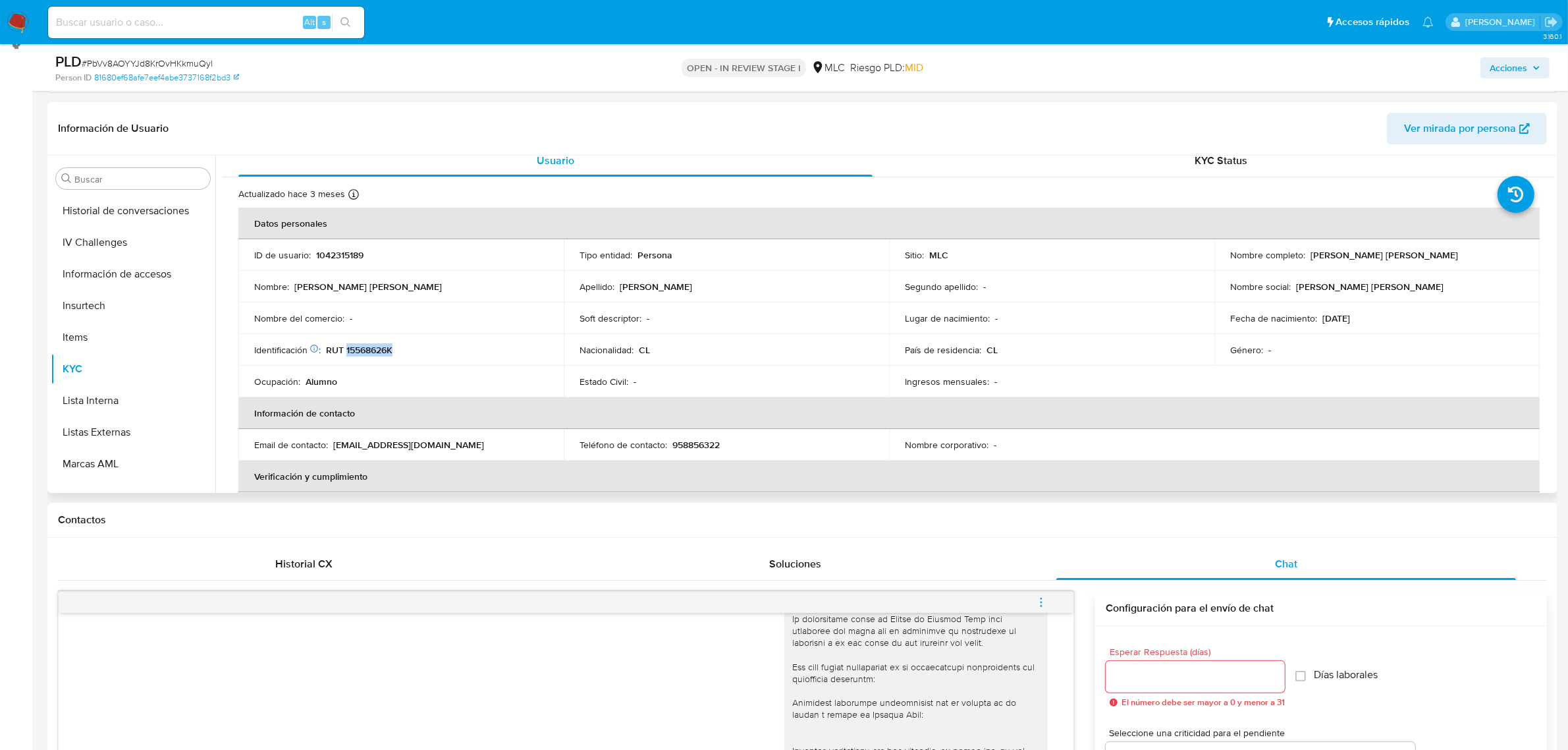
scroll to position [0, 0]
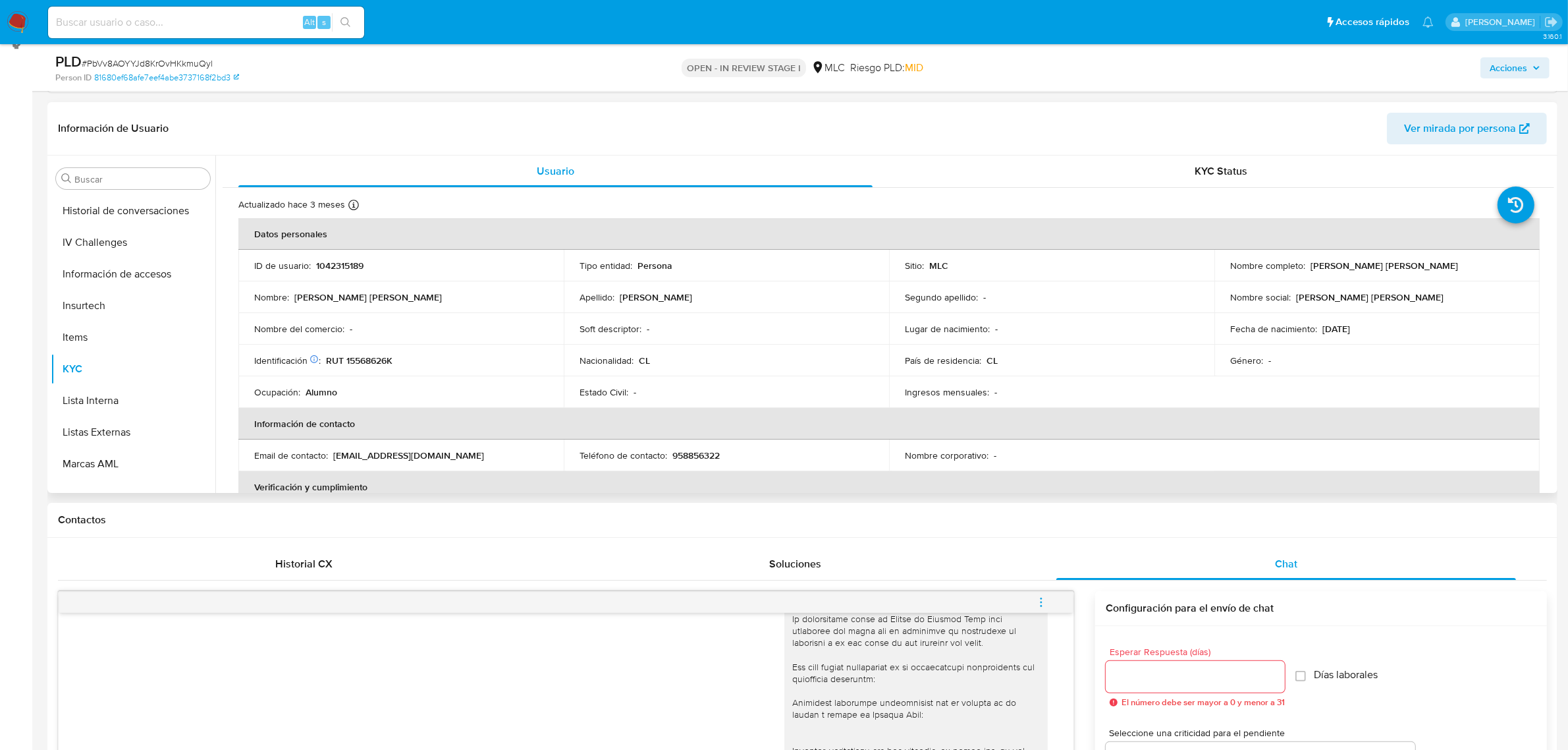
click at [1327, 264] on p "Eduardo Antonio Romero Palacios" at bounding box center [1384, 265] width 147 height 12
copy p "Eduardo"
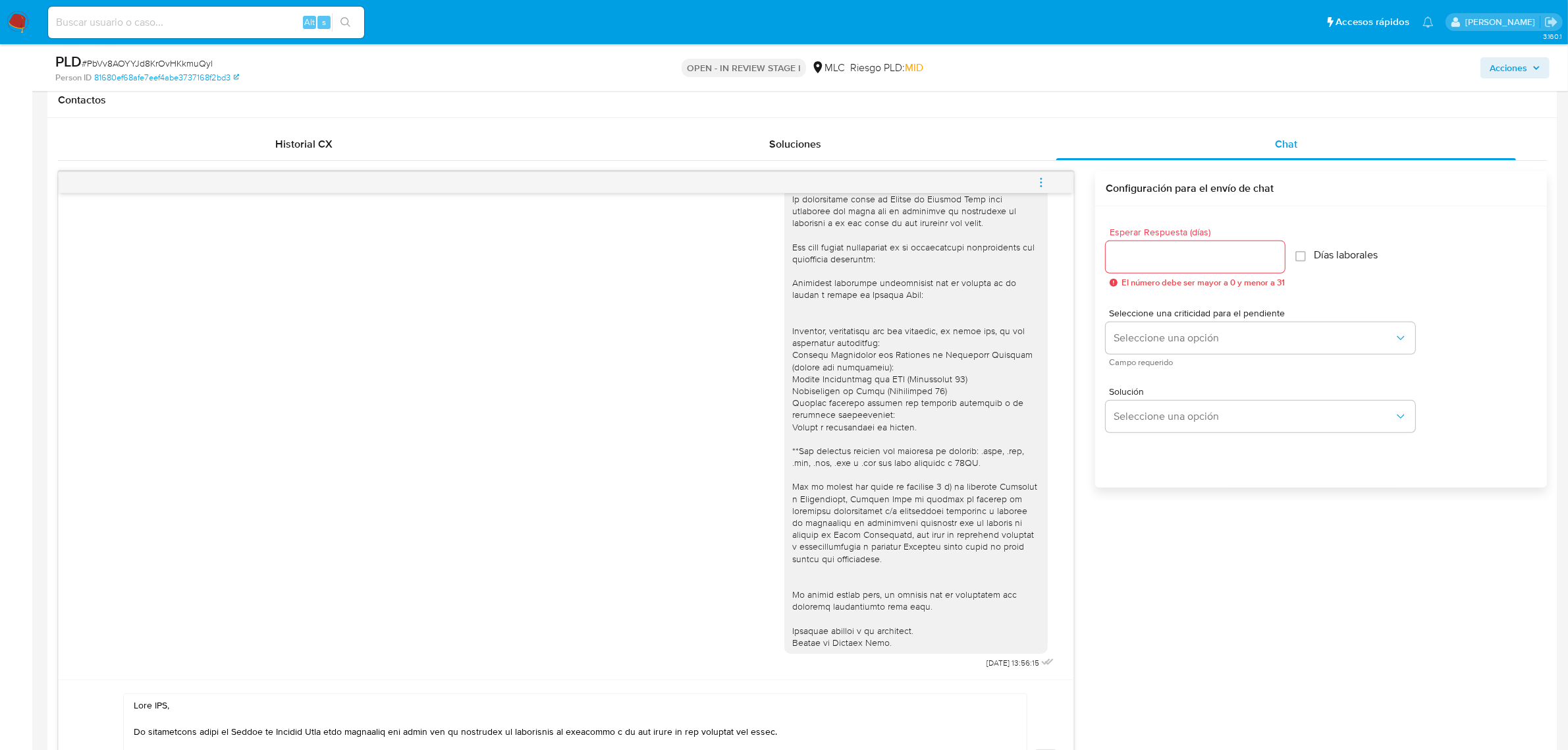
scroll to position [649, 0]
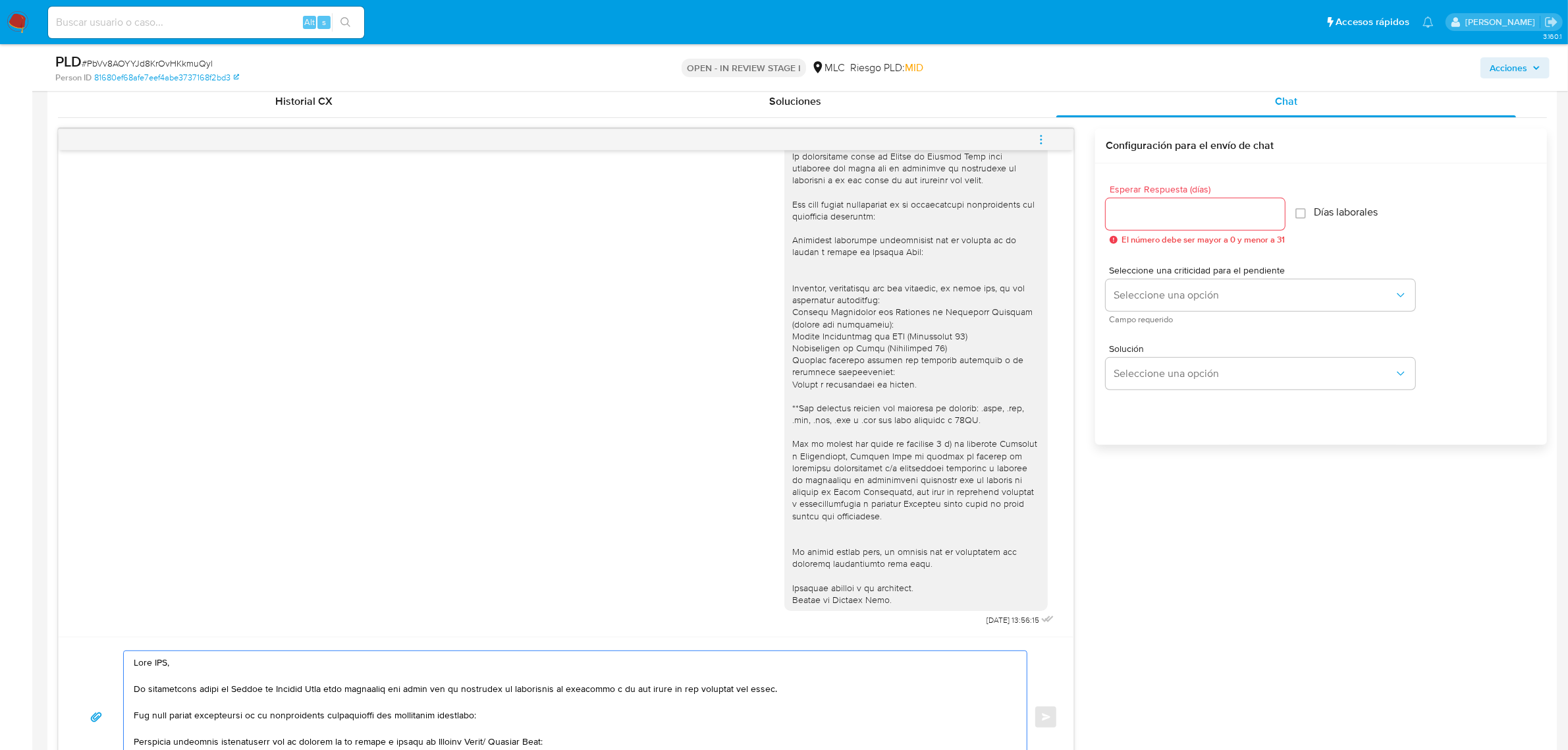
click at [158, 664] on textarea at bounding box center [571, 716] width 876 height 132
paste textarea "Eduardo"
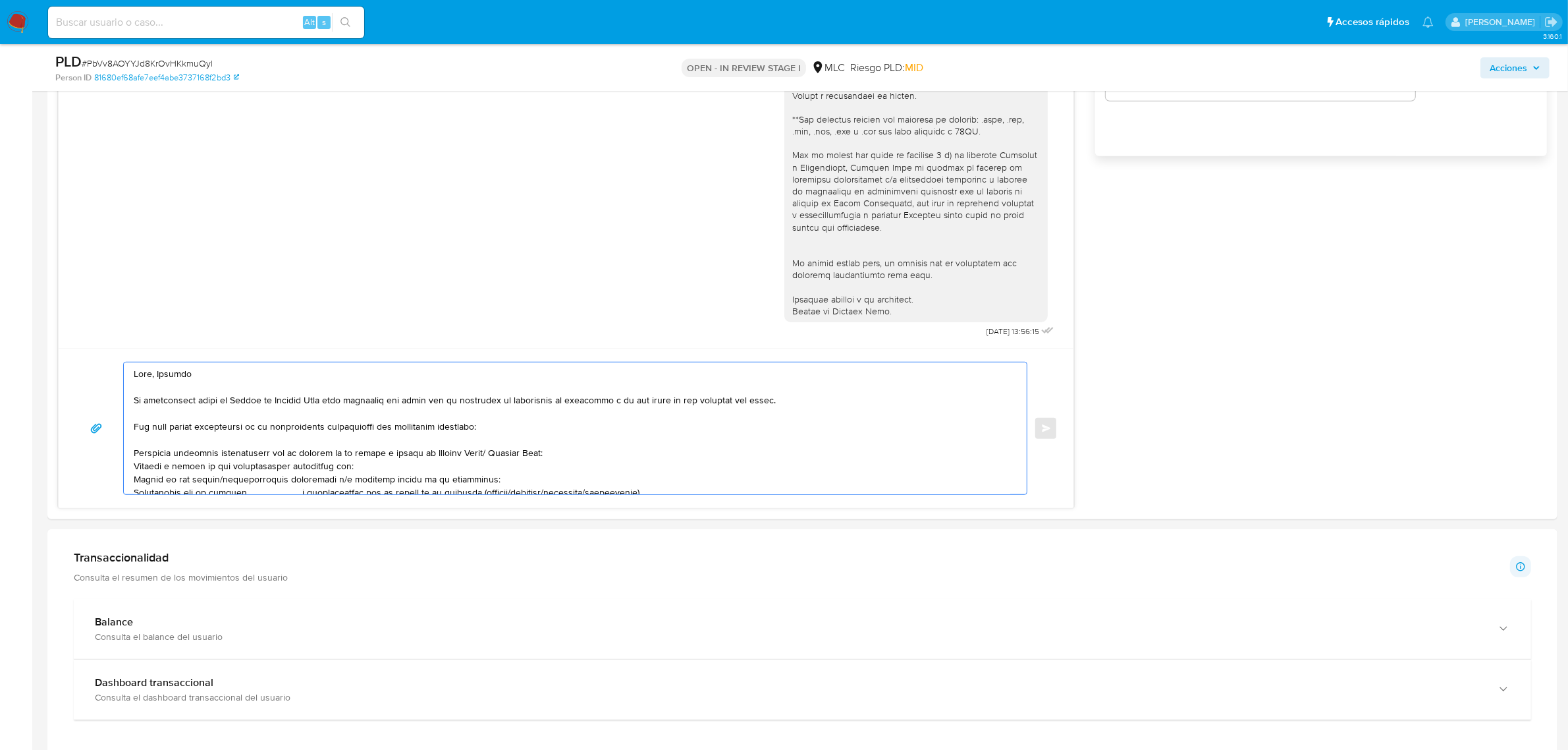
scroll to position [918, 0]
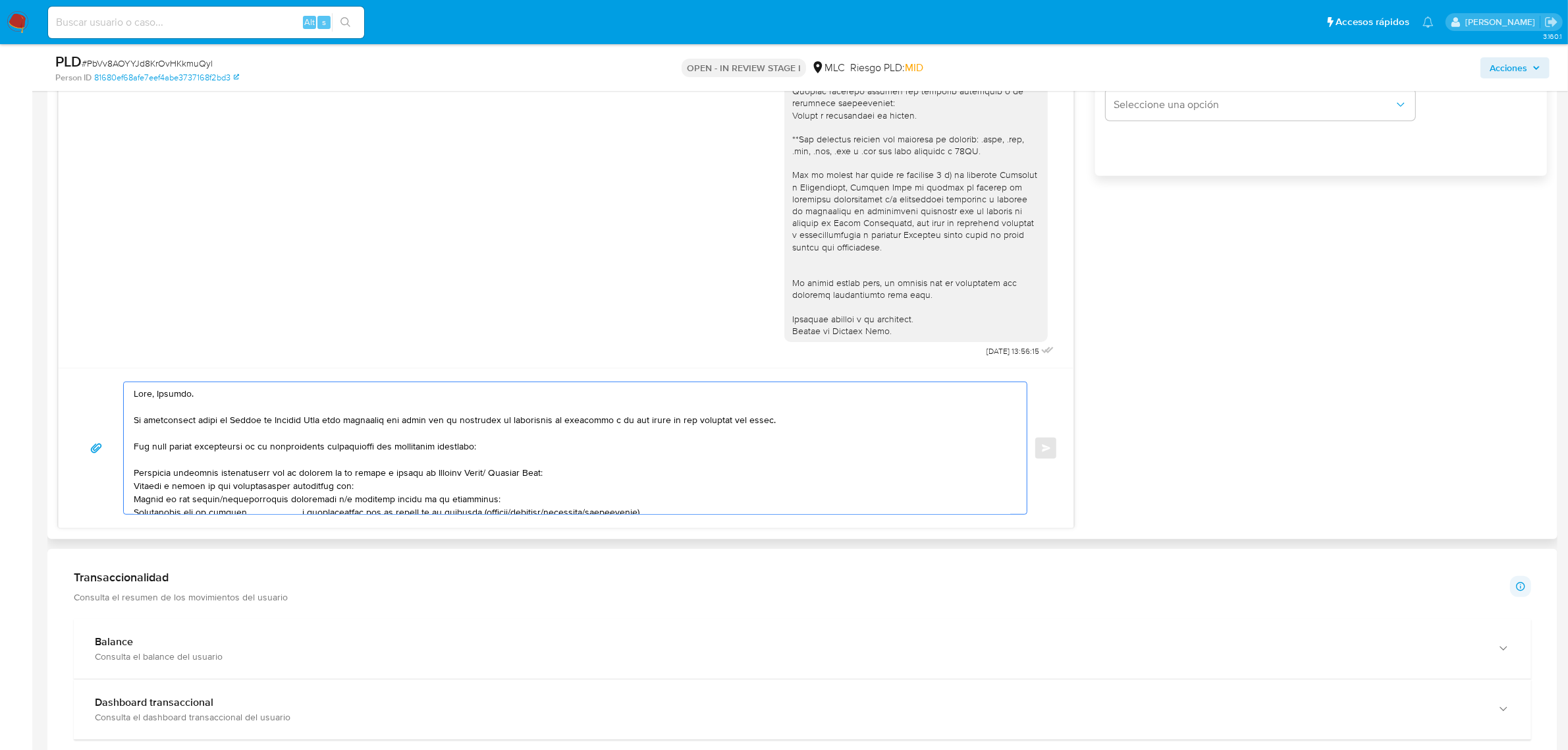
click at [280, 443] on textarea at bounding box center [571, 448] width 876 height 132
click at [170, 443] on textarea at bounding box center [571, 448] width 876 height 132
click at [191, 465] on textarea at bounding box center [571, 448] width 876 height 132
click at [217, 478] on textarea at bounding box center [571, 448] width 876 height 132
click at [353, 488] on textarea at bounding box center [571, 448] width 876 height 132
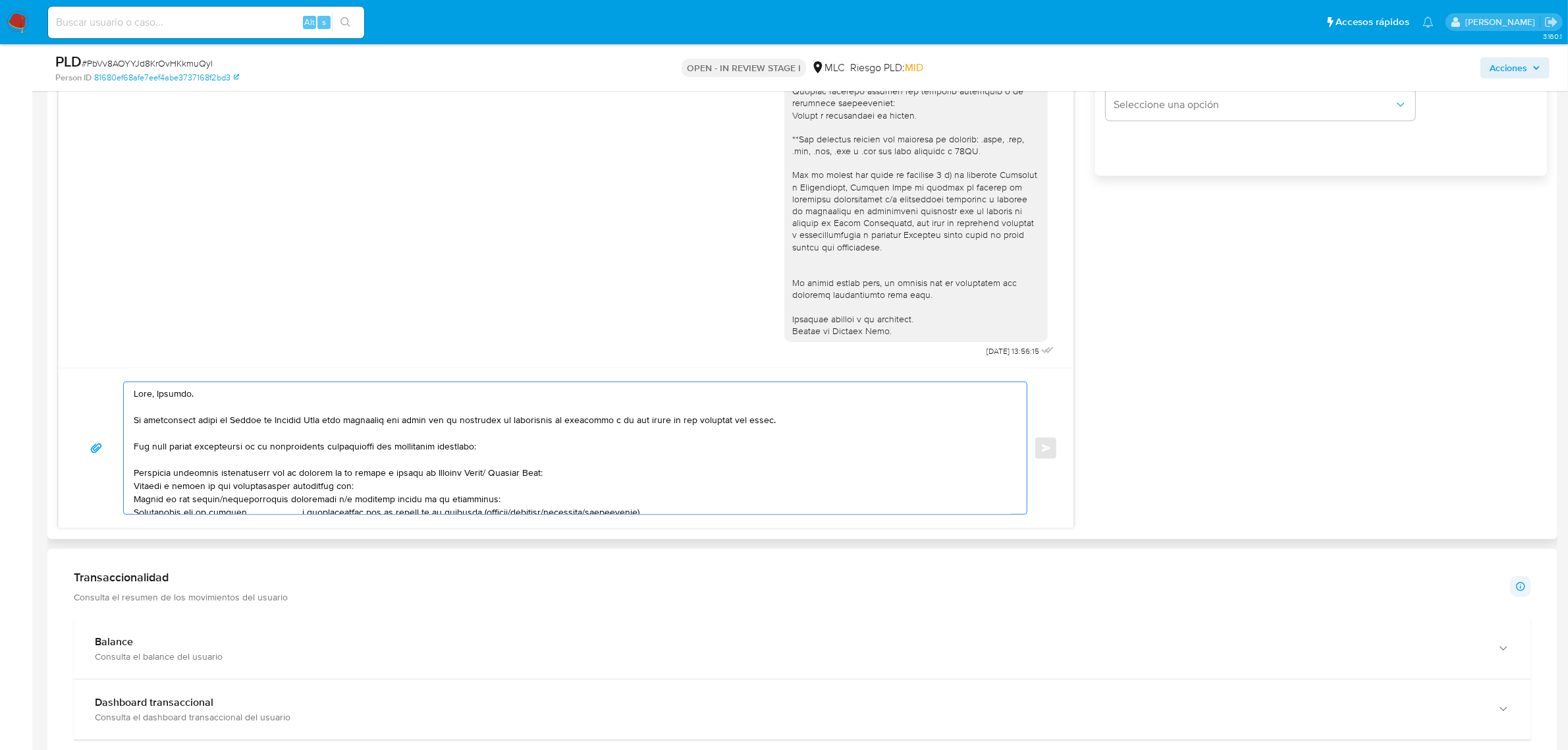
drag, startPoint x: 353, startPoint y: 488, endPoint x: 331, endPoint y: 489, distance: 22.0
click at [331, 489] on textarea at bounding box center [571, 448] width 876 height 132
click at [358, 486] on textarea at bounding box center [571, 448] width 876 height 132
paste textarea "ALPS SpA"
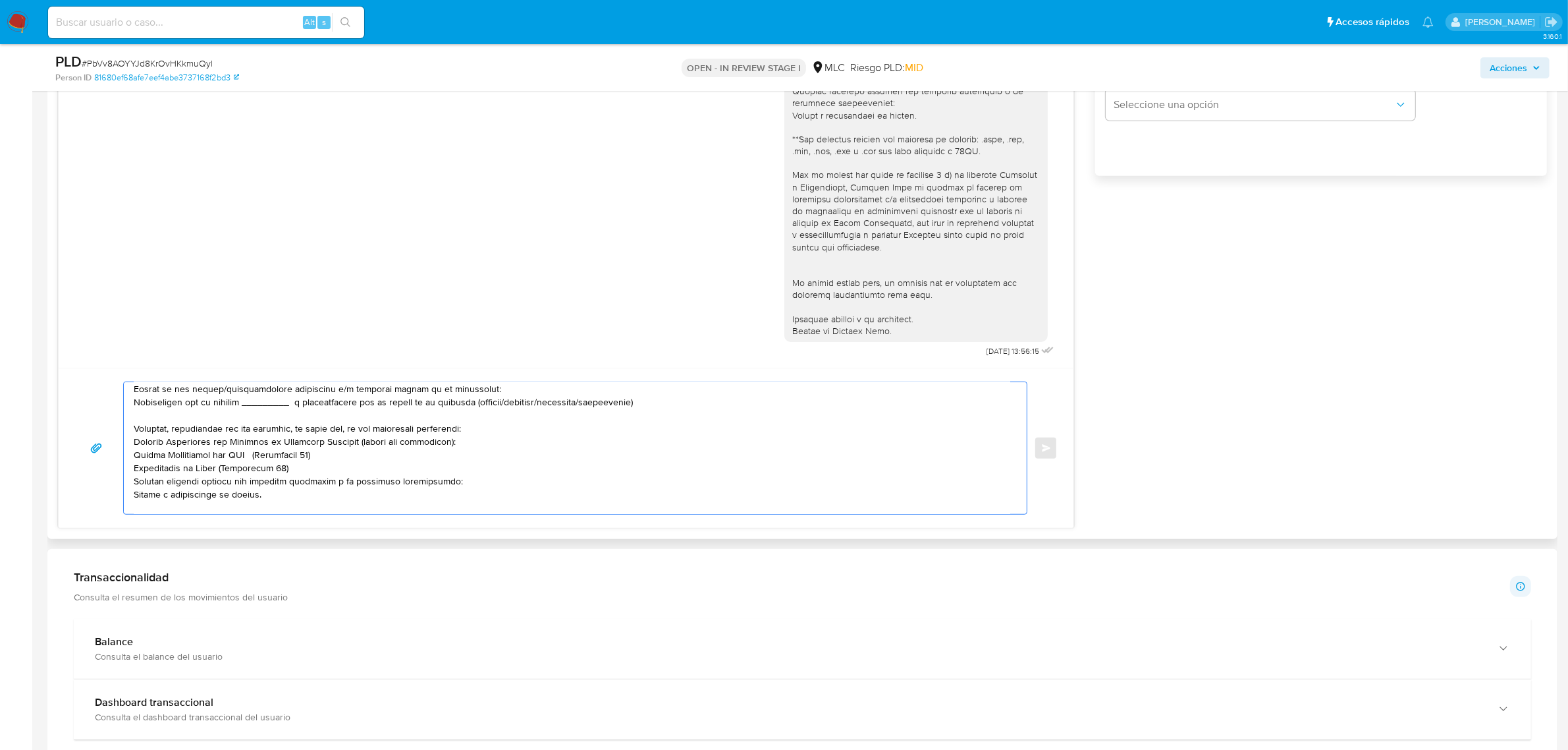
scroll to position [82, 0]
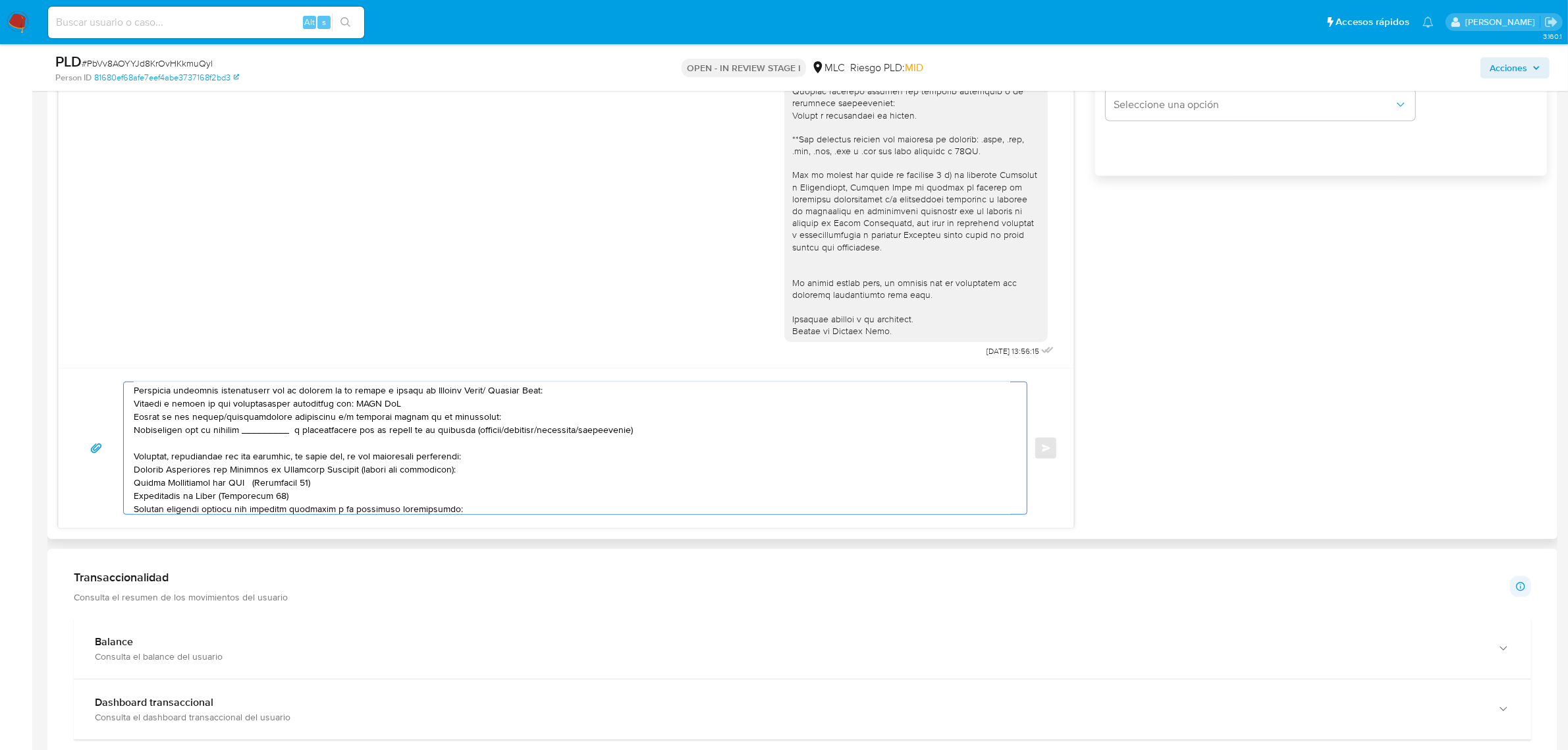
click at [364, 430] on textarea at bounding box center [571, 448] width 876 height 132
click at [295, 456] on textarea at bounding box center [571, 448] width 876 height 132
click at [212, 448] on textarea at bounding box center [571, 448] width 876 height 132
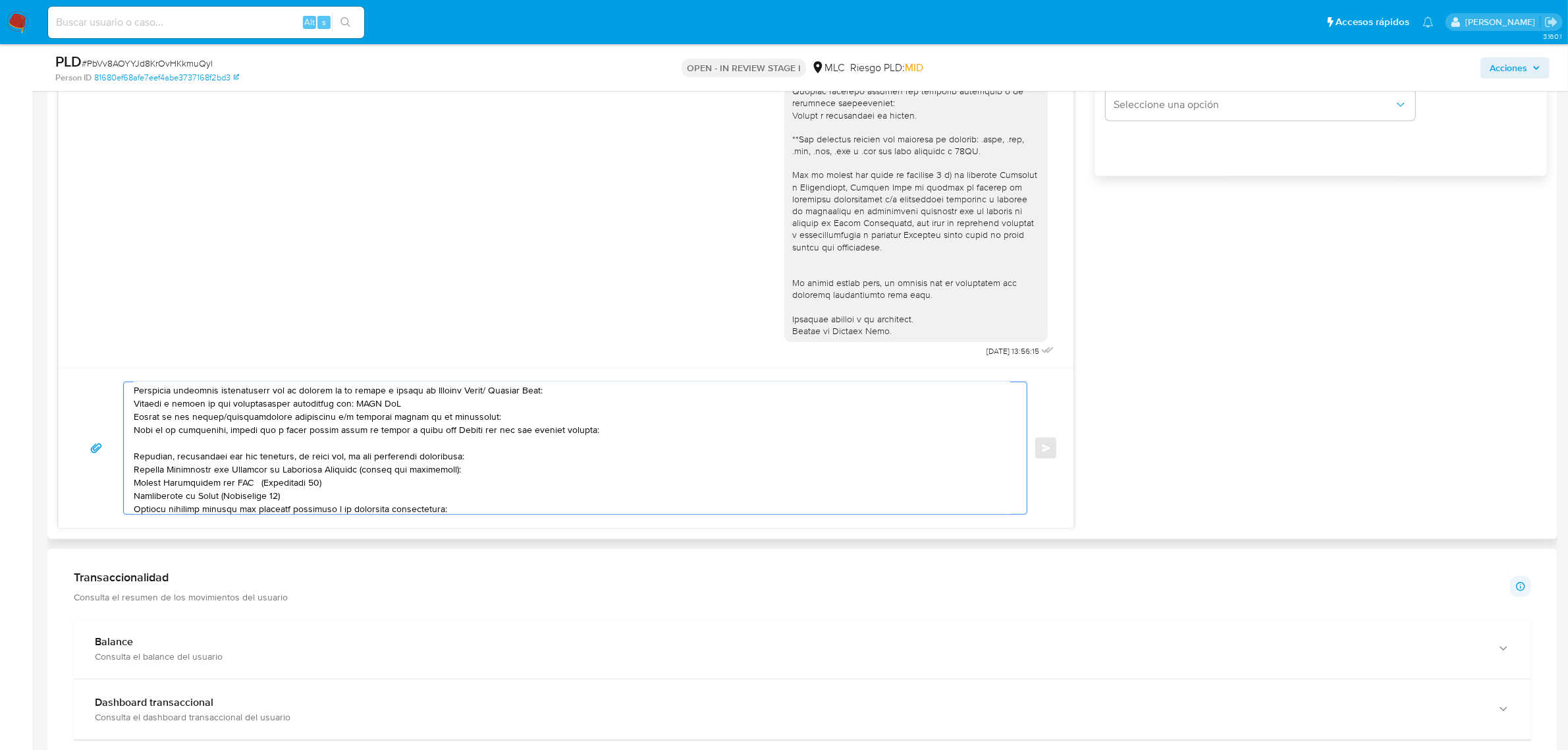
click at [162, 446] on textarea at bounding box center [571, 448] width 876 height 132
click at [248, 442] on textarea at bounding box center [571, 448] width 876 height 132
click at [241, 433] on textarea at bounding box center [571, 448] width 876 height 132
click at [280, 450] on textarea at bounding box center [571, 448] width 876 height 132
click at [374, 456] on textarea at bounding box center [571, 448] width 876 height 132
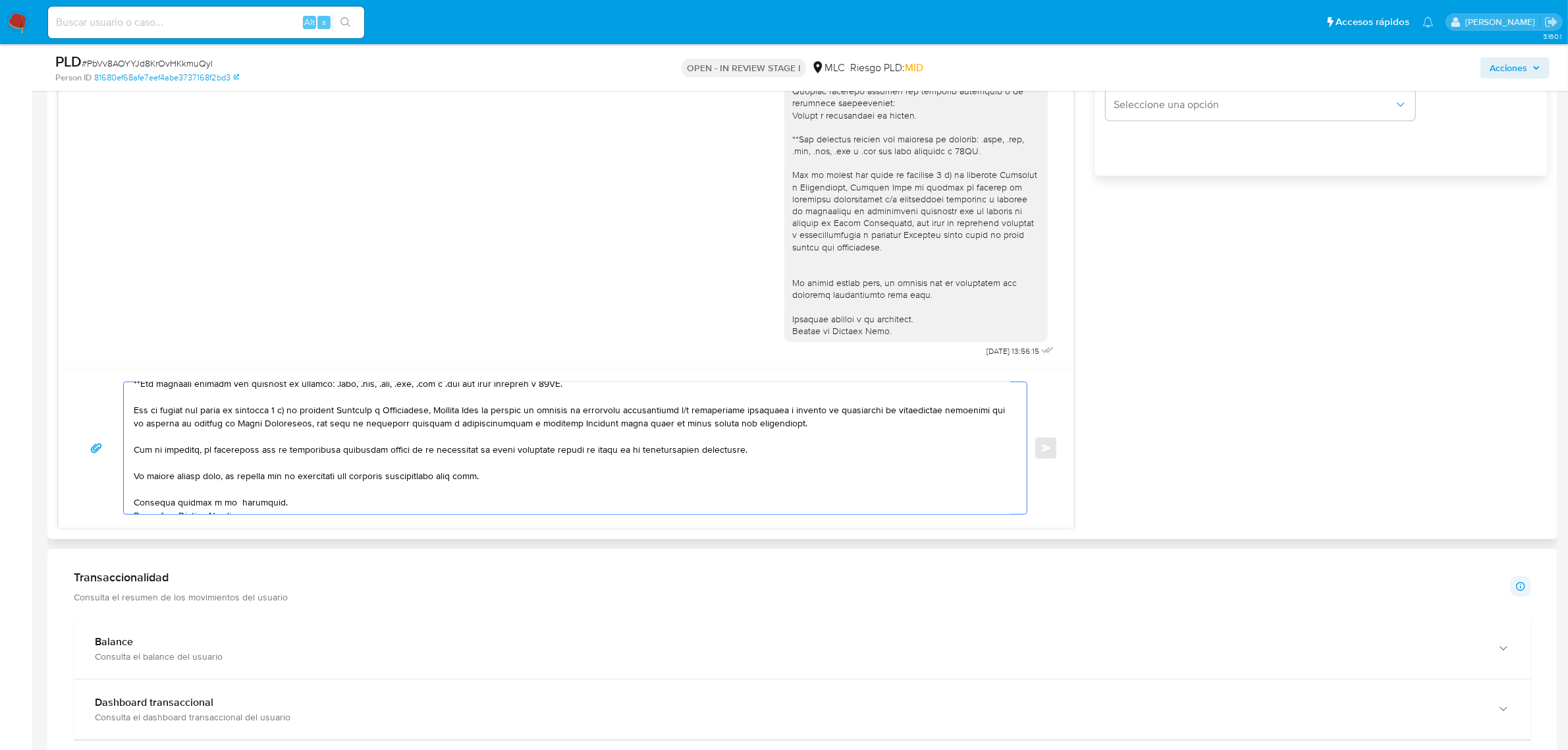
scroll to position [272, 0]
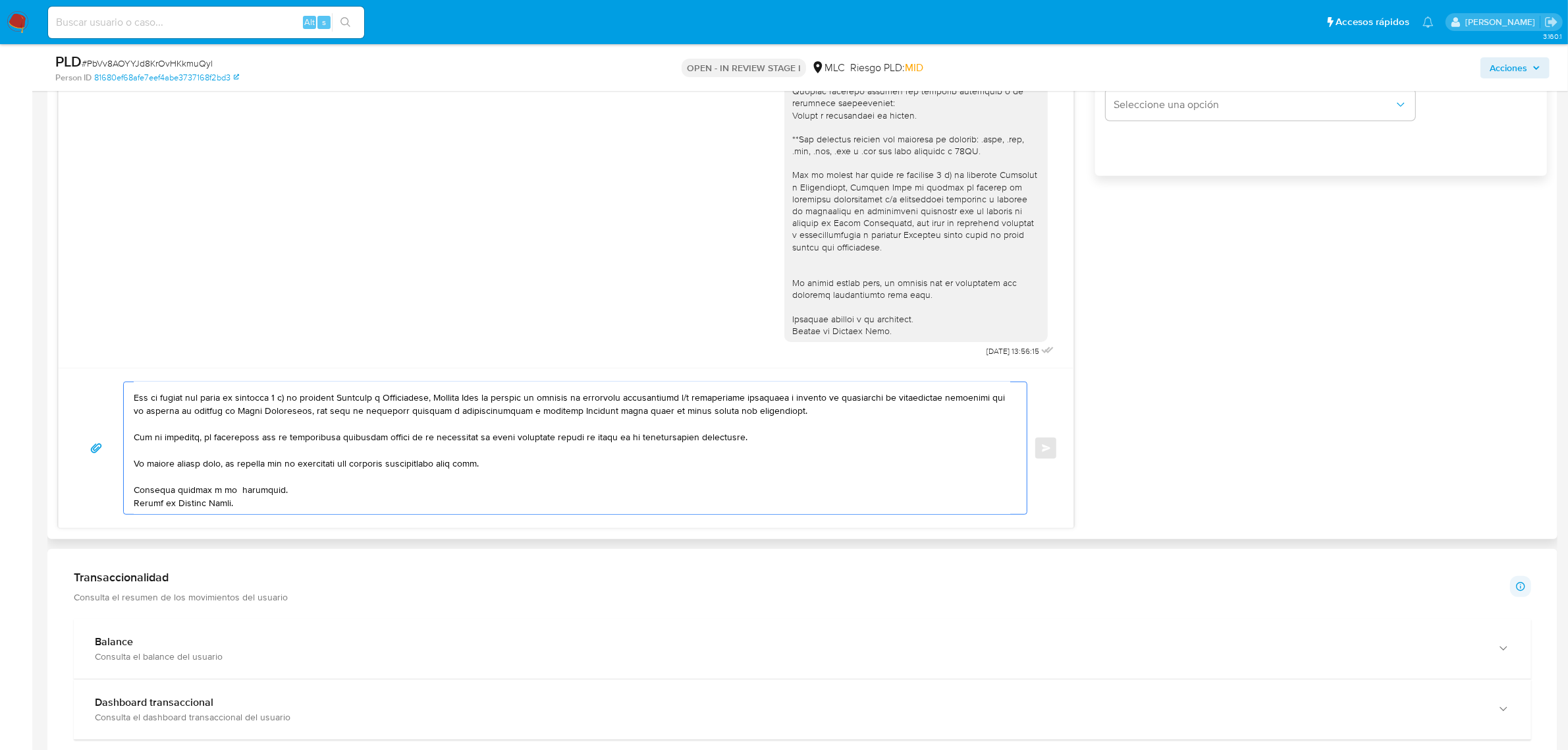
click at [232, 478] on textarea at bounding box center [571, 448] width 876 height 132
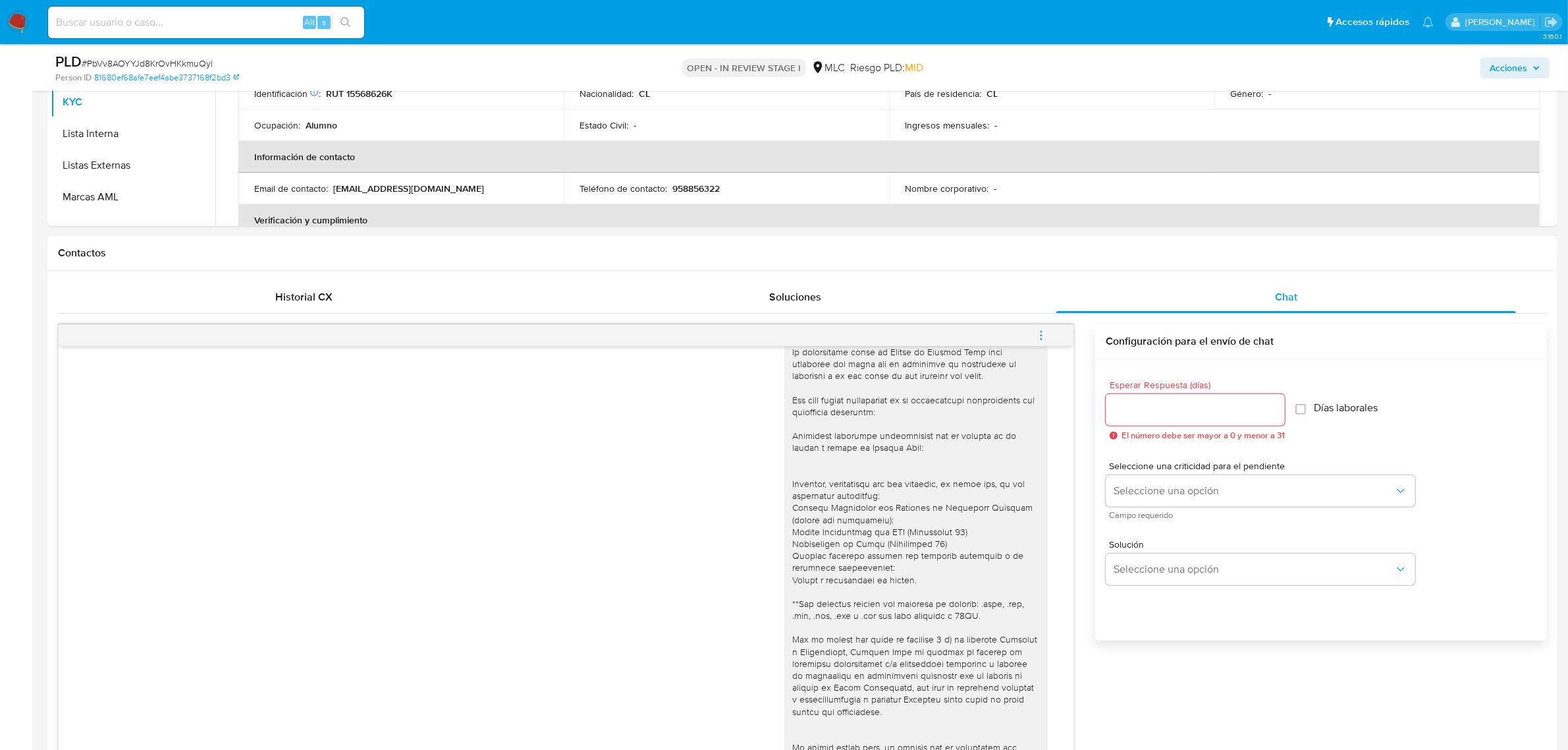
scroll to position [424, 0]
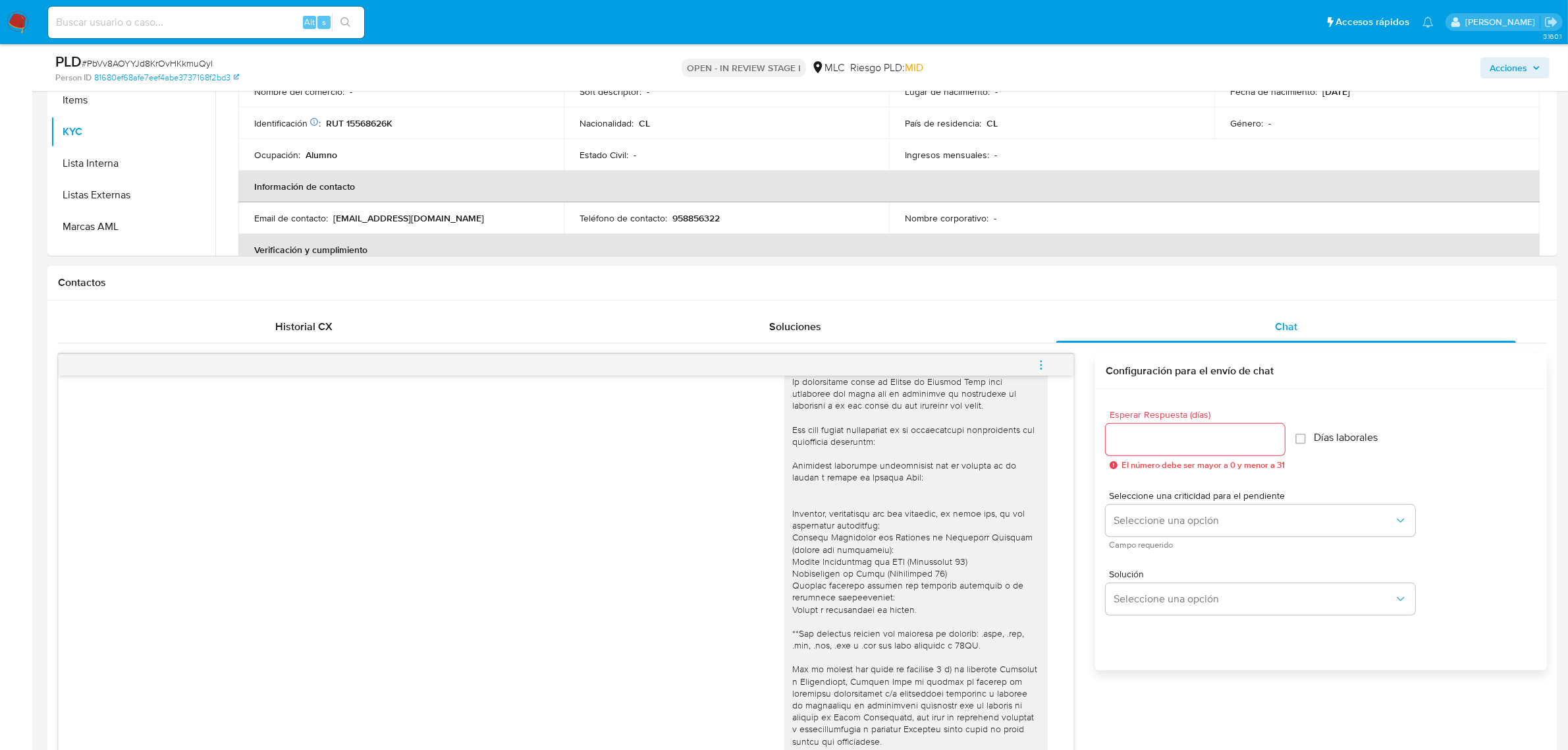
type textarea "Hola, Eduardo. Te contactamos desde el Equipo de Mercado Pago para verificar tu…"
click at [1165, 437] on input "Esperar Respuesta (días)" at bounding box center [1195, 439] width 179 height 17
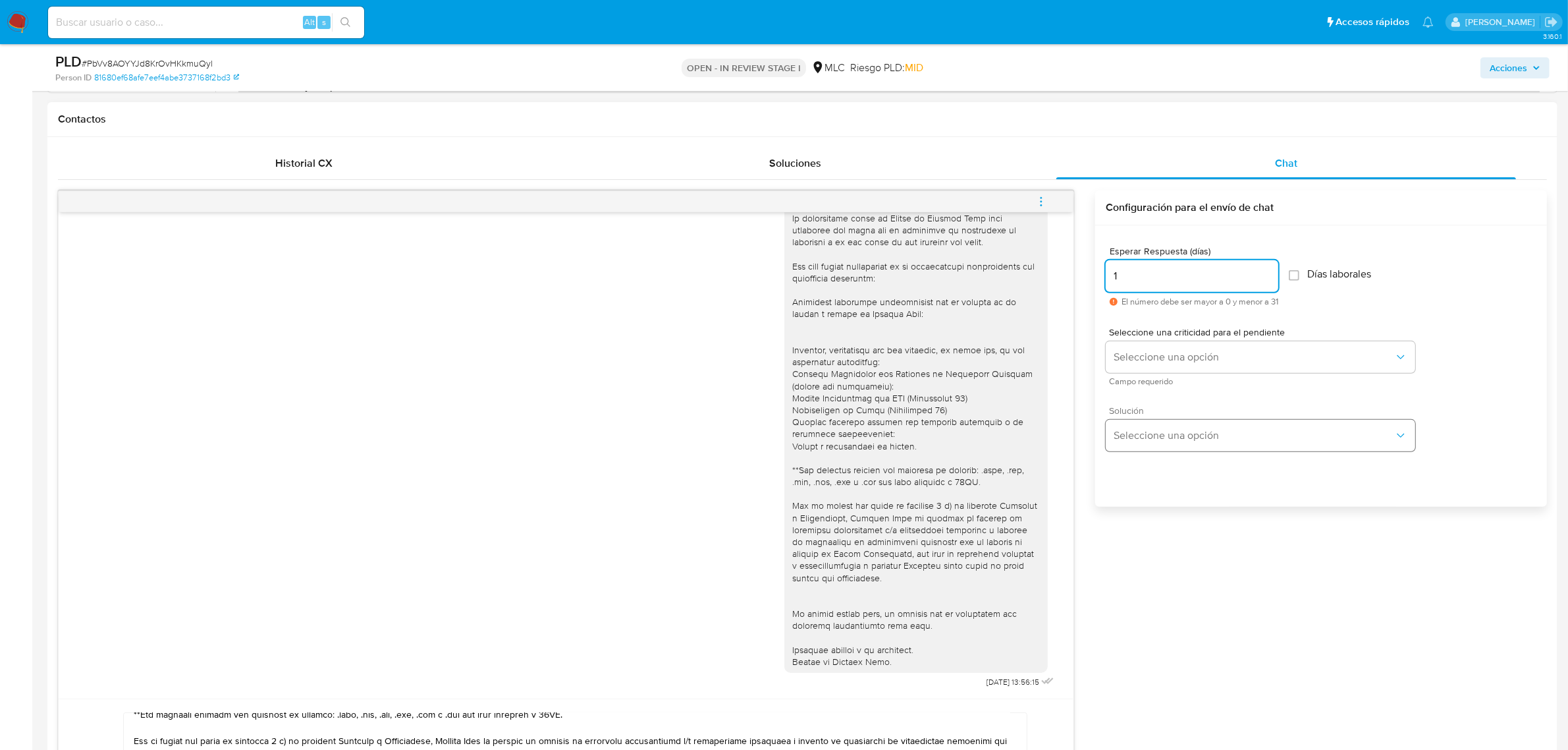
scroll to position [589, 0]
type input "1"
click at [1174, 369] on button "Seleccione una opción" at bounding box center [1260, 356] width 309 height 32
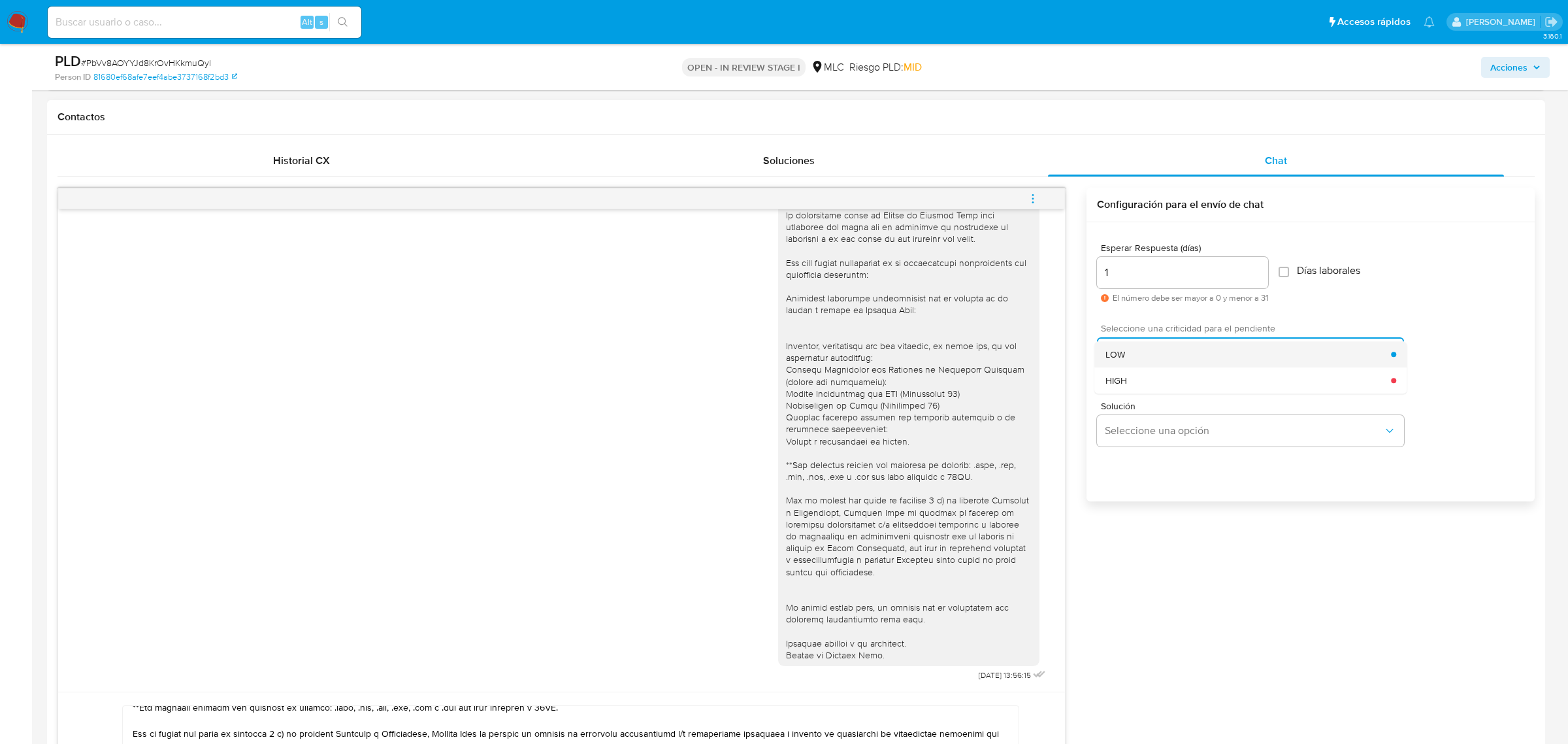
click at [1137, 345] on div "LOW" at bounding box center [1248, 354] width 286 height 26
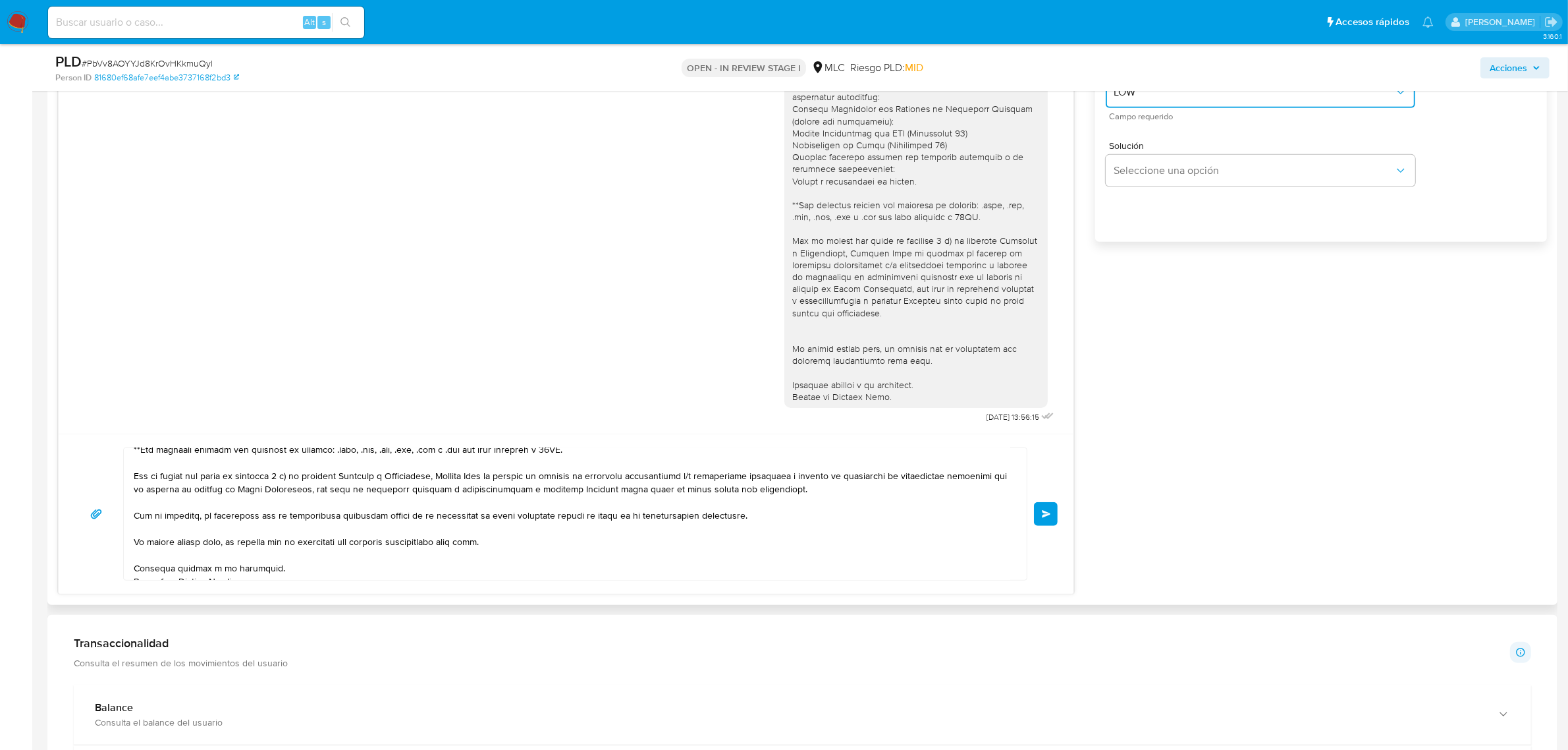
scroll to position [918, 0]
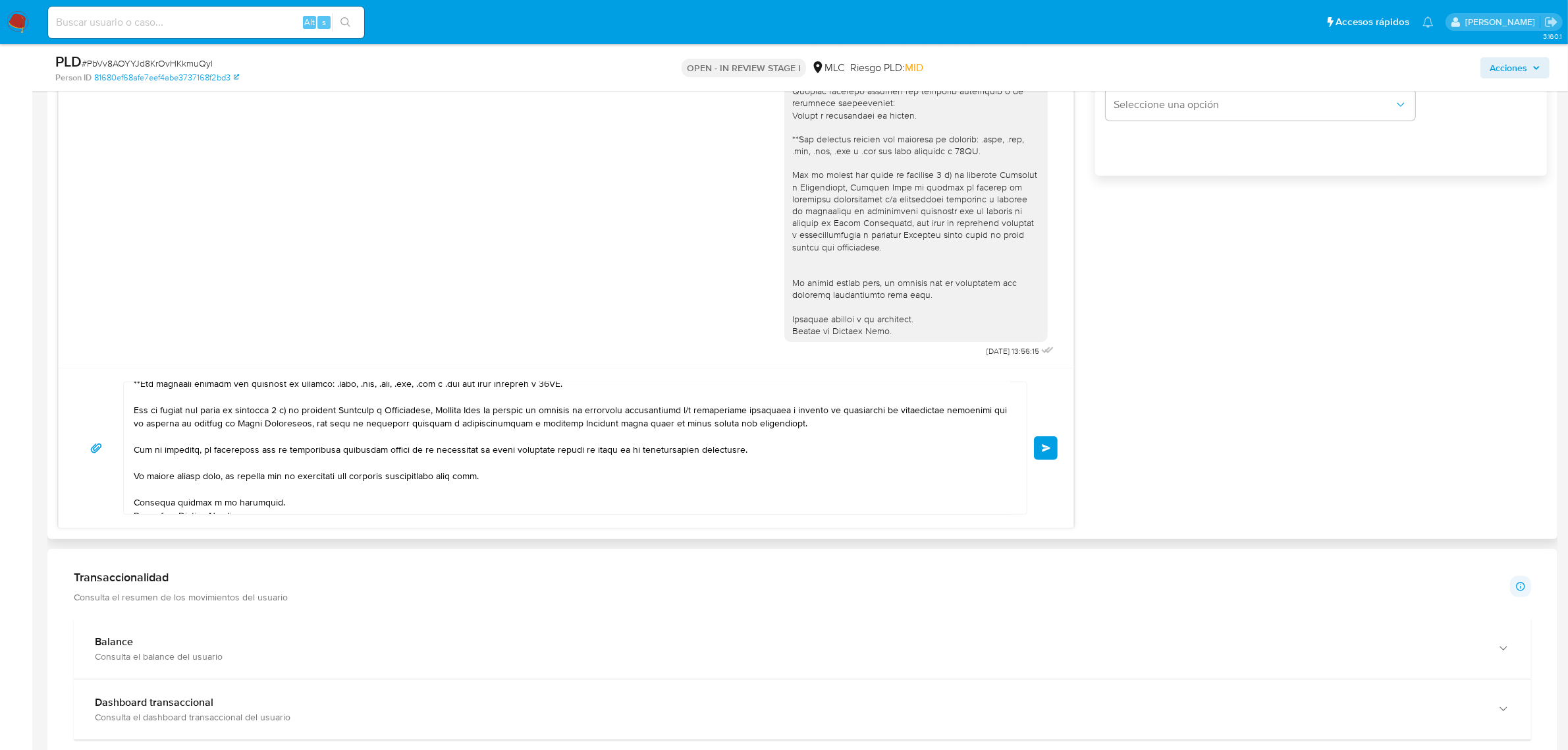
click at [806, 453] on textarea at bounding box center [571, 448] width 876 height 132
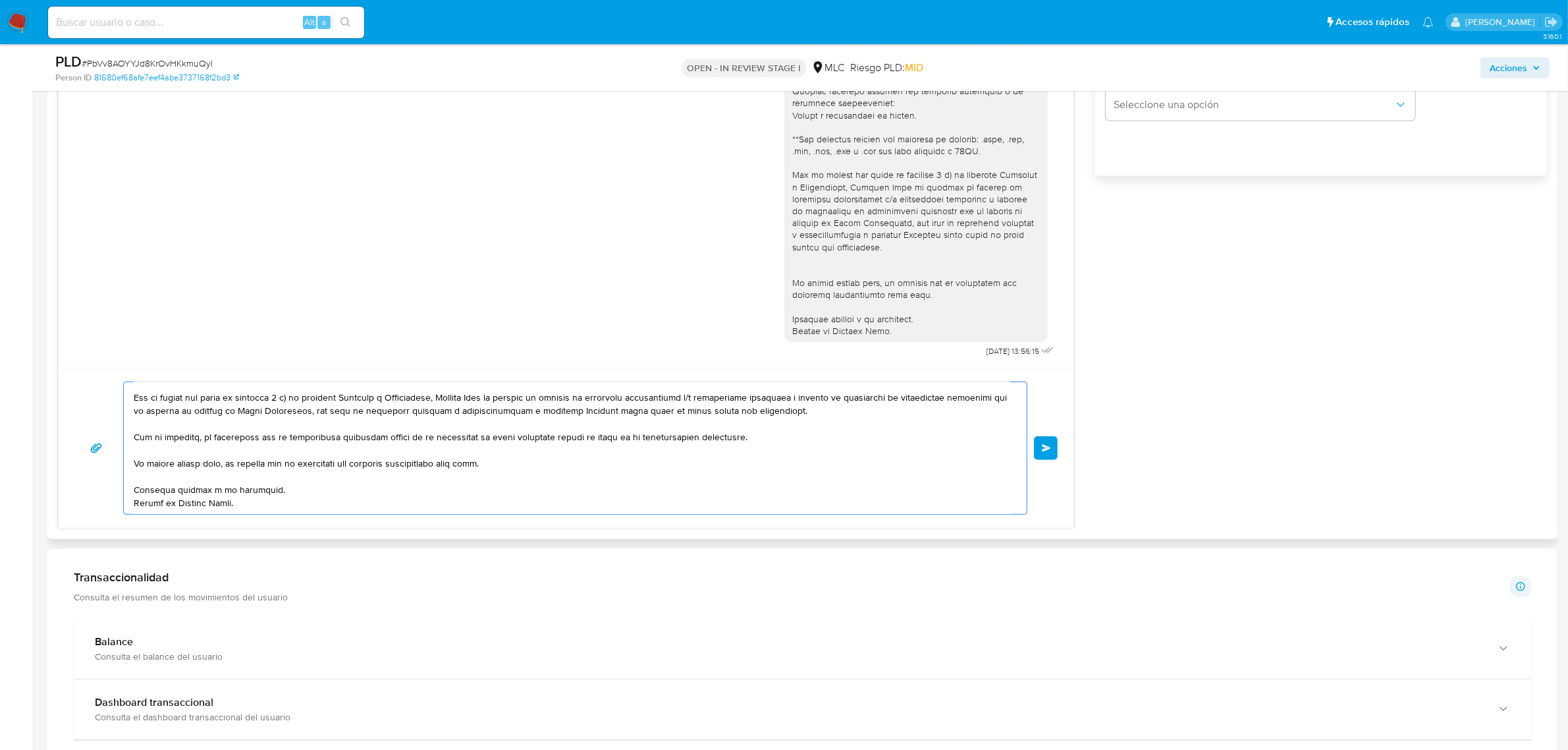
scroll to position [272, 0]
click at [1048, 446] on span "Enviar" at bounding box center [1047, 448] width 9 height 7
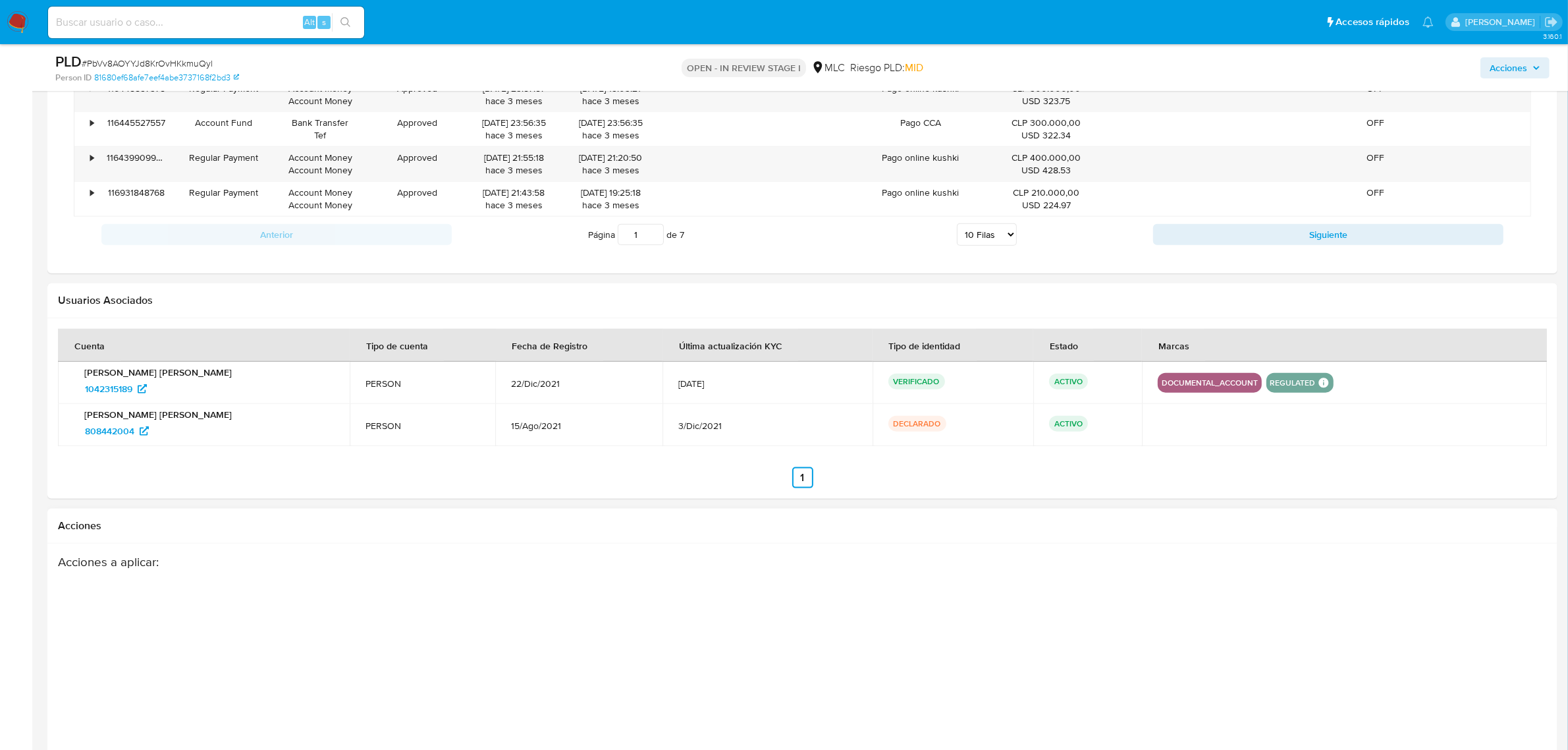
scroll to position [2062, 0]
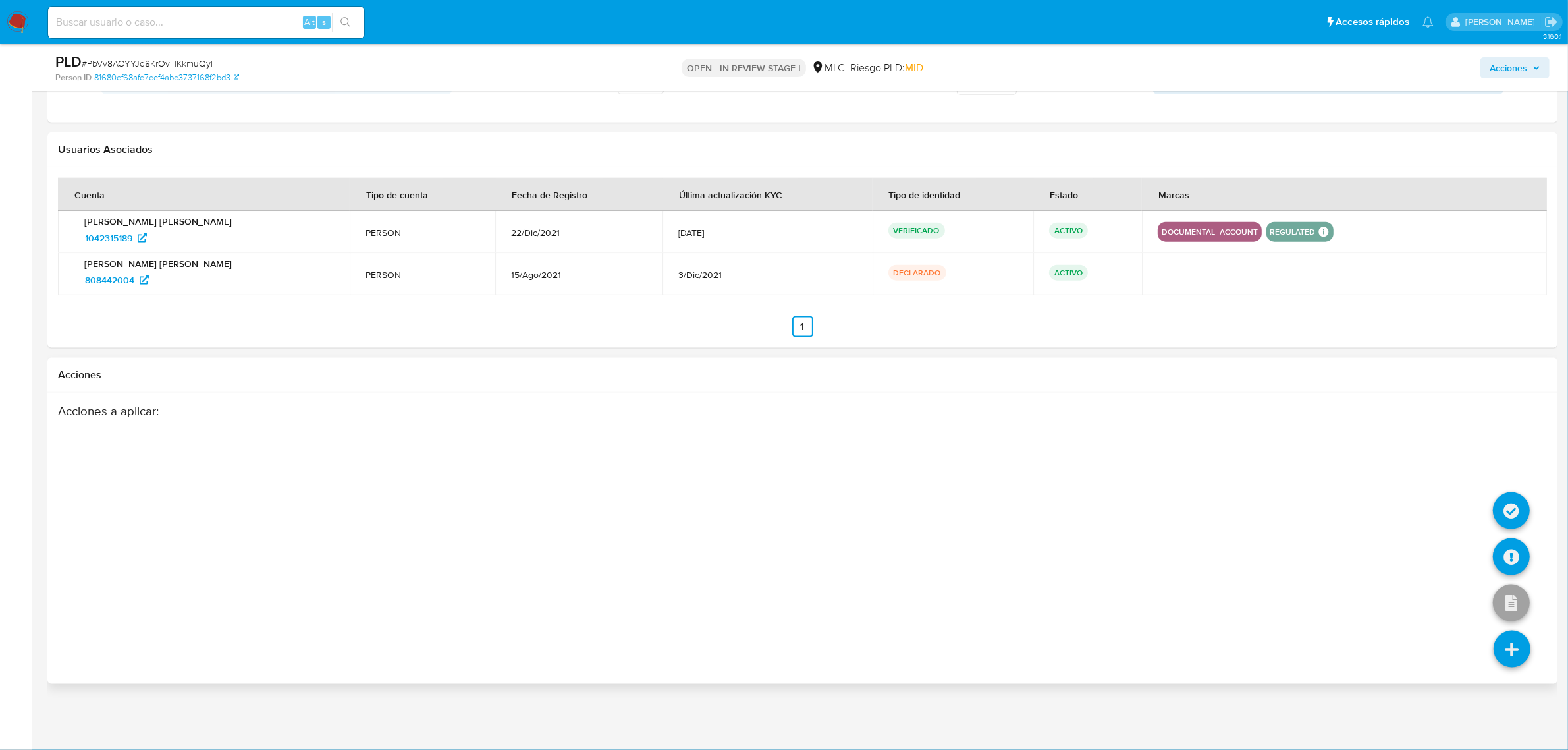
click at [1515, 650] on icon at bounding box center [1512, 649] width 37 height 37
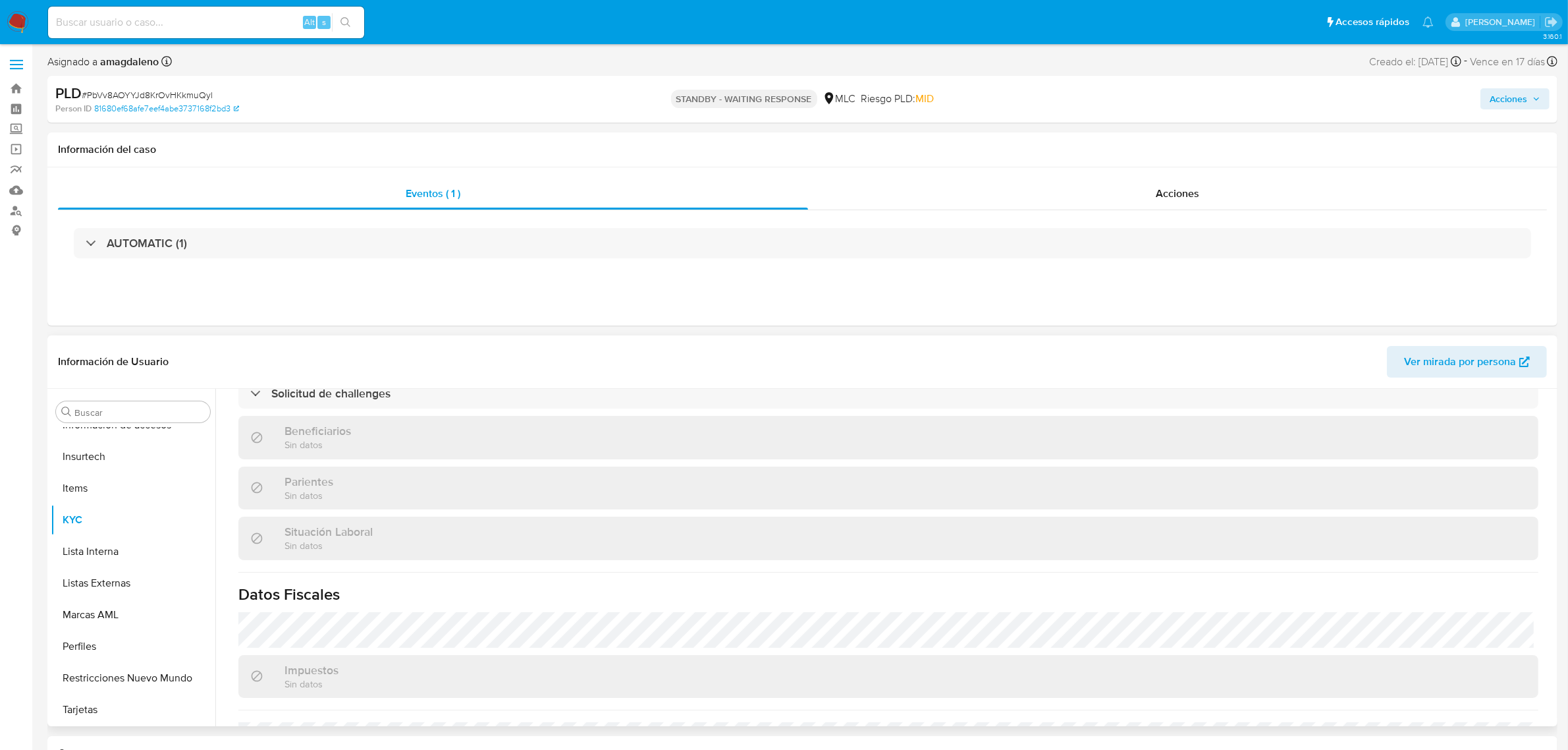
scroll to position [403, 0]
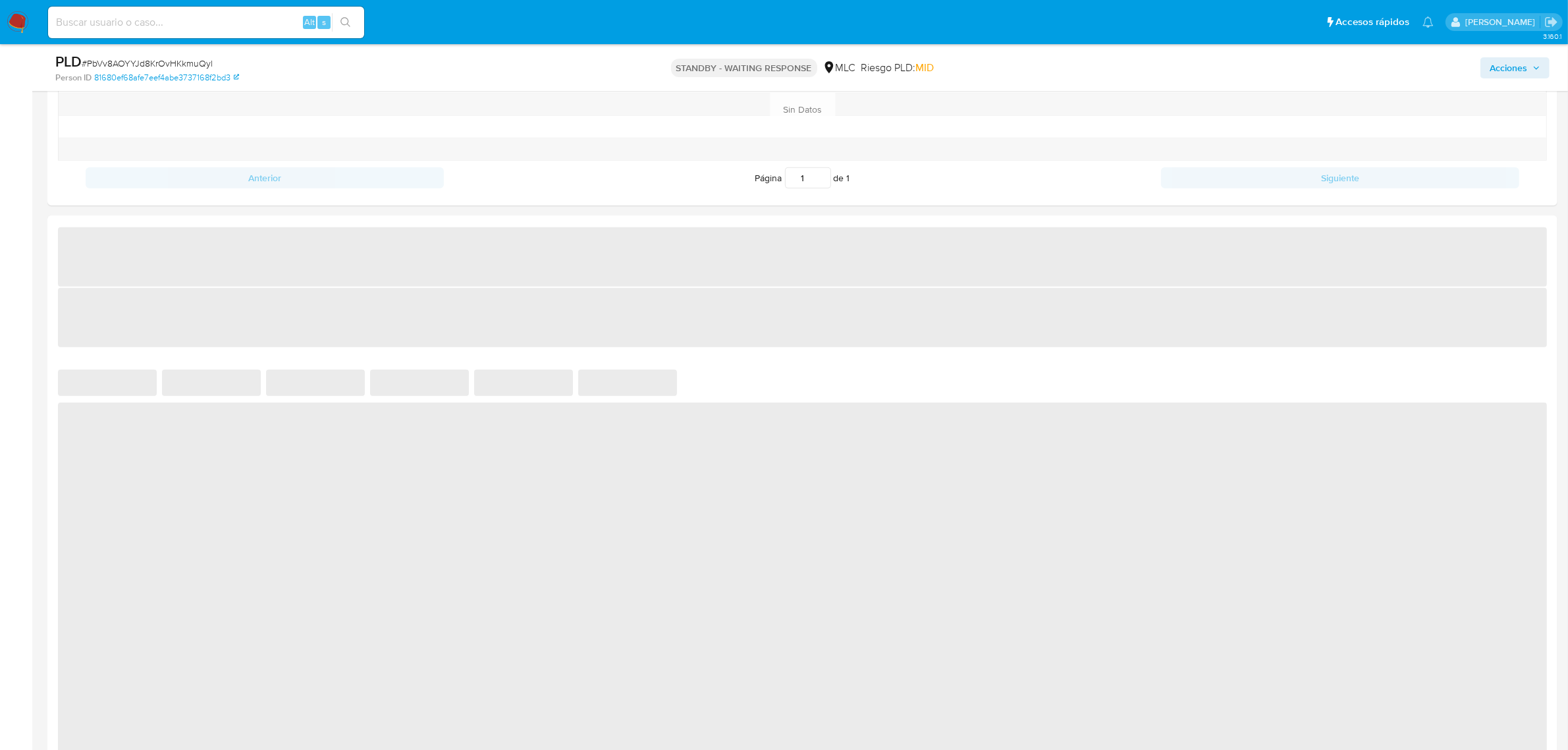
select select "10"
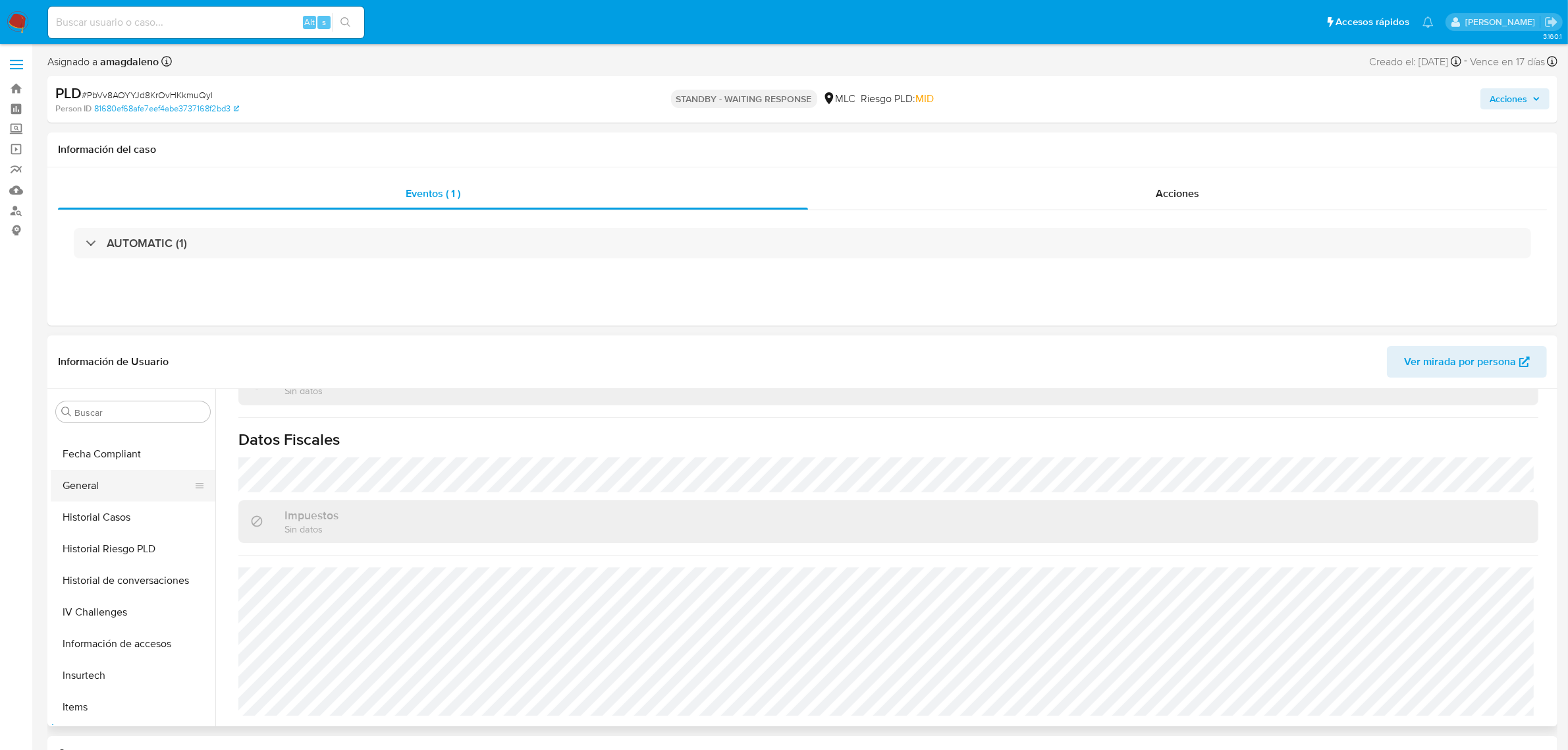
scroll to position [372, 0]
click at [114, 508] on button "General" at bounding box center [127, 514] width 154 height 32
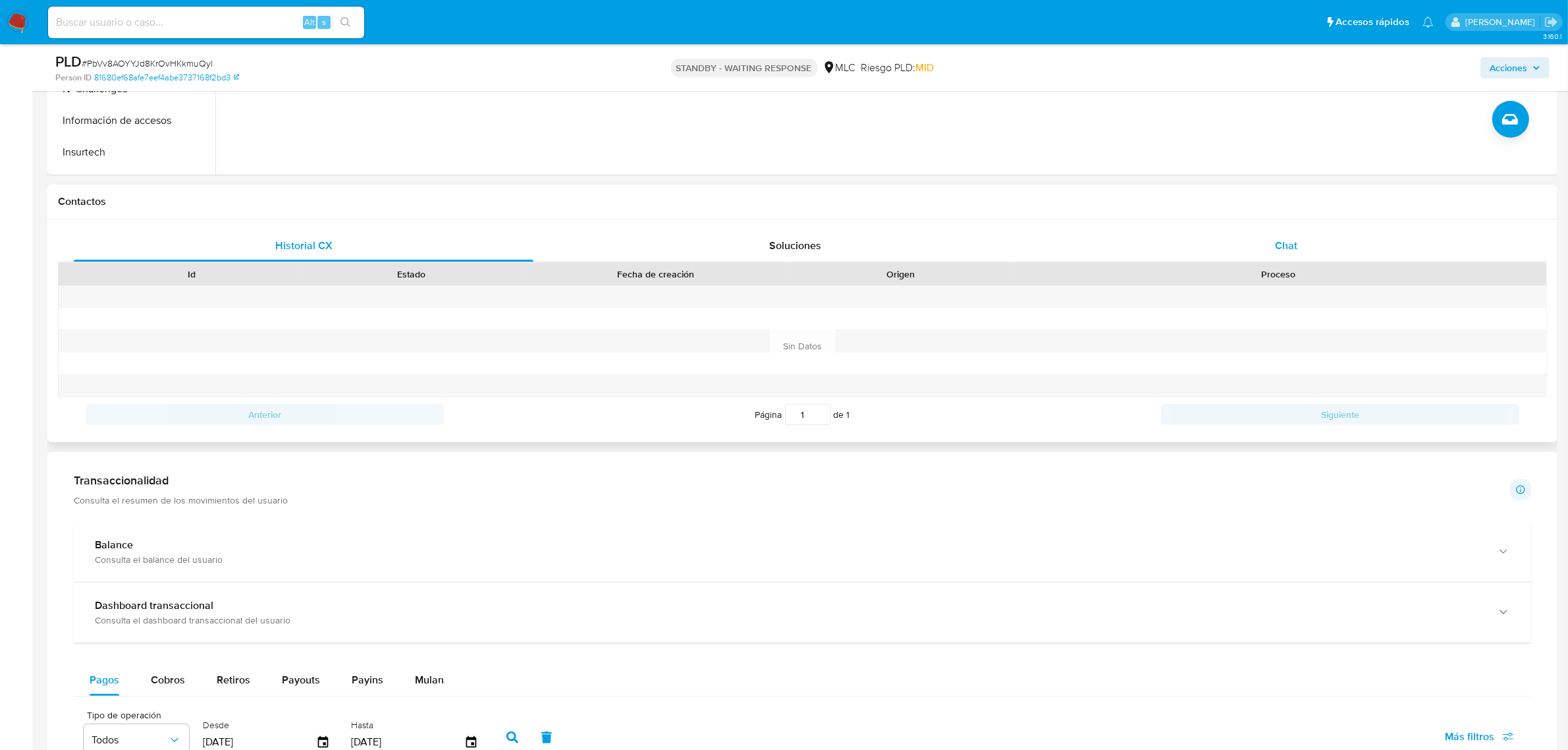
scroll to position [0, 0]
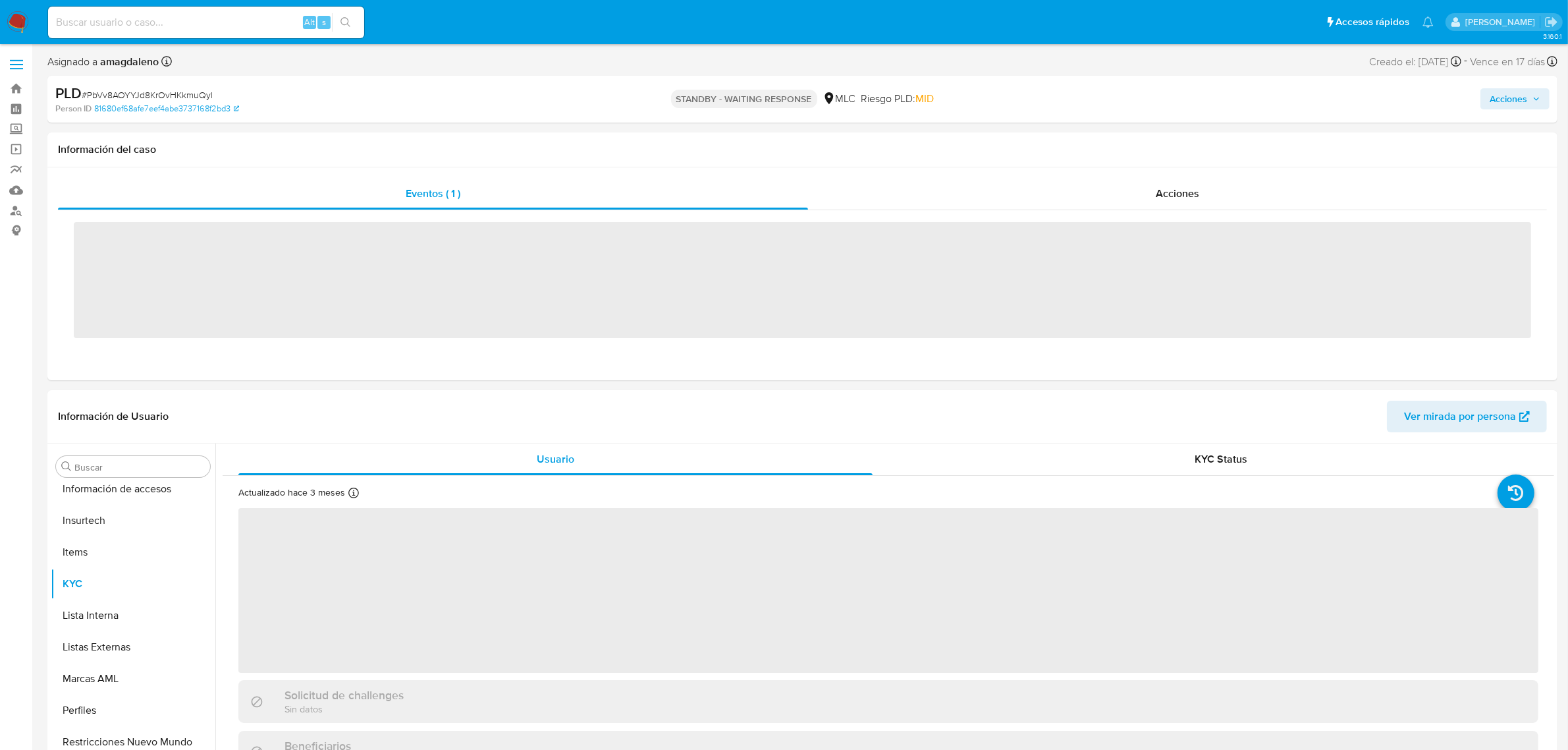
scroll to position [619, 0]
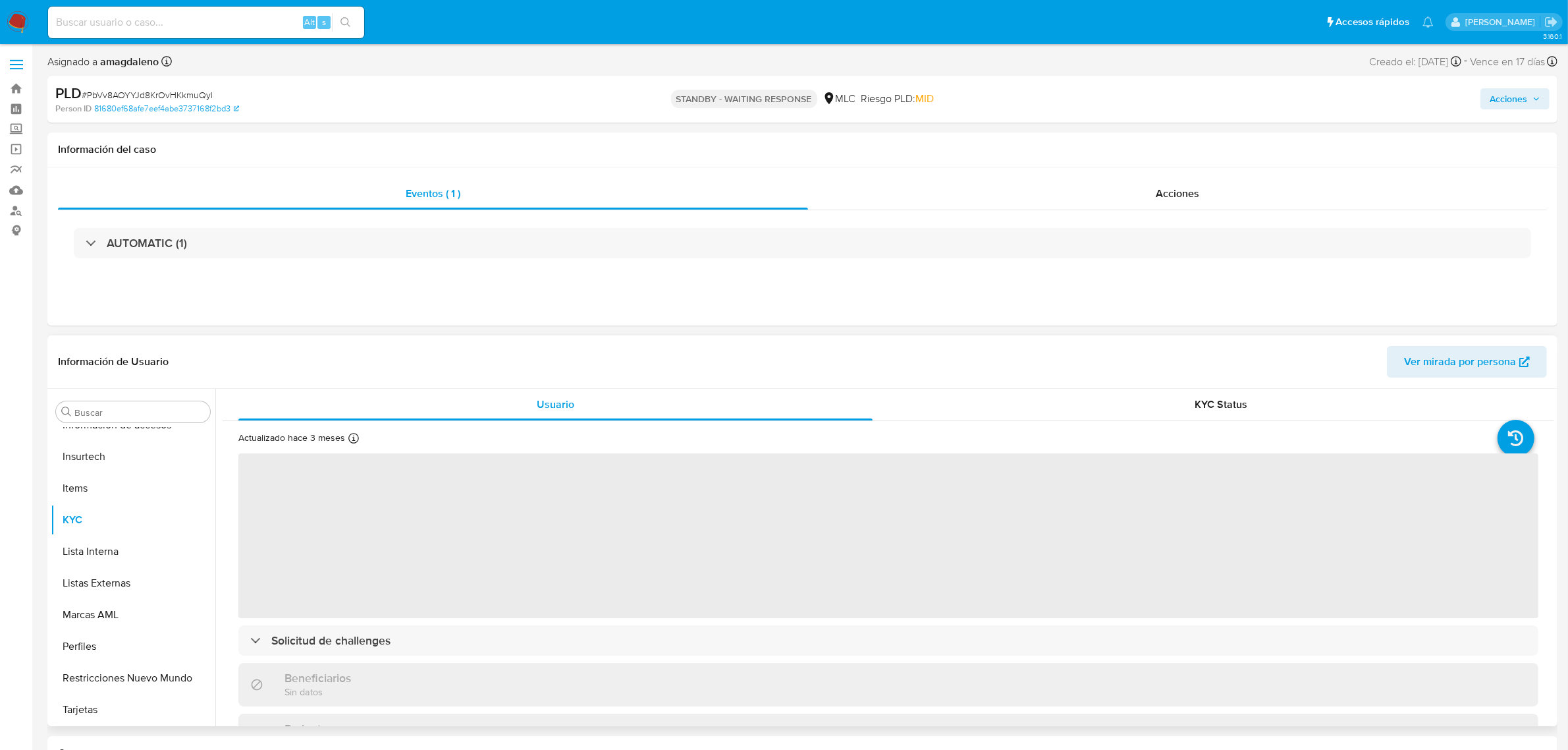
select select "10"
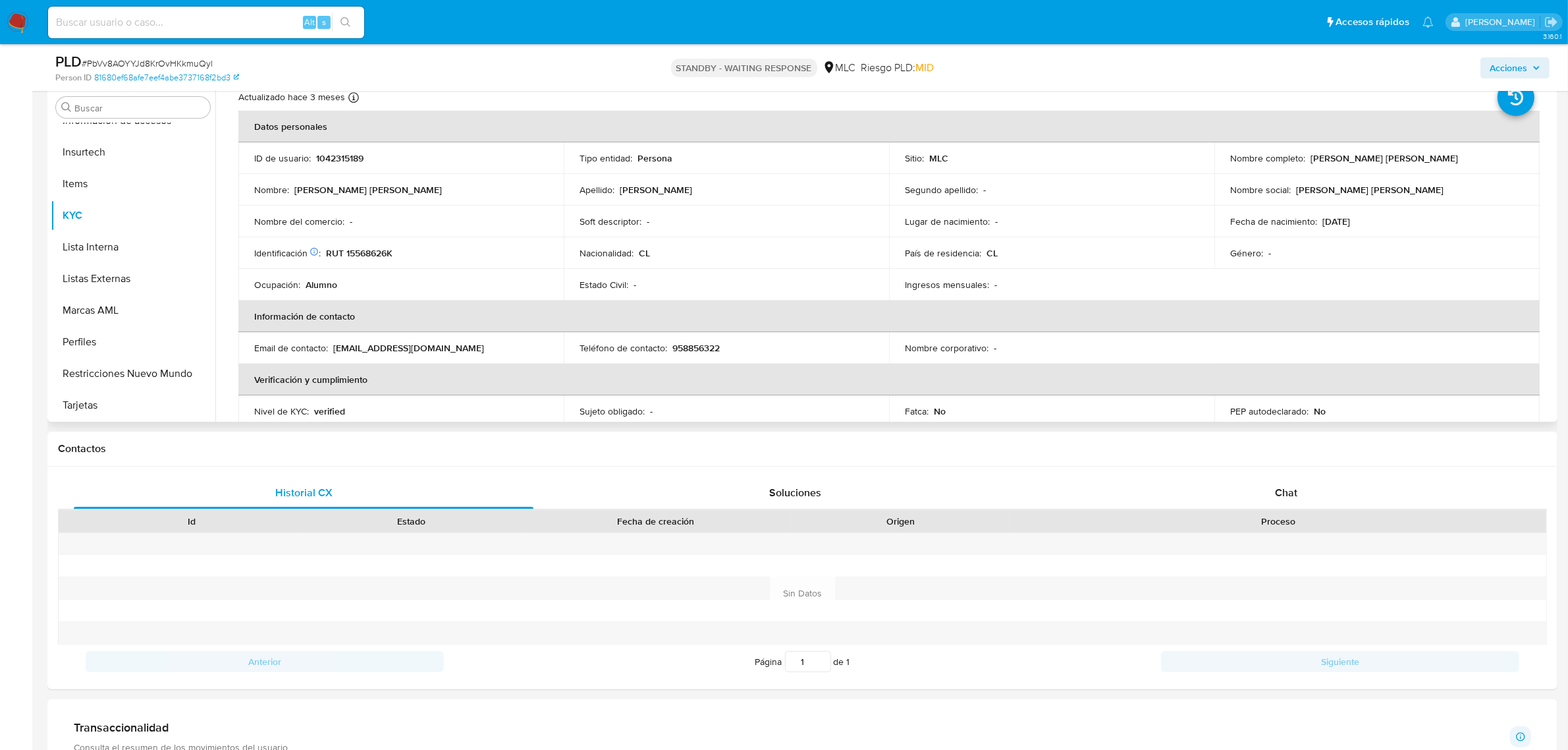
scroll to position [0, 0]
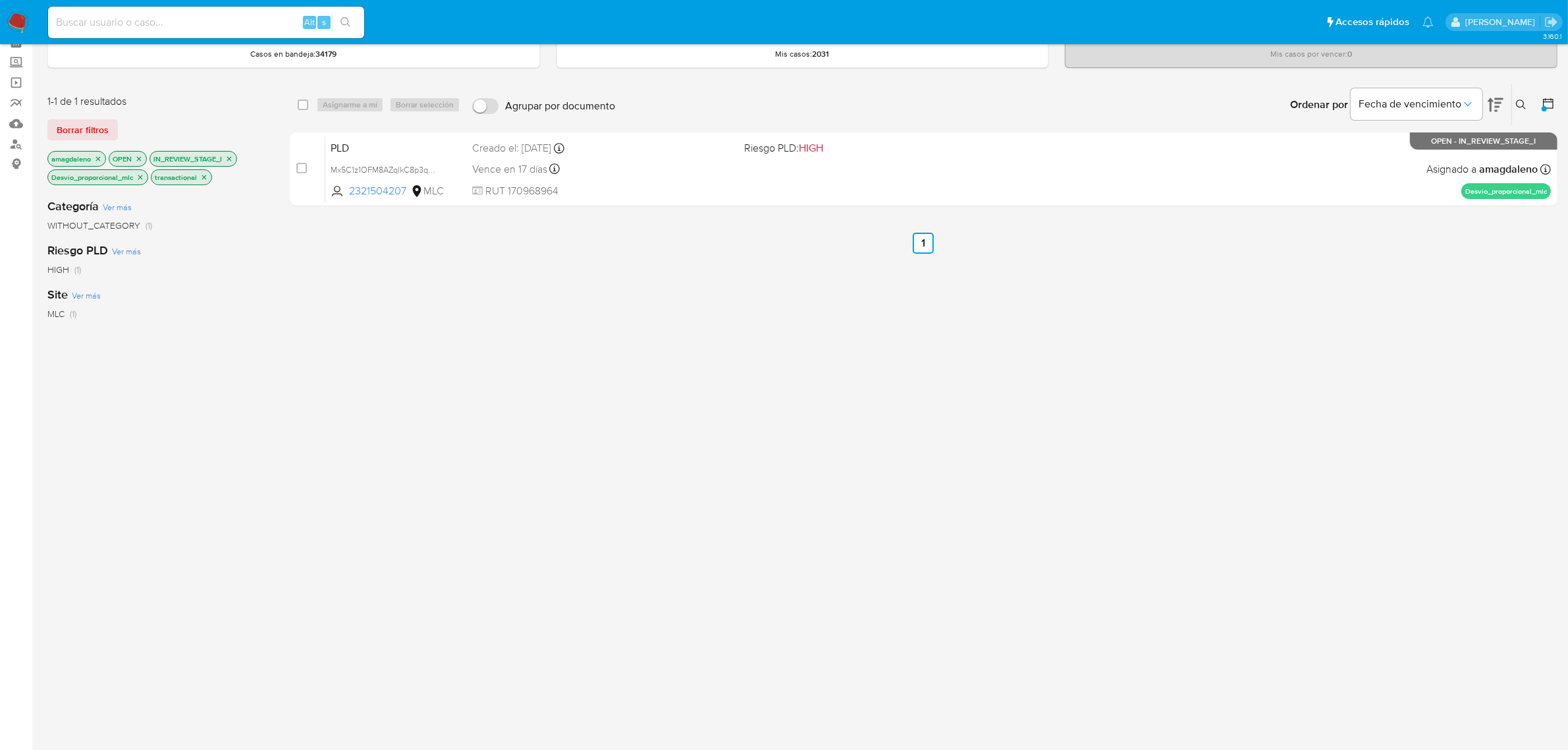
scroll to position [71, 0]
click at [142, 173] on icon "close-filter" at bounding box center [140, 173] width 5 height 5
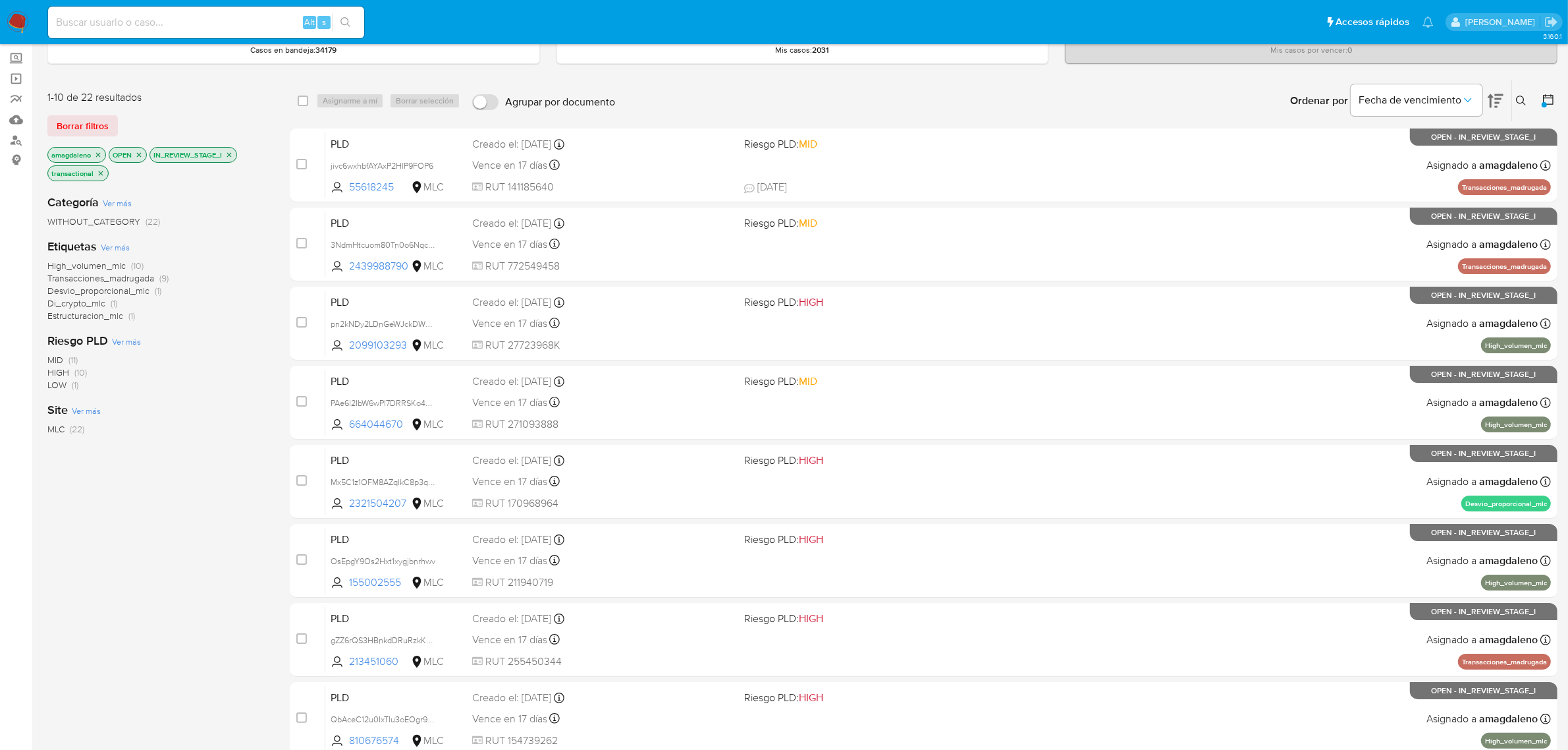
click at [73, 264] on span "High_volumen_mlc" at bounding box center [87, 266] width 78 height 13
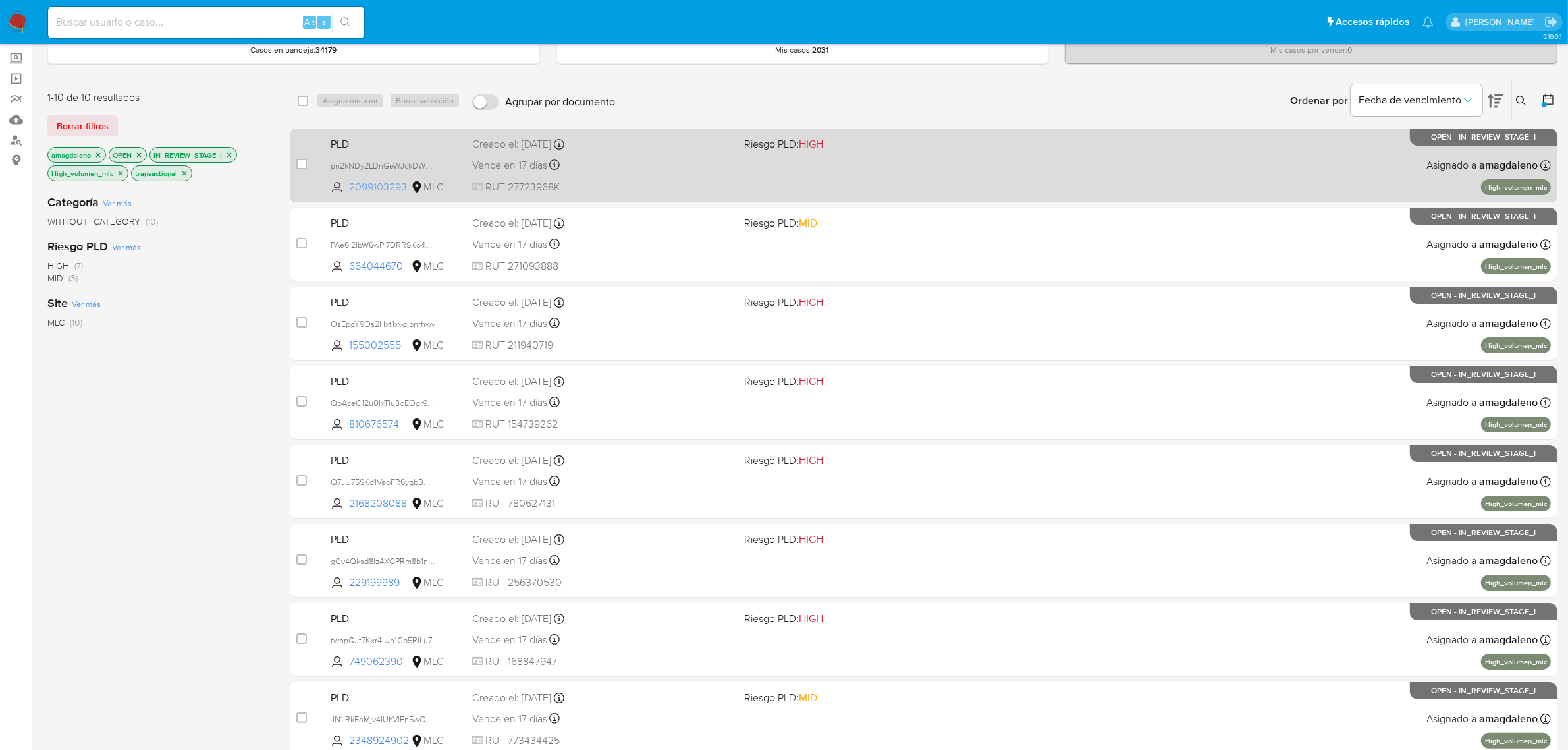
click at [385, 186] on span "2099103293" at bounding box center [378, 188] width 60 height 15
click at [663, 180] on span "RUT 27723968K" at bounding box center [603, 188] width 262 height 15
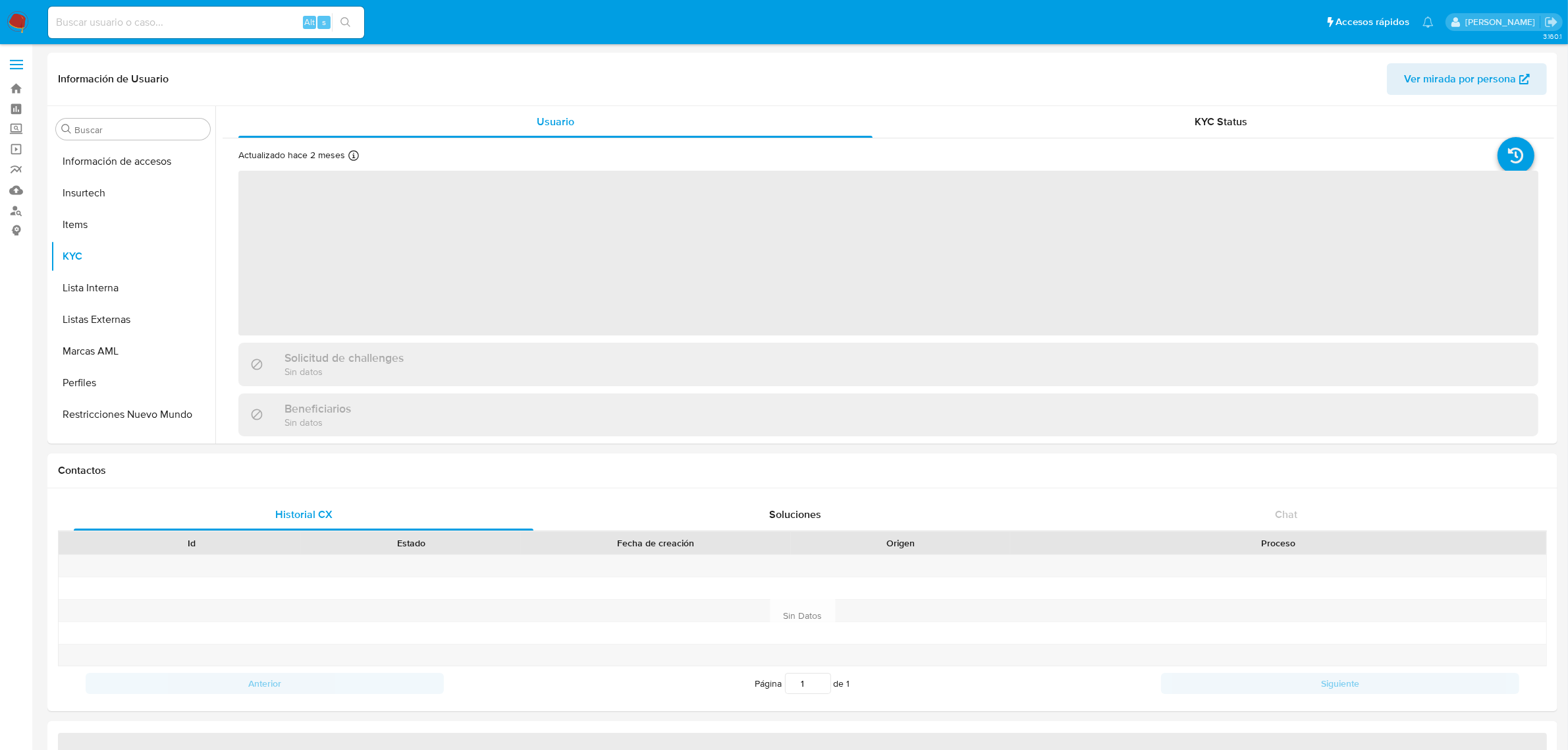
scroll to position [619, 0]
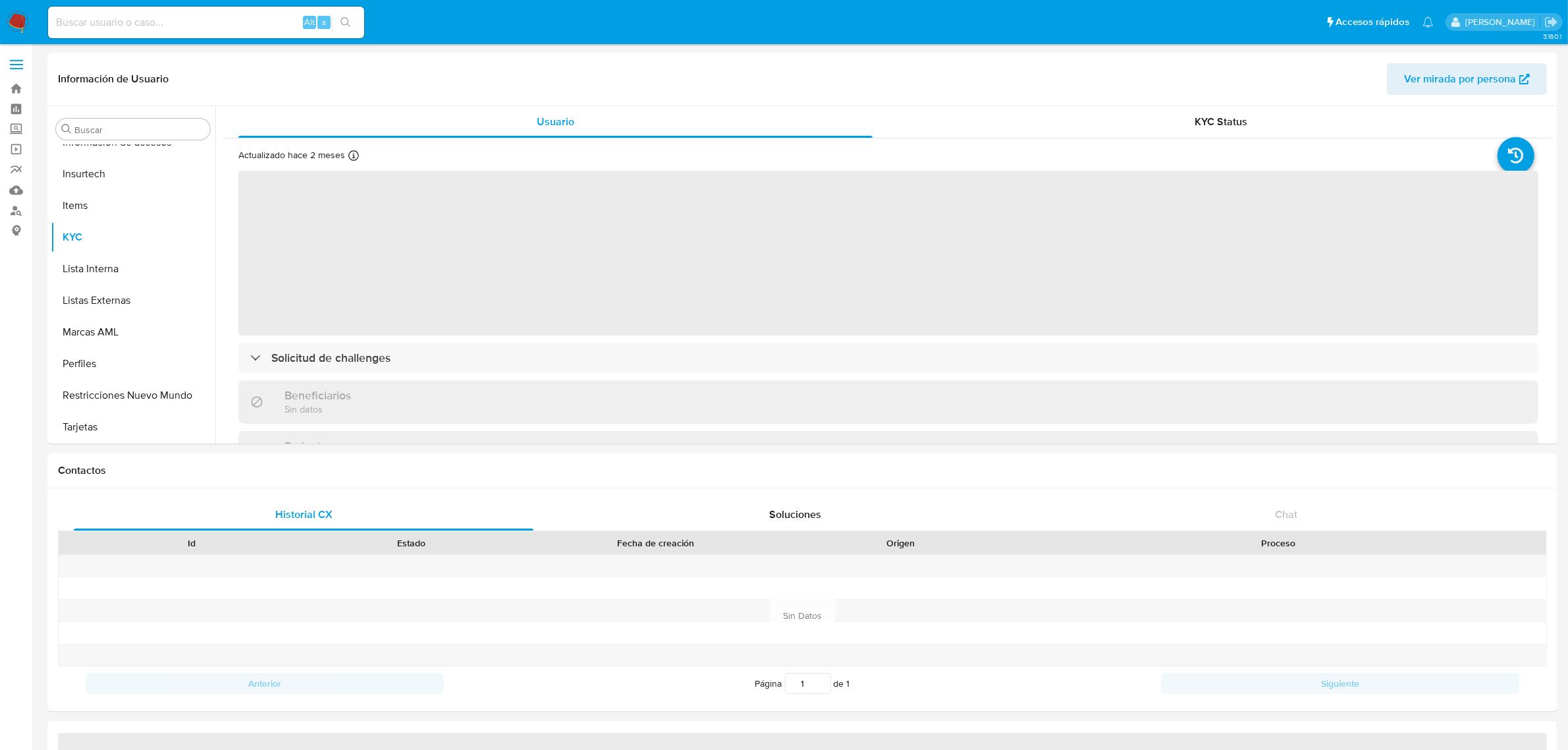
select select "10"
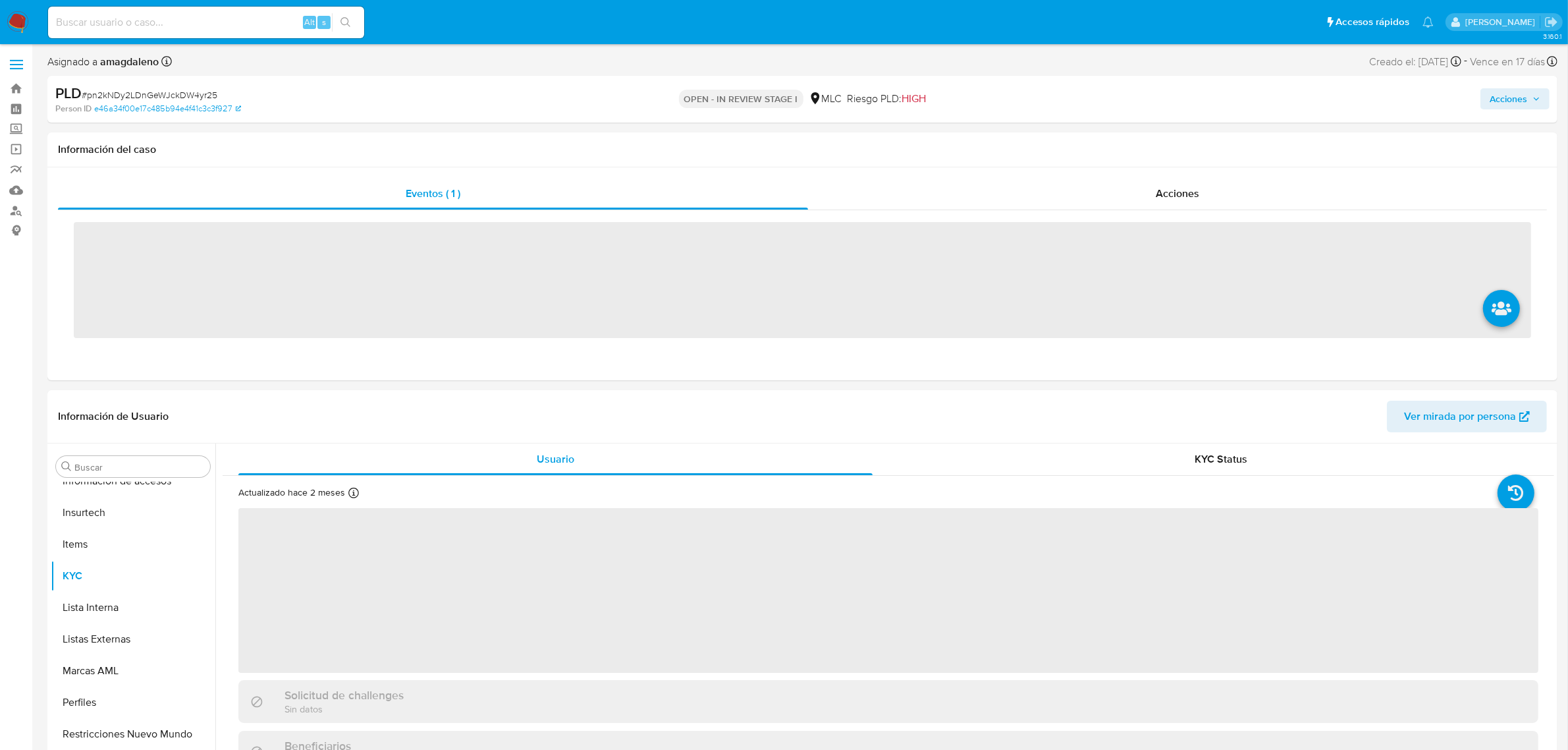
scroll to position [619, 0]
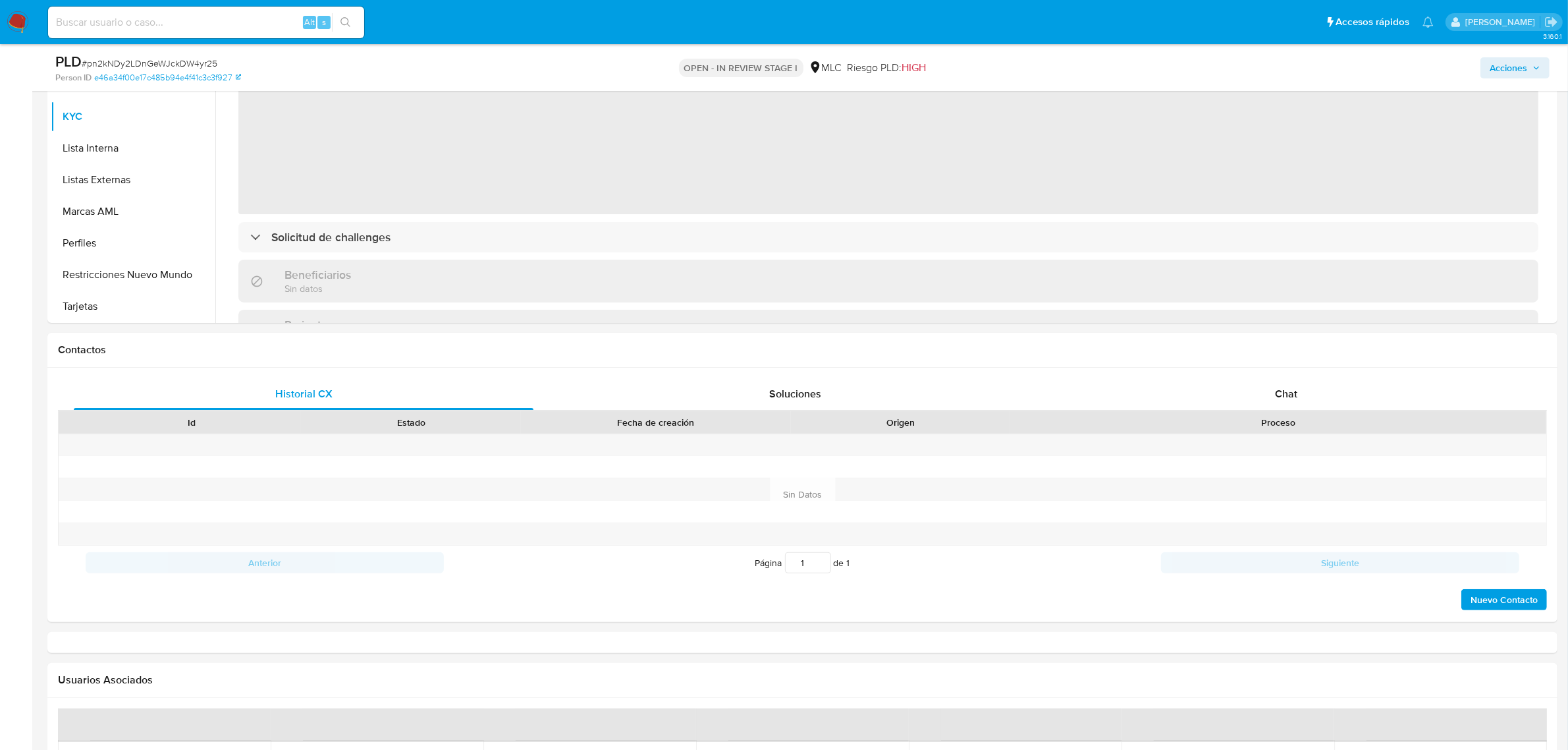
select select "10"
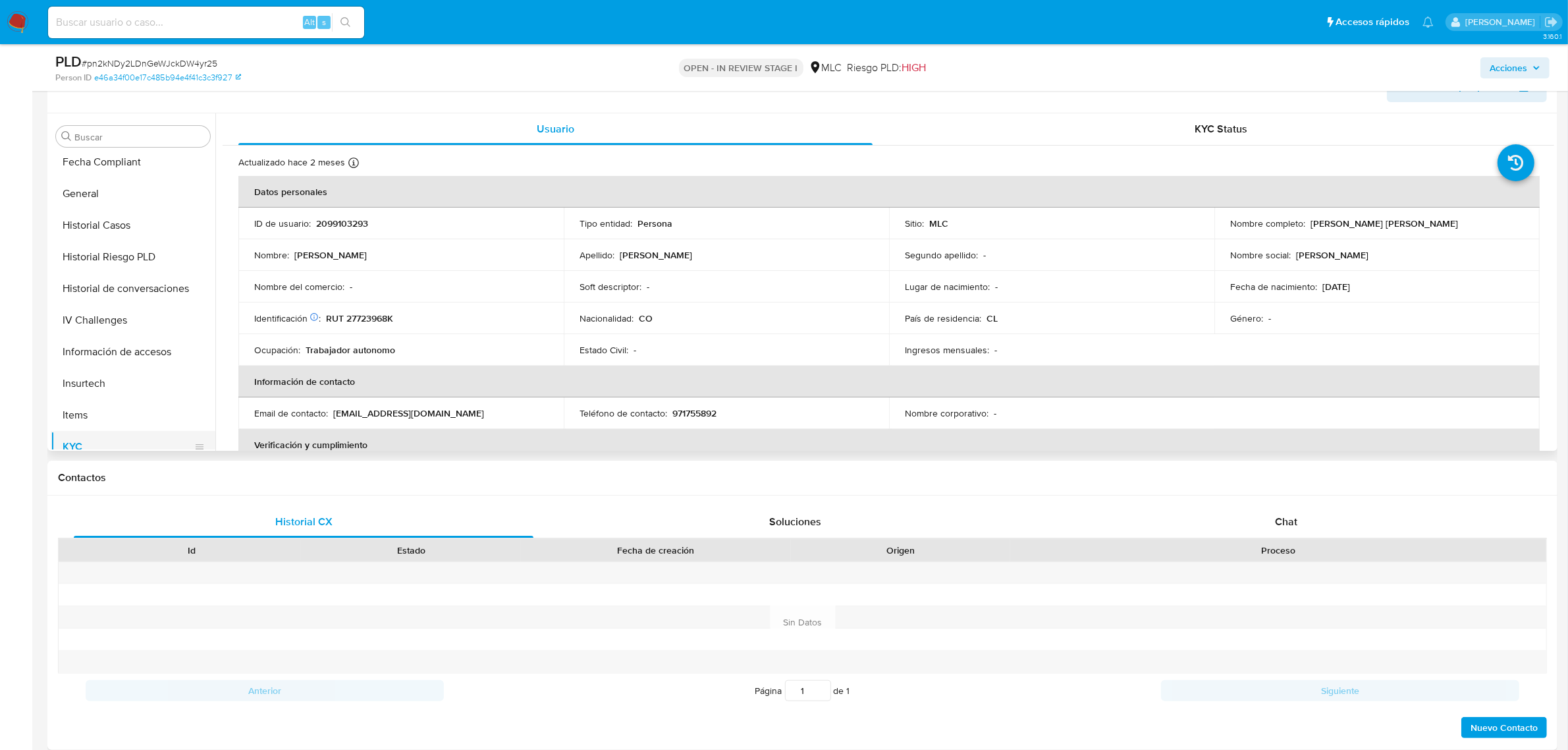
scroll to position [372, 0]
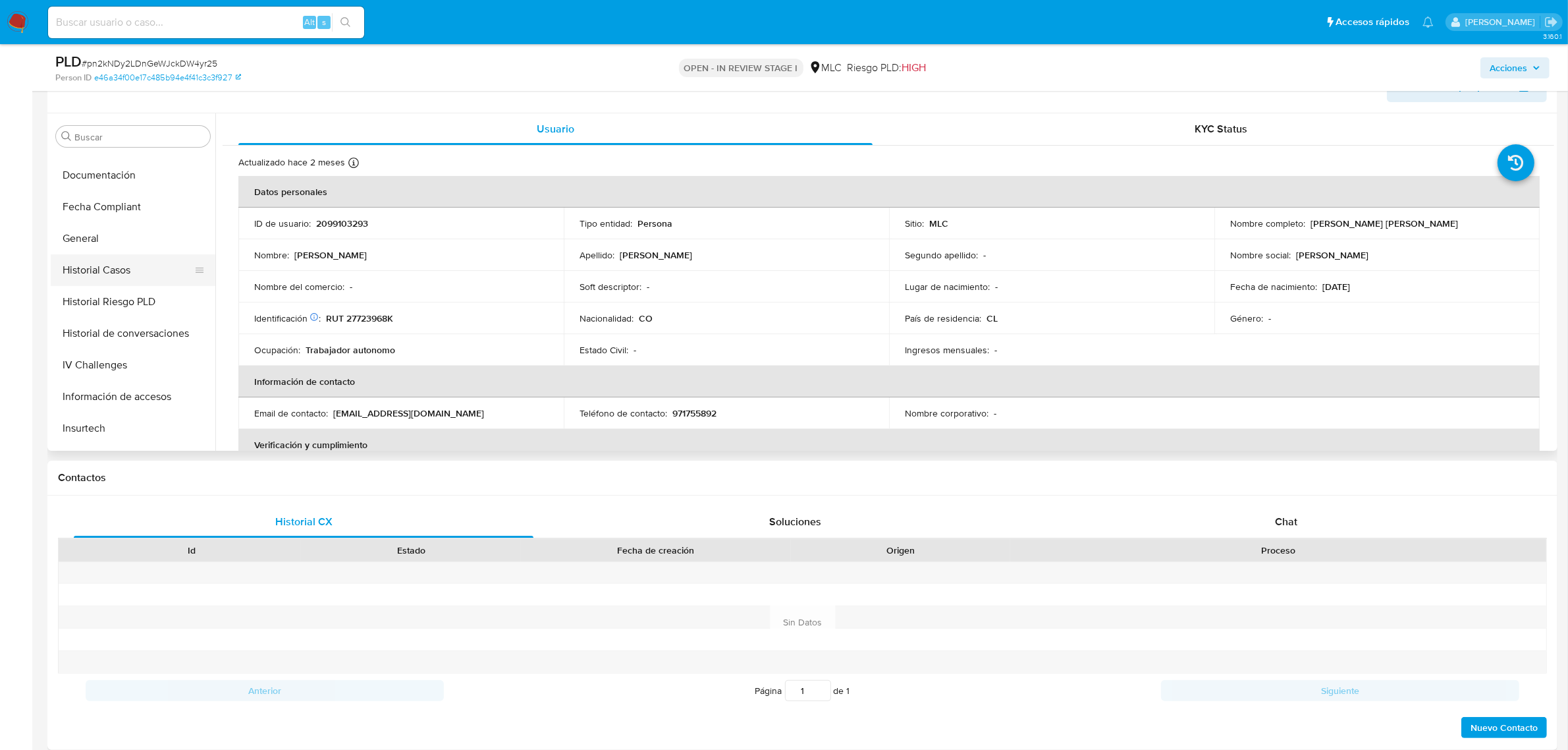
click at [130, 267] on button "Historial Casos" at bounding box center [127, 271] width 154 height 32
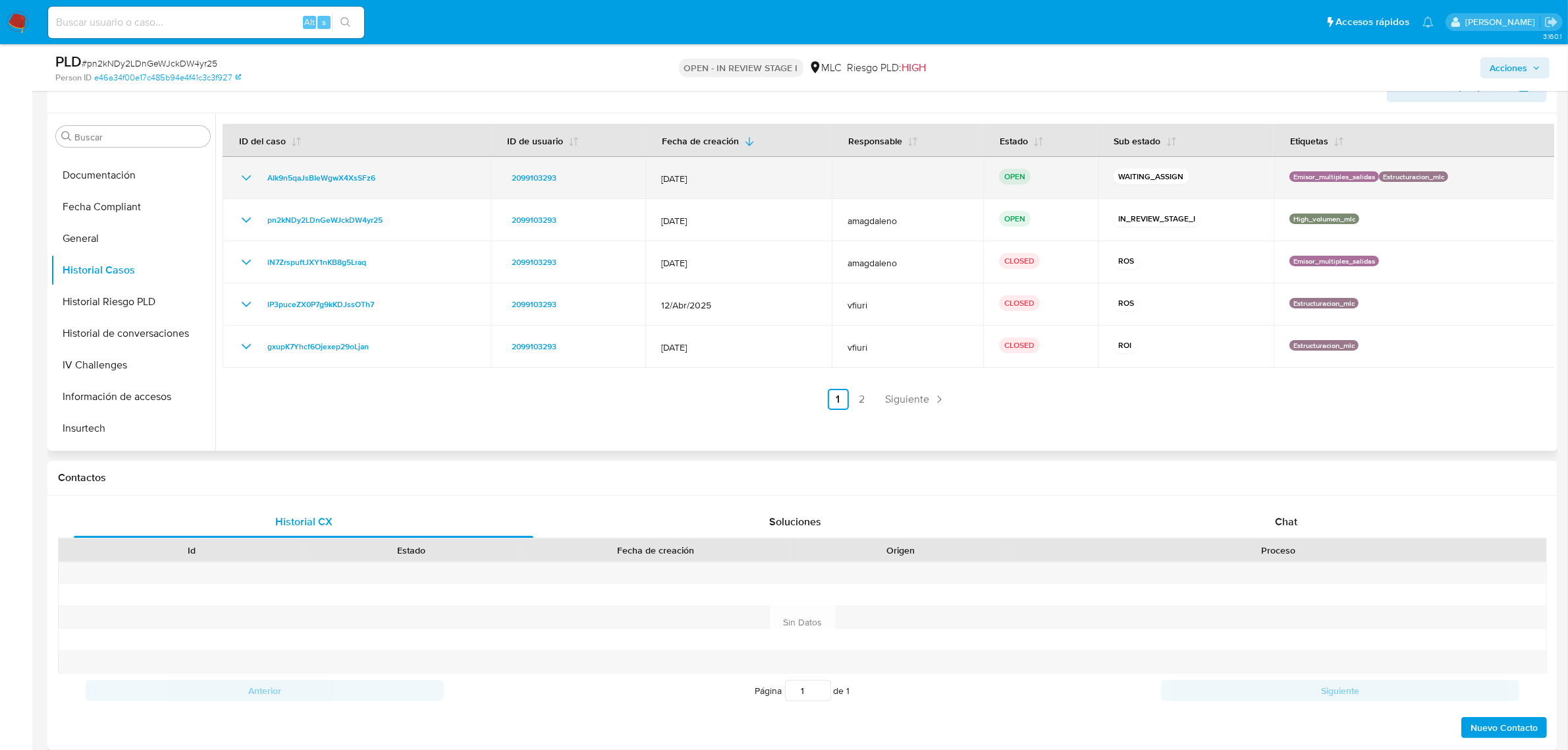
drag, startPoint x: 395, startPoint y: 179, endPoint x: 245, endPoint y: 174, distance: 150.1
click at [245, 174] on div "AIk9n5qaJsBIeWgwX4XsSFz6" at bounding box center [357, 177] width 237 height 16
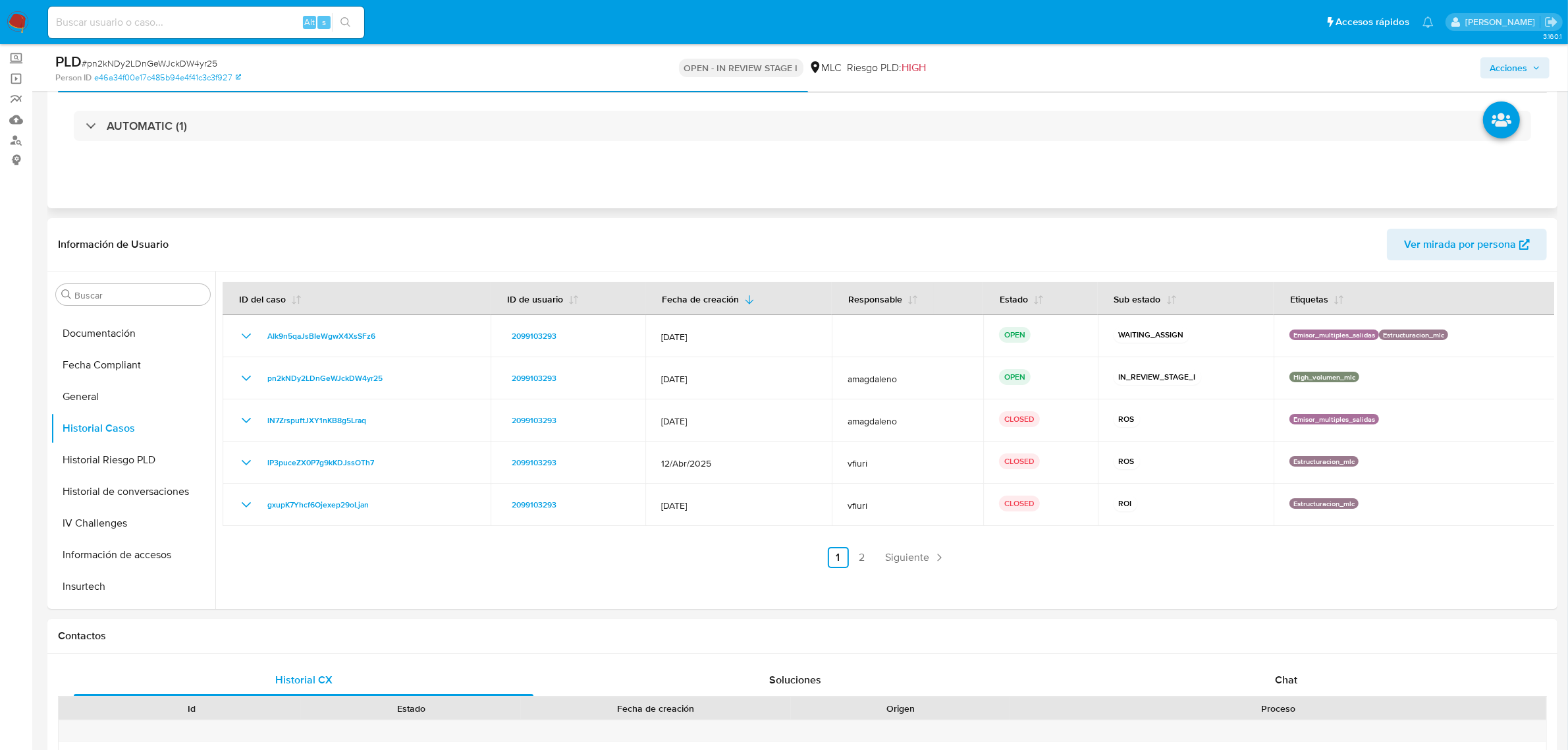
scroll to position [0, 0]
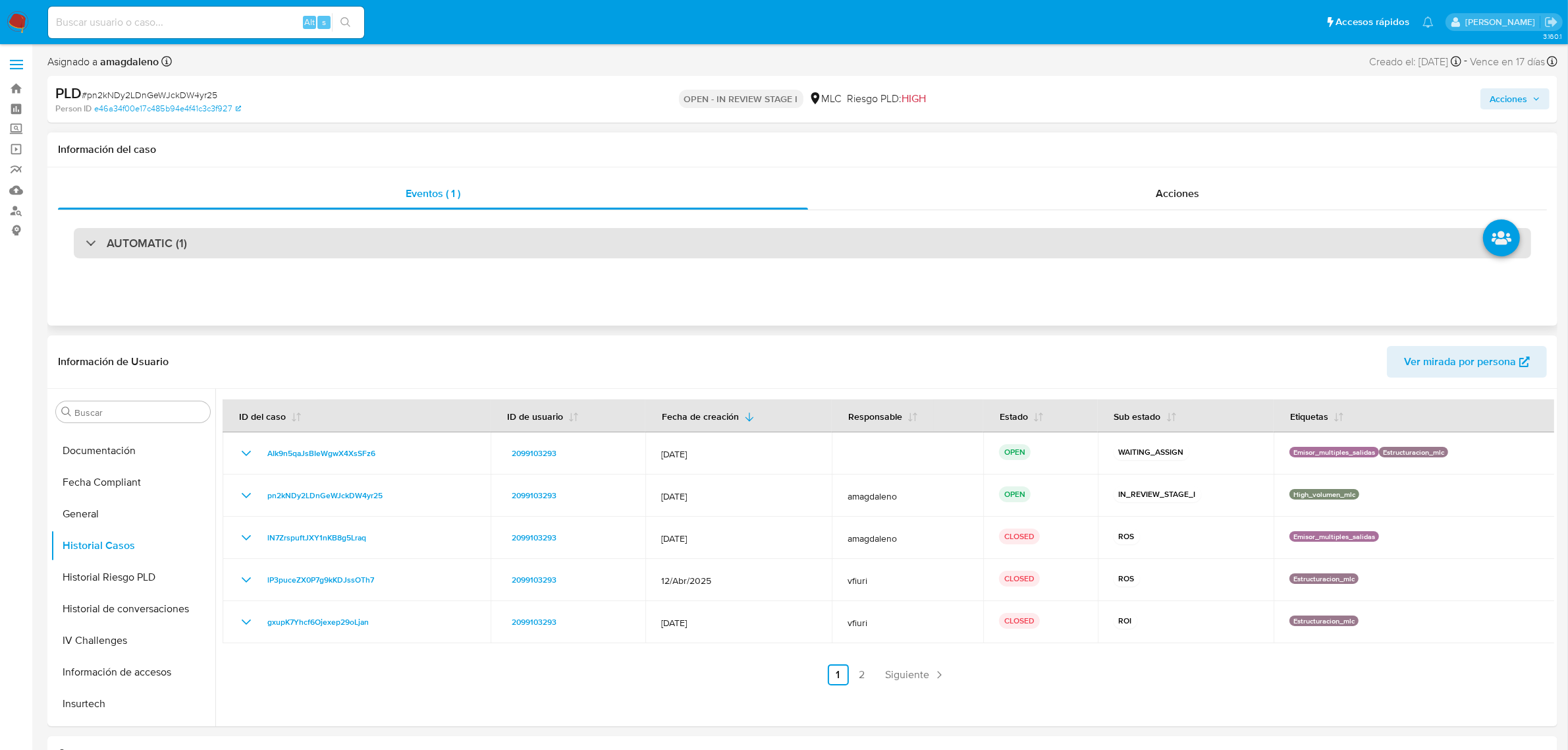
click at [588, 254] on div "AUTOMATIC (1)" at bounding box center [802, 243] width 1457 height 30
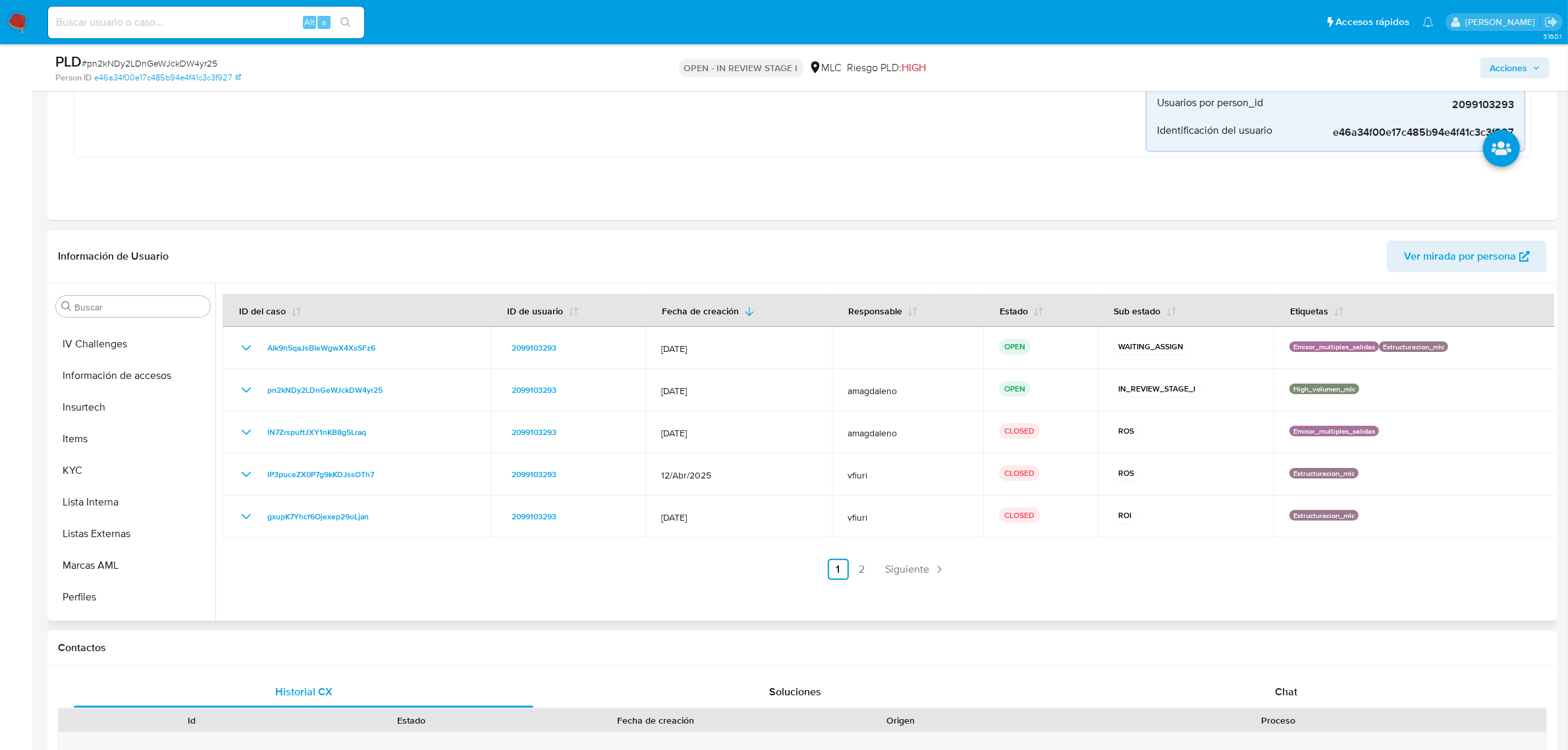
scroll to position [619, 0]
click at [54, 419] on button "KYC" at bounding box center [127, 414] width 154 height 32
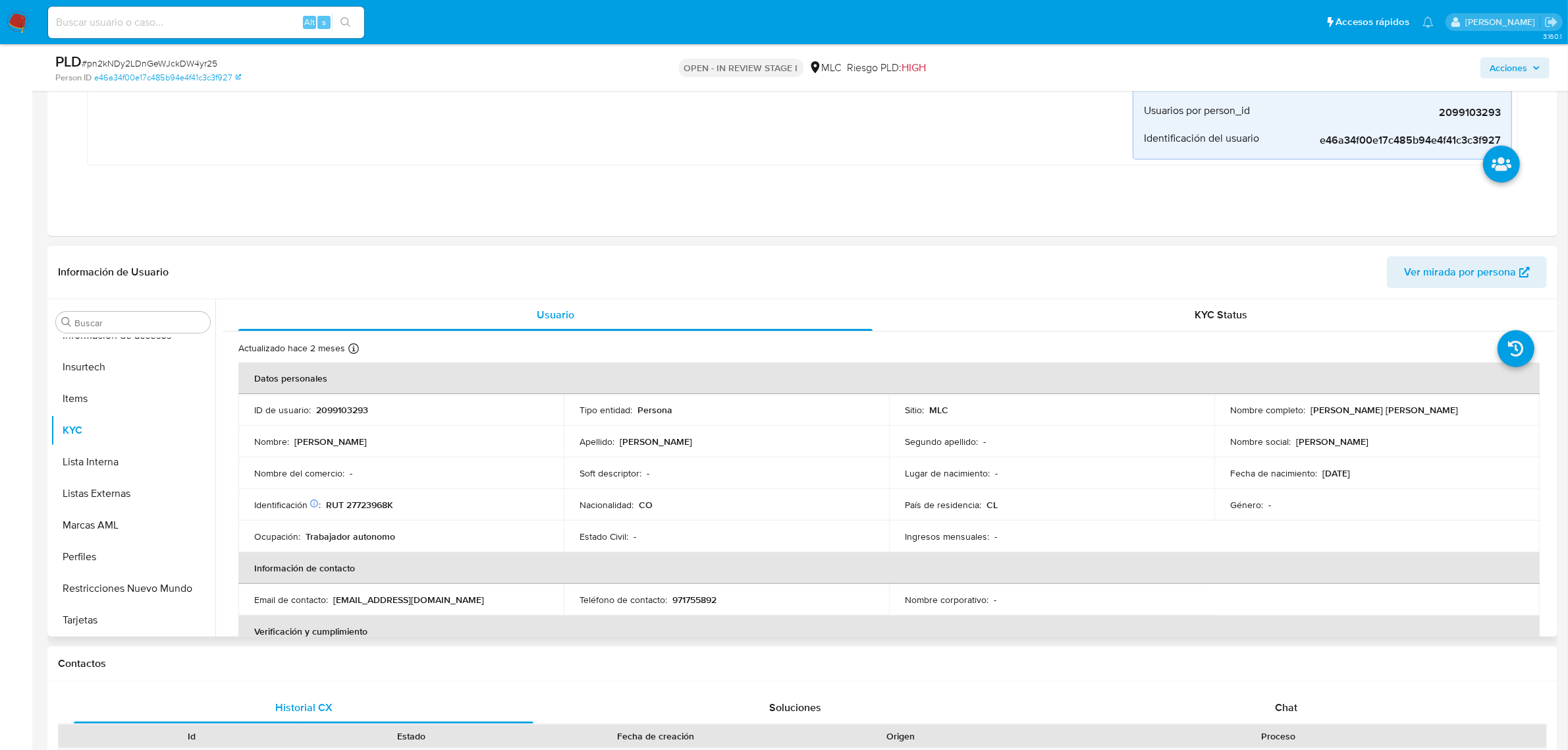
click at [373, 505] on p "RUT 27723968K" at bounding box center [360, 505] width 67 height 12
copy p "27723968K"
click at [383, 501] on p "RUT 27723968K" at bounding box center [360, 505] width 67 height 12
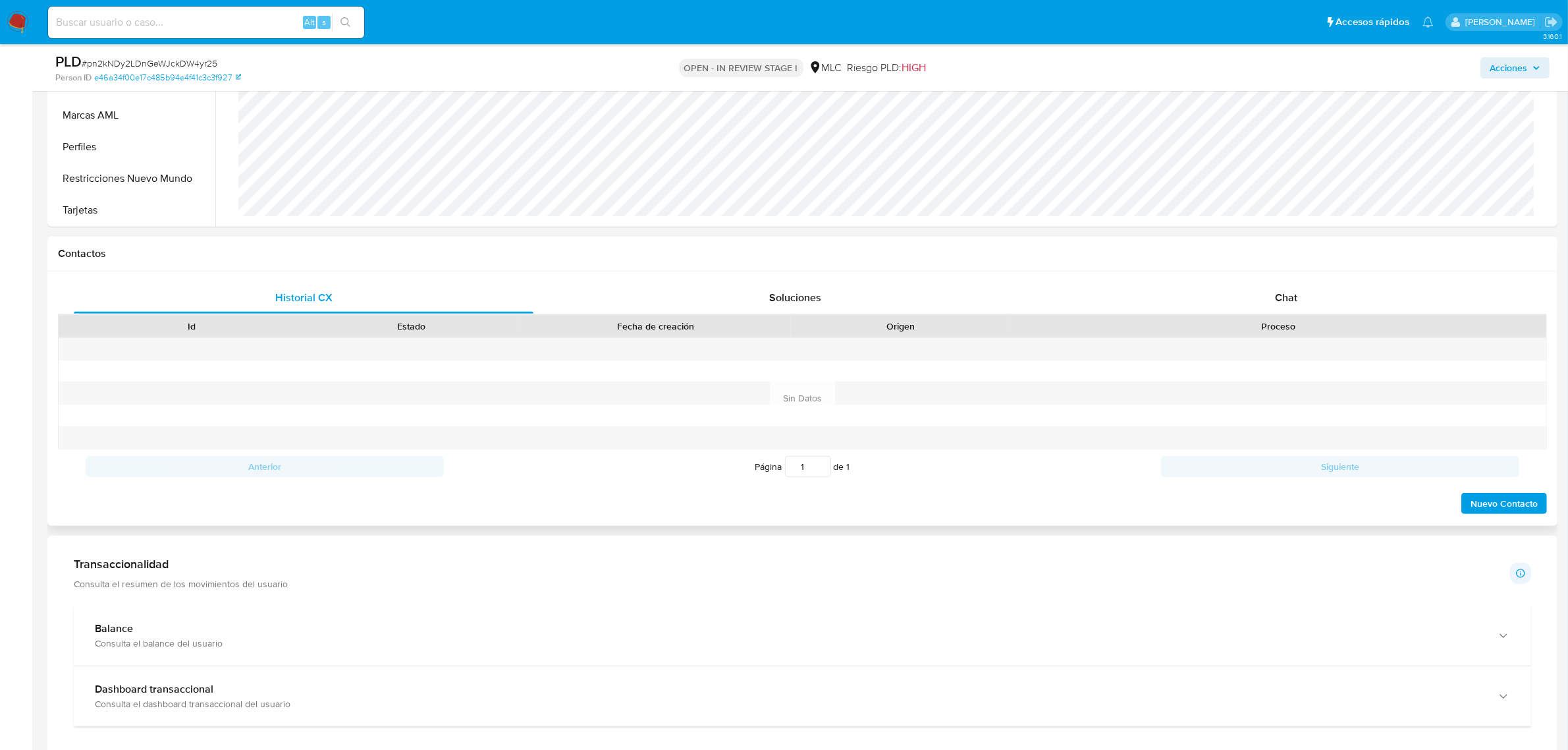
scroll to position [771, 0]
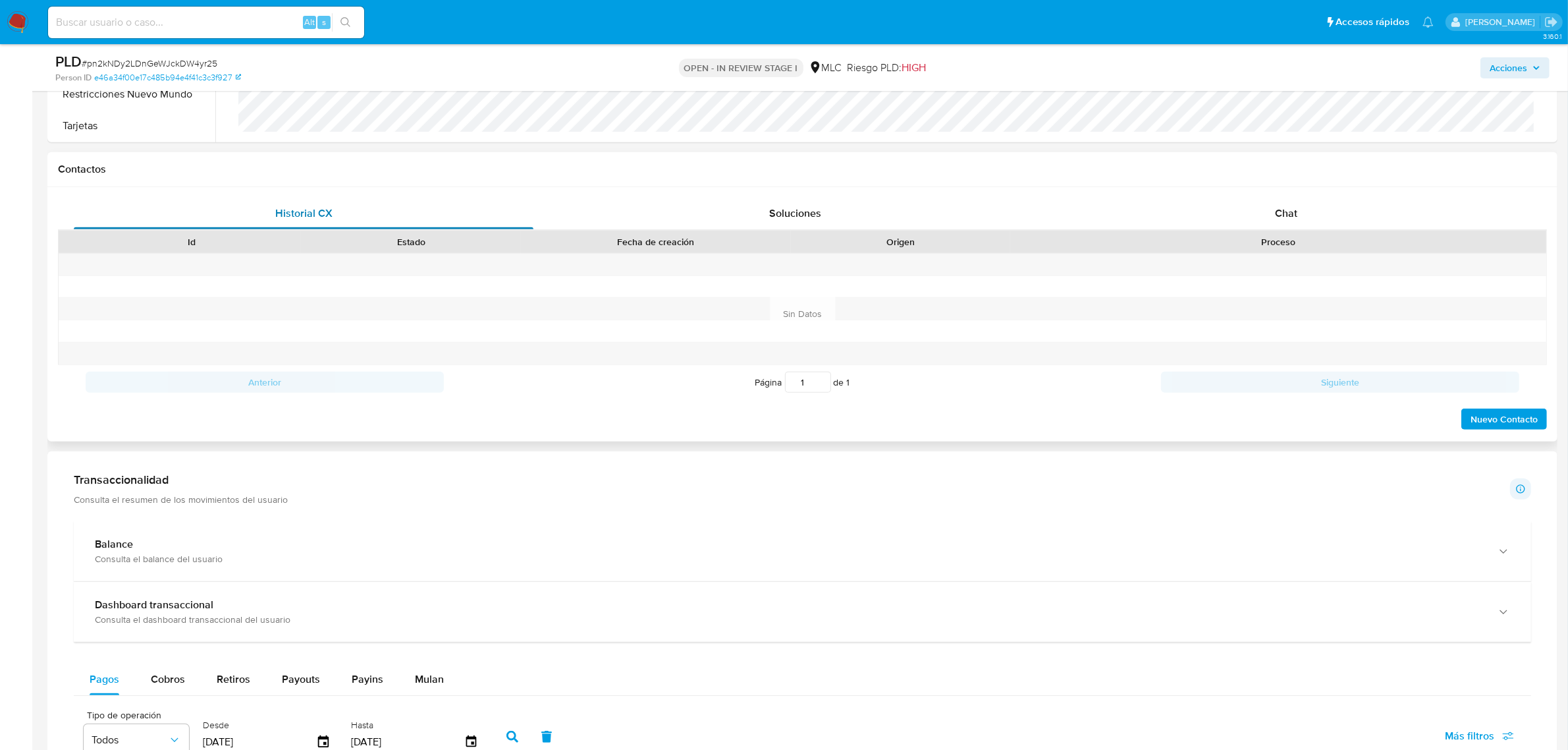
click at [430, 208] on div "Historial CX" at bounding box center [303, 214] width 460 height 32
click at [750, 210] on div "Soluciones" at bounding box center [794, 214] width 460 height 32
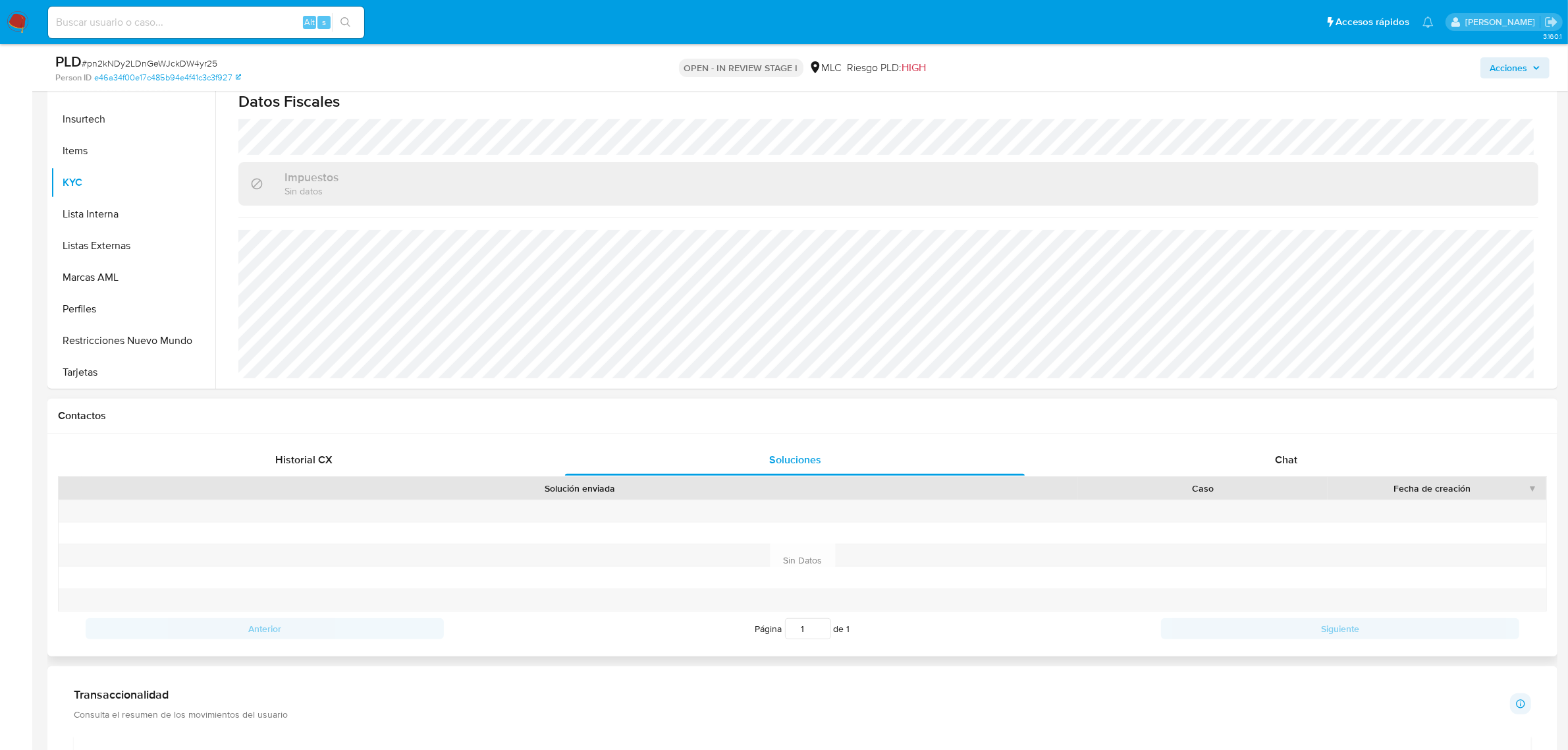
scroll to position [524, 0]
click at [1203, 458] on div "Chat" at bounding box center [1286, 461] width 460 height 32
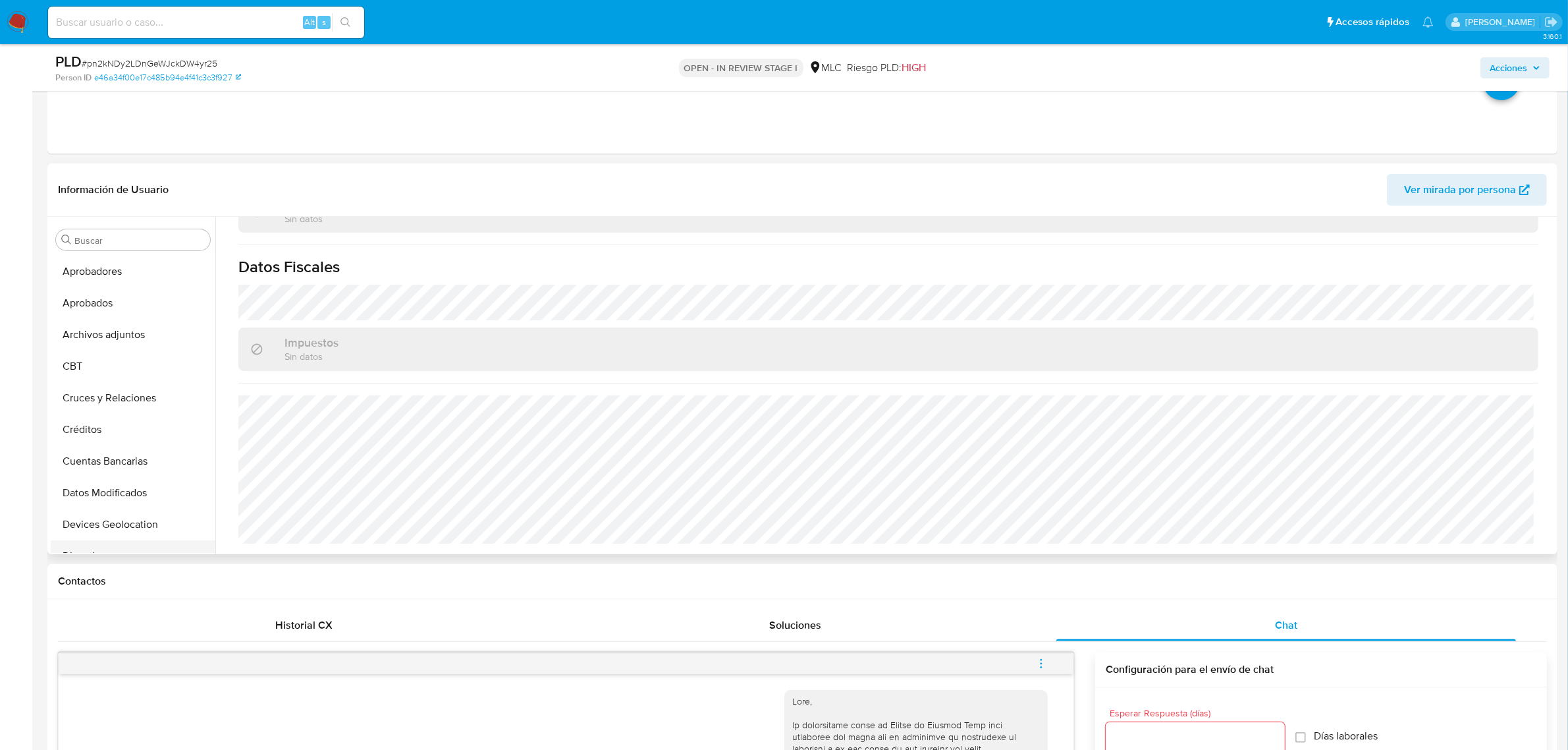
scroll to position [0, 0]
click at [125, 432] on button "Cruces y Relaciones" at bounding box center [127, 430] width 154 height 32
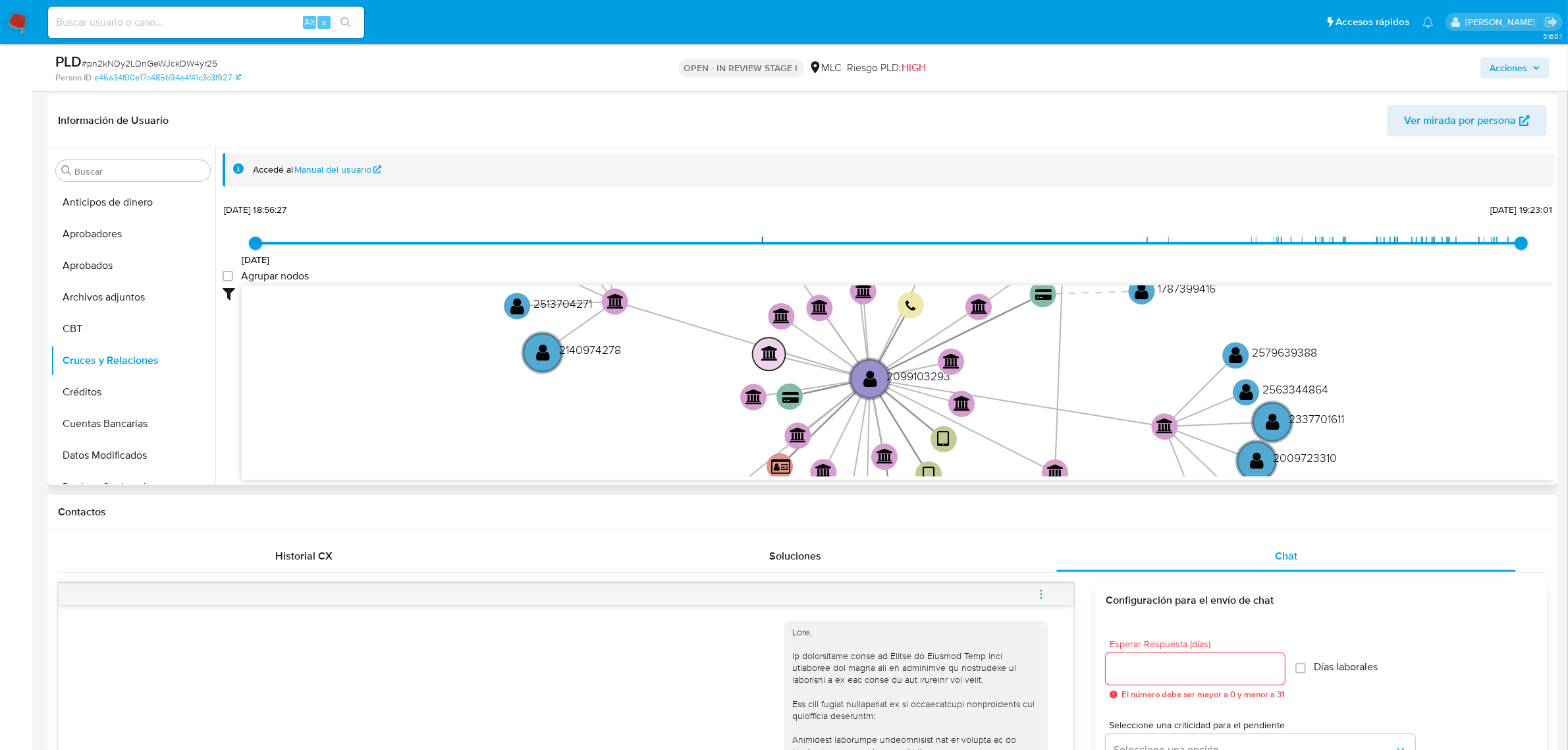
scroll to position [417, 0]
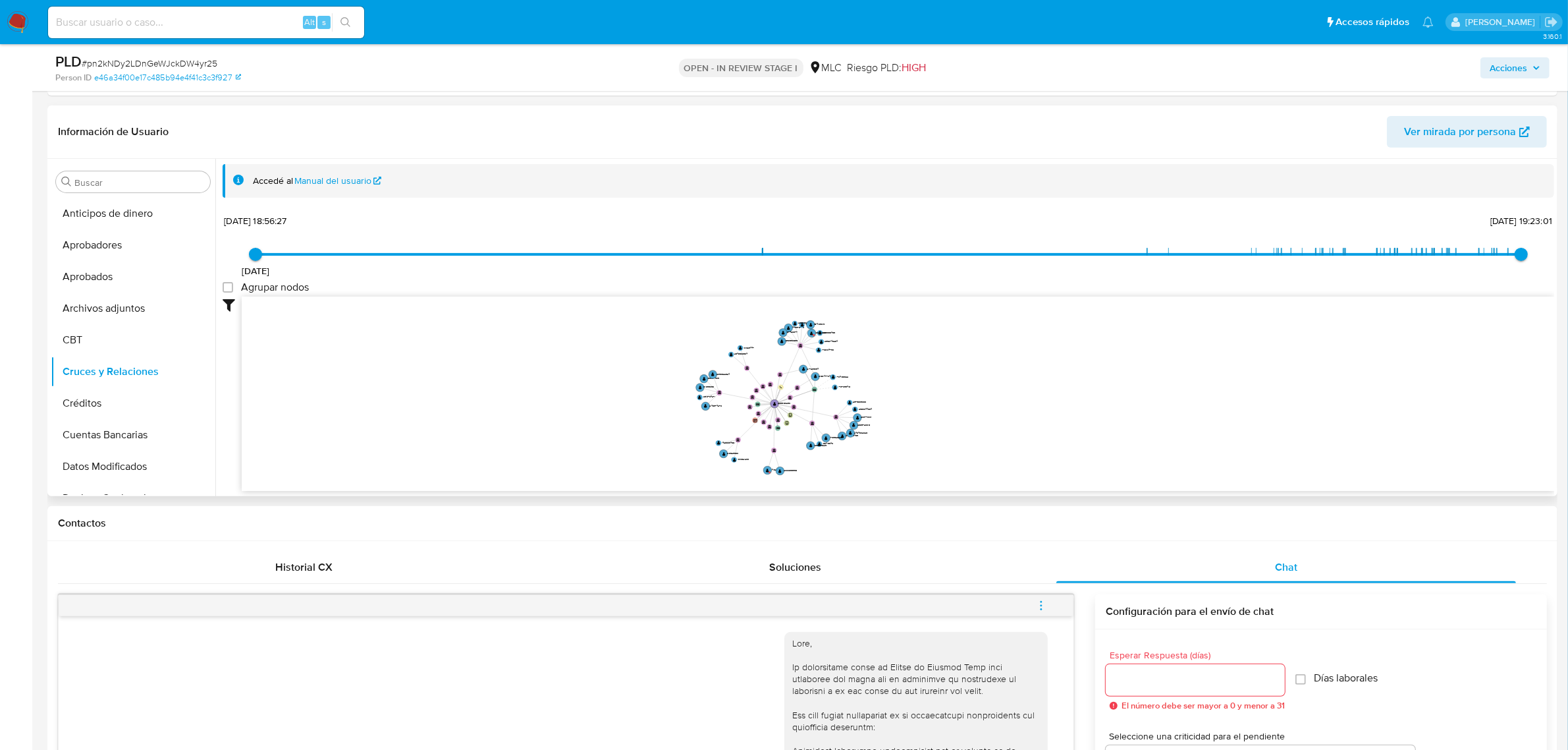
drag, startPoint x: 922, startPoint y: 363, endPoint x: 924, endPoint y: 386, distance: 23.1
click at [924, 386] on icon "device-6738cb66a9ccc72d67403e08  user-2099103293  2099103293 device-6738bfdf2…" at bounding box center [898, 392] width 1313 height 191
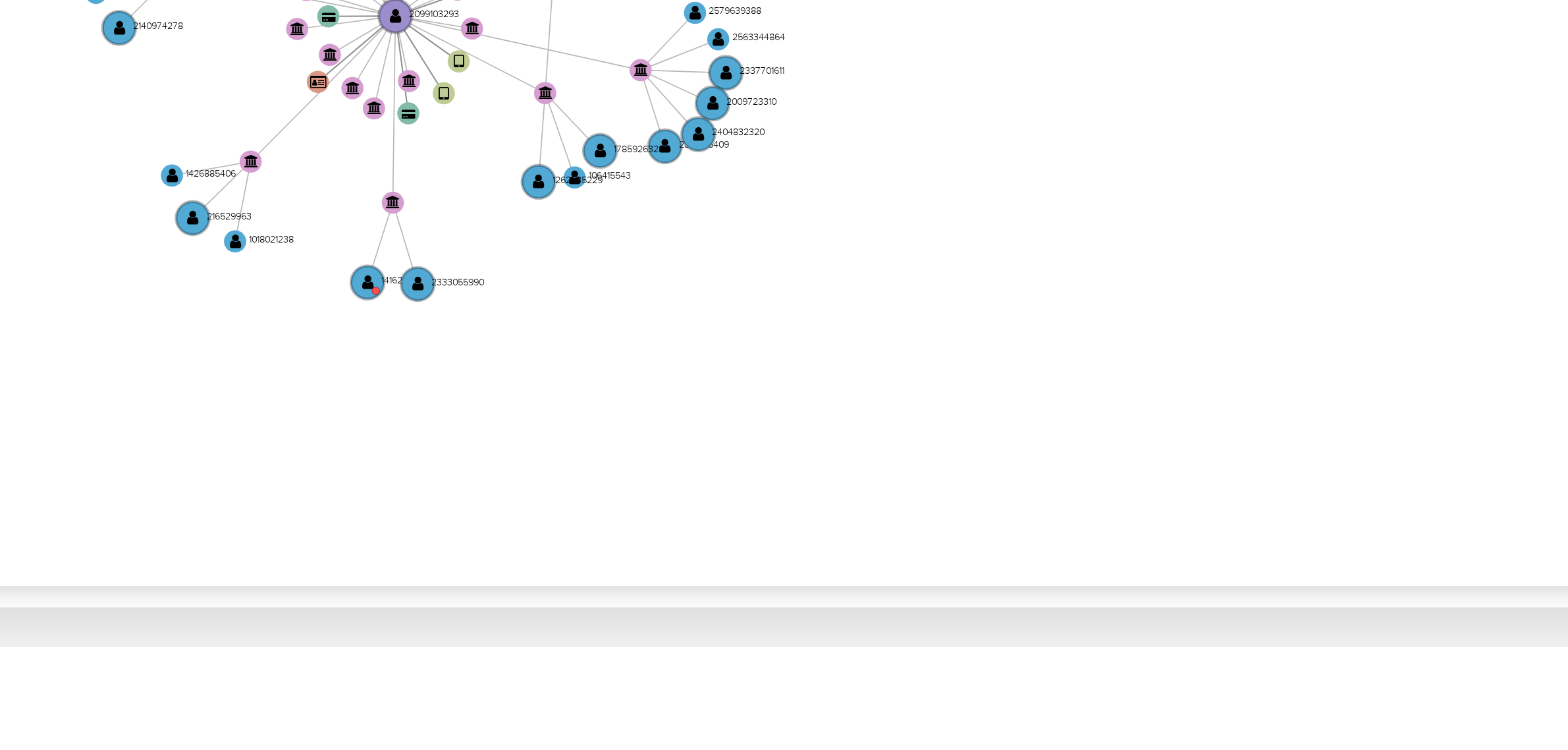
drag, startPoint x: 1070, startPoint y: 459, endPoint x: 1070, endPoint y: 428, distance: 31.0
click at [1070, 428] on icon "device-6738cb66a9ccc72d67403e08  user-2099103293  2099103293 device-6738bfdf2…" at bounding box center [898, 392] width 1313 height 191
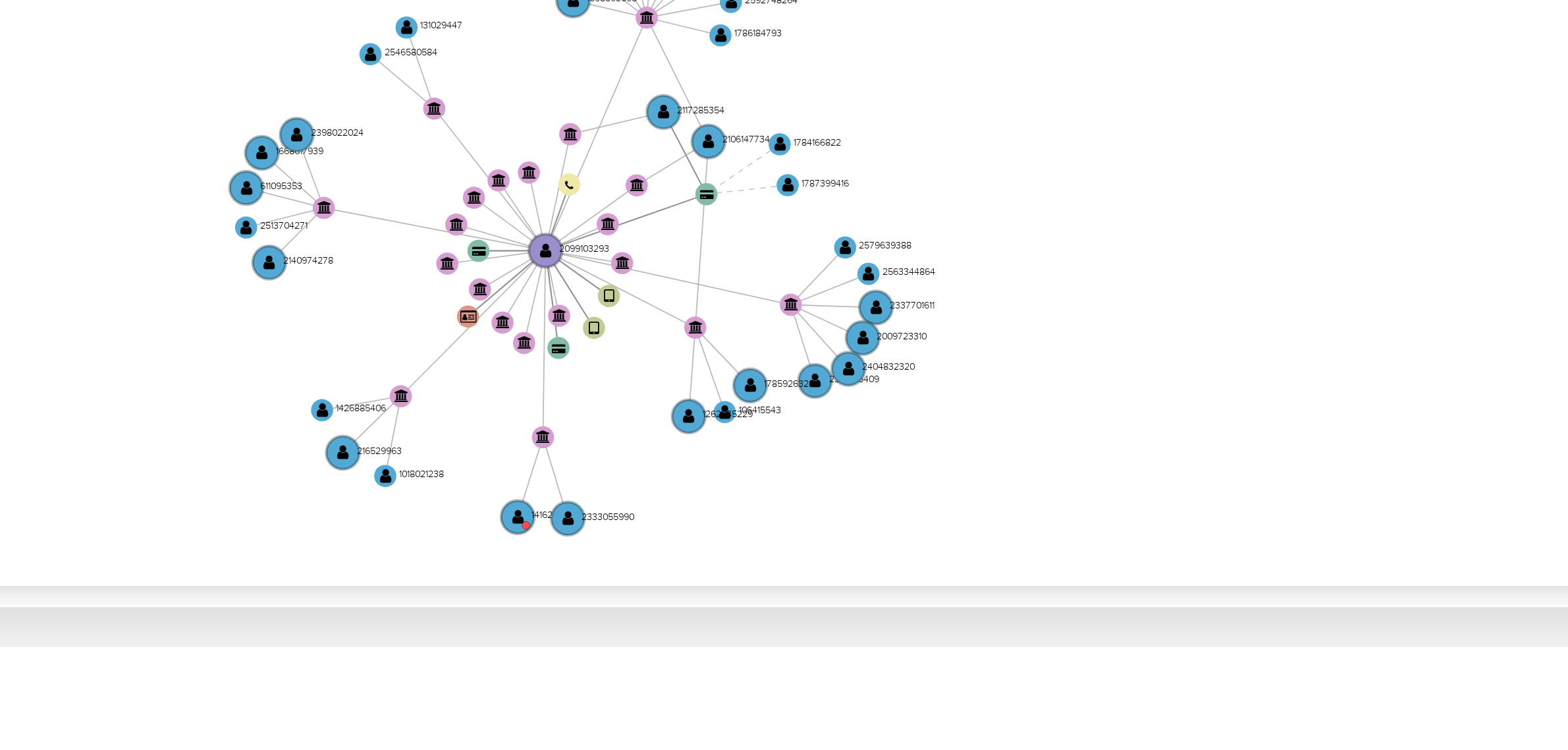
drag, startPoint x: 930, startPoint y: 409, endPoint x: 978, endPoint y: 441, distance: 57.7
click at [959, 443] on icon "device-6738cb66a9ccc72d67403e08  user-2099103293  2099103293 device-6738bfdf2…" at bounding box center [898, 392] width 1313 height 191
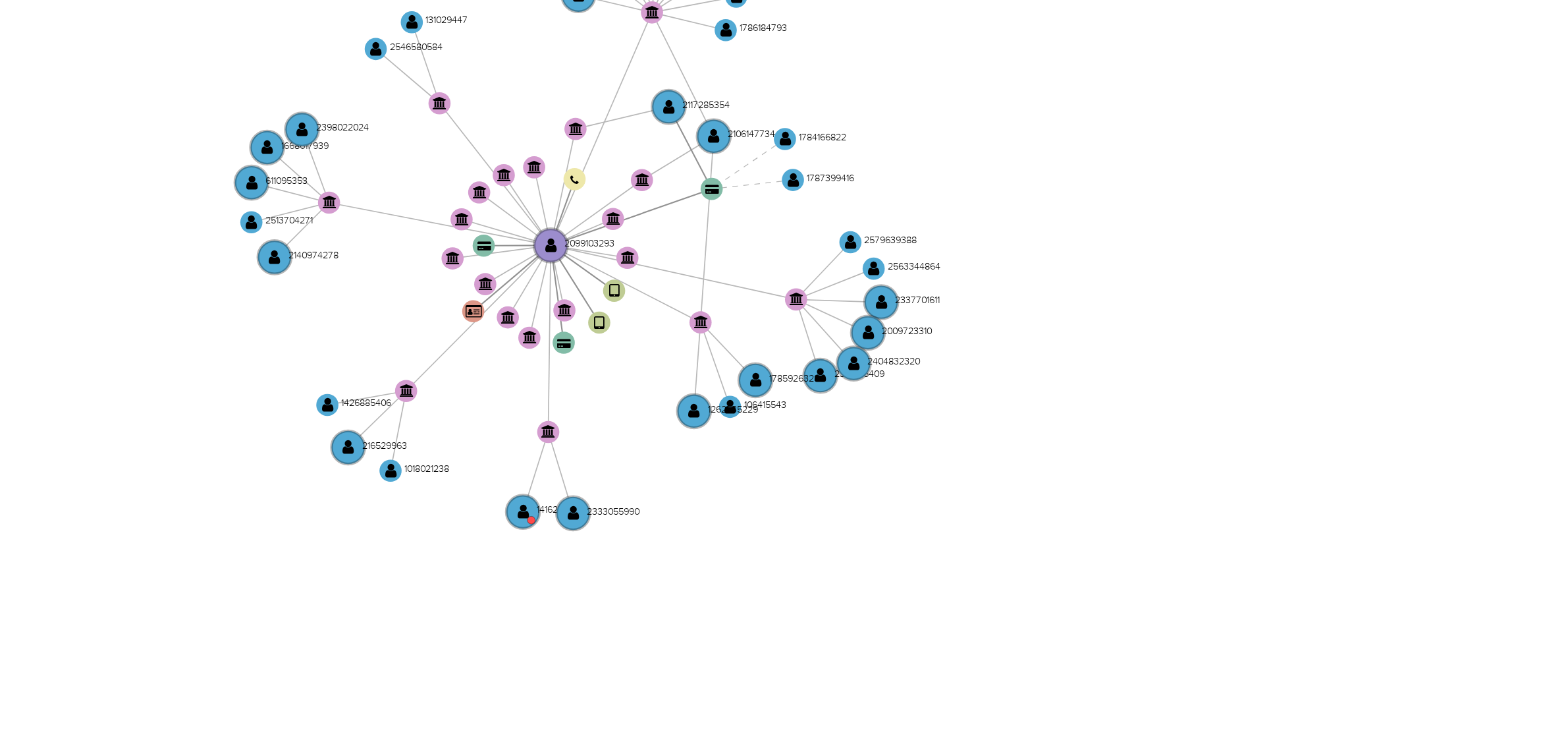
drag, startPoint x: 1070, startPoint y: 421, endPoint x: 1070, endPoint y: 376, distance: 45.0
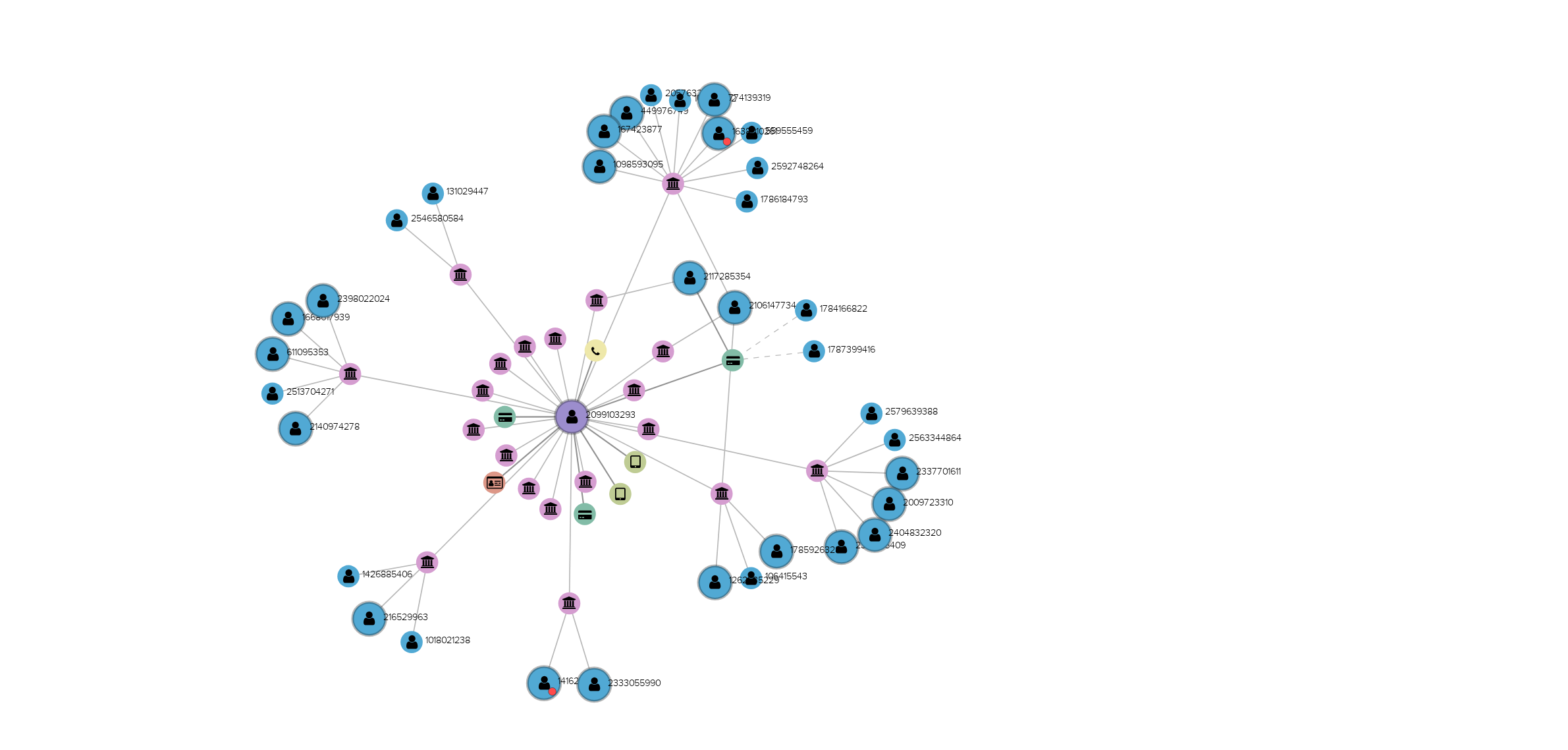
drag, startPoint x: 980, startPoint y: 376, endPoint x: 984, endPoint y: 416, distance: 40.2
click at [984, 416] on icon "device-6738cb66a9ccc72d67403e08  user-2099103293  2099103293 device-6738bfdf2…" at bounding box center [898, 392] width 1313 height 191
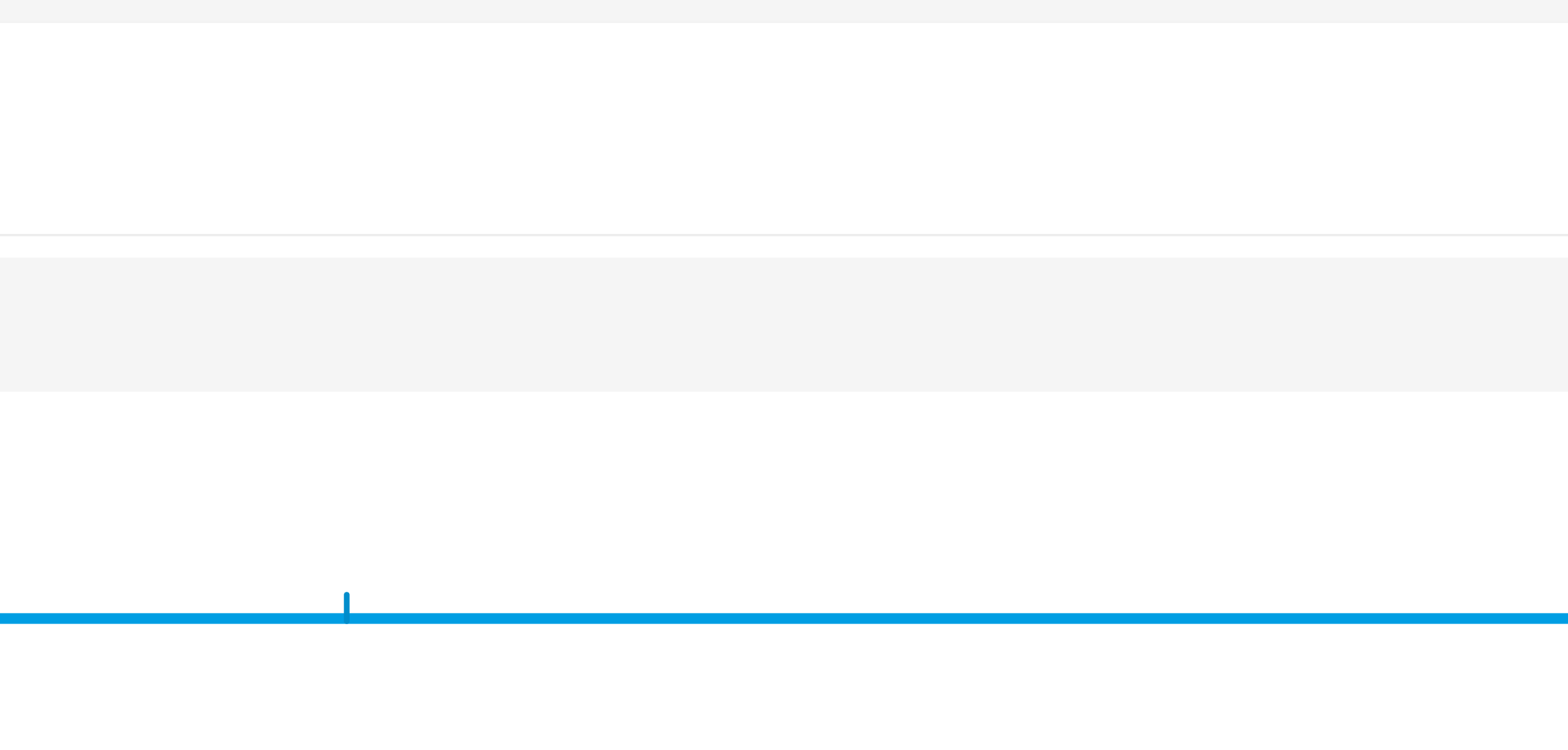
drag, startPoint x: 1070, startPoint y: 347, endPoint x: 1069, endPoint y: 135, distance: 212.0
click at [1070, 135] on div "Información de Usuario Ver mirada por persona Buscar Anticipos de dinero Aproba…" at bounding box center [803, 300] width 1510 height 391
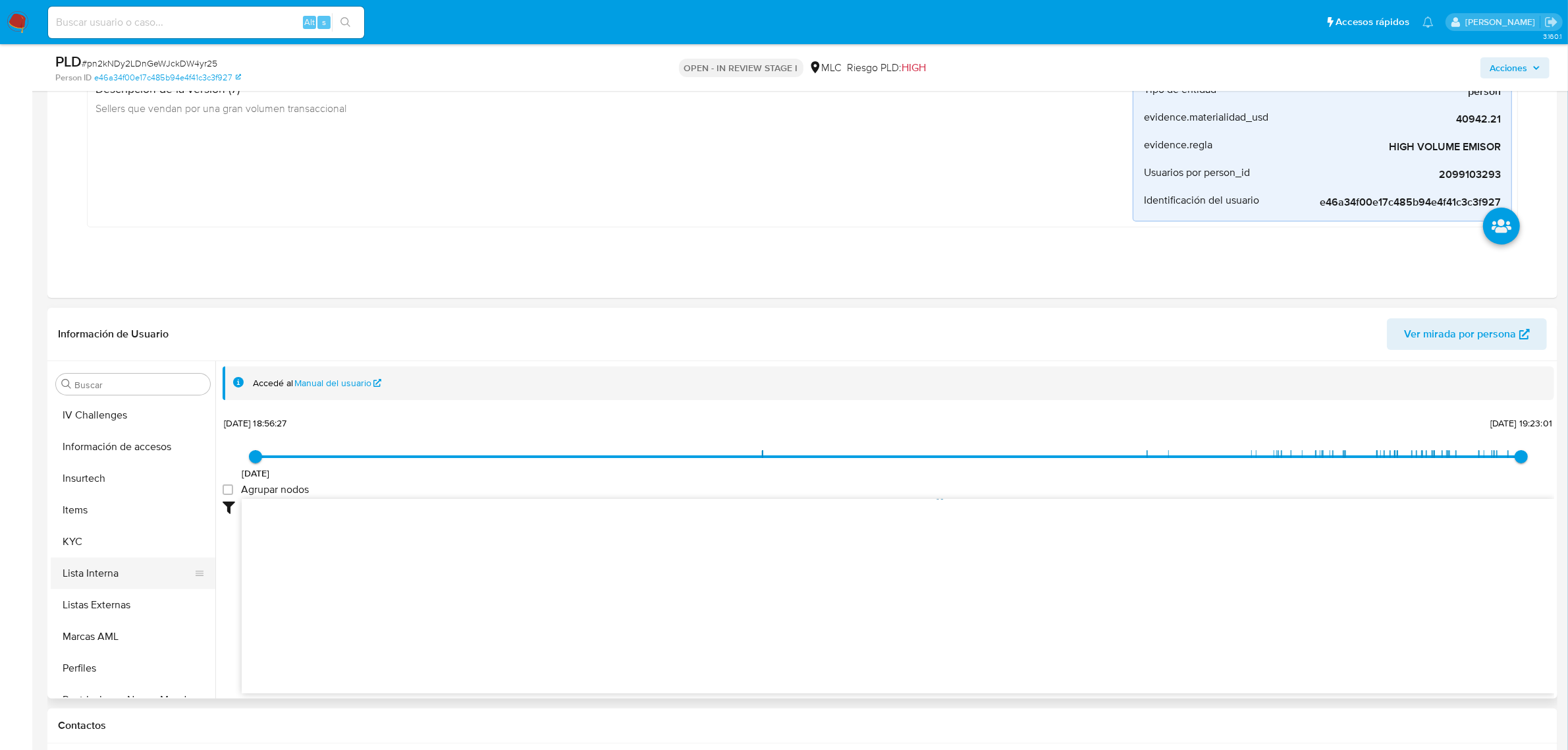
scroll to position [576, 0]
click at [149, 534] on button "KYC" at bounding box center [127, 535] width 154 height 32
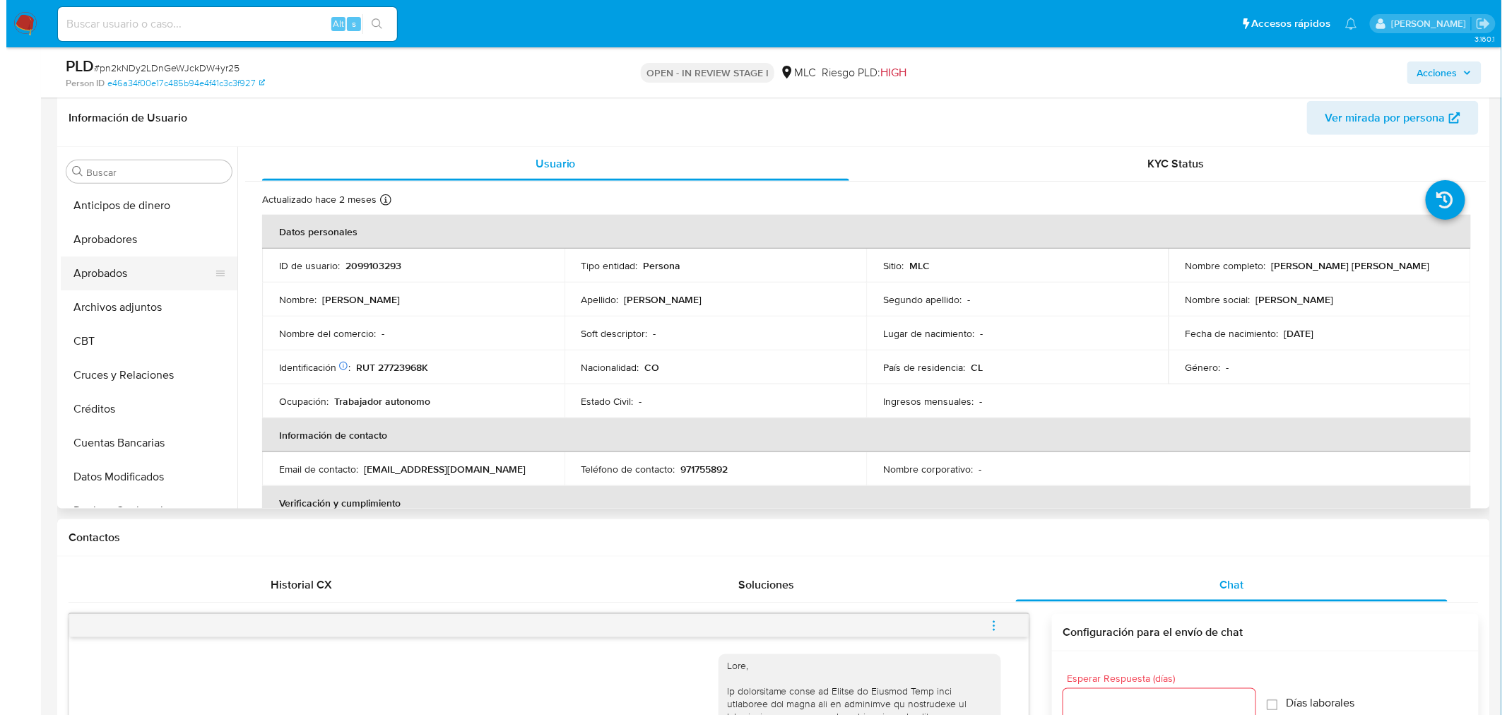
scroll to position [392, 0]
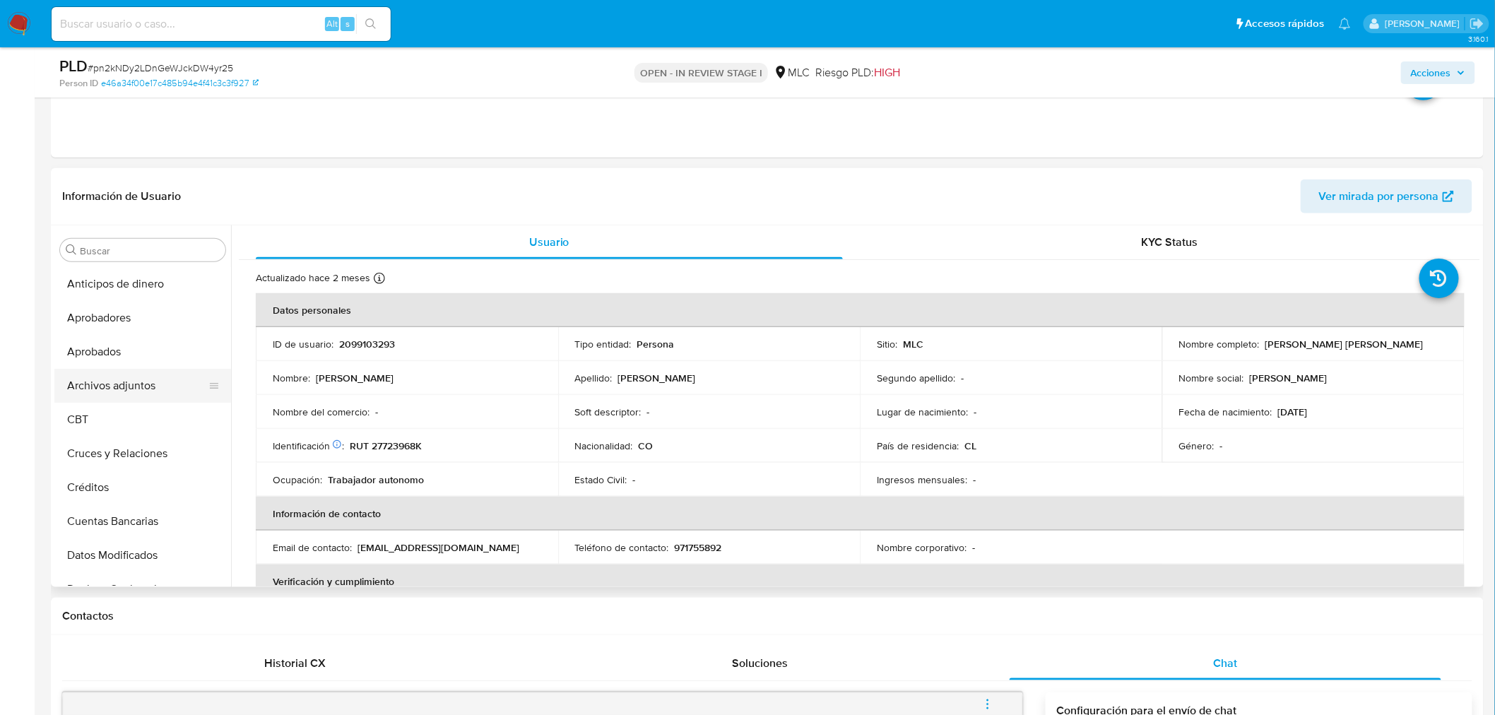
click at [150, 379] on button "Archivos adjuntos" at bounding box center [136, 386] width 165 height 34
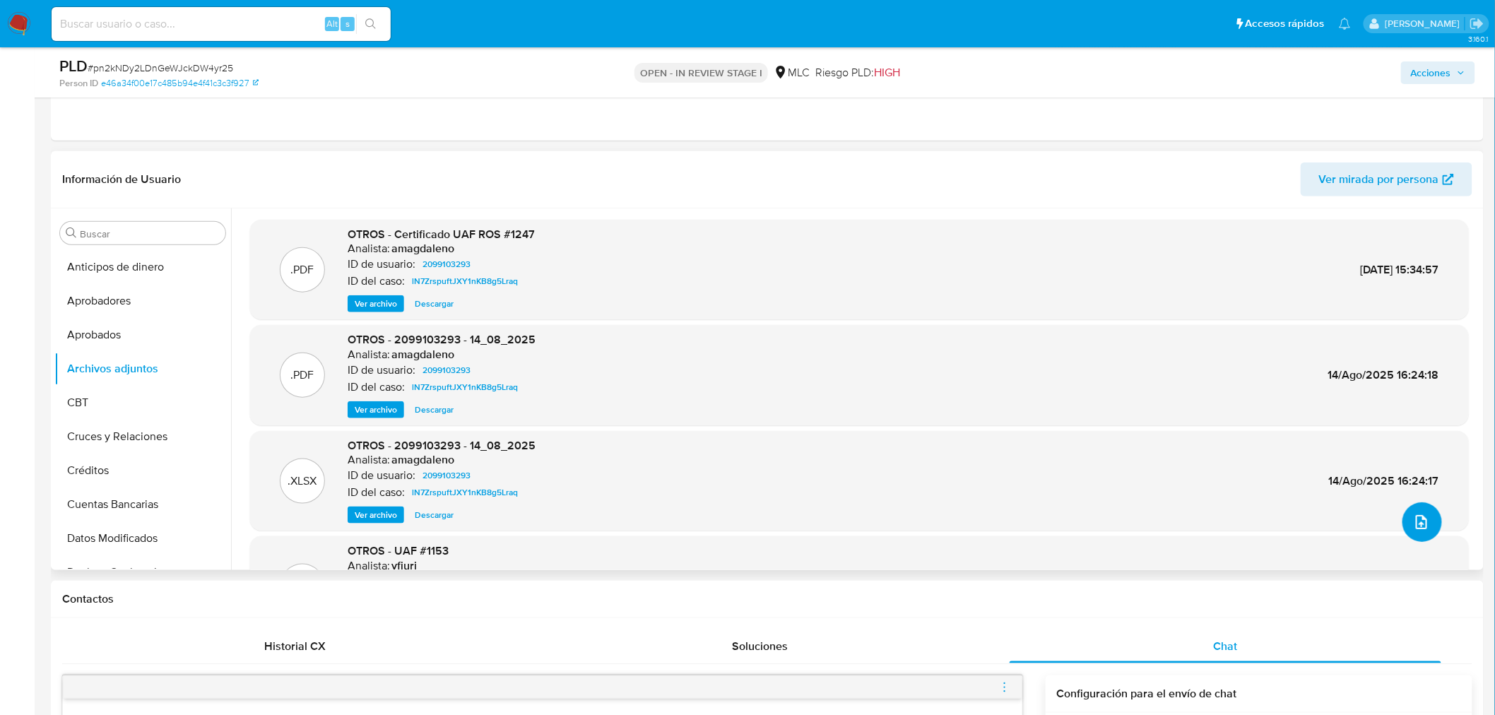
click at [1420, 523] on icon "upload-file" at bounding box center [1421, 522] width 17 height 17
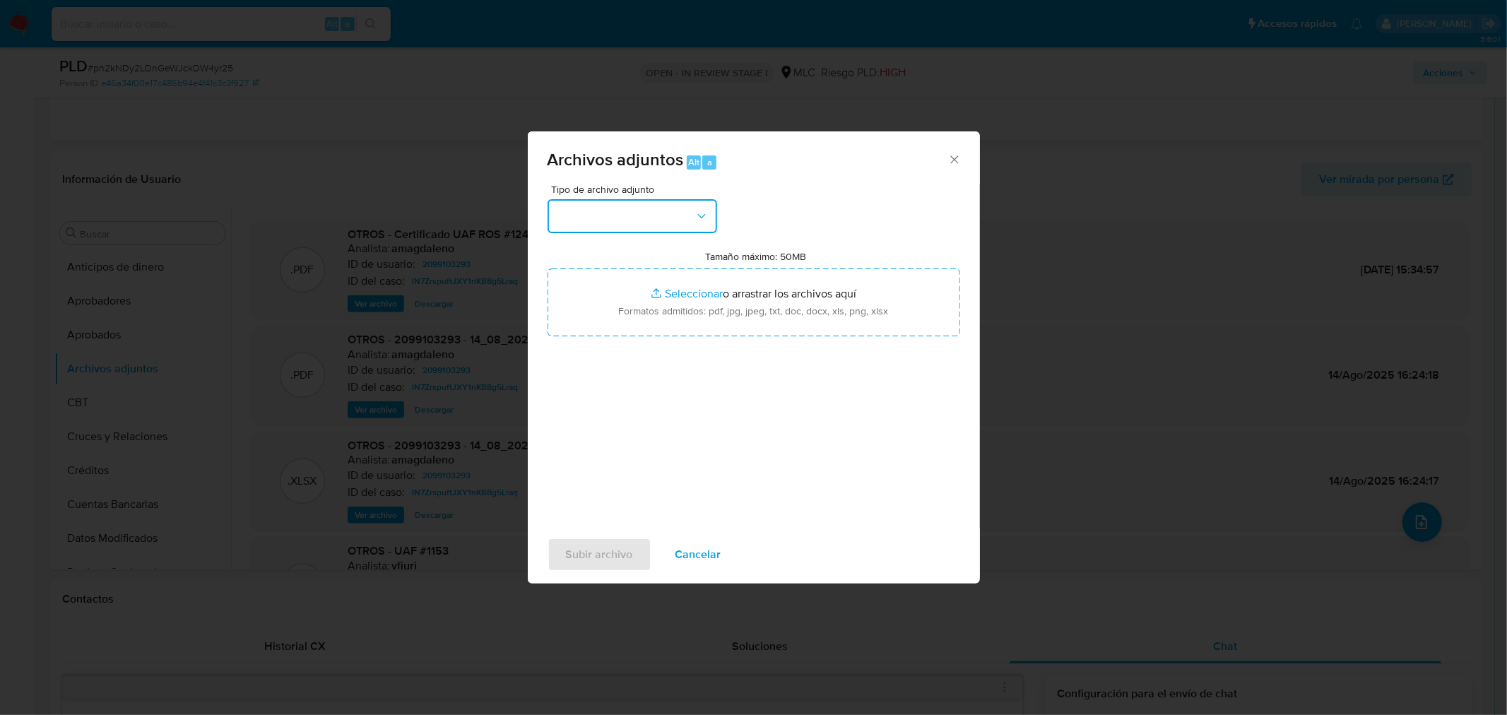
click at [596, 210] on button "button" at bounding box center [633, 216] width 170 height 34
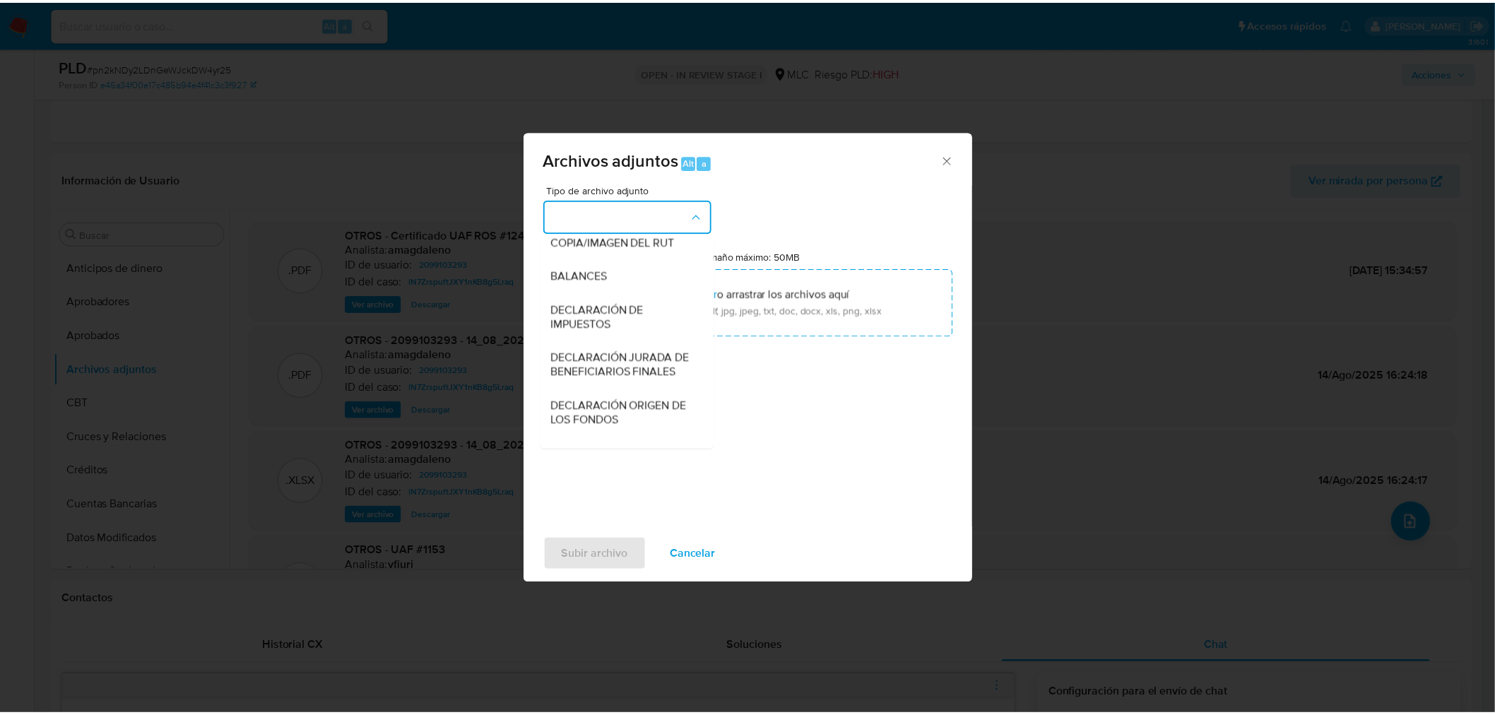
scroll to position [235, 0]
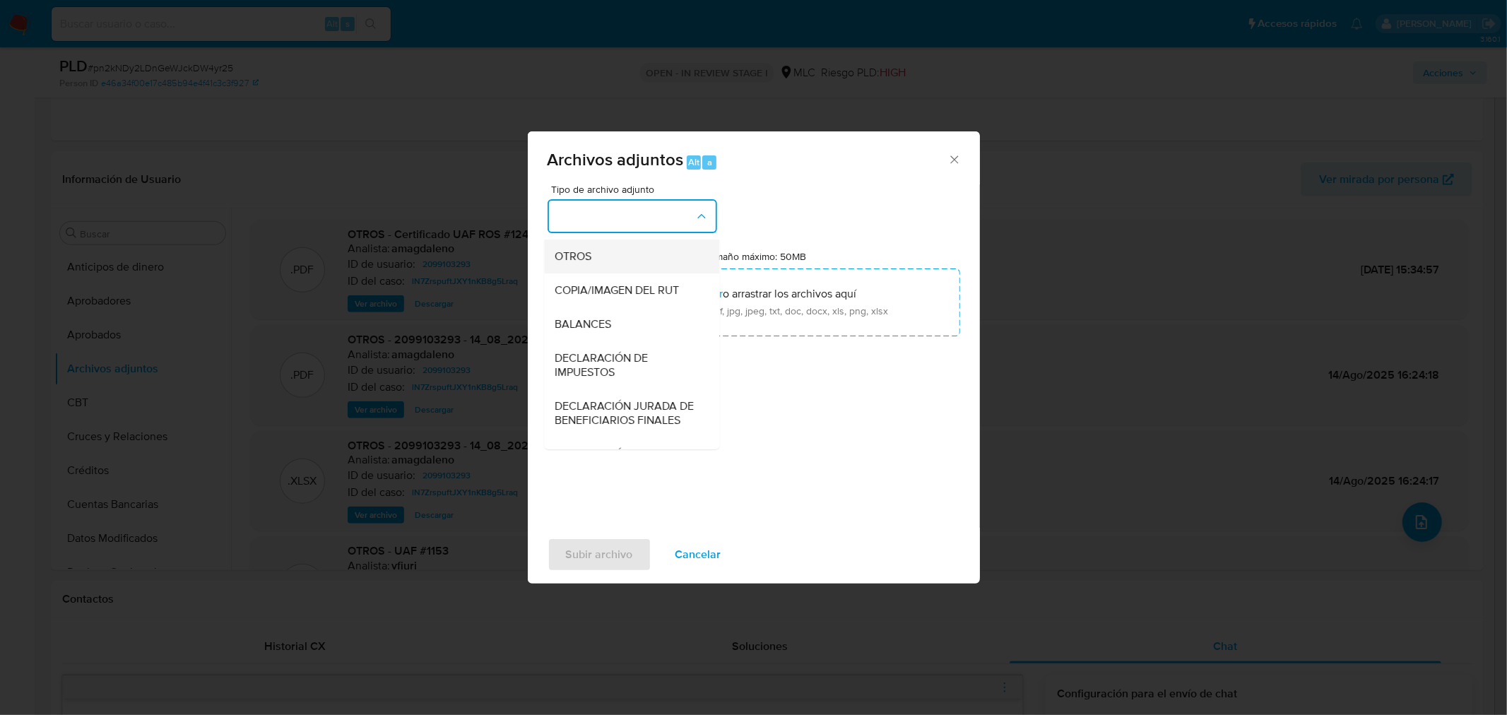
click at [570, 263] on span "OTROS" at bounding box center [573, 256] width 37 height 14
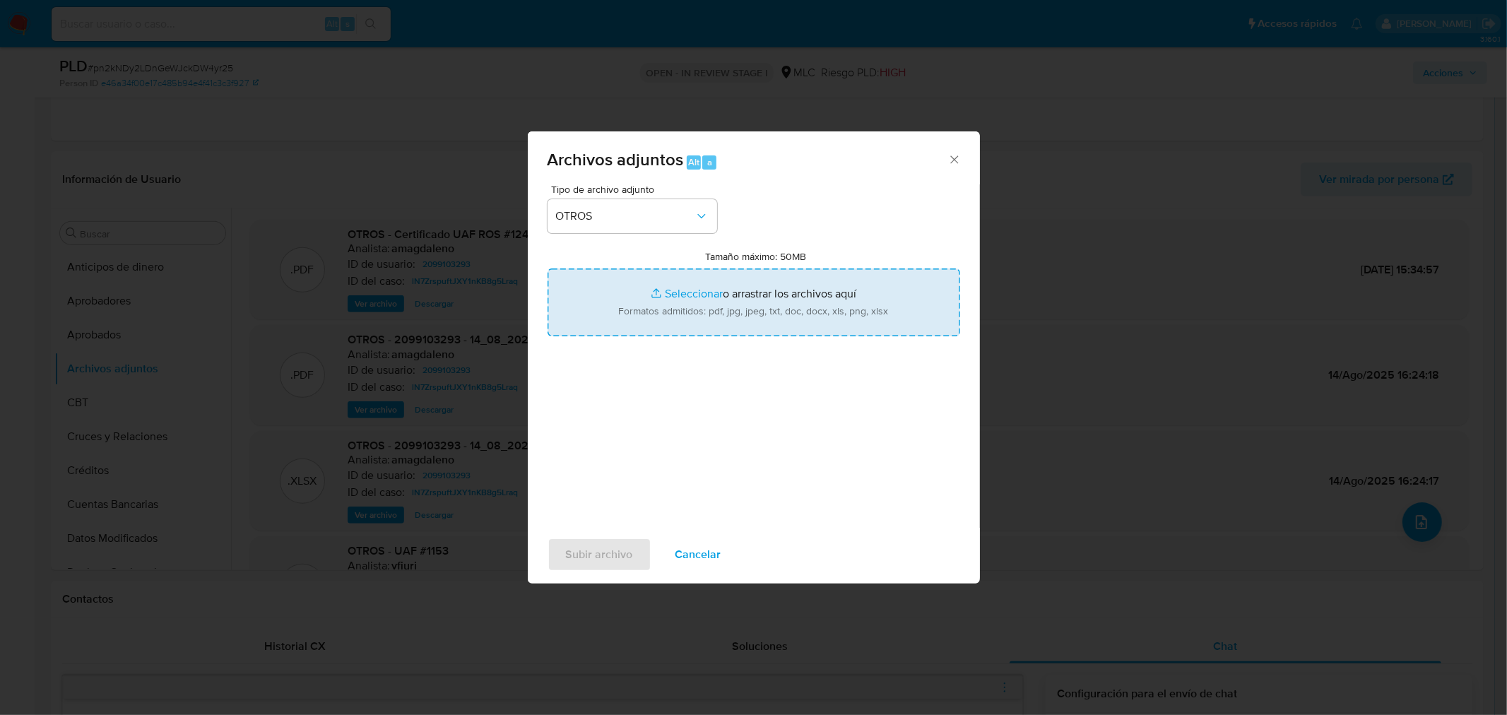
click at [697, 295] on input "Tamaño máximo: 50MB Seleccionar archivos" at bounding box center [754, 302] width 413 height 68
type input "C:\fakepath\2099103293 - 23_09_2025.xlsx"
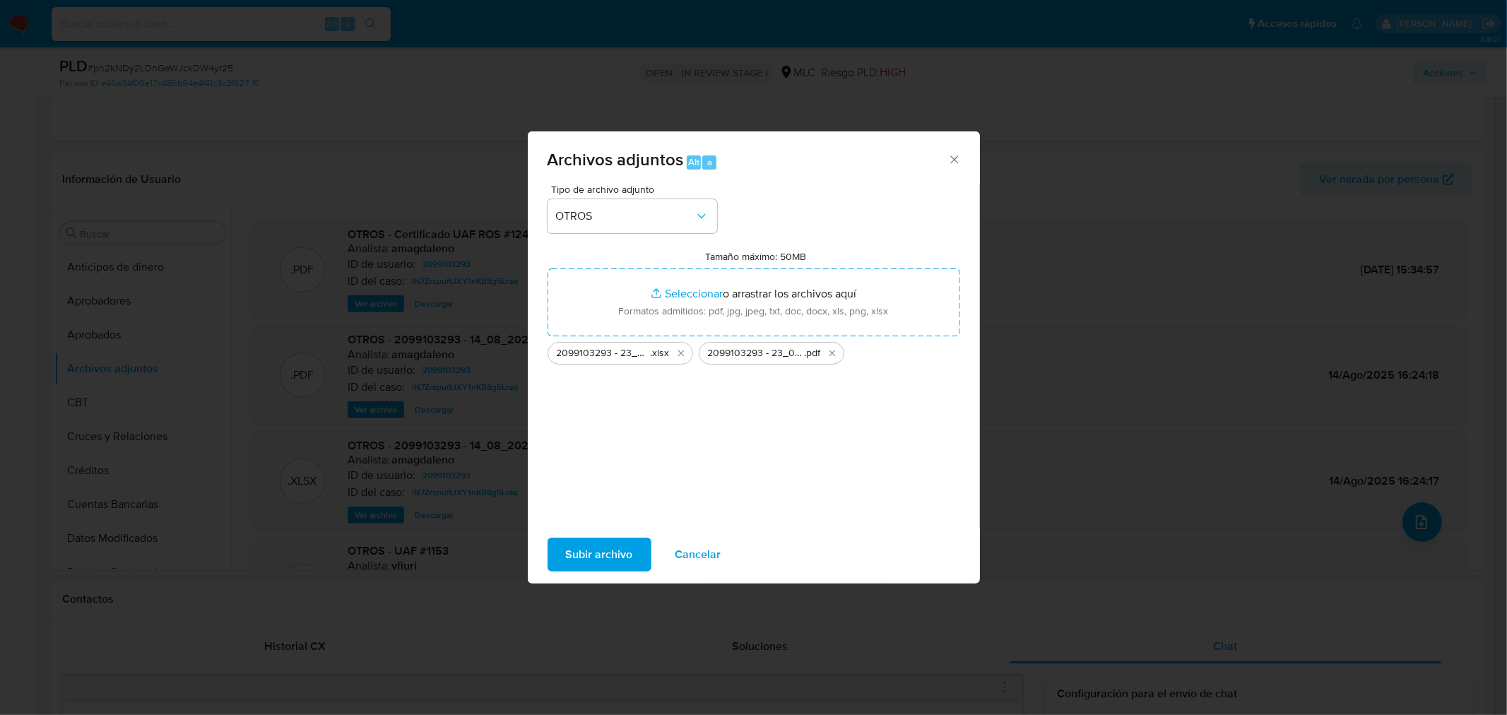
click at [618, 545] on span "Subir archivo" at bounding box center [599, 554] width 67 height 31
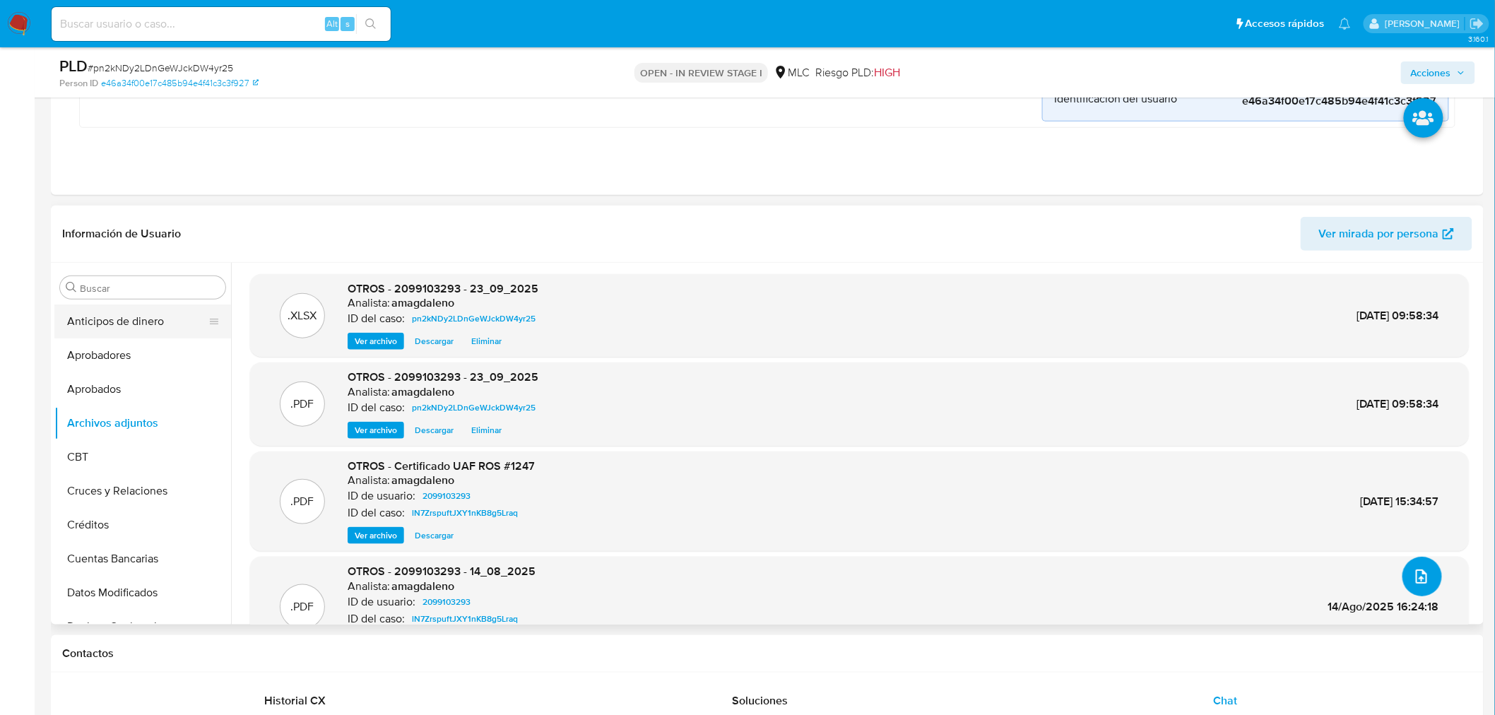
scroll to position [314, 0]
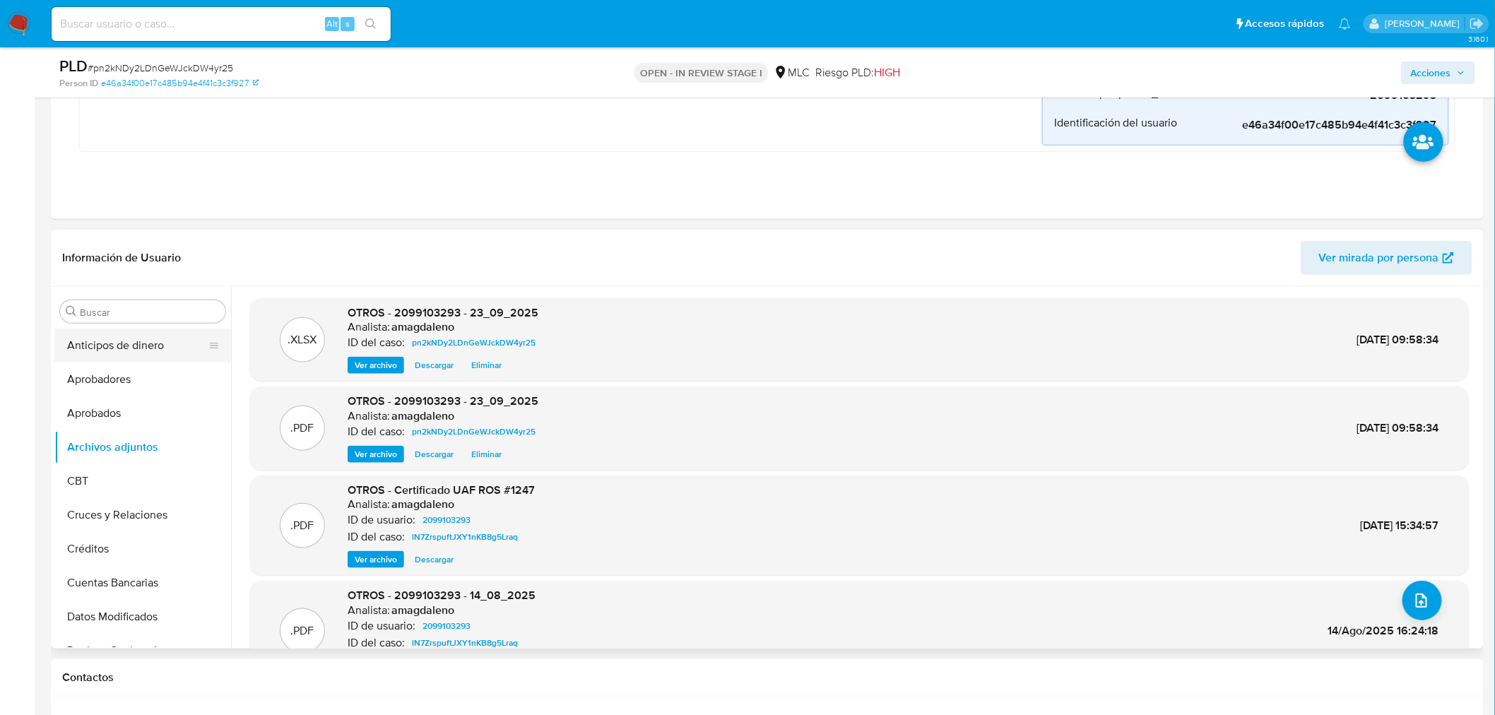
click at [135, 347] on button "Anticipos de dinero" at bounding box center [136, 346] width 165 height 34
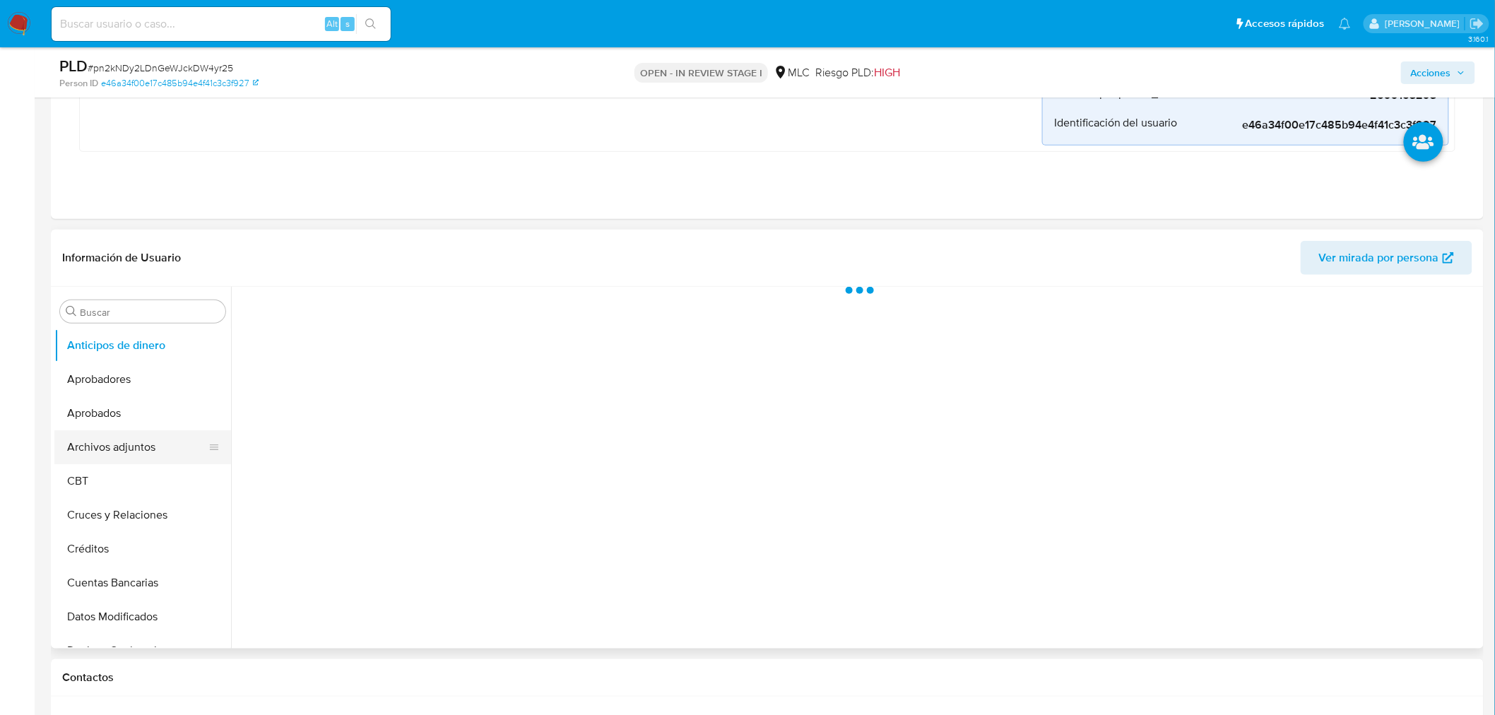
click at [117, 443] on button "Archivos adjuntos" at bounding box center [136, 447] width 165 height 34
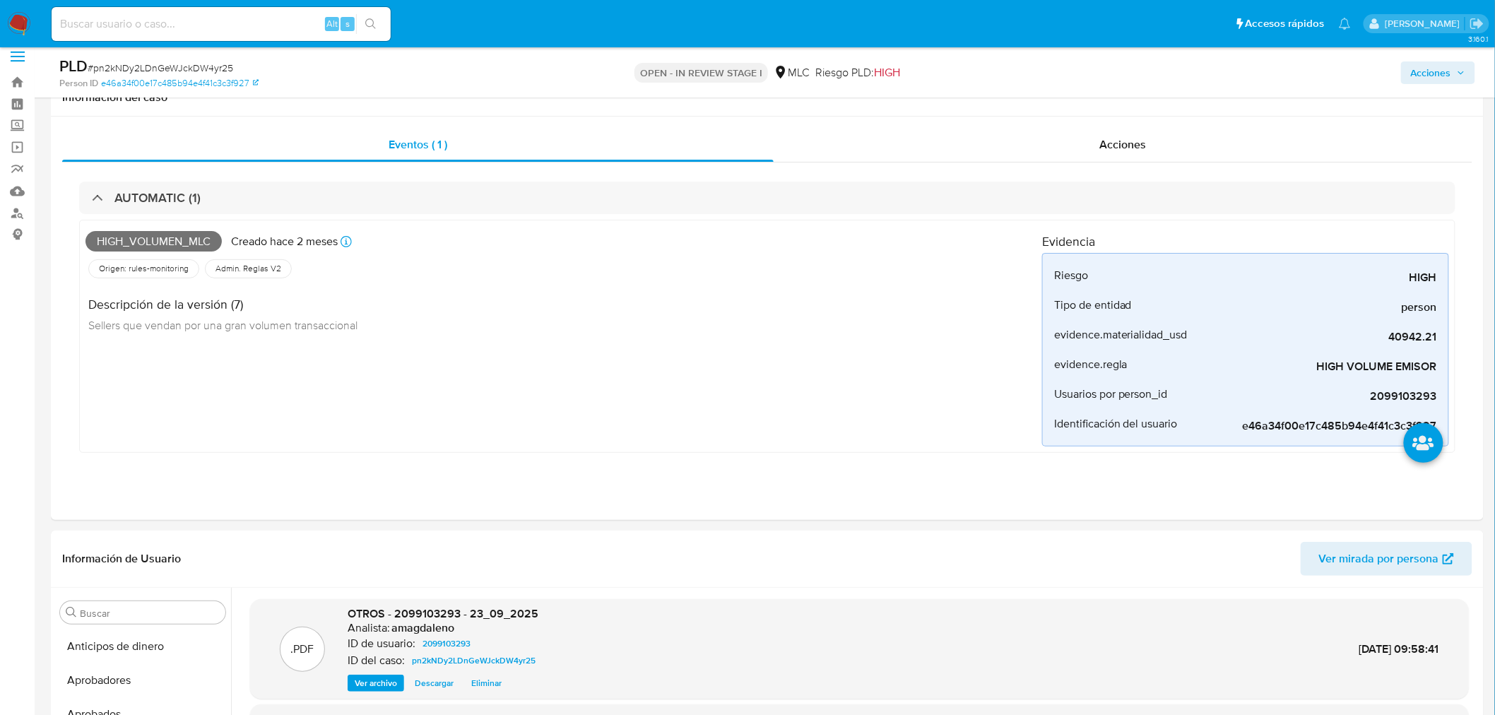
scroll to position [0, 0]
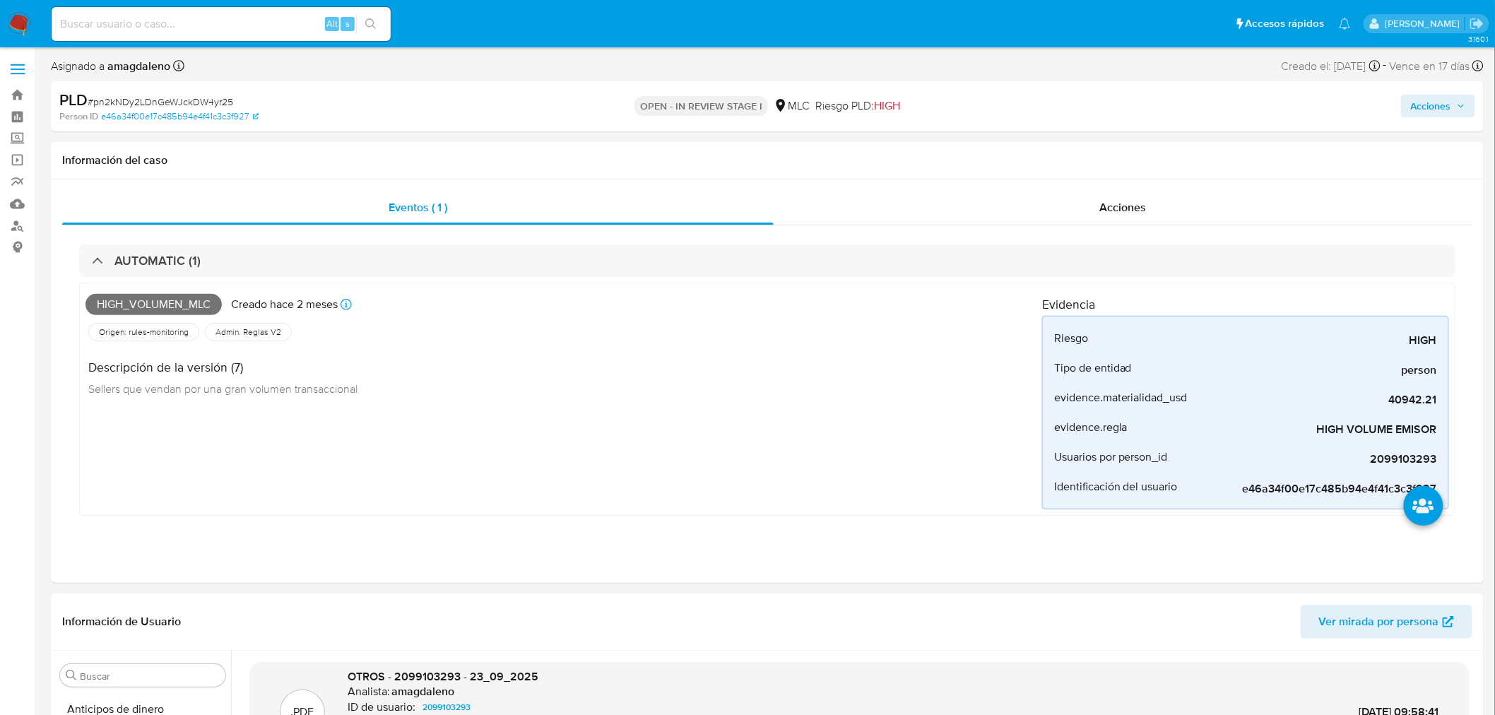
click at [1456, 105] on span "Acciones" at bounding box center [1438, 106] width 54 height 20
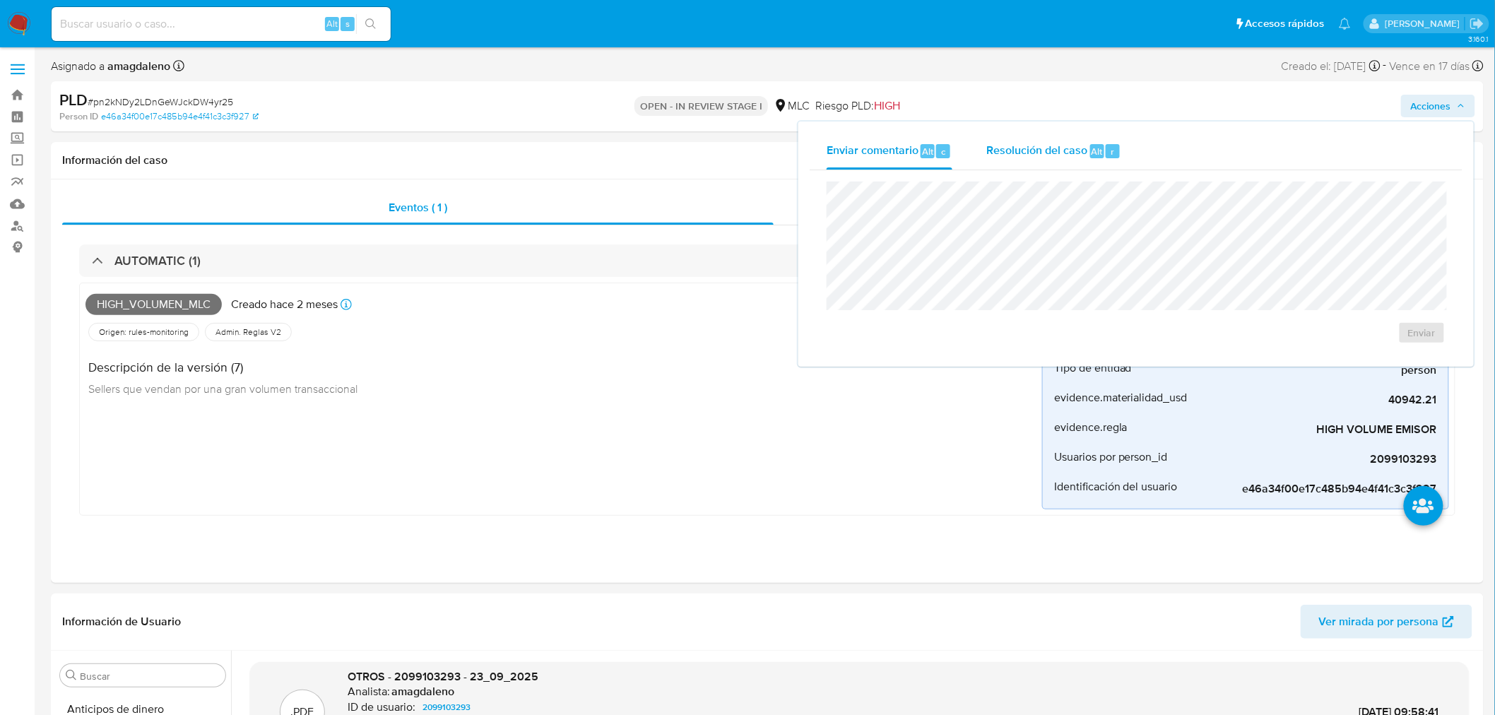
click at [1022, 151] on span "Resolución del caso" at bounding box center [1036, 151] width 101 height 16
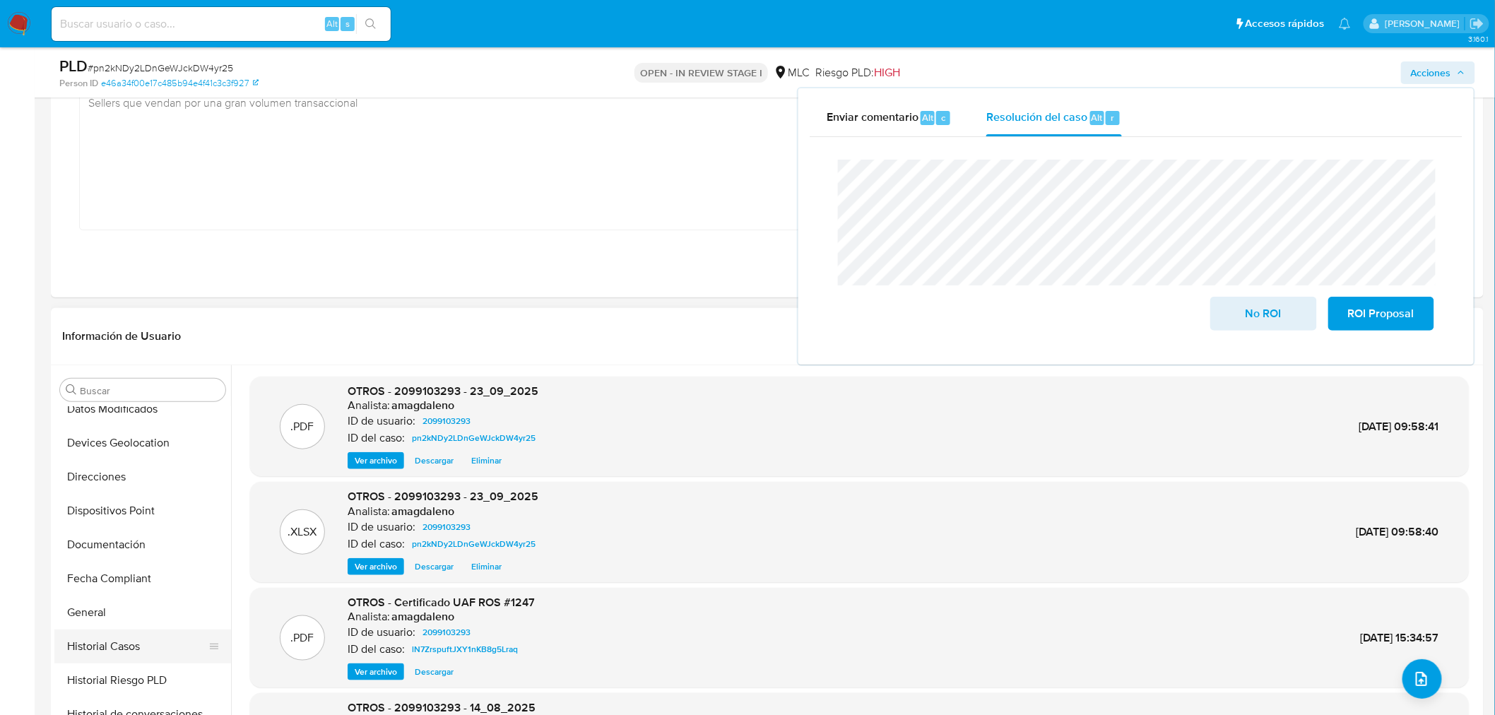
scroll to position [314, 0]
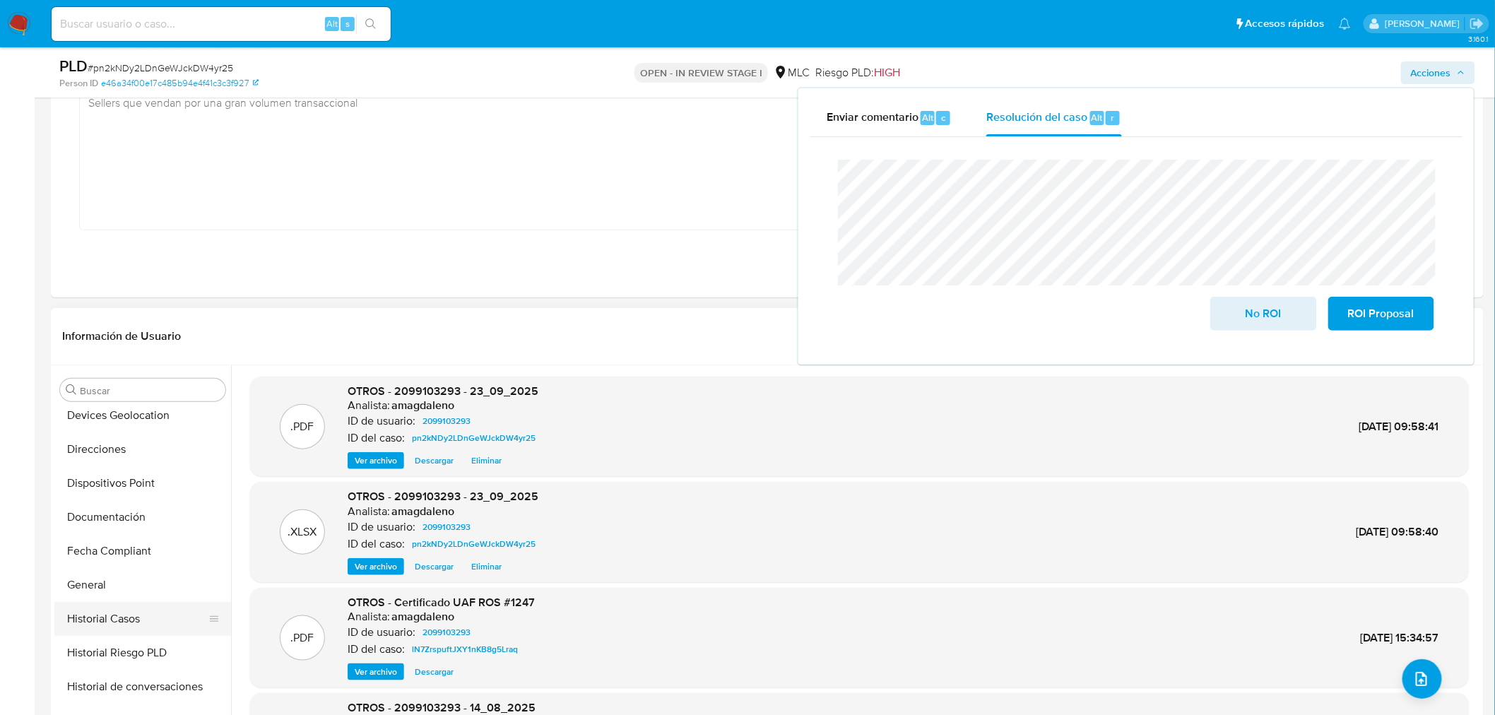
click at [138, 625] on button "Historial Casos" at bounding box center [136, 619] width 165 height 34
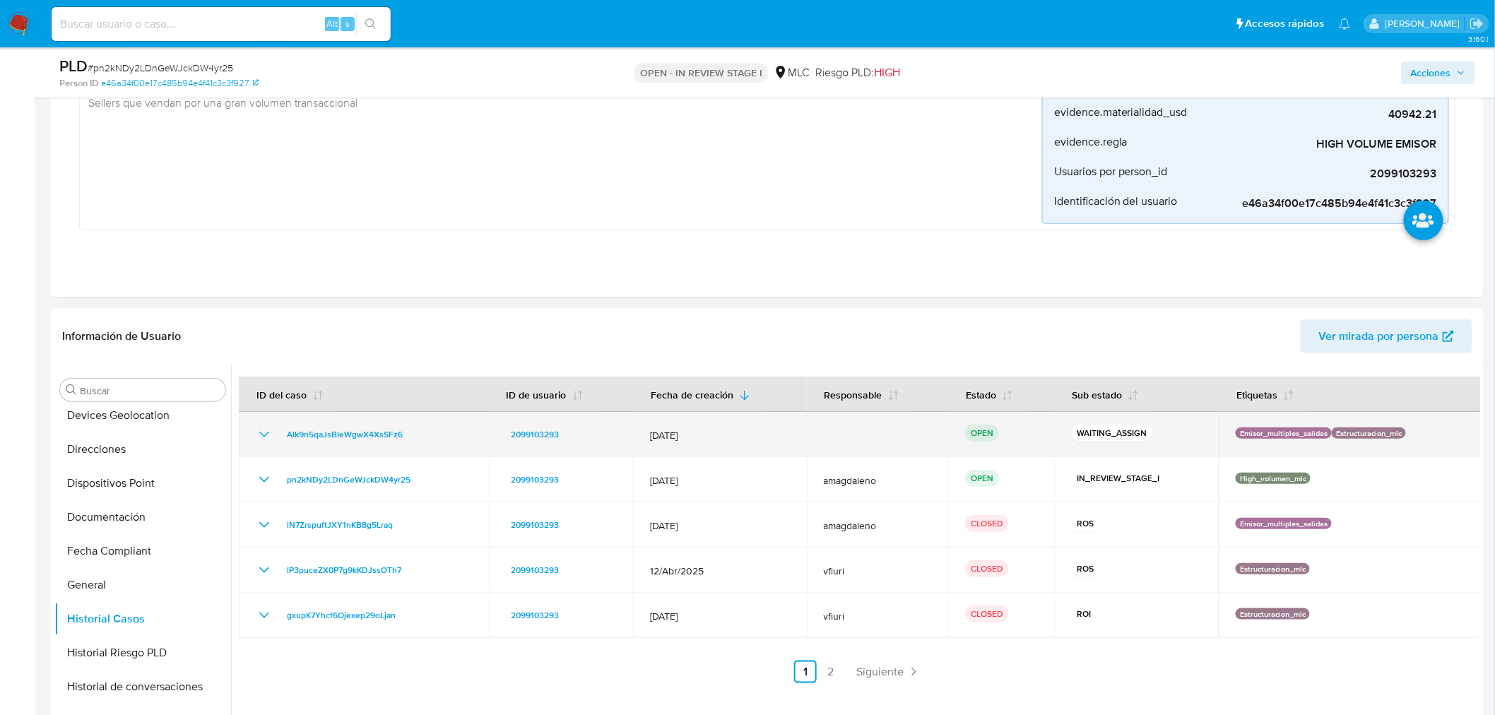
drag, startPoint x: 428, startPoint y: 442, endPoint x: 279, endPoint y: 436, distance: 149.2
click at [279, 436] on div "AIk9n5qaJsBIeWgwX4XsSFz6" at bounding box center [364, 434] width 216 height 17
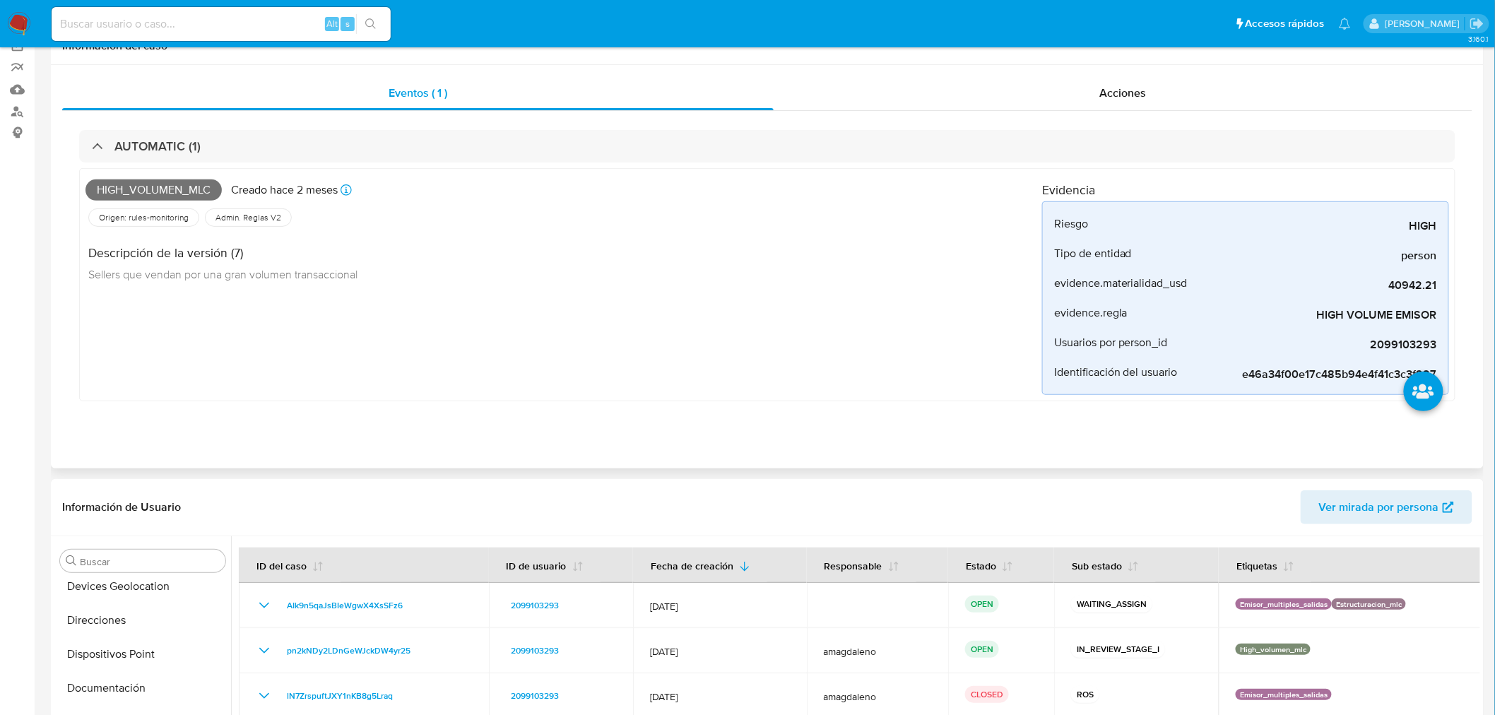
scroll to position [0, 0]
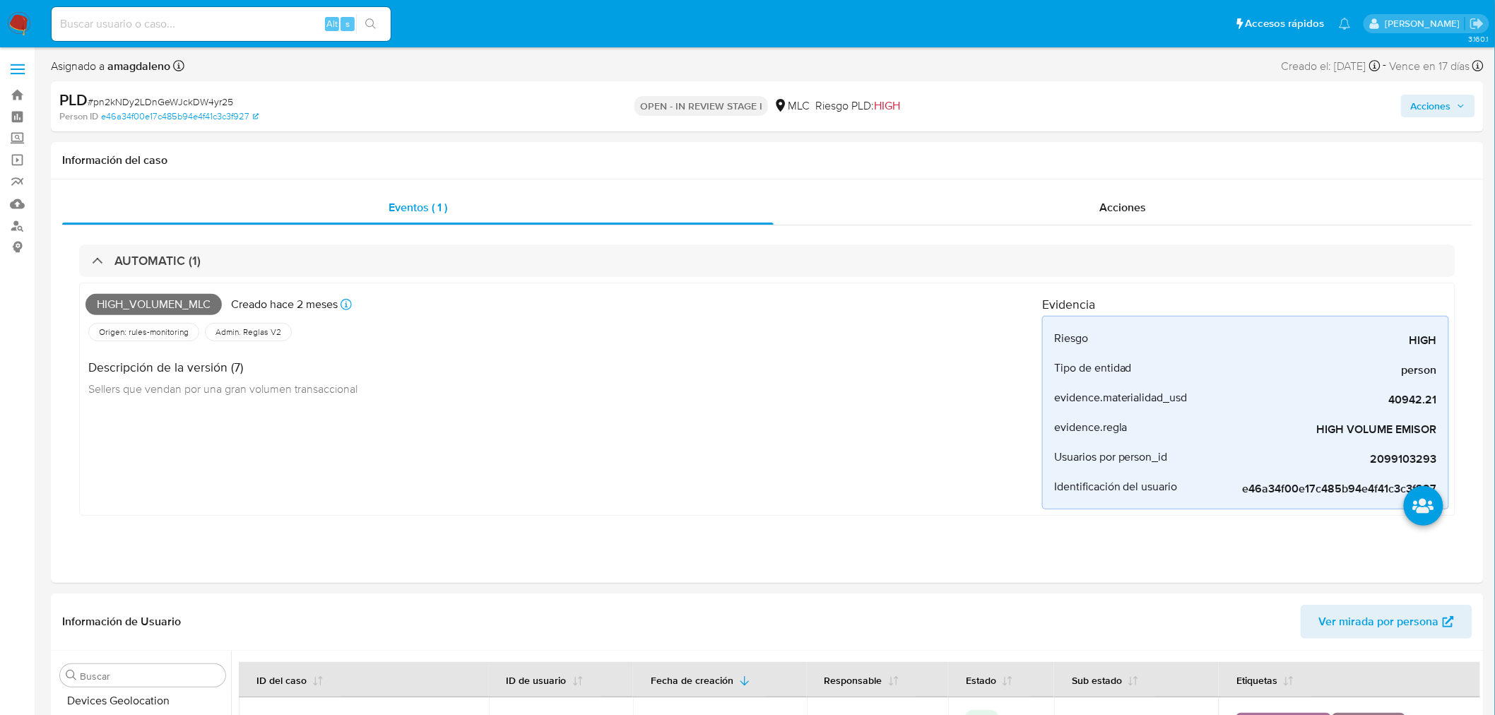
click at [1443, 108] on span "Acciones" at bounding box center [1431, 106] width 40 height 23
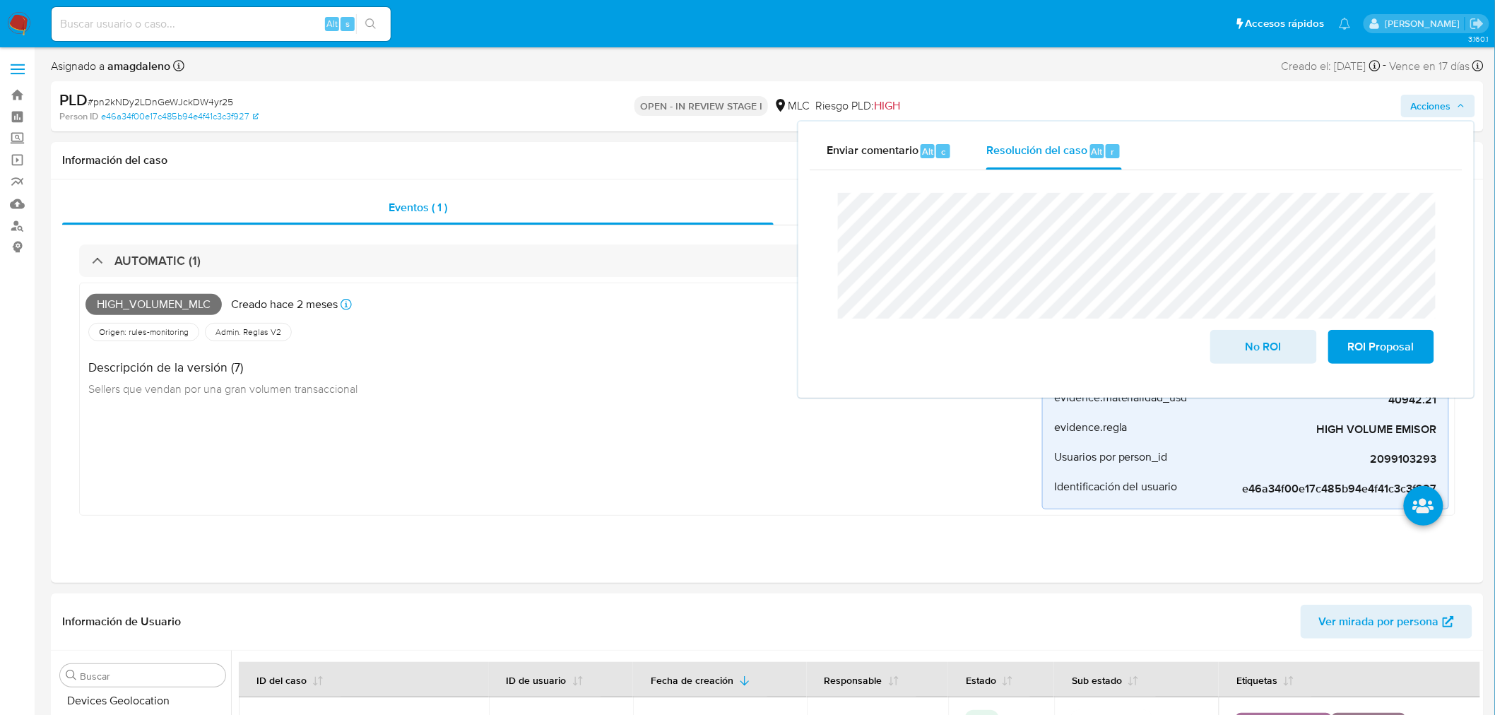
click at [0, 0] on lt-span "con" at bounding box center [0, 0] width 0 height 0
click at [1373, 344] on span "ROI Proposal" at bounding box center [1380, 346] width 69 height 31
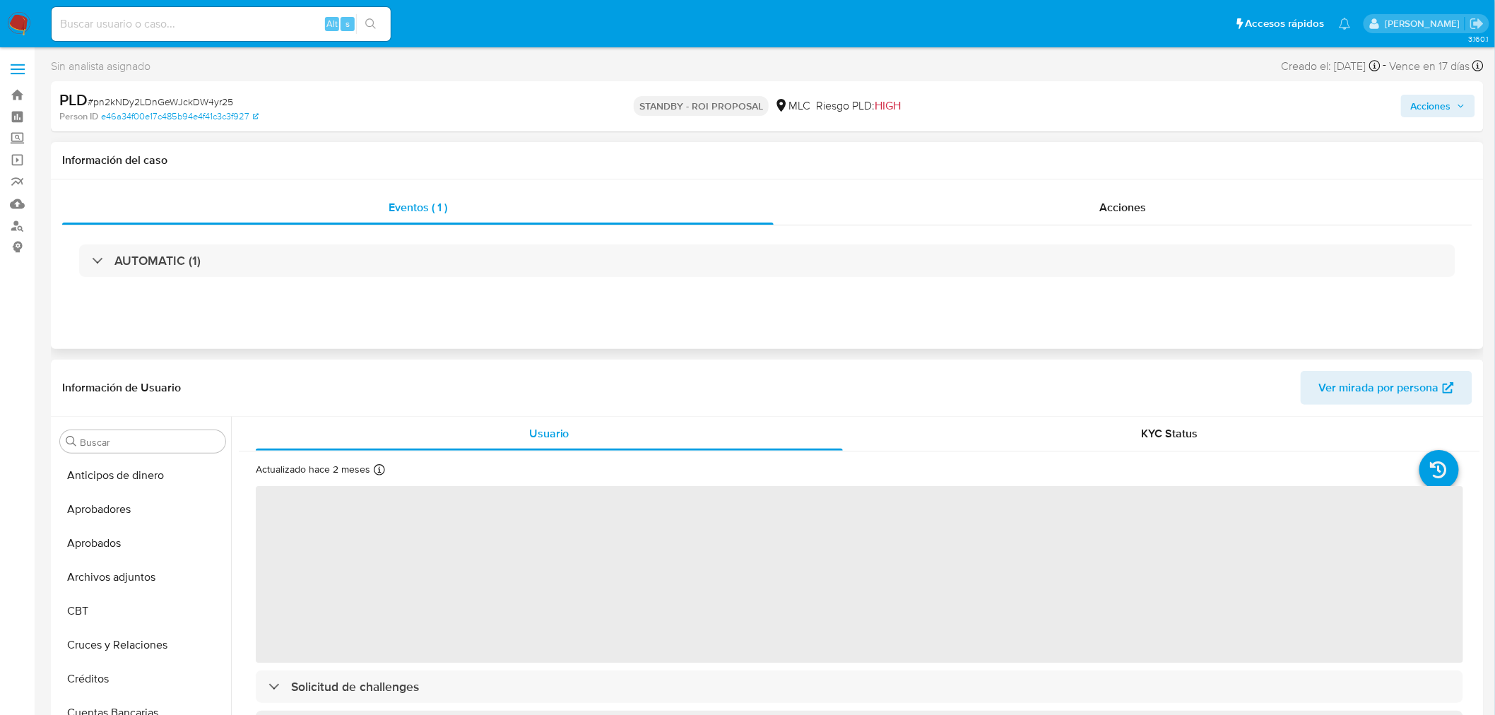
select select "10"
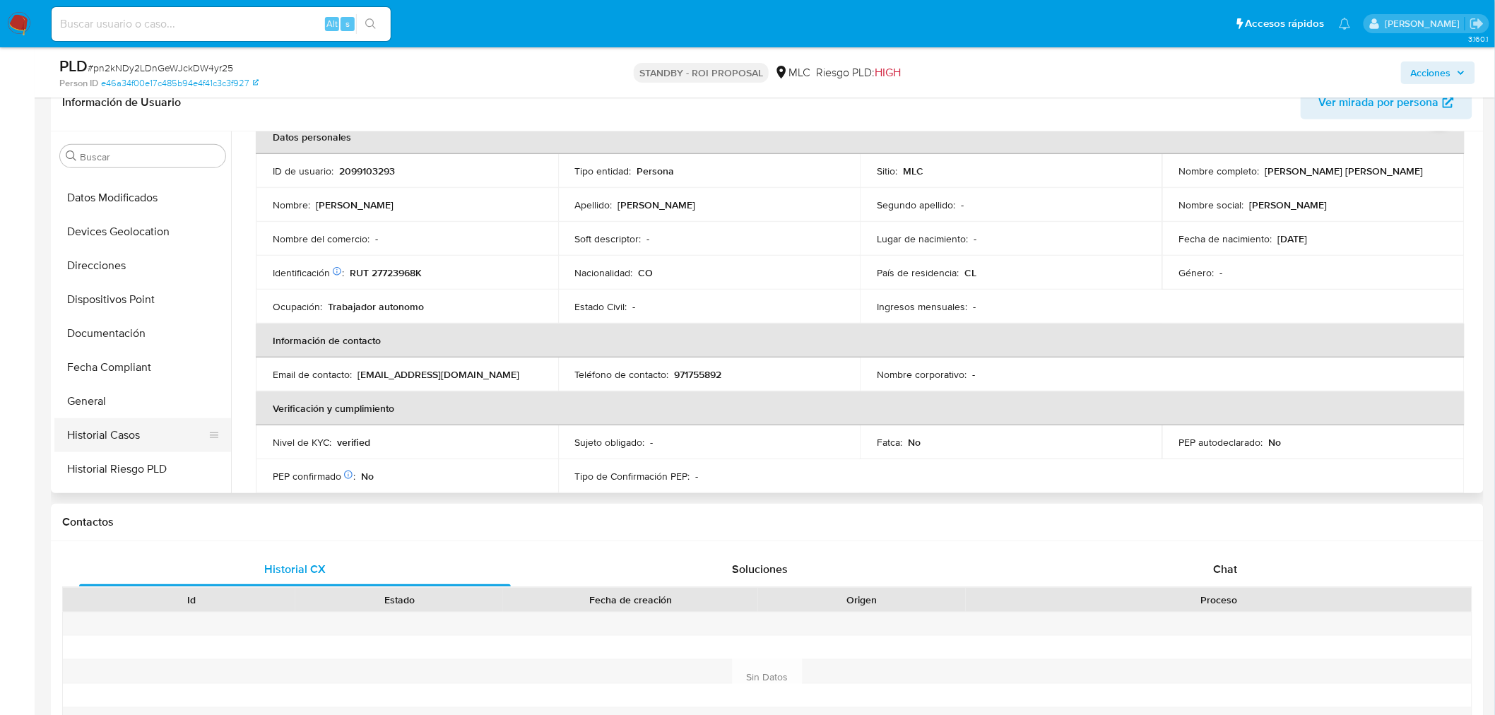
scroll to position [313, 0]
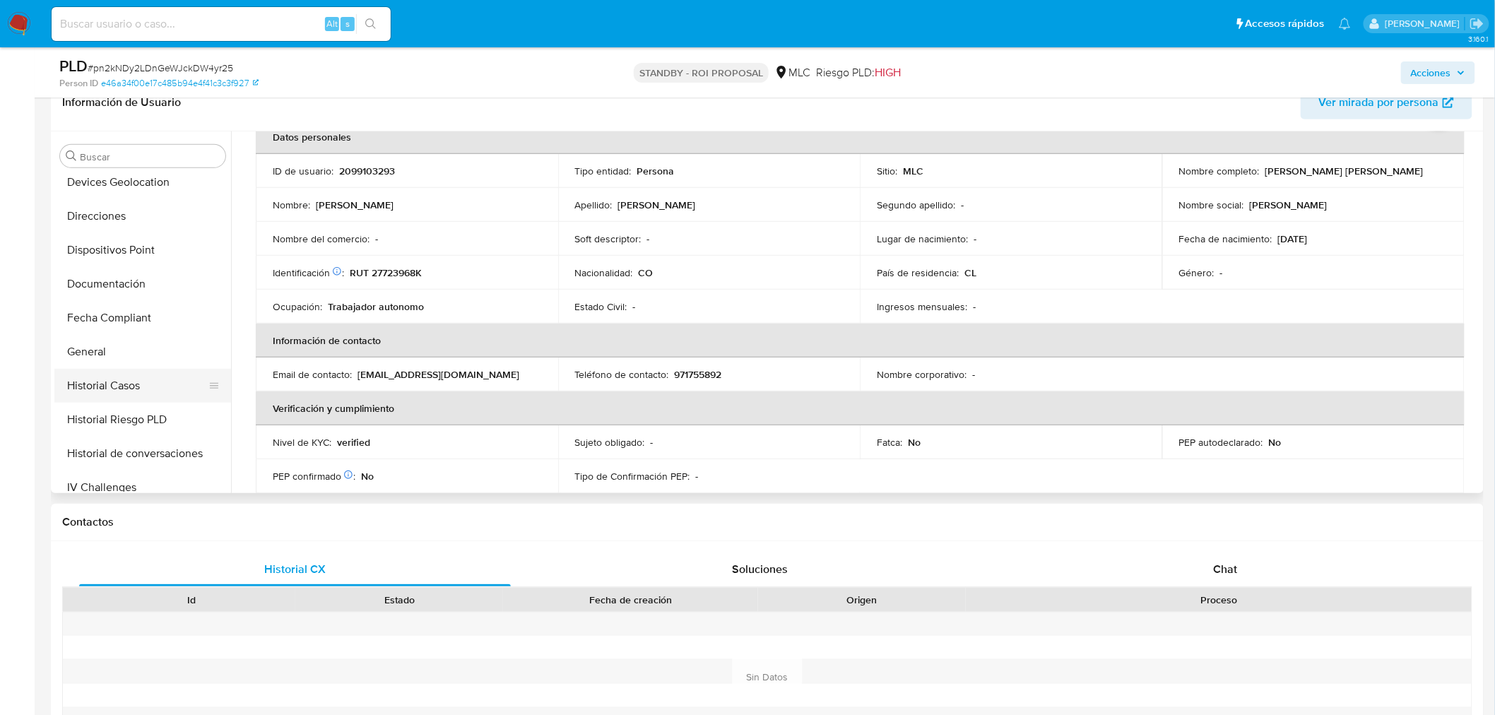
click at [137, 387] on button "Historial Casos" at bounding box center [136, 386] width 165 height 34
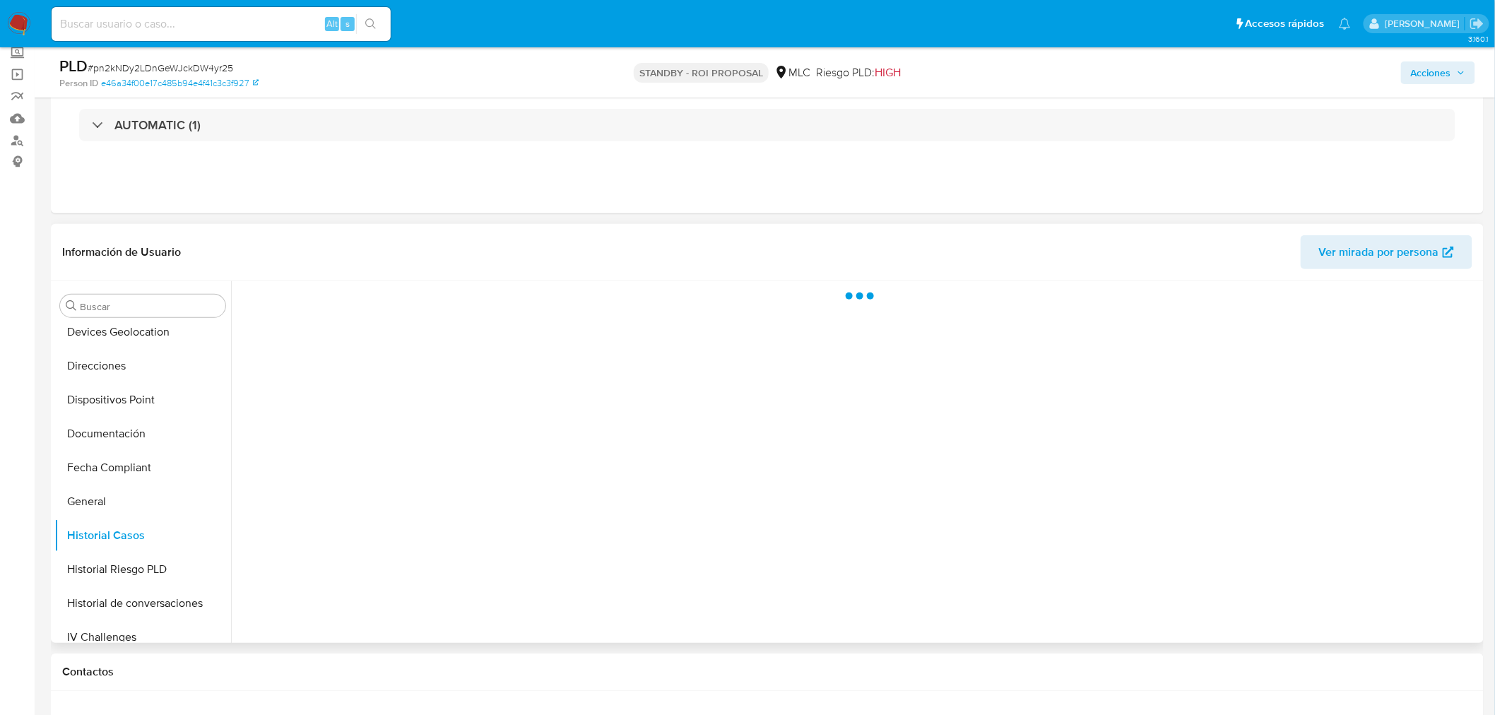
scroll to position [78, 0]
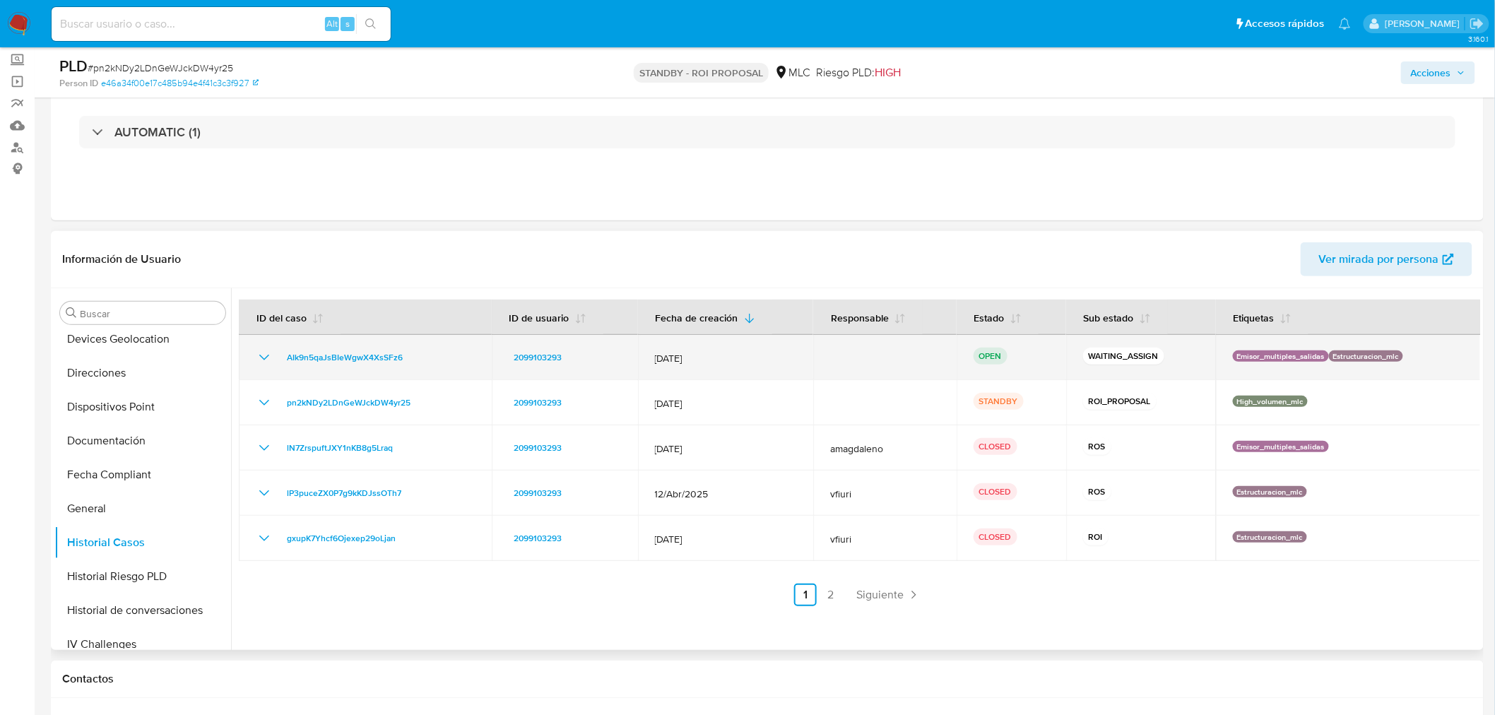
drag, startPoint x: 415, startPoint y: 356, endPoint x: 269, endPoint y: 355, distance: 145.5
click at [269, 355] on div "AIk9n5qaJsBIeWgwX4XsSFz6" at bounding box center [365, 357] width 219 height 17
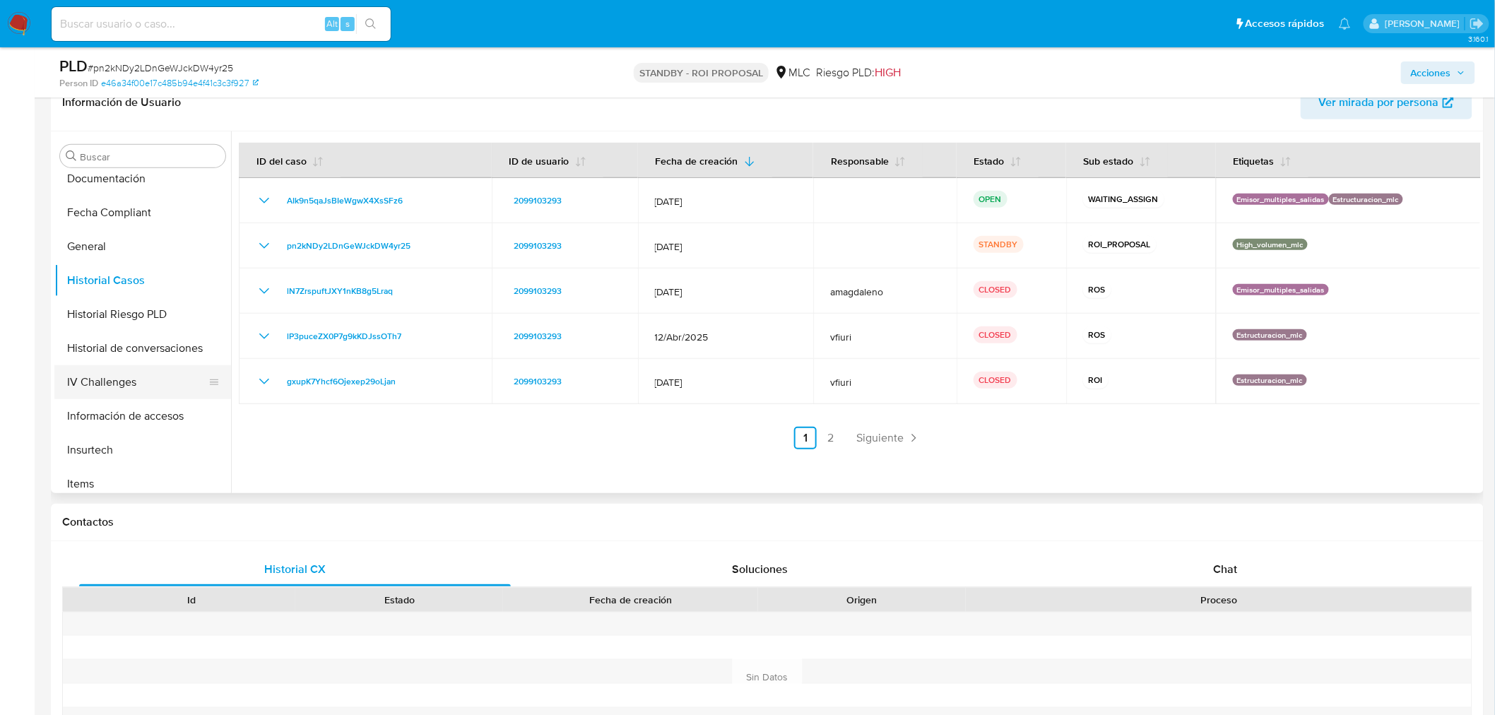
scroll to position [627, 0]
click at [130, 304] on button "KYC" at bounding box center [136, 309] width 165 height 34
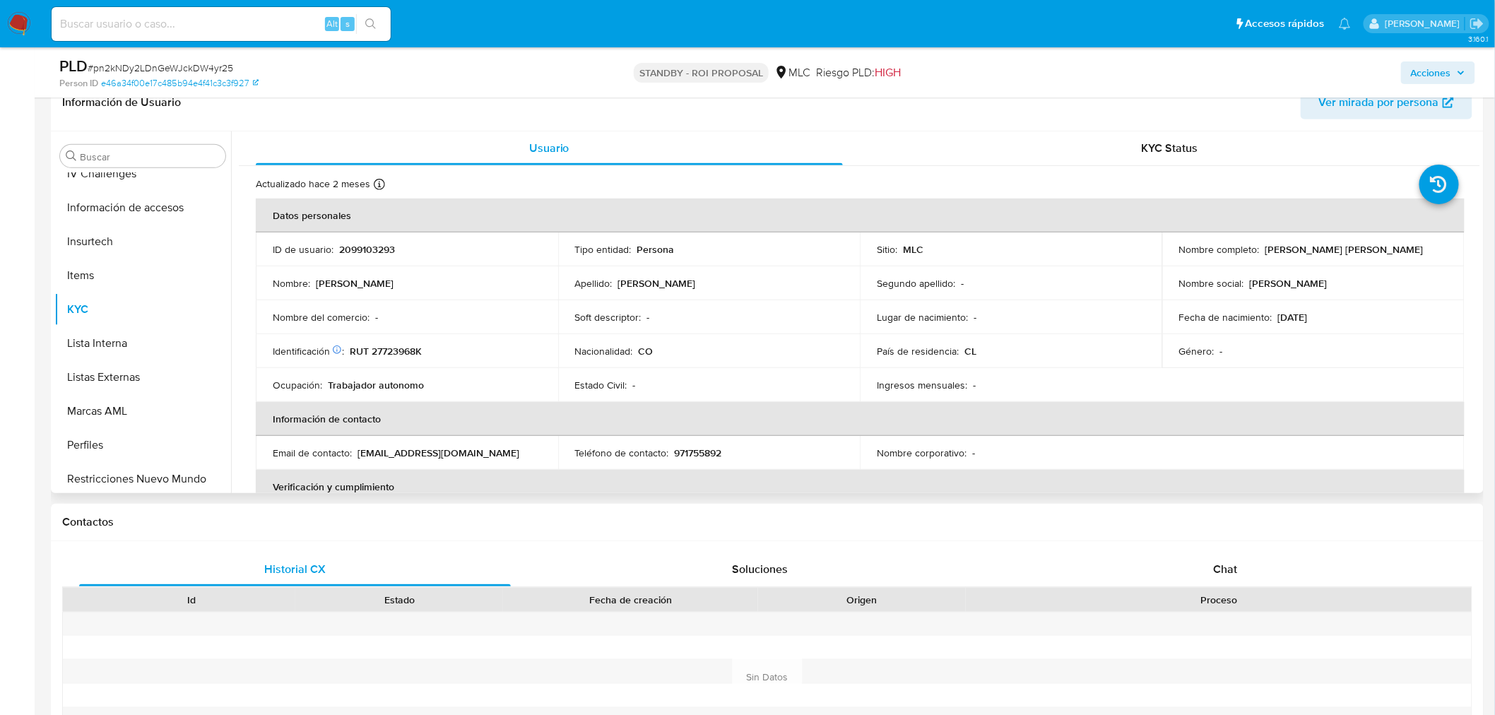
drag, startPoint x: 1261, startPoint y: 249, endPoint x: 1416, endPoint y: 246, distance: 154.7
click at [1416, 246] on div "Nombre completo : [PERSON_NAME] [PERSON_NAME]" at bounding box center [1313, 249] width 268 height 13
copy p "[PERSON_NAME] [PERSON_NAME]"
